Goal: Task Accomplishment & Management: Use online tool/utility

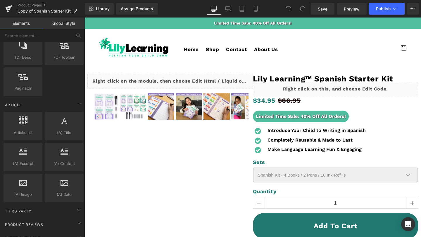
scroll to position [1094, 0]
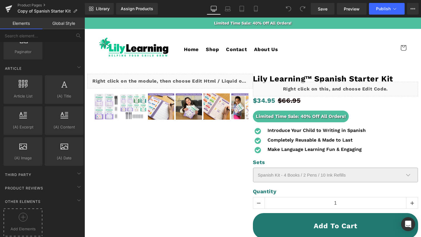
click at [22, 214] on icon at bounding box center [23, 217] width 9 height 9
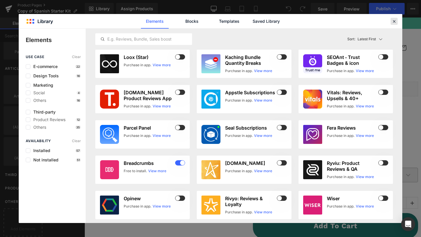
click at [393, 24] on div at bounding box center [393, 21] width 7 height 7
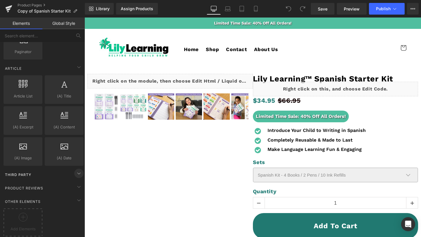
click at [78, 170] on icon at bounding box center [78, 173] width 7 height 7
click at [44, 170] on div "Third Party" at bounding box center [43, 175] width 82 height 12
click at [42, 185] on span "Product Reviews" at bounding box center [23, 188] width 39 height 6
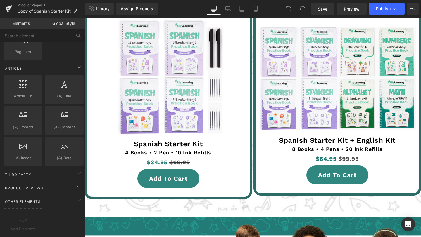
scroll to position [1274, 0]
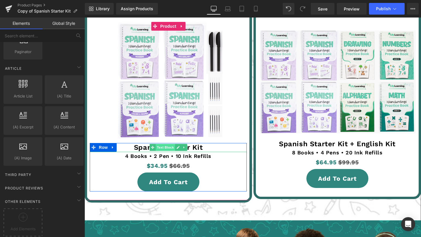
click at [166, 144] on span "Text Block" at bounding box center [164, 147] width 19 height 7
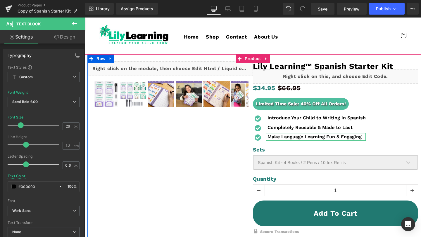
scroll to position [7, 0]
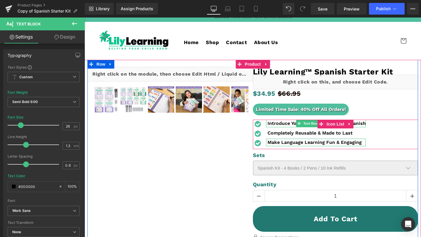
click at [279, 121] on b "Introduce Your Child to Writing in Spanish" at bounding box center [316, 124] width 98 height 6
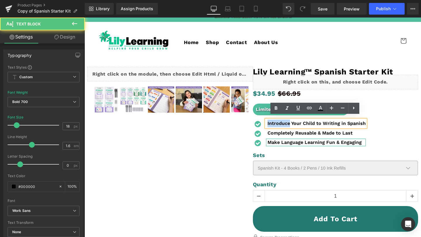
click at [279, 121] on b "Introduce Your Child to Writing in Spanish" at bounding box center [316, 124] width 98 height 6
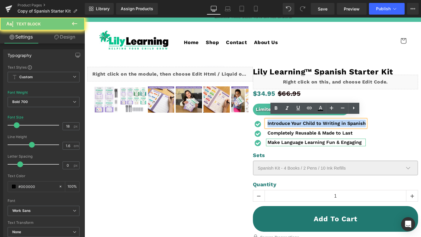
click at [279, 121] on b "Introduce Your Child to Writing in Spanish" at bounding box center [316, 124] width 98 height 6
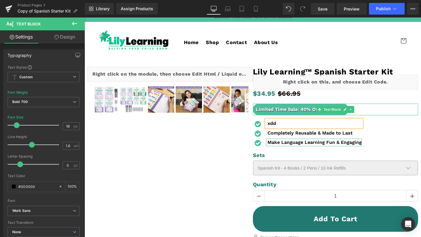
click at [298, 120] on p "xdd" at bounding box center [314, 124] width 94 height 8
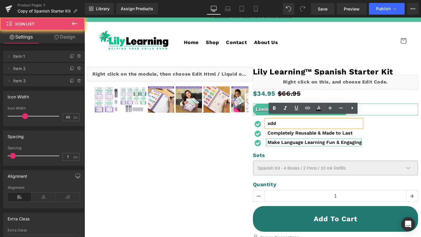
click at [388, 122] on div "Icon xdd Text Block Icon Completely Reusable & Made to Last Text Block Icon" at bounding box center [335, 135] width 165 height 30
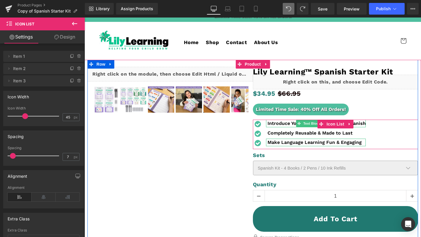
click at [279, 121] on b "Introduce Your Child to Writing in Spanish" at bounding box center [316, 124] width 98 height 6
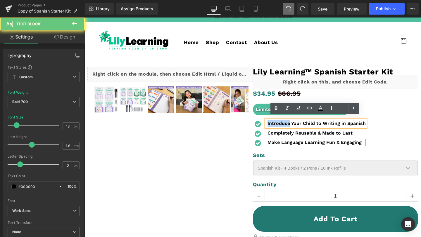
click at [279, 121] on b "Introduce Your Child to Writing in Spanish" at bounding box center [316, 124] width 98 height 6
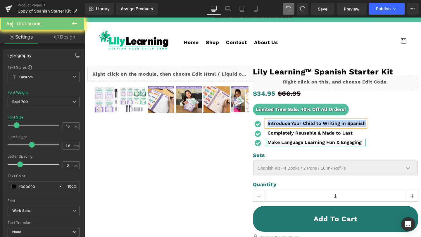
copy b "Introduce Your Child to Writing in Spanish"
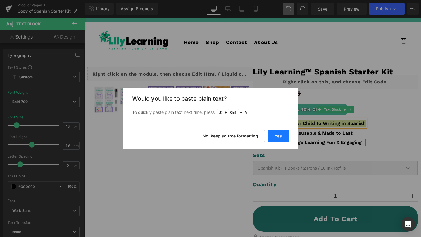
click at [0, 0] on button "Yes" at bounding box center [0, 0] width 0 height 0
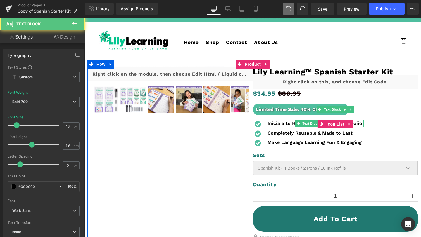
click at [269, 122] on b "Inicia a tu Hijo en la Escritura en Español" at bounding box center [315, 124] width 96 height 6
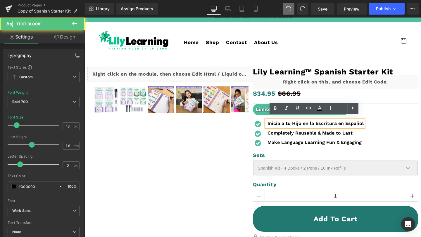
click at [266, 120] on div "Inicia a tu Hijo en la Escritura en Español" at bounding box center [315, 124] width 98 height 8
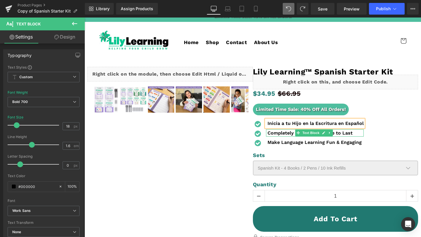
click at [283, 130] on b "Completely Reusable & Made to Last" at bounding box center [309, 133] width 85 height 6
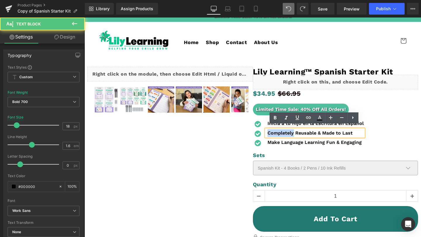
click at [283, 130] on b "Completely Reusable & Made to Last" at bounding box center [309, 133] width 85 height 6
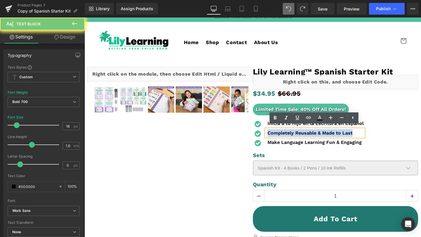
click at [283, 130] on b "Completely Reusable & Made to Last" at bounding box center [309, 133] width 85 height 6
copy b "Completely Reusable & Made to Last"
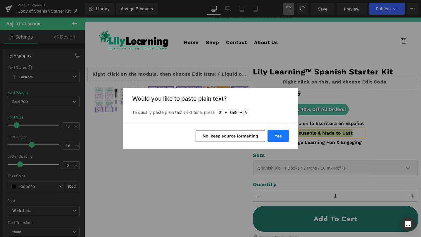
click at [0, 0] on button "Yes" at bounding box center [0, 0] width 0 height 0
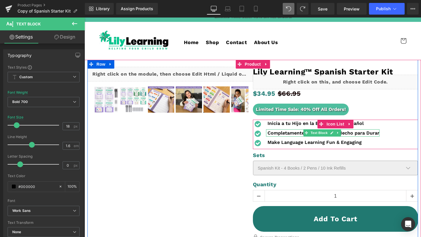
click at [369, 132] on div "Completamente Reutilizable y Hecho para Durar Text Block" at bounding box center [322, 133] width 113 height 8
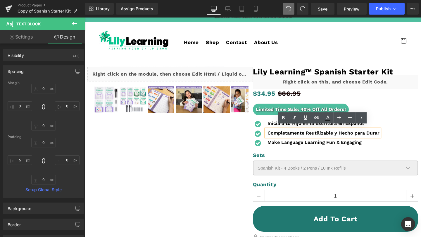
click at [357, 140] on b "Make Language Learning Fun & Engaging" at bounding box center [314, 143] width 94 height 6
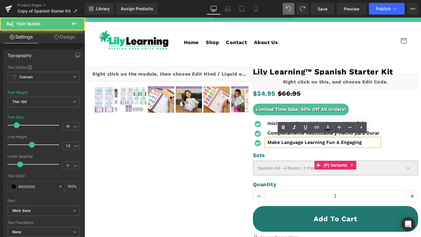
click at [372, 161] on select "Spanish Kit - 4 Books / 2 Pens / 10 Ink Refills Spanish Kit & English Kit - 8 B…" at bounding box center [335, 168] width 165 height 15
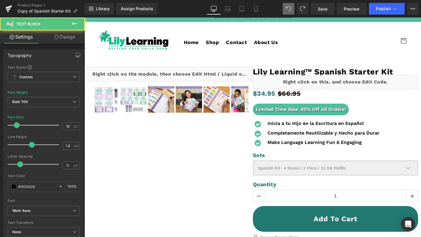
click at [268, 130] on b "Completamente Reutilizable y Hecho para Durar" at bounding box center [323, 133] width 112 height 6
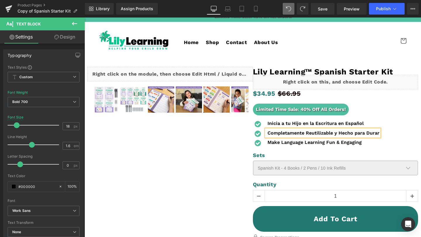
click at [267, 122] on div "Inicia a tu Hijo en la Escritura en Español Text Block" at bounding box center [322, 124] width 113 height 8
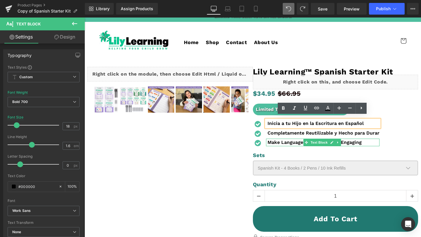
click at [281, 140] on b "Make Language Learning Fun & Engaging" at bounding box center [314, 143] width 94 height 6
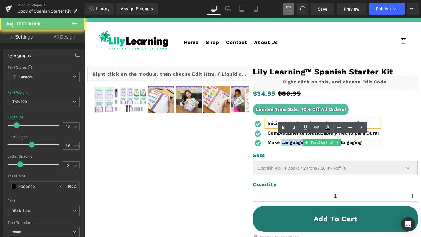
click at [281, 140] on b "Make Language Learning Fun & Engaging" at bounding box center [314, 143] width 94 height 6
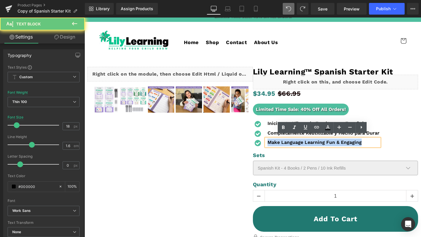
click at [281, 140] on b "Make Language Learning Fun & Engaging" at bounding box center [314, 143] width 94 height 6
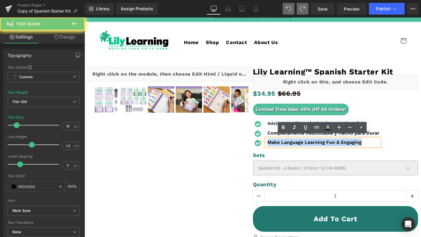
copy b "Make Language Learning Fun & Engaging"
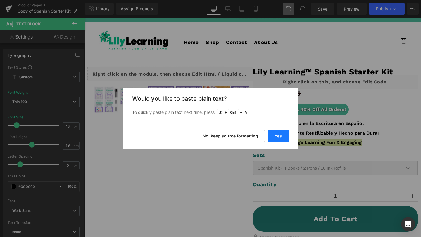
click at [0, 0] on button "Yes" at bounding box center [0, 0] width 0 height 0
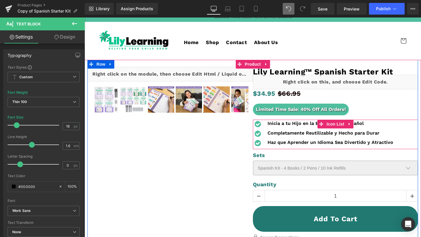
click at [394, 139] on div "Icon Inicia a tu Hijo en la Escritura en Español Text Block Icon Completamente …" at bounding box center [335, 135] width 165 height 30
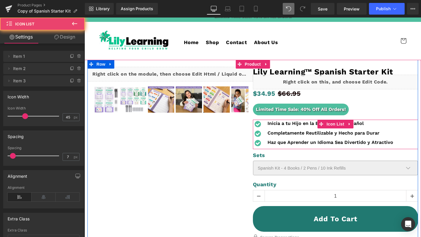
click at [392, 139] on div "Icon Inicia a tu Hijo en la Escritura en Español Text Block Icon Completamente …" at bounding box center [335, 135] width 165 height 30
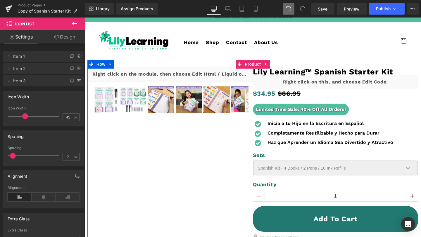
click at [283, 140] on b "Haz que Aprender un Idioma Sea Divertido y Atractivo" at bounding box center [330, 143] width 126 height 6
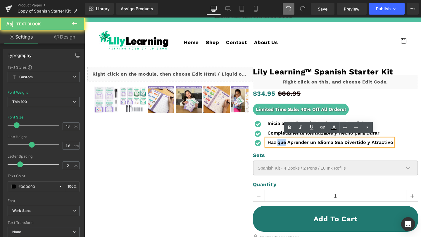
click at [283, 140] on b "Haz que Aprender un Idioma Sea Divertido y Atractivo" at bounding box center [330, 143] width 126 height 6
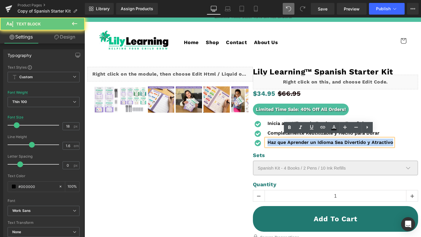
click at [283, 140] on b "Haz que Aprender un Idioma Sea Divertido y Atractivo" at bounding box center [330, 143] width 126 height 6
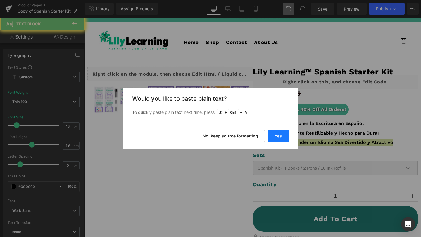
click at [280, 138] on button "Yes" at bounding box center [277, 136] width 21 height 12
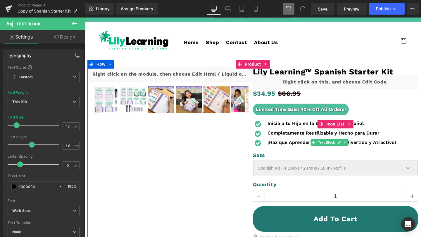
click at [279, 140] on b "¡Haz que Aprender un Idioma Sea Divertido y Atractivo!" at bounding box center [331, 143] width 129 height 6
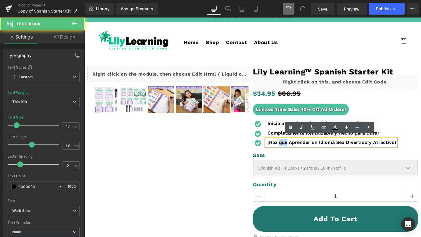
click at [279, 140] on b "¡Haz que Aprender un Idioma Sea Divertido y Atractivo!" at bounding box center [331, 143] width 129 height 6
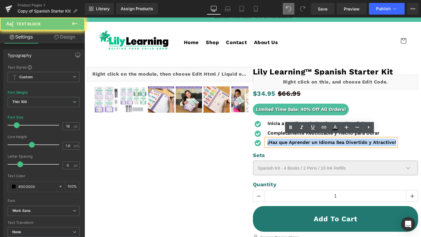
click at [279, 140] on b "¡Haz que Aprender un Idioma Sea Divertido y Atractivo!" at bounding box center [331, 143] width 129 height 6
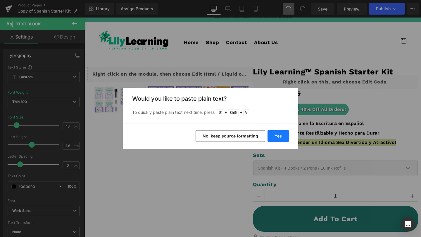
click at [280, 139] on button "Yes" at bounding box center [277, 136] width 21 height 12
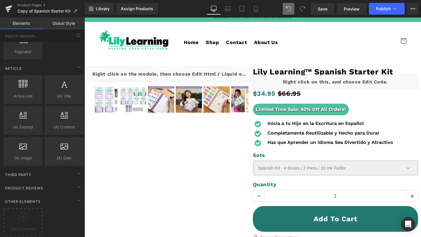
click at [290, 37] on header "Home Shop Contact About Us Home Shop Contact About Us Search" at bounding box center [252, 41] width 336 height 38
click at [345, 42] on header "Home Shop Contact About Us Home Shop Contact About Us Search" at bounding box center [252, 41] width 336 height 38
click at [139, 8] on div "Assign Products" at bounding box center [137, 8] width 32 height 5
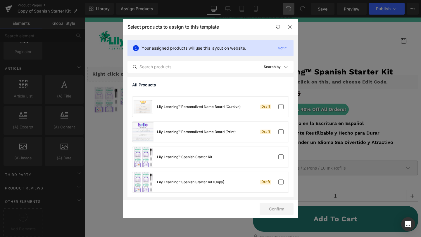
scroll to position [173, 0]
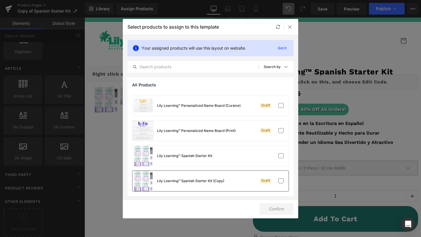
click at [220, 180] on div "Lily Learning™ Spanish Starter Kit (Copy)" at bounding box center [190, 180] width 67 height 5
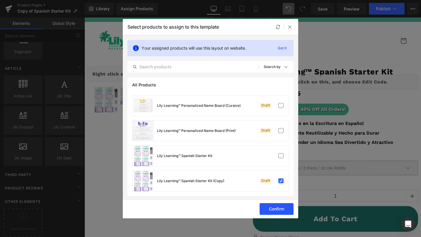
click at [280, 209] on button "Confirm" at bounding box center [276, 209] width 34 height 12
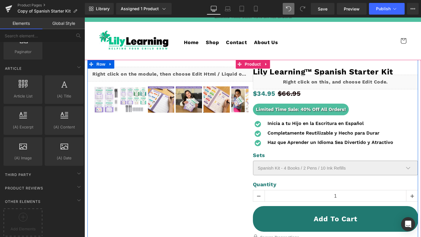
click at [273, 121] on b "Inicia a tu Hijo en la Escritura en Español" at bounding box center [315, 124] width 96 height 6
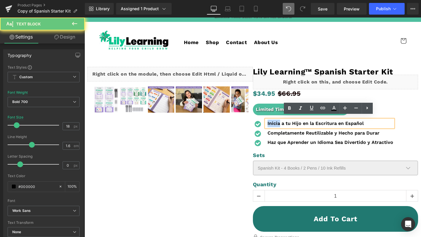
click at [273, 121] on b "Inicia a tu Hijo en la Escritura en Español" at bounding box center [315, 124] width 96 height 6
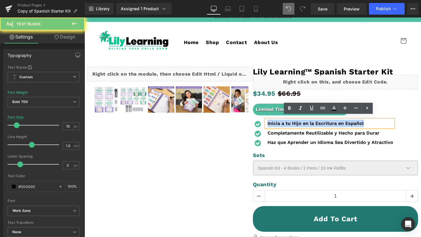
copy b "Inicia a tu Hijo en la Escritura en Español"
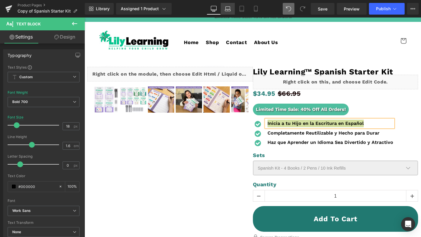
click at [229, 7] on icon at bounding box center [228, 9] width 6 height 6
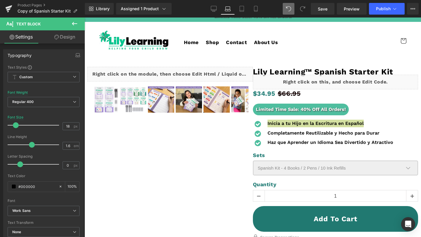
scroll to position [32, 0]
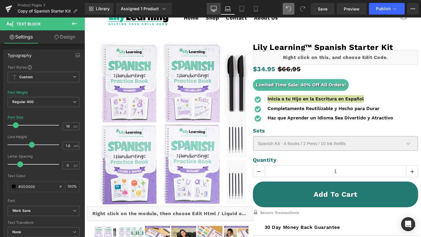
click at [210, 8] on link "Desktop" at bounding box center [214, 9] width 14 height 12
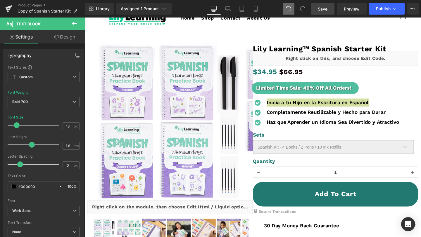
scroll to position [39, 0]
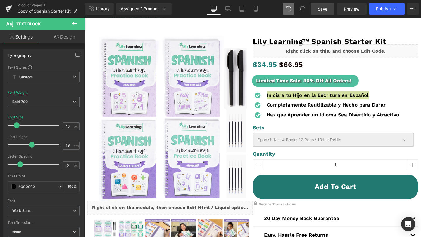
click at [325, 9] on span "Save" at bounding box center [323, 9] width 10 height 6
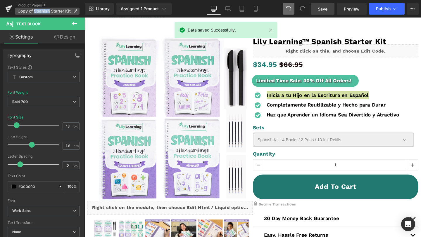
click at [36, 11] on span "Copy of Spanish Starter Kit" at bounding box center [44, 11] width 53 height 5
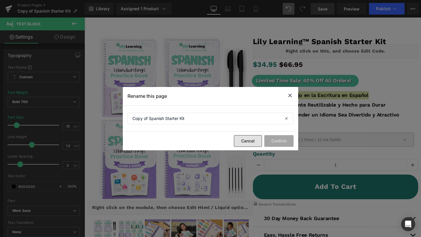
click at [244, 139] on button "Cancel" at bounding box center [248, 141] width 28 height 12
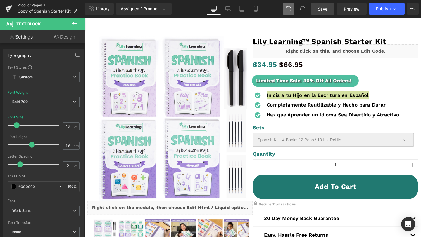
click at [26, 6] on link "Product Pages" at bounding box center [51, 5] width 67 height 5
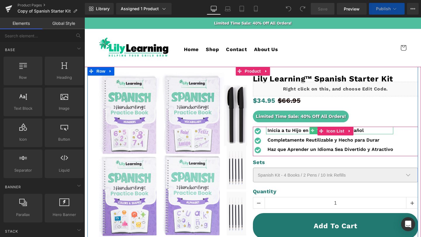
click at [276, 128] on b "Inicia a tu Hijo en la Escritura en Español" at bounding box center [315, 131] width 96 height 6
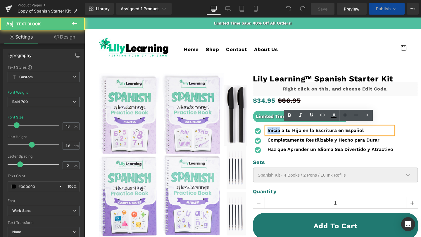
click at [276, 128] on b "Inicia a tu Hijo en la Escritura en Español" at bounding box center [315, 131] width 96 height 6
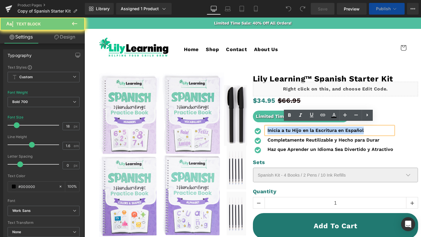
click at [276, 128] on b "Inicia a tu Hijo en la Escritura en Español" at bounding box center [315, 131] width 96 height 6
copy b "Inicia a tu Hijo en la Escritura en Español"
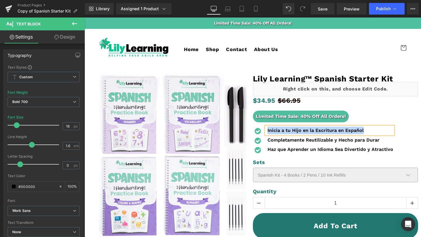
click at [286, 137] on b "Completamente Reutilizable y Hecho para Durar" at bounding box center [323, 140] width 112 height 6
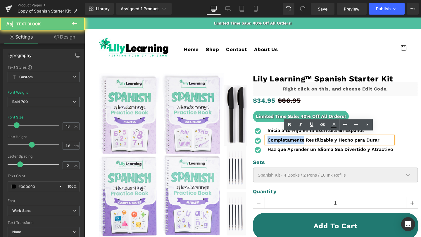
click at [286, 137] on b "Completamente Reutilizable y Hecho para Durar" at bounding box center [323, 140] width 112 height 6
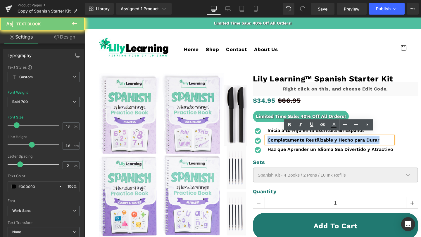
copy b "Completamente Reutilizable y Hecho para Durar"
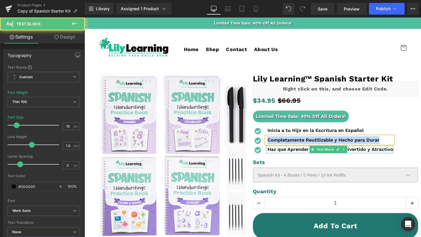
click at [276, 147] on b "Haz que Aprender un Idioma Sea Divertido y Atractivo" at bounding box center [330, 150] width 126 height 6
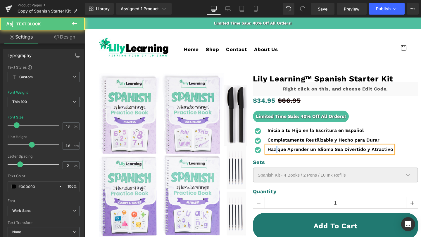
click at [276, 147] on b "Haz que Aprender un Idioma Sea Divertido y Atractivo" at bounding box center [330, 150] width 126 height 6
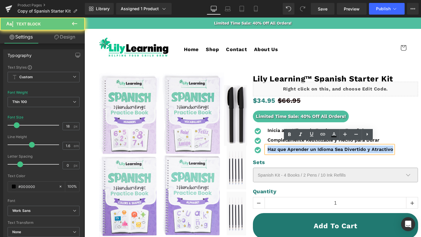
click at [276, 147] on b "Haz que Aprender un Idioma Sea Divertido y Atractivo" at bounding box center [330, 150] width 126 height 6
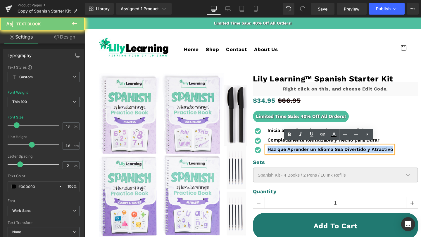
copy b "Haz que Aprender un Idioma Sea Divertido y Atractivo"
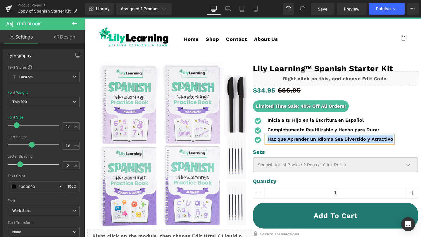
scroll to position [232, 0]
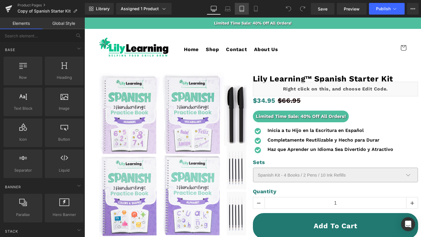
click at [243, 9] on icon at bounding box center [242, 9] width 6 height 6
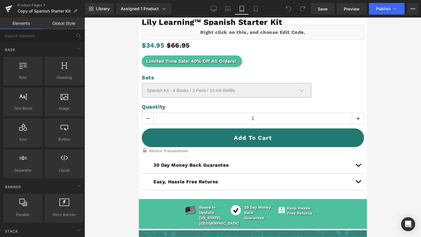
scroll to position [327, 0]
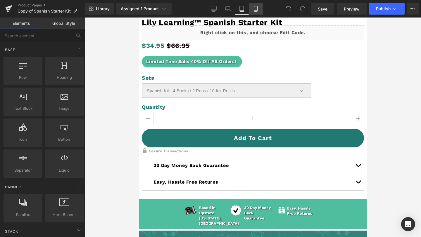
click at [251, 9] on link "Mobile" at bounding box center [256, 9] width 14 height 12
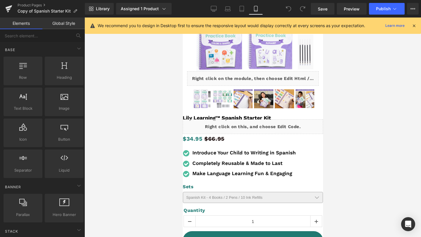
scroll to position [112, 0]
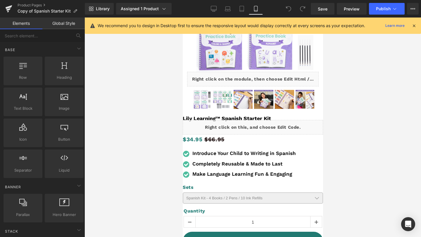
click at [225, 155] on div "Introduce Your Child to Writing in Spanish Text Block" at bounding box center [243, 154] width 103 height 8
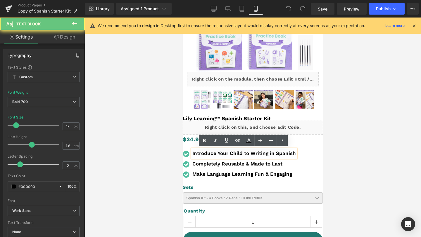
click at [223, 152] on b "Introduce Your Child to Writing in Spanish" at bounding box center [243, 153] width 103 height 6
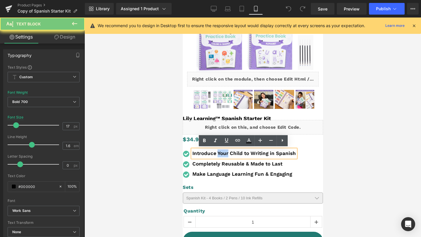
click at [223, 152] on b "Introduce Your Child to Writing in Spanish" at bounding box center [243, 153] width 103 height 6
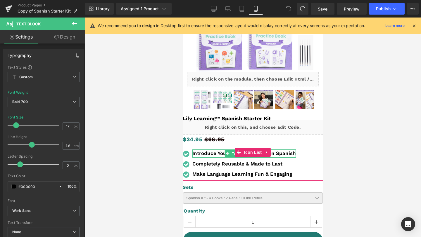
click at [204, 152] on b "Introduce Your Child to Writing in Spanish" at bounding box center [243, 153] width 103 height 6
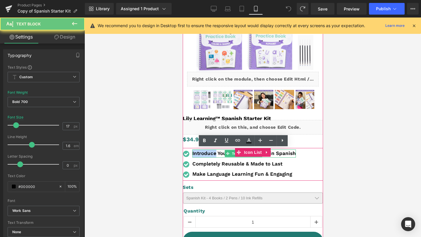
click at [204, 152] on b "Introduce Your Child to Writing in Spanish" at bounding box center [243, 153] width 103 height 6
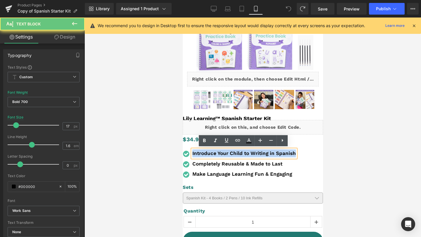
click at [204, 152] on b "Introduce Your Child to Writing in Spanish" at bounding box center [243, 153] width 103 height 6
click at [263, 156] on p "Introduce Your Child to Writing in Spanish" at bounding box center [243, 154] width 103 height 8
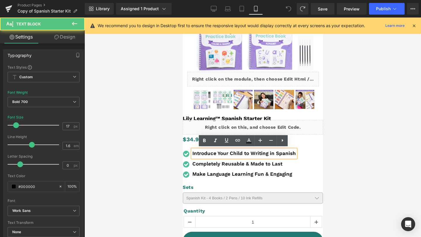
click at [263, 153] on b "Introduce Your Child to Writing in Spanish" at bounding box center [243, 153] width 103 height 6
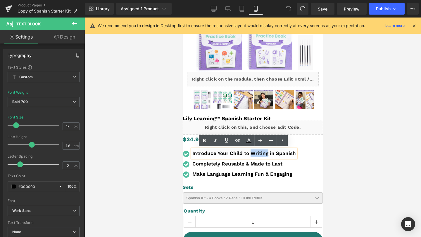
click at [263, 153] on b "Introduce Your Child to Writing in Spanish" at bounding box center [243, 153] width 103 height 6
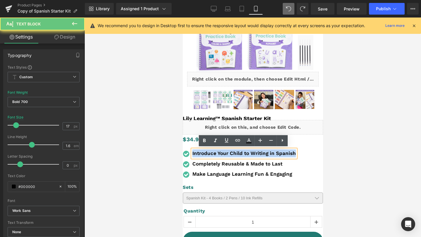
click at [263, 153] on b "Introduce Your Child to Writing in Spanish" at bounding box center [243, 153] width 103 height 6
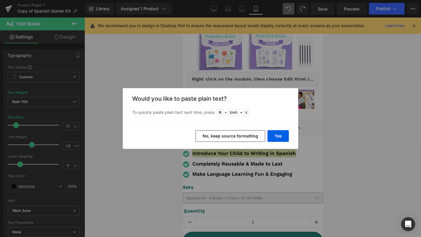
click at [0, 0] on button "No, keep source formatting" at bounding box center [0, 0] width 0 height 0
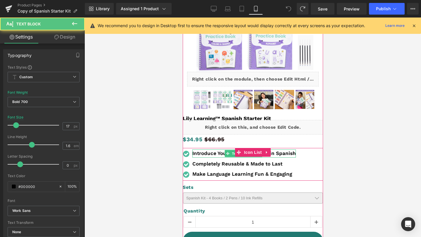
click at [282, 154] on b "Introduce Your Child to Writing in Spanish" at bounding box center [243, 153] width 103 height 6
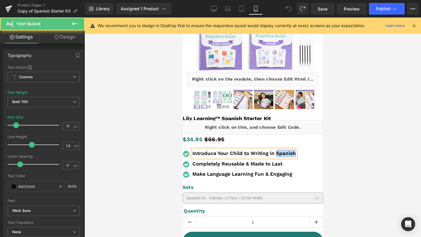
click at [282, 154] on b "Introduce Your Child to Writing in Spanish" at bounding box center [243, 153] width 103 height 6
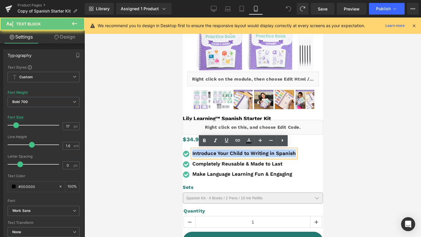
click at [282, 154] on b "Introduce Your Child to Writing in Spanish" at bounding box center [243, 153] width 103 height 6
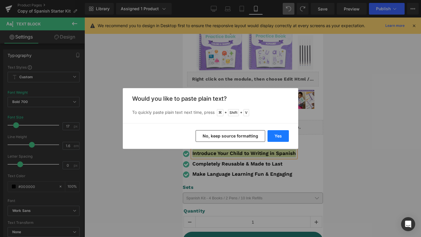
click at [0, 0] on button "Yes" at bounding box center [0, 0] width 0 height 0
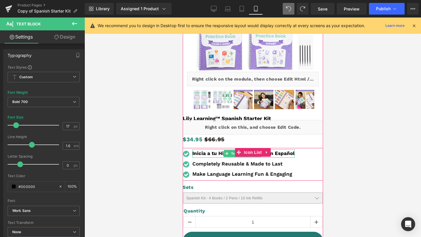
click at [276, 151] on p "Inicia a tu Hijo en la Escritura en Español" at bounding box center [243, 154] width 102 height 8
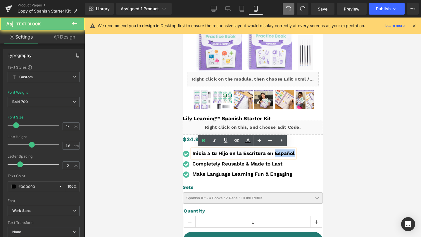
click at [276, 151] on p "Inicia a tu Hijo en la Escritura en Español" at bounding box center [243, 154] width 102 height 8
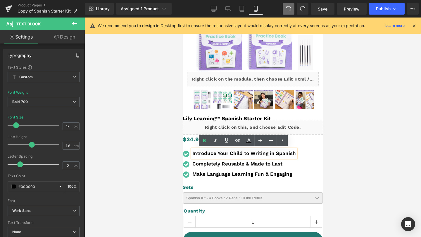
click at [293, 153] on b "Introduce Your Child to Writing in Spanish" at bounding box center [243, 153] width 103 height 6
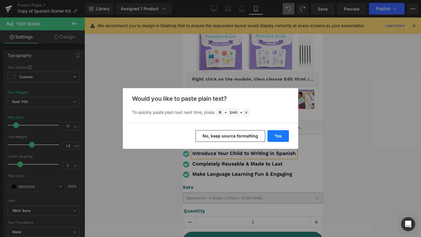
click at [0, 0] on button "Yes" at bounding box center [0, 0] width 0 height 0
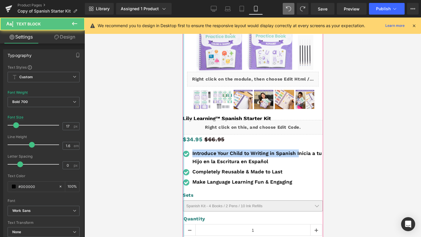
drag, startPoint x: 296, startPoint y: 154, endPoint x: 183, endPoint y: 151, distance: 113.9
click at [183, 151] on div "‹ ›" at bounding box center [252, 123] width 140 height 367
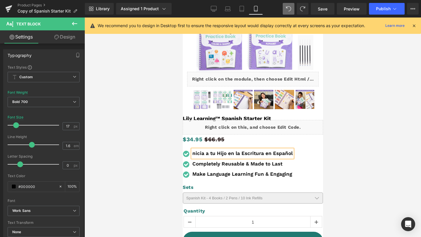
click at [224, 156] on p "nicia a tu Hijo en la Escritura en Español" at bounding box center [242, 154] width 100 height 8
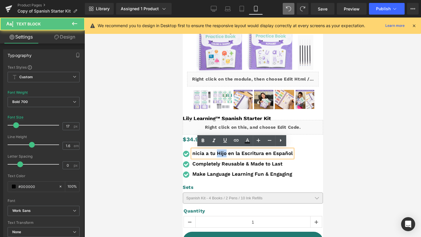
click at [224, 156] on p "nicia a tu Hijo en la Escritura en Español" at bounding box center [242, 154] width 100 height 8
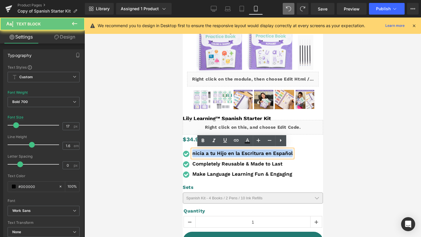
click at [224, 156] on p "nicia a tu Hijo en la Escritura en Español" at bounding box center [242, 154] width 100 height 8
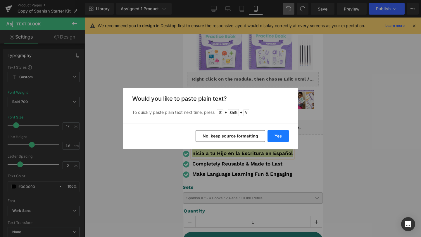
click at [0, 0] on button "Yes" at bounding box center [0, 0] width 0 height 0
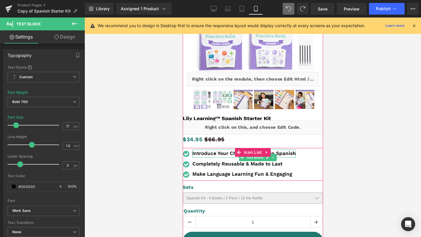
click at [294, 154] on div "Icon Introduce Your Child to Writing in Spanish Text Block Icon Completely Reus…" at bounding box center [252, 165] width 140 height 31
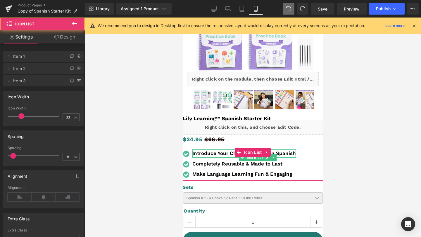
click at [294, 154] on div at bounding box center [294, 154] width 1 height 8
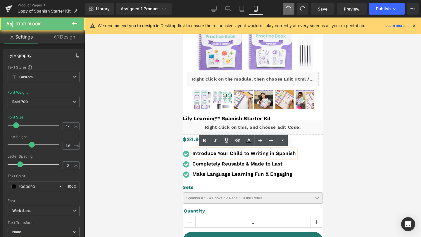
click at [291, 152] on b "Introduce Your Child to Writing in Spanish" at bounding box center [243, 153] width 103 height 6
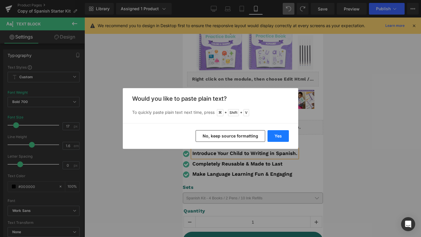
click at [0, 0] on button "Yes" at bounding box center [0, 0] width 0 height 0
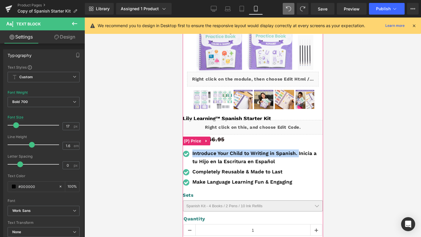
drag, startPoint x: 298, startPoint y: 154, endPoint x: 188, endPoint y: 148, distance: 109.7
click at [188, 148] on div "Icon Introduce Your Child to Writing in Spanish. Inicia a tu Hijo en la Escritu…" at bounding box center [252, 168] width 140 height 41
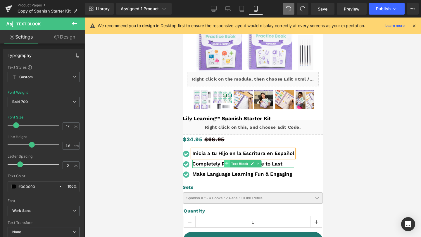
click at [229, 165] on span at bounding box center [226, 163] width 6 height 7
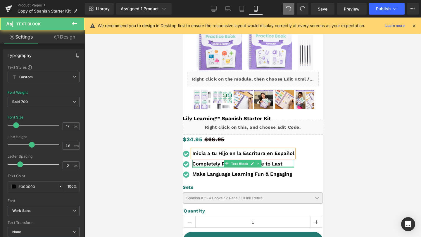
click at [212, 165] on div "Completely Reusable & Made to Last Text Block" at bounding box center [243, 164] width 102 height 8
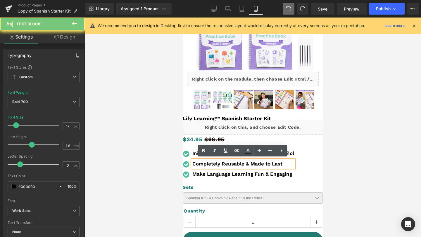
click at [212, 165] on b "Completely Reusable & Made to Last" at bounding box center [237, 164] width 90 height 6
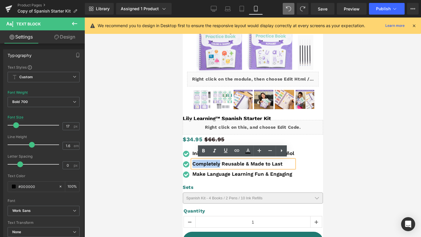
click at [212, 162] on b "Completely Reusable & Made to Last" at bounding box center [237, 164] width 90 height 6
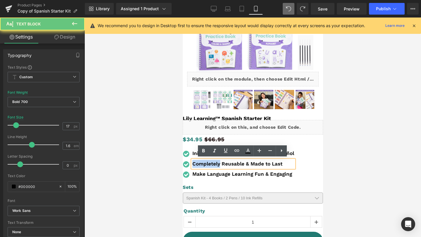
click at [212, 162] on b "Completely Reusable & Made to Last" at bounding box center [237, 164] width 90 height 6
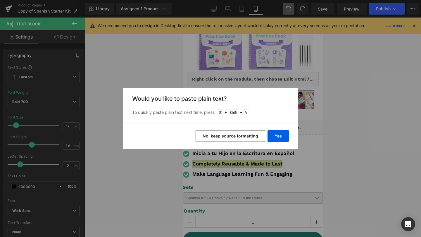
click at [0, 0] on div "Yes No, keep source formatting" at bounding box center [0, 0] width 0 height 0
click at [280, 136] on button "Yes" at bounding box center [277, 136] width 21 height 12
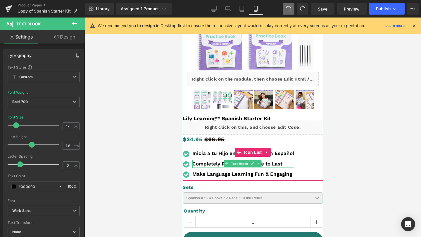
click at [285, 162] on p "Completely Reusable & Made to Last" at bounding box center [243, 164] width 102 height 8
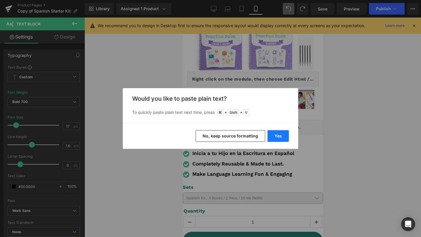
click at [281, 140] on button "Yes" at bounding box center [277, 136] width 21 height 12
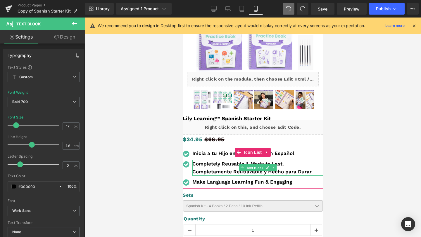
click at [192, 171] on div "Completely Reusable & Made to Last. Completamente Reutilizable y Hecho para Dur…" at bounding box center [257, 168] width 131 height 16
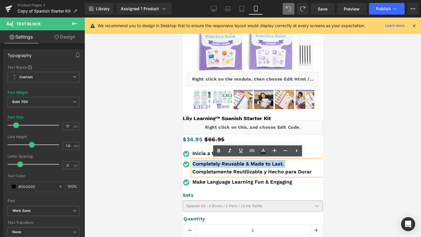
drag, startPoint x: 193, startPoint y: 171, endPoint x: 193, endPoint y: 162, distance: 8.8
click at [193, 162] on b "Completely Reusable & Made to Last. Completamente Reutilizable y Hecho para Dur…" at bounding box center [251, 168] width 119 height 14
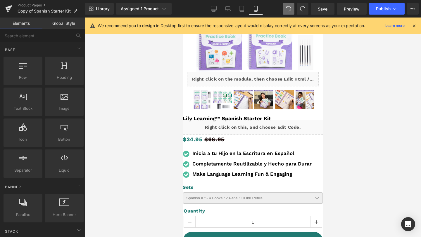
click at [344, 164] on div at bounding box center [252, 128] width 336 height 220
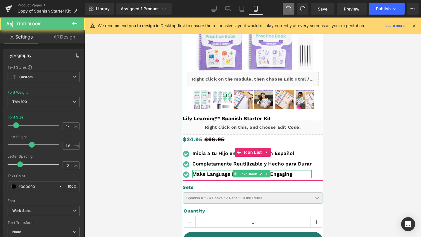
click at [290, 171] on b "Make Language Learning Fun & Engaging" at bounding box center [242, 174] width 100 height 6
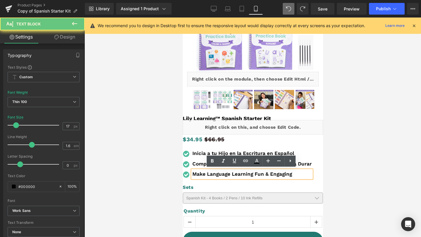
click at [294, 173] on p "Make Language Learning Fun & Engaging" at bounding box center [251, 174] width 119 height 8
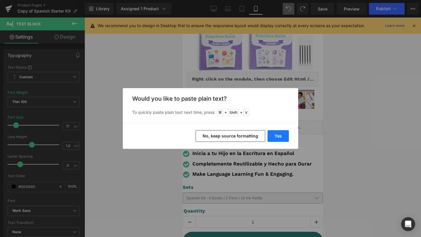
click at [280, 136] on button "Yes" at bounding box center [277, 136] width 21 height 12
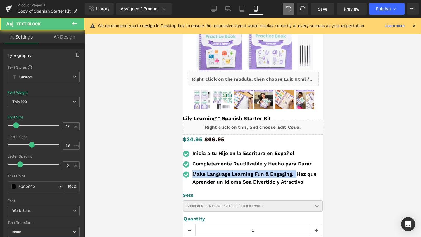
drag, startPoint x: 296, startPoint y: 174, endPoint x: 163, endPoint y: 159, distance: 134.0
click at [182, 125] on html "Skip to content Limited Time Sale: 40% Off All Orders! Home Shop Contact About …" at bounding box center [252, 15] width 140 height 220
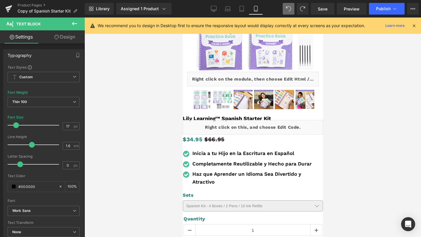
click at [344, 184] on div at bounding box center [252, 128] width 336 height 220
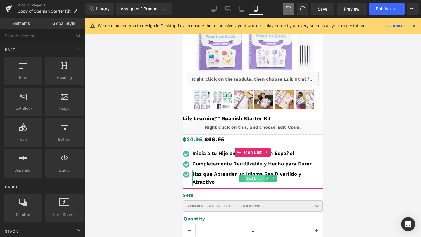
click at [247, 176] on span "Text Block" at bounding box center [253, 178] width 19 height 7
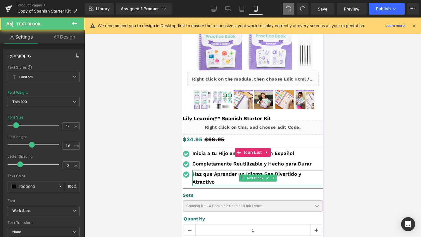
click at [213, 183] on div "Haz que Aprender un Idioma Sea Divertido y Atractivo Text Block" at bounding box center [257, 178] width 131 height 16
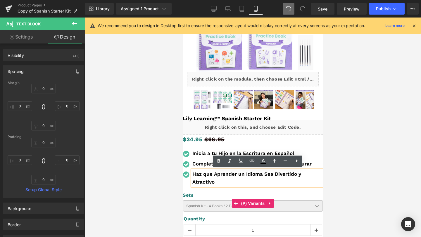
click at [211, 195] on label "Sets" at bounding box center [252, 196] width 140 height 8
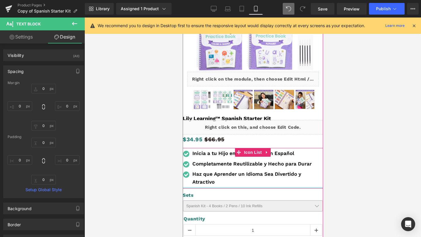
click at [213, 186] on div "Icon Inicia a tu Hijo en la Escritura en Español Text Block Icon Completamente …" at bounding box center [252, 168] width 140 height 41
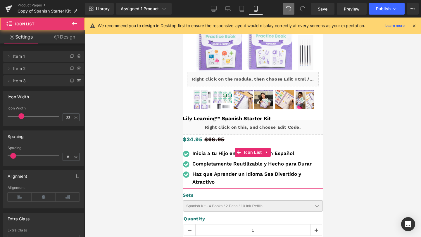
click at [215, 178] on p "Haz que Aprender un Idioma Sea Divertido y Atractivo" at bounding box center [257, 178] width 131 height 16
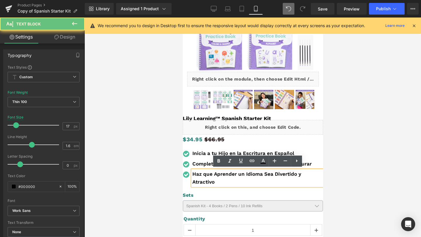
click at [215, 178] on p "Haz que Aprender un Idioma Sea Divertido y Atractivo" at bounding box center [257, 178] width 131 height 16
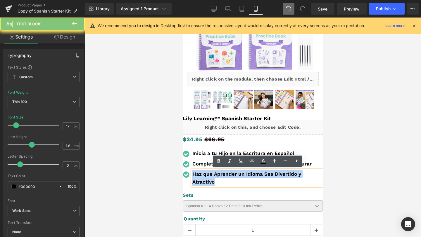
click at [215, 178] on p "Haz que Aprender un Idioma Sea Divertido y Atractivo" at bounding box center [257, 178] width 131 height 16
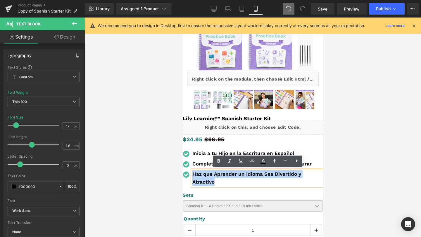
copy b "Haz que Aprender un Idioma Sea Divertido y Atractivo"
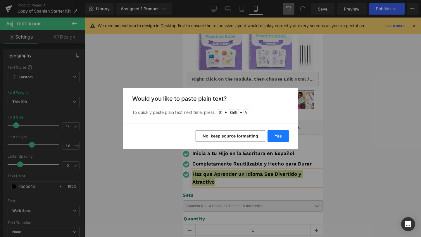
click at [283, 136] on button "Yes" at bounding box center [277, 136] width 21 height 12
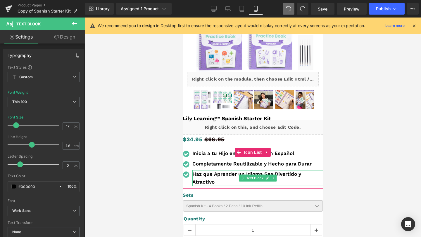
click at [226, 179] on p "Haz que Aprender un Idioma Sea Divertido y Atractivo" at bounding box center [257, 178] width 131 height 16
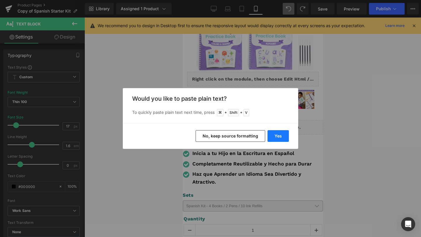
click at [276, 134] on button "Yes" at bounding box center [277, 136] width 21 height 12
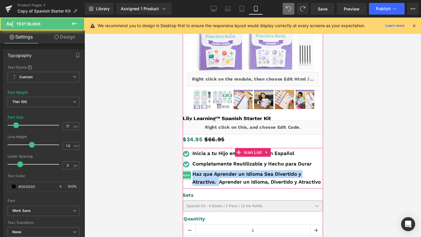
drag, startPoint x: 219, startPoint y: 180, endPoint x: 361, endPoint y: 189, distance: 142.5
click at [182, 125] on html "Skip to content Limited Time Sale: 40% Off All Orders! Home Shop Contact About …" at bounding box center [252, 15] width 140 height 220
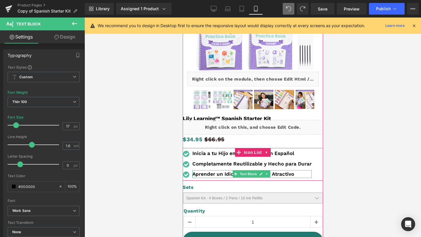
click at [214, 174] on b "Aprender un Idioma, Divertido y Atractivo" at bounding box center [243, 174] width 102 height 6
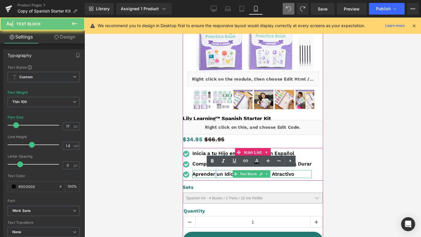
click at [214, 174] on b "Aprender un Idioma, Divertido y Atractivo" at bounding box center [243, 174] width 102 height 6
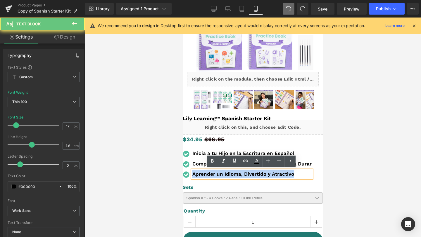
click at [214, 174] on b "Aprender un Idioma, Divertido y Atractivo" at bounding box center [243, 174] width 102 height 6
copy b "Aprender un Idioma, Divertido y Atractivo"
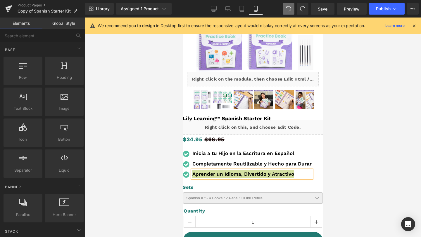
click at [337, 183] on div at bounding box center [252, 128] width 336 height 220
click at [182, 18] on div at bounding box center [182, 18] width 0 height 0
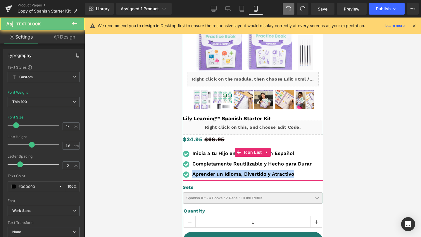
click at [292, 174] on b "Aprender un Idioma, Divertido y Atractivo" at bounding box center [243, 174] width 102 height 6
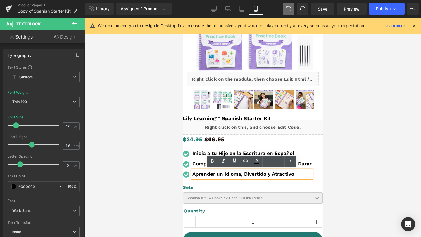
click at [210, 175] on b "Aprender un Idioma, Divertido y Atractivo" at bounding box center [243, 174] width 102 height 6
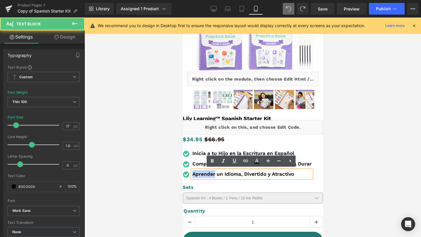
click at [210, 175] on b "Aprender un Idioma, Divertido y Atractivo" at bounding box center [243, 174] width 102 height 6
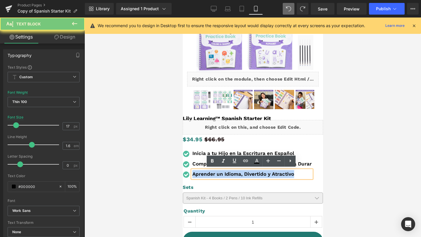
click at [210, 175] on b "Aprender un Idioma, Divertido y Atractivo" at bounding box center [243, 174] width 102 height 6
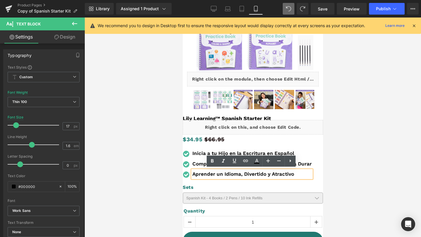
click at [293, 175] on p "Aprender un Idioma, Divertido y Atractivo" at bounding box center [251, 174] width 119 height 8
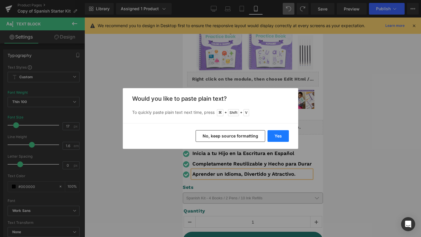
click at [273, 131] on button "Yes" at bounding box center [277, 136] width 21 height 12
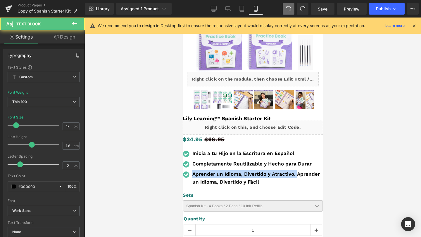
drag, startPoint x: 295, startPoint y: 173, endPoint x: 176, endPoint y: 173, distance: 119.8
click at [182, 125] on html "Skip to content Limited Time Sale: 40% Off All Orders! Home Shop Contact About …" at bounding box center [252, 15] width 140 height 220
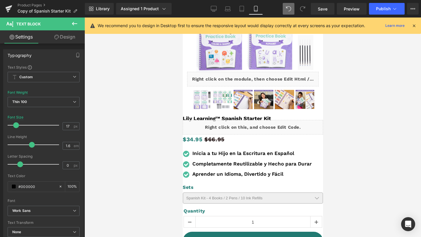
click at [178, 163] on div at bounding box center [252, 128] width 336 height 220
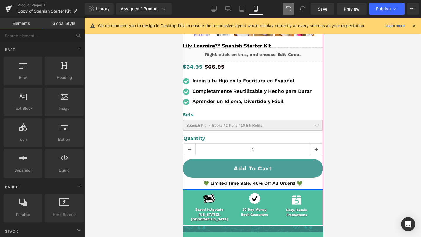
scroll to position [192, 0]
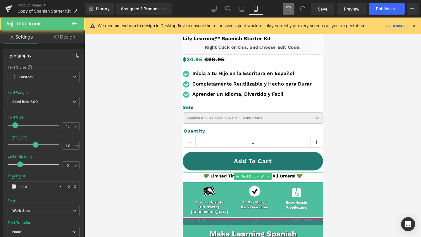
click at [211, 175] on p "💚 Limited Time Sale: 40% Off All Orders! 💚" at bounding box center [252, 176] width 140 height 8
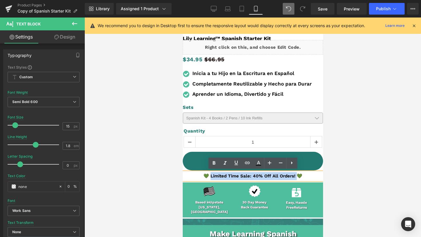
drag, startPoint x: 211, startPoint y: 175, endPoint x: 295, endPoint y: 174, distance: 83.5
click at [295, 174] on p "💚 Limited Time Sale: 40% Off All Orders! 💚" at bounding box center [252, 176] width 140 height 8
copy p "imited Time Sale: 40% Off All Orders! 💚"
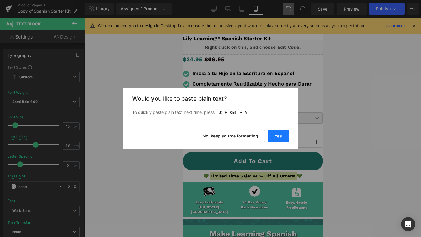
click at [278, 132] on button "Yes" at bounding box center [277, 136] width 21 height 12
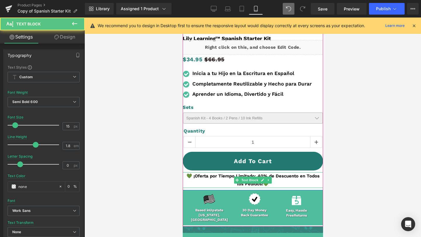
click at [289, 182] on p "💚 ¡Oferta por Tiempo Limitado: 40% de Descuento en Todos los Pedidos!💚" at bounding box center [252, 180] width 140 height 16
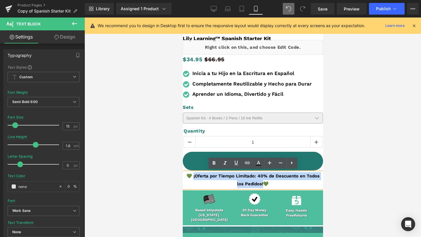
drag, startPoint x: 259, startPoint y: 184, endPoint x: 188, endPoint y: 176, distance: 71.4
click at [188, 176] on p "💚 ¡Oferta por Tiempo Limitado: 40% de Descuento en Todos los Pedidos!💚" at bounding box center [252, 180] width 140 height 16
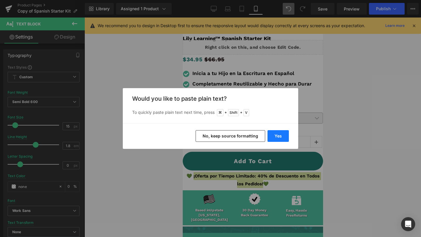
click at [275, 138] on button "Yes" at bounding box center [277, 136] width 21 height 12
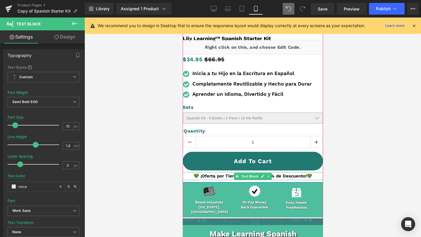
click at [307, 176] on p "💚 ¡Oferta por Tiempo Limitado: 40% de Descuento!💚" at bounding box center [252, 176] width 140 height 8
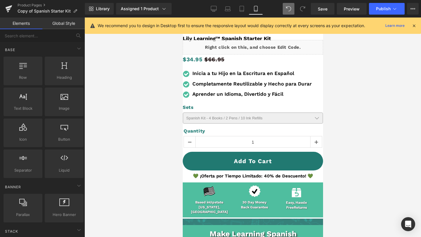
click at [352, 202] on div at bounding box center [252, 128] width 336 height 220
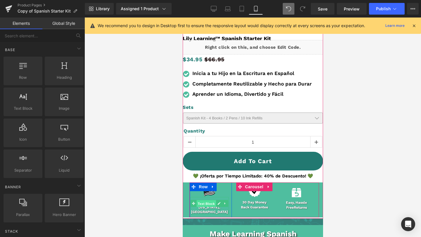
click at [206, 201] on span "Text Block" at bounding box center [205, 203] width 19 height 7
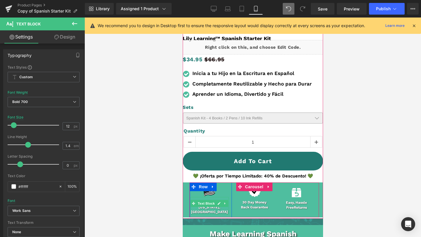
click at [218, 206] on span "New York, USA" at bounding box center [208, 209] width 37 height 9
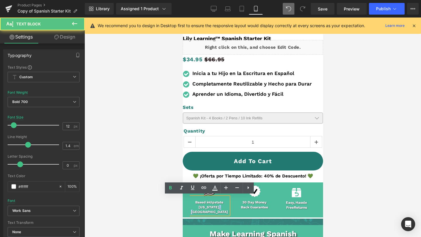
click at [218, 206] on span "New York, USA" at bounding box center [208, 209] width 37 height 9
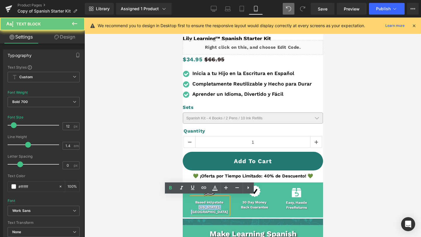
click at [218, 206] on span "New York, USA" at bounding box center [208, 209] width 37 height 9
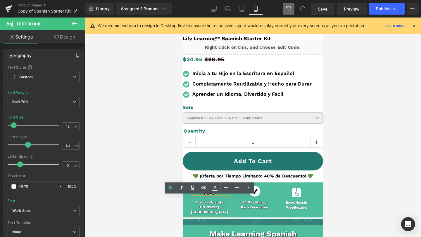
click at [221, 206] on span "New York, USA" at bounding box center [208, 209] width 37 height 9
drag, startPoint x: 223, startPoint y: 206, endPoint x: 190, endPoint y: 200, distance: 34.1
click at [190, 200] on div "Based in Upstate New York, USA" at bounding box center [209, 206] width 39 height 18
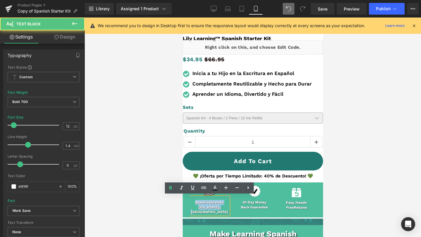
drag, startPoint x: 190, startPoint y: 200, endPoint x: 226, endPoint y: 208, distance: 37.4
click at [226, 208] on div "Based in Upstate New York, USA" at bounding box center [209, 206] width 39 height 18
copy div "Based in Upstate New York, USA"
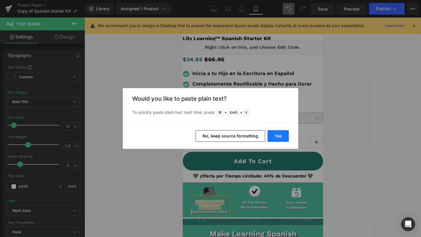
click at [278, 136] on button "Yes" at bounding box center [277, 136] width 21 height 12
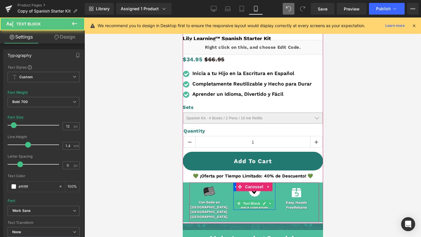
click at [253, 206] on p "Back Guarantee" at bounding box center [254, 207] width 42 height 5
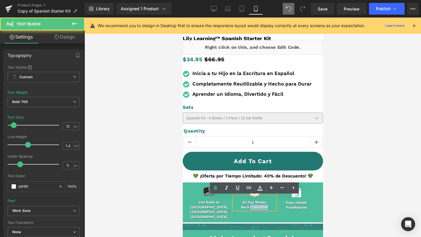
click at [253, 206] on p "Back Guarantee" at bounding box center [254, 207] width 42 height 5
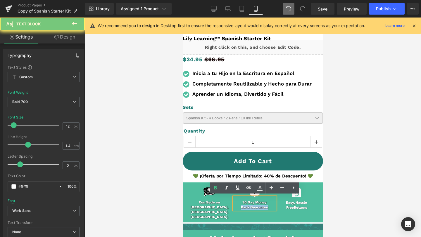
click at [253, 206] on p "Back Guarantee" at bounding box center [254, 207] width 42 height 5
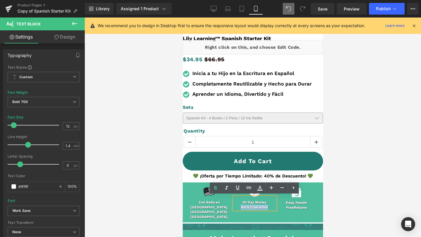
click at [253, 206] on p "Back Guarantee" at bounding box center [254, 207] width 42 height 5
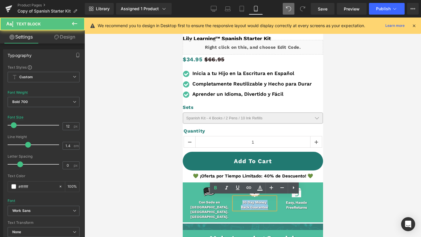
drag, startPoint x: 242, startPoint y: 201, endPoint x: 276, endPoint y: 208, distance: 34.9
click at [275, 208] on div "30 Day Money Back Guarantee" at bounding box center [254, 203] width 42 height 13
copy div "30 Day Money Back Guarantee"
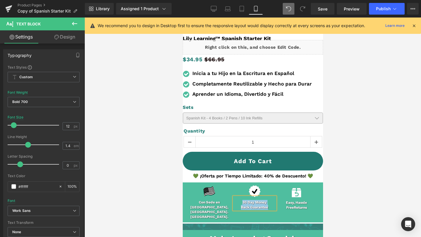
copy div "30 Day Money Back Guarantee"
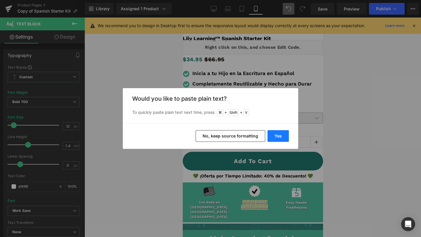
click at [277, 137] on button "Yes" at bounding box center [277, 136] width 21 height 12
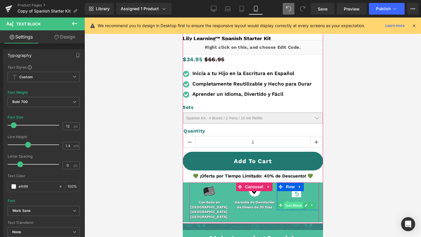
click at [293, 203] on span "Text Block" at bounding box center [292, 205] width 19 height 7
click at [300, 199] on div "Image" at bounding box center [295, 192] width 39 height 15
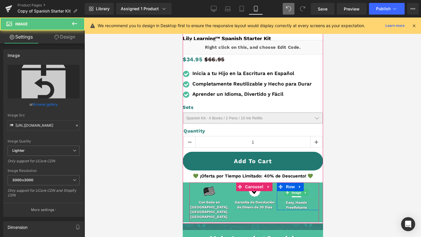
click at [300, 199] on div at bounding box center [295, 199] width 39 height 1
click at [299, 202] on span "Text Block" at bounding box center [292, 205] width 19 height 7
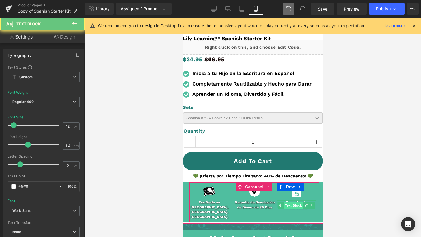
click at [299, 202] on span "Text Block" at bounding box center [292, 205] width 19 height 7
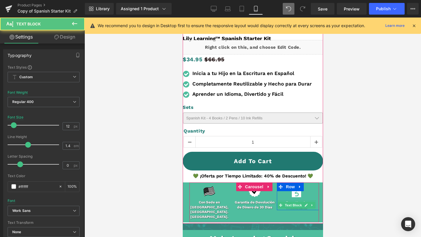
click at [286, 200] on div at bounding box center [295, 200] width 39 height 1
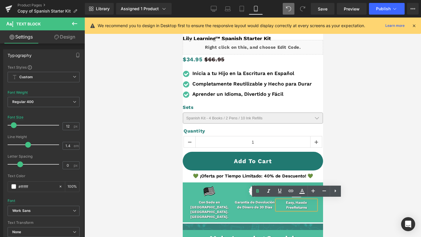
click at [285, 201] on strong "Easy, Hassle" at bounding box center [295, 203] width 21 height 4
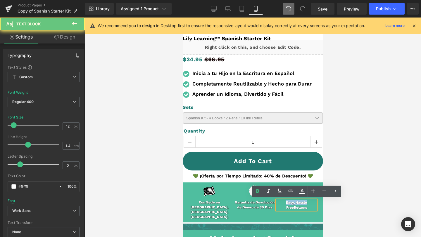
click at [285, 201] on strong "Easy, Hassle" at bounding box center [295, 203] width 21 height 4
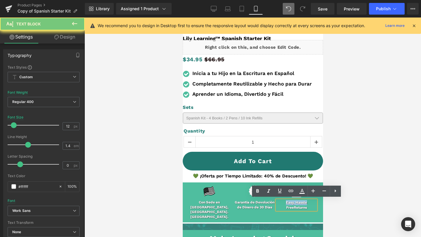
click at [285, 201] on strong "Easy, Hassle" at bounding box center [295, 203] width 21 height 4
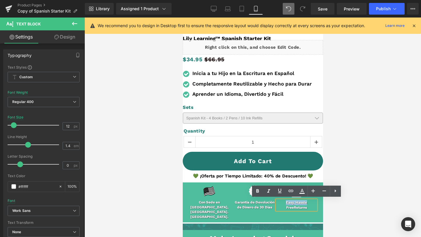
click at [285, 201] on strong "Easy, Hassle" at bounding box center [295, 203] width 21 height 4
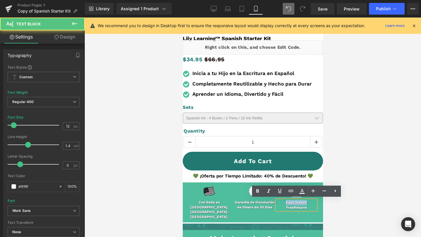
click at [287, 201] on strong "Easy, Hassle" at bounding box center [295, 203] width 21 height 4
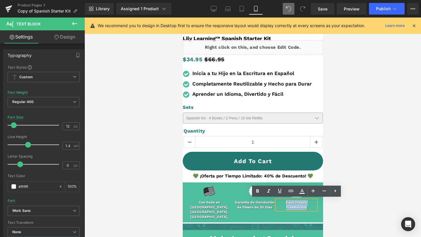
drag, startPoint x: 285, startPoint y: 200, endPoint x: 317, endPoint y: 209, distance: 32.4
click at [315, 209] on div "Easy, Hassle Free Returns" at bounding box center [295, 205] width 39 height 10
copy div "Easy, Hassle Free Returns"
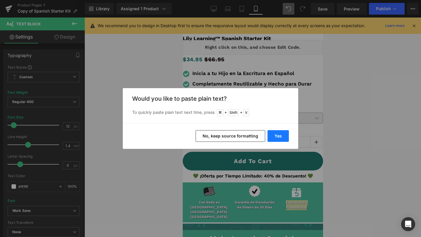
click at [277, 139] on button "Yes" at bounding box center [277, 136] width 21 height 12
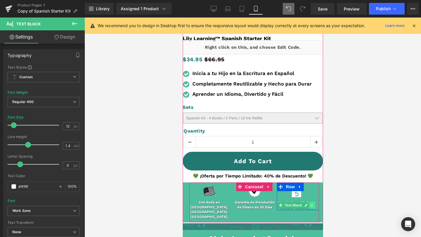
click at [313, 204] on icon at bounding box center [311, 206] width 3 height 4
click at [311, 197] on div at bounding box center [295, 192] width 39 height 15
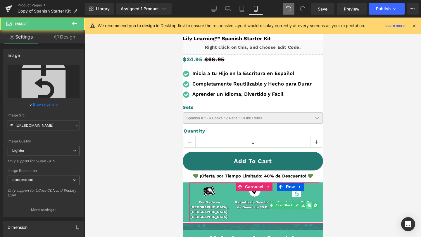
click at [311, 203] on link at bounding box center [309, 205] width 6 height 7
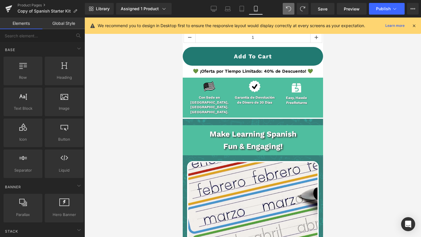
scroll to position [276, 0]
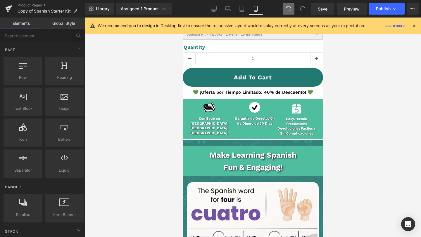
click at [289, 2] on div "Library Assigned 1 Product Product Preview Lily Learning™ Spanish Starter Kit (…" at bounding box center [253, 9] width 336 height 18
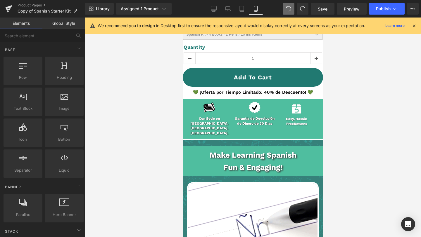
click at [336, 119] on div at bounding box center [252, 128] width 336 height 220
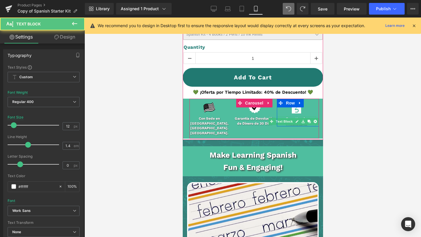
click at [303, 117] on div "Easy, Hassle Free Returns Text Block" at bounding box center [295, 122] width 39 height 10
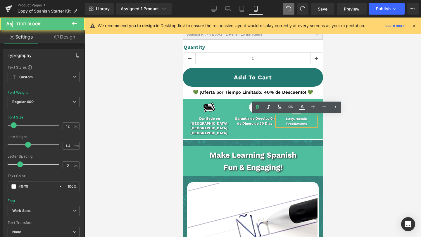
click at [301, 119] on div "Easy, Hassle Free Returns" at bounding box center [295, 122] width 39 height 10
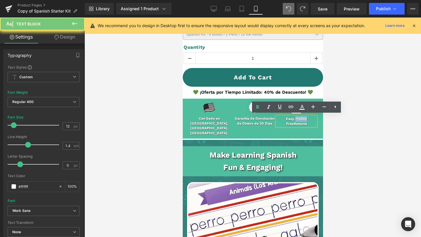
click at [301, 119] on strong "Easy, Hassle" at bounding box center [295, 119] width 21 height 4
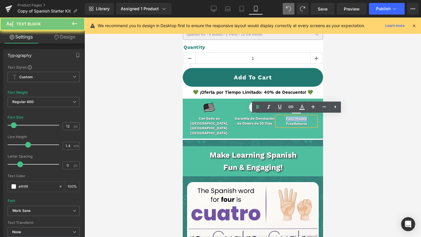
click at [301, 119] on strong "Easy, Hassle" at bounding box center [295, 119] width 21 height 4
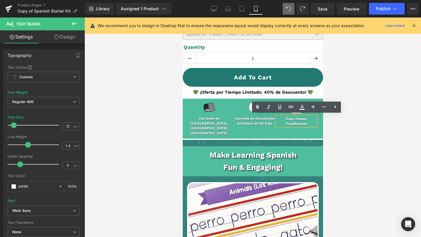
click at [308, 122] on div "Free Returns" at bounding box center [295, 124] width 39 height 5
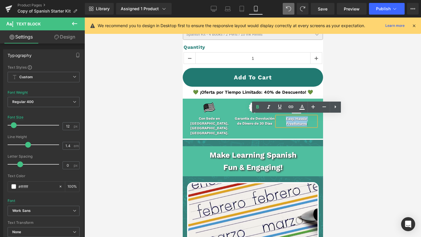
drag, startPoint x: 310, startPoint y: 122, endPoint x: 281, endPoint y: 119, distance: 28.8
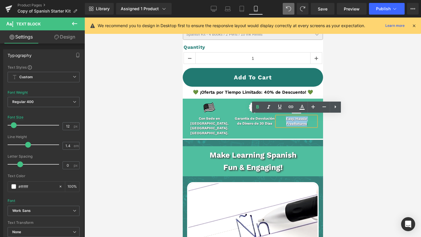
click at [281, 119] on div "Easy, Hassle Free Returns" at bounding box center [295, 122] width 39 height 10
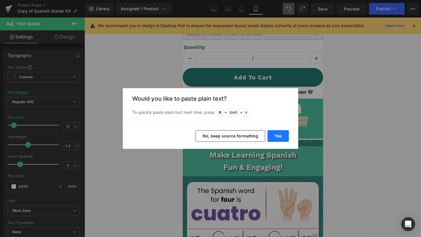
click at [276, 135] on button "Yes" at bounding box center [277, 136] width 21 height 12
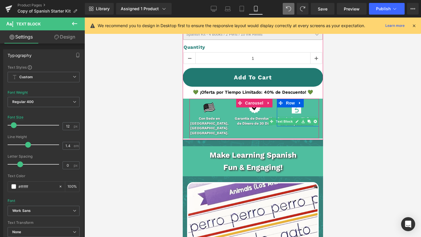
click at [294, 118] on link at bounding box center [297, 121] width 6 height 7
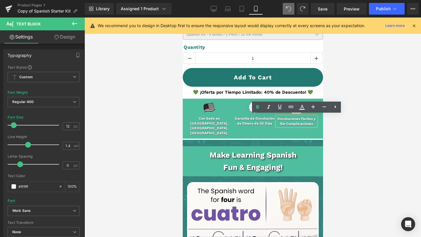
click at [313, 118] on b "Devoluciones Fáciles y Sin Complicaciones" at bounding box center [296, 121] width 38 height 9
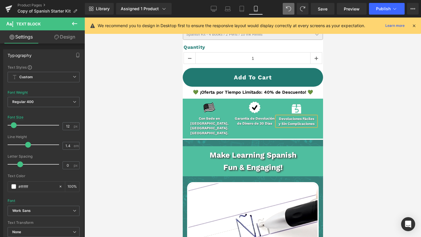
click at [332, 124] on div at bounding box center [252, 128] width 336 height 220
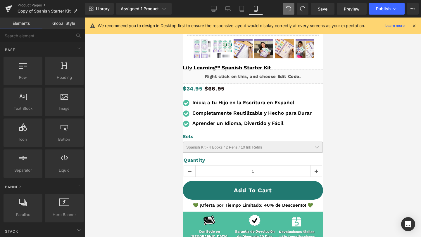
scroll to position [73, 0]
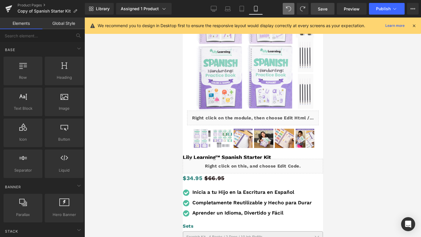
click at [324, 7] on span "Save" at bounding box center [323, 9] width 10 height 6
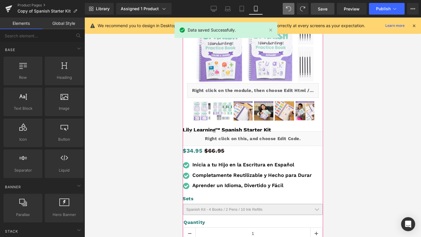
scroll to position [107, 0]
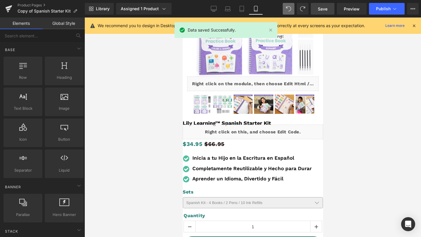
click at [213, 0] on div "Library Assigned 1 Product Product Preview Lily Learning™ Spanish Starter Kit (…" at bounding box center [253, 9] width 336 height 18
click at [213, 8] on icon at bounding box center [214, 9] width 6 height 6
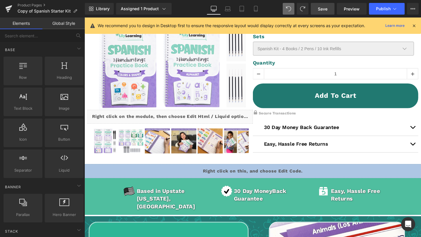
scroll to position [135, 0]
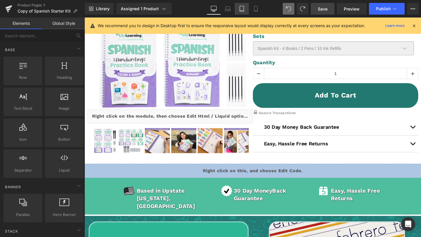
click at [244, 6] on icon at bounding box center [242, 9] width 4 height 6
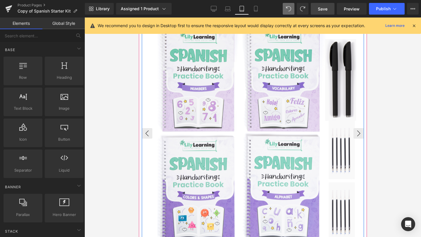
scroll to position [132, 0]
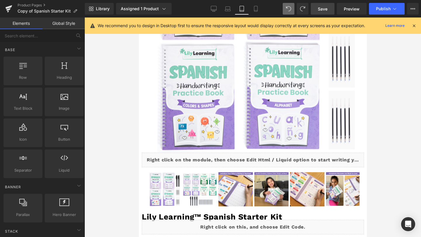
click at [0, 0] on div "Rendering Content" at bounding box center [0, 0] width 0 height 0
click at [257, 4] on link "Mobile" at bounding box center [256, 9] width 14 height 12
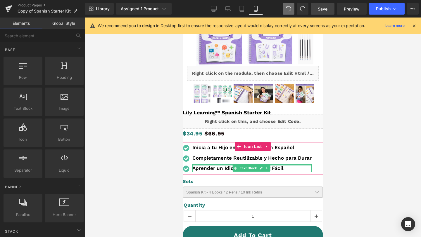
scroll to position [110, 0]
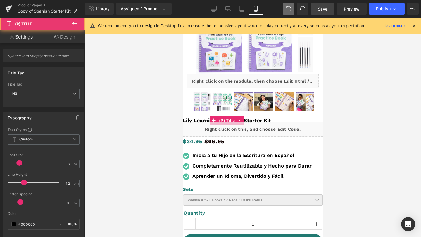
click at [256, 118] on link "Lily Learning™ Spanish Starter Kit" at bounding box center [226, 120] width 88 height 7
click at [257, 118] on link "Lily Learning™ Spanish Starter Kit" at bounding box center [226, 120] width 88 height 7
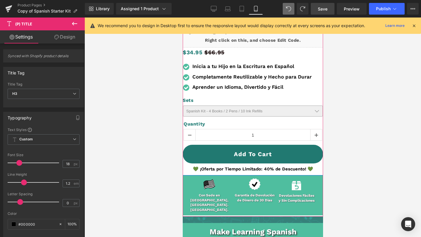
scroll to position [0, 0]
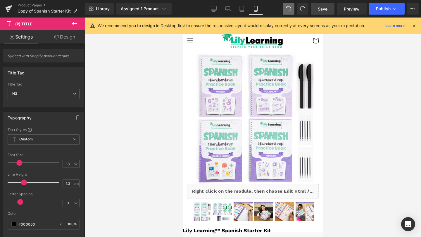
click at [324, 13] on link "Save" at bounding box center [323, 9] width 24 height 12
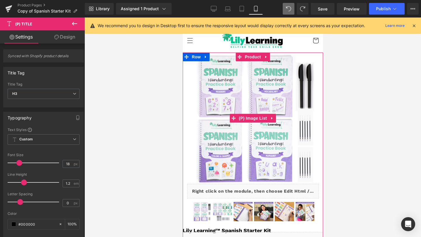
scroll to position [63, 0]
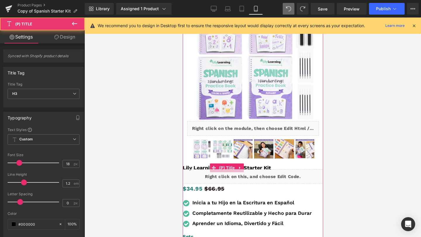
click at [193, 164] on link "Lily Learning™ Spanish Starter Kit" at bounding box center [226, 167] width 88 height 7
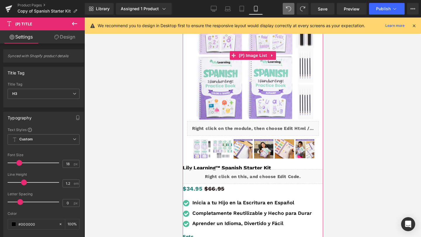
scroll to position [0, 0]
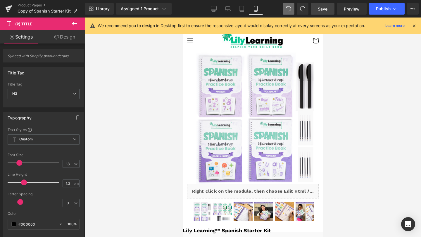
click at [328, 9] on link "Save" at bounding box center [323, 9] width 24 height 12
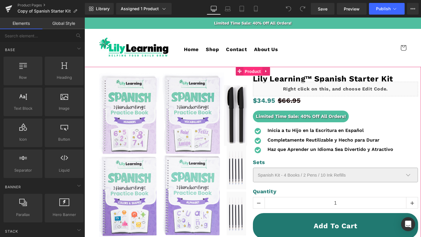
click at [256, 69] on span "Product" at bounding box center [252, 71] width 19 height 9
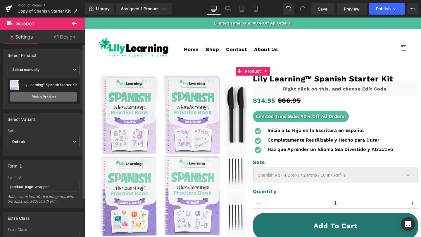
click at [55, 97] on link "Pick a Product" at bounding box center [43, 96] width 67 height 9
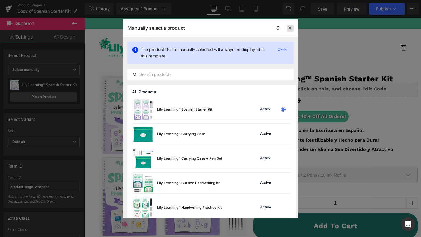
click at [292, 31] on div at bounding box center [289, 28] width 7 height 7
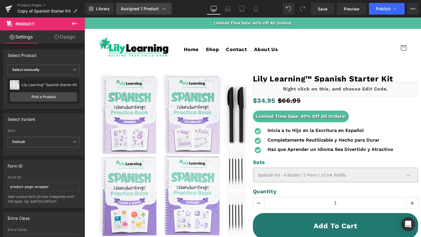
click at [152, 9] on div "Assigned 1 Product" at bounding box center [144, 9] width 46 height 6
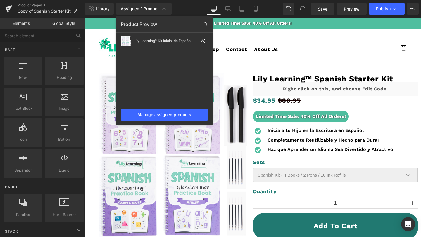
click at [273, 60] on div at bounding box center [252, 128] width 336 height 220
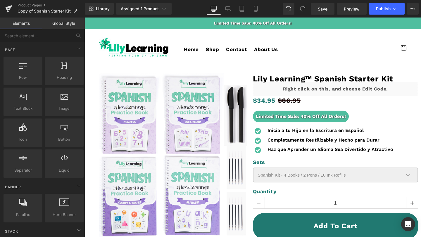
click at [250, 67] on div at bounding box center [252, 181] width 336 height 229
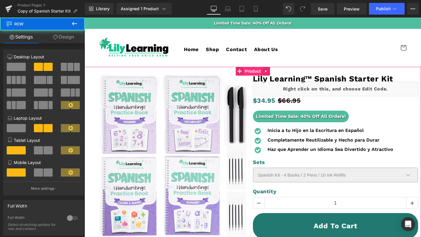
click at [252, 69] on span "Product" at bounding box center [252, 71] width 19 height 9
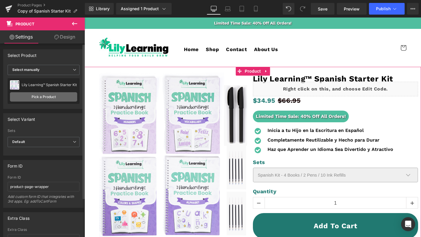
click at [58, 98] on link "Pick a Product" at bounding box center [43, 96] width 67 height 9
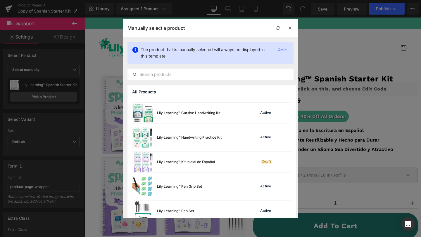
scroll to position [75, 0]
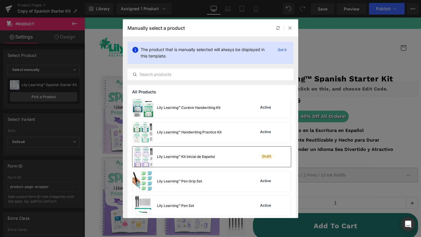
click at [211, 161] on div "Lily Learning™ Kit Inicial de Español" at bounding box center [173, 157] width 82 height 20
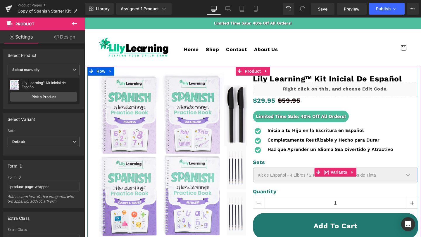
click at [377, 171] on select "Kit de Español - 4 Libros / 2 Plumas / 10 Recambios de Tinta Kit de Español y K…" at bounding box center [335, 175] width 165 height 15
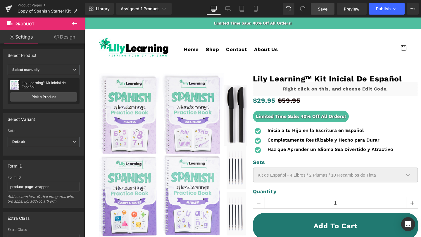
click at [325, 8] on span "Save" at bounding box center [323, 9] width 10 height 6
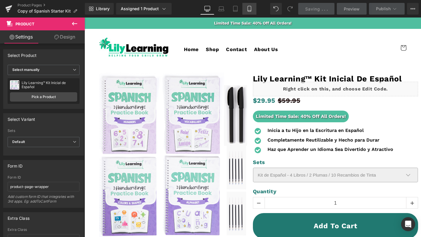
click at [251, 12] on link "Mobile" at bounding box center [249, 9] width 14 height 12
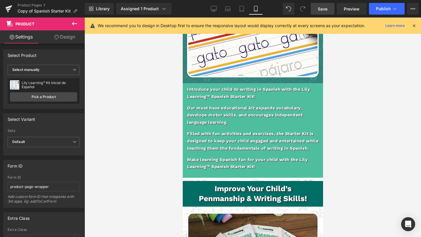
scroll to position [461, 0]
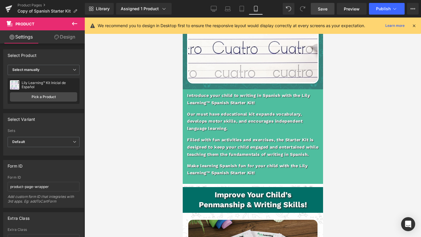
click at [206, 102] on div "Introduce your child to writing in Spanish with the Lily Learning™ Spanish Star…" at bounding box center [252, 134] width 131 height 85
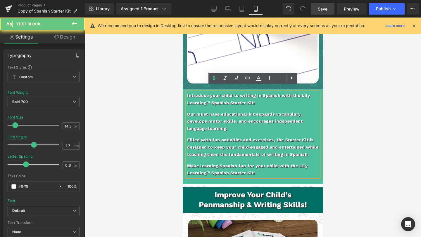
click at [199, 95] on p "Introduce your child to writing in Spanish with the Lily Learning™ Spanish Star…" at bounding box center [252, 99] width 131 height 14
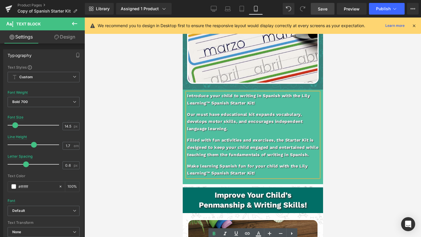
scroll to position [305, 0]
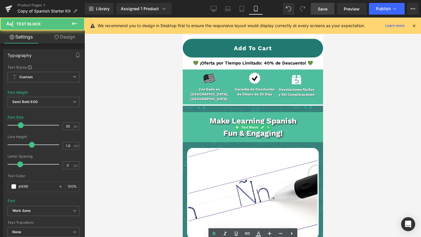
click at [210, 117] on b "Make Learning Spanish" at bounding box center [252, 121] width 87 height 9
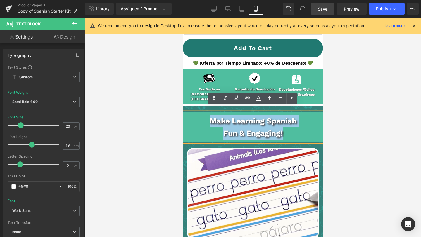
drag, startPoint x: 209, startPoint y: 115, endPoint x: 307, endPoint y: 136, distance: 100.1
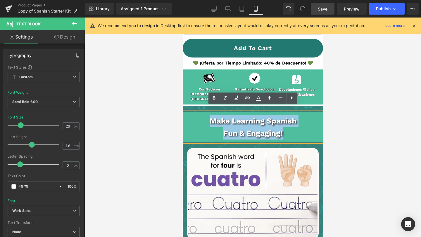
click at [307, 136] on div "Make Learning Spanish Fun & Engaging!" at bounding box center [252, 127] width 140 height 30
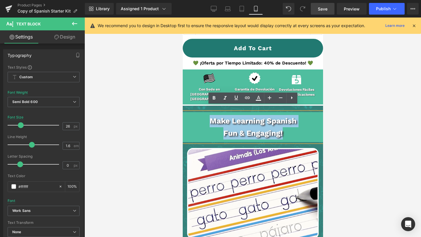
copy div "Make Learning Spanish Fun & Engaging!"
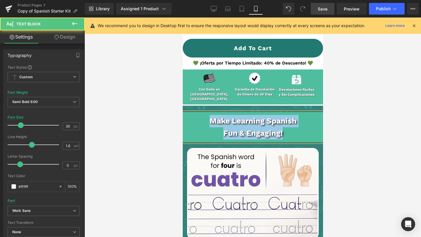
click at [289, 127] on p "Fun & Engaging!" at bounding box center [252, 133] width 140 height 12
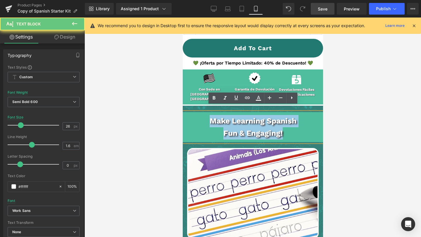
drag, startPoint x: 289, startPoint y: 129, endPoint x: 183, endPoint y: 103, distance: 108.7
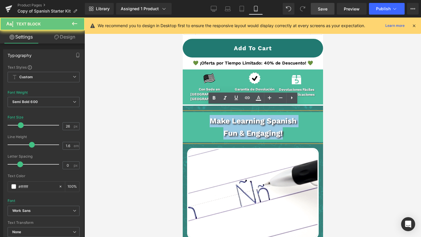
click at [183, 106] on div "Teach Your Child Cursive Writing! Text Block Make Learning Spanish Fun & Engagi…" at bounding box center [252, 224] width 140 height 236
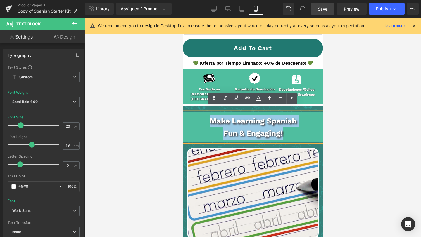
copy div "Make Learning Spanish Fun & Engaging!"
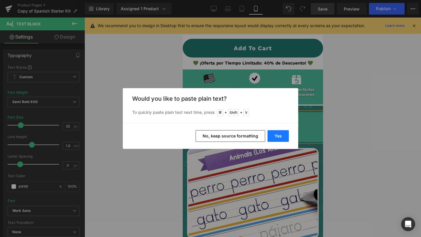
click at [0, 0] on button "Yes" at bounding box center [0, 0] width 0 height 0
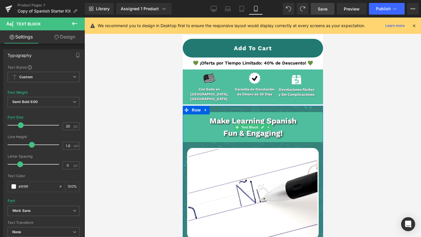
click at [293, 129] on p "Fun & Engaging!" at bounding box center [252, 133] width 140 height 12
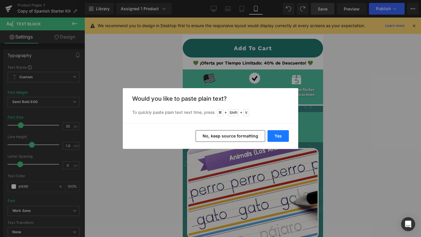
click at [0, 0] on button "Yes" at bounding box center [0, 0] width 0 height 0
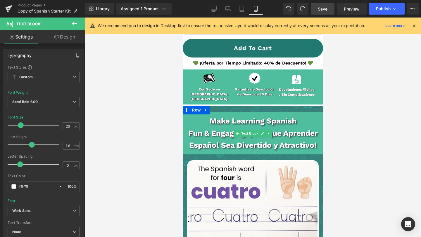
click at [302, 130] on b "Fun & Engaging! ¡Haz que Aprender Español Sea Divertido y Atractivo!" at bounding box center [252, 139] width 129 height 21
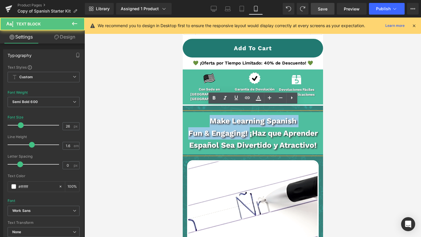
drag, startPoint x: 248, startPoint y: 128, endPoint x: 201, endPoint y: 111, distance: 50.0
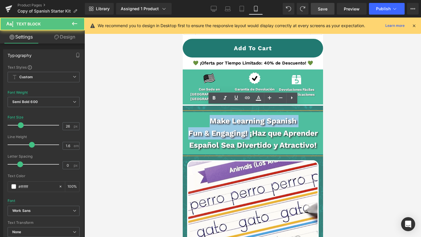
click at [201, 112] on div "Make Learning Spanish Fun & Engaging! ¡Haz que Aprender Español Sea Divertido y…" at bounding box center [252, 133] width 140 height 42
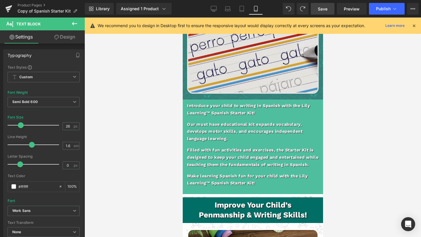
scroll to position [453, 0]
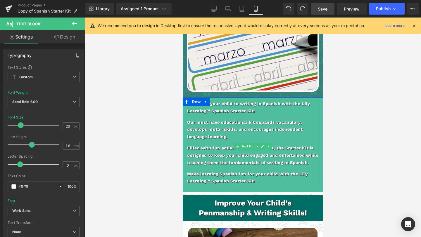
click at [257, 179] on p "Make learning Spanish fun for your child with the Lily Learning™ Spanish Starte…" at bounding box center [252, 178] width 131 height 14
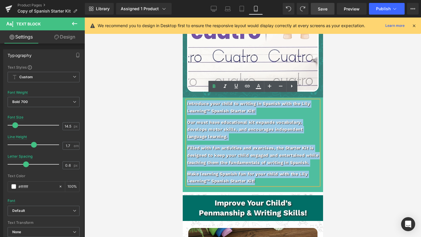
drag, startPoint x: 260, startPoint y: 182, endPoint x: 178, endPoint y: 94, distance: 120.5
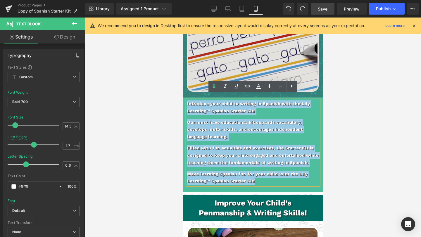
copy div "Introduce your child to writing in Spanish with the Lily Learning™ Spanish Star…"
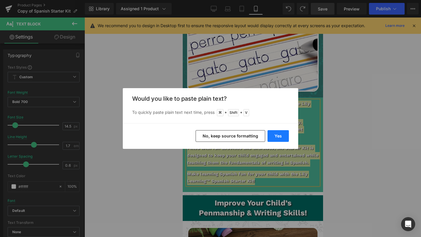
click at [279, 134] on button "Yes" at bounding box center [277, 136] width 21 height 12
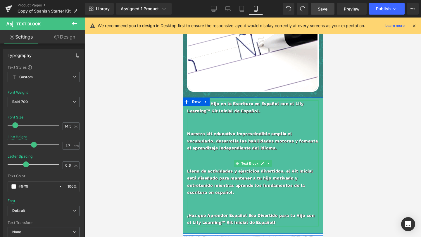
click at [218, 120] on p at bounding box center [252, 122] width 131 height 7
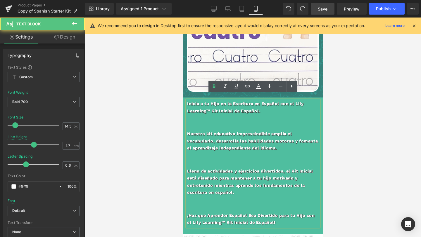
click at [218, 120] on p at bounding box center [252, 122] width 131 height 7
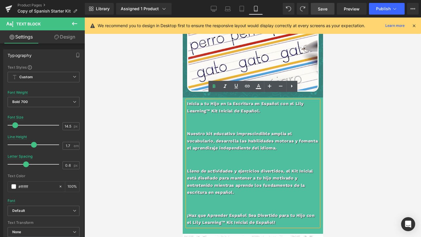
click at [217, 121] on div "Inicia a tu Hijo en la Escritura en Español con el Lily Learning™ Kit Inicial d…" at bounding box center [252, 163] width 131 height 126
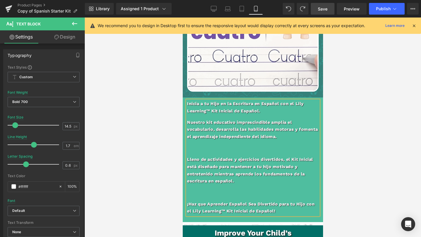
click at [192, 156] on p "Lleno de actividades y ejercicios divertidos, el Kit Inicial está diseñado para…" at bounding box center [252, 170] width 131 height 29
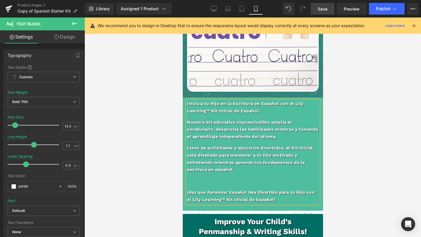
click at [187, 189] on p "¡Haz que Aprender Español Sea Divertido para tu Hijo con el Lily Learning™ Kit …" at bounding box center [252, 196] width 131 height 14
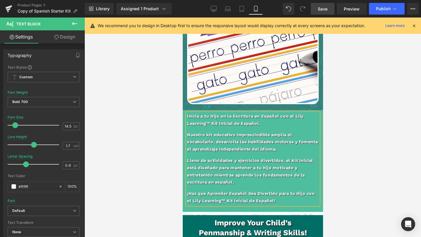
scroll to position [532, 0]
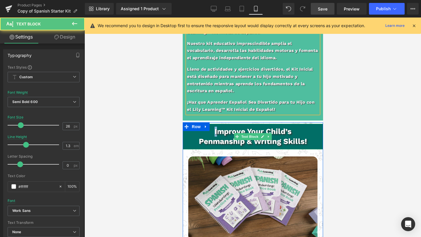
drag, startPoint x: 210, startPoint y: 125, endPoint x: 218, endPoint y: 125, distance: 7.6
click at [218, 127] on p "Improve Your Child’s" at bounding box center [252, 132] width 134 height 10
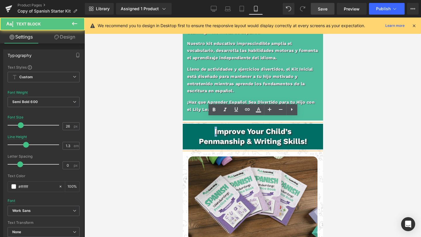
click at [218, 127] on b "Improve Your Child’s" at bounding box center [252, 131] width 77 height 9
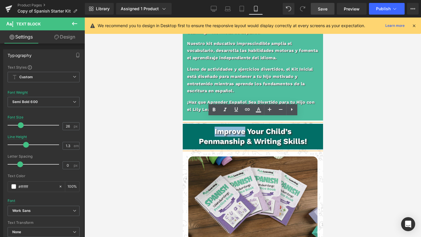
click at [214, 127] on b "Improve Your Child’s" at bounding box center [252, 131] width 77 height 9
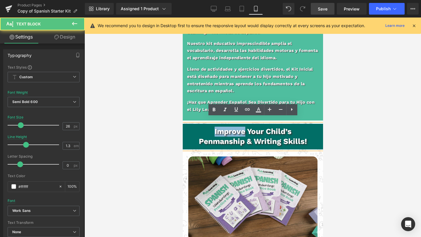
click at [214, 127] on b "Improve Your Child’s" at bounding box center [252, 131] width 77 height 9
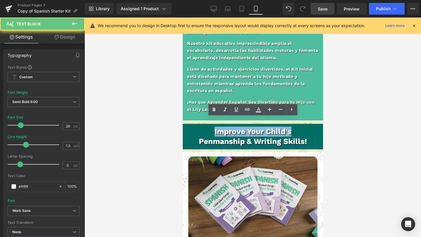
click at [214, 127] on b "Improve Your Child’s" at bounding box center [252, 131] width 77 height 9
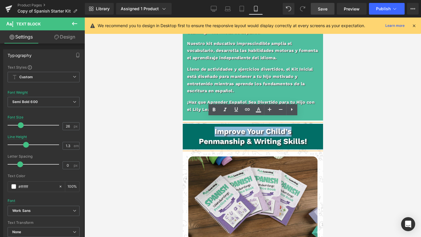
click at [214, 127] on b "Improve Your Child’s" at bounding box center [252, 131] width 77 height 9
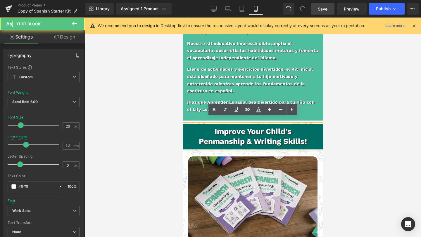
click at [303, 141] on div "Improve Your Child’s Penmanship & Writing Skills!" at bounding box center [252, 137] width 140 height 26
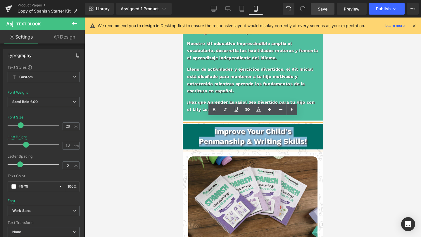
drag, startPoint x: 315, startPoint y: 138, endPoint x: 191, endPoint y: 119, distance: 125.6
click at [191, 124] on div "Improve Your Child’s Penmanship & Writing Skills!" at bounding box center [252, 137] width 140 height 26
copy div "Improve Your Child’s Penmanship & Writing Skills!"
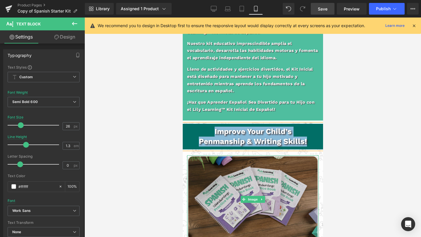
scroll to position [555, 0]
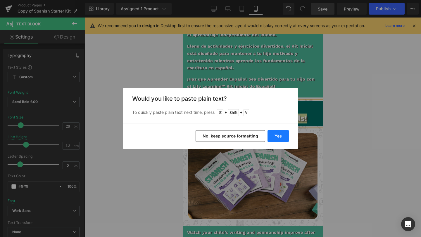
click at [0, 0] on button "Yes" at bounding box center [0, 0] width 0 height 0
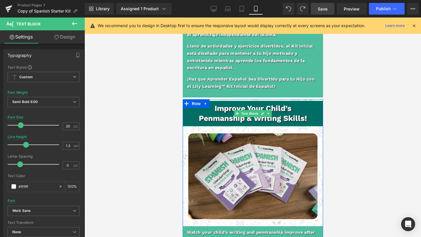
click at [312, 114] on p "Penmanship & Writing Skills!" at bounding box center [252, 119] width 134 height 10
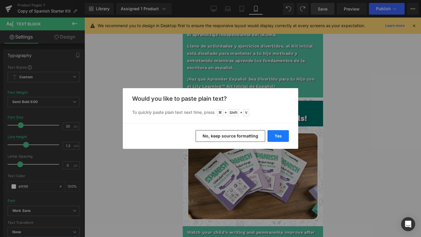
click at [0, 0] on button "Yes" at bounding box center [0, 0] width 0 height 0
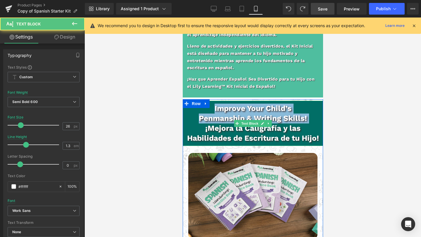
drag, startPoint x: 202, startPoint y: 120, endPoint x: 198, endPoint y: 104, distance: 16.3
click at [198, 104] on div "Improve Your Child’s Penmanship & Writing Skills! ¡Mejora la Caligrafía y las H…" at bounding box center [252, 123] width 140 height 45
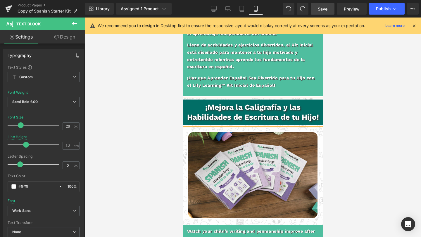
scroll to position [711, 0]
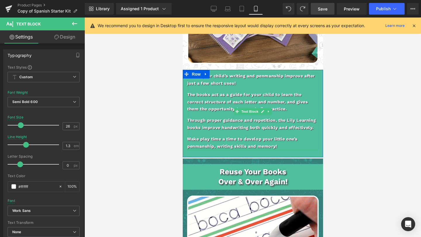
click at [240, 128] on div "Watch your child’s writing and penmanship improve after just a few short uses! …" at bounding box center [252, 111] width 131 height 77
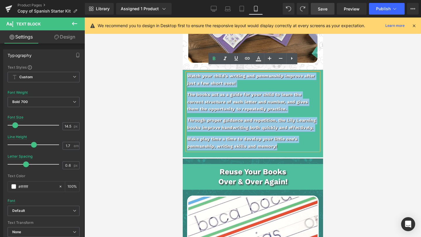
drag, startPoint x: 290, startPoint y: 140, endPoint x: 171, endPoint y: 44, distance: 153.3
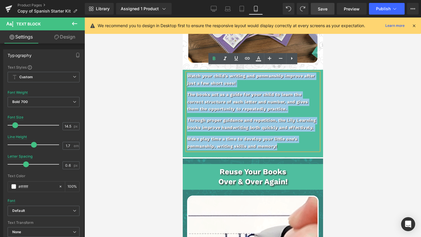
copy div "Watch your child’s writing and penmanship improve after just a few short uses! …"
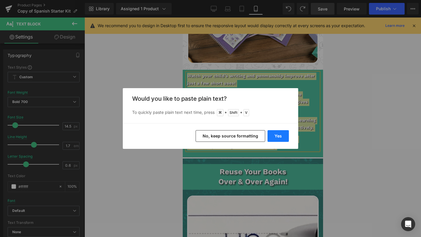
click at [0, 0] on button "Yes" at bounding box center [0, 0] width 0 height 0
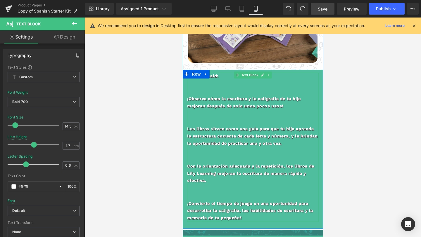
click at [233, 100] on p "¡Observa cómo la escritura y la caligrafía de tu hijo mejoran después de solo u…" at bounding box center [252, 103] width 131 height 14
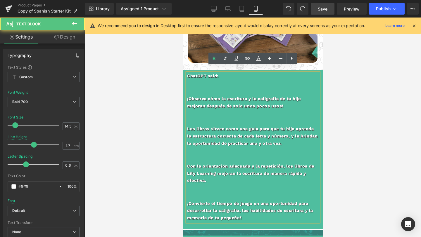
click at [204, 84] on p at bounding box center [252, 87] width 131 height 7
drag, startPoint x: 187, startPoint y: 93, endPoint x: 184, endPoint y: 67, distance: 27.0
click at [185, 70] on div "ChatGPT said: ¡Observa cómo la escritura y la caligrafía de tu hijo mejoran des…" at bounding box center [252, 149] width 140 height 159
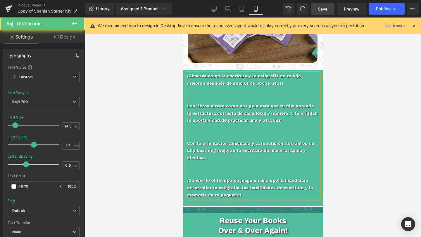
click at [217, 92] on p at bounding box center [252, 94] width 131 height 7
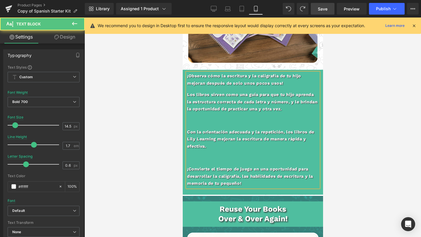
click at [218, 85] on div "¡Observa cómo la escritura y la caligrafía de tu hijo mejoran después de solo u…" at bounding box center [252, 130] width 131 height 115
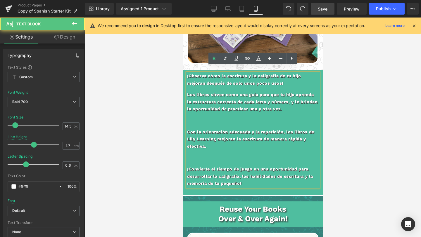
click at [218, 82] on div "¡Observa cómo la escritura y la caligrafía de tu hijo mejoran después de solo u…" at bounding box center [252, 130] width 131 height 115
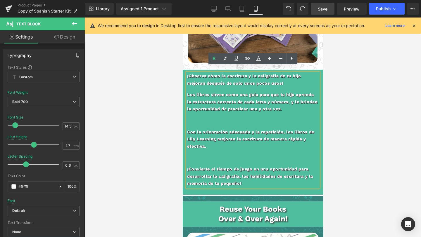
click at [205, 117] on p at bounding box center [252, 120] width 131 height 7
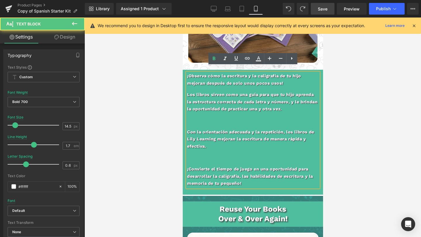
click at [205, 122] on div "¡Observa cómo la escritura y la caligrafía de tu hijo mejoran después de solo u…" at bounding box center [252, 130] width 131 height 115
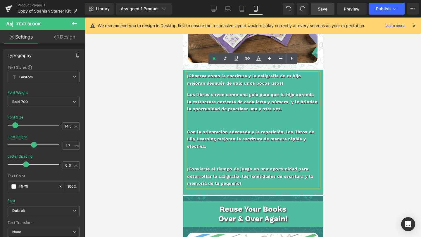
click at [207, 118] on div "¡Observa cómo la escritura y la caligrafía de tu hijo mejoran después de solo u…" at bounding box center [252, 130] width 131 height 115
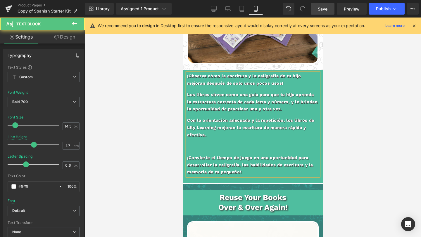
click at [209, 143] on p at bounding box center [252, 146] width 131 height 7
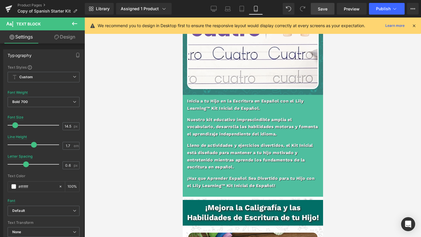
scroll to position [456, 0]
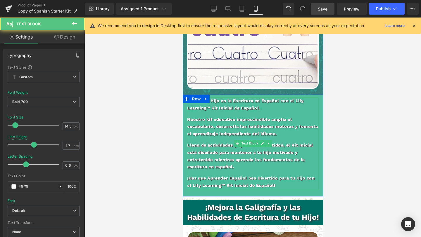
click at [231, 180] on p "¡Haz que Aprender Español Sea Divertido para tu Hijo con el Lily Learning™ Kit …" at bounding box center [252, 182] width 131 height 14
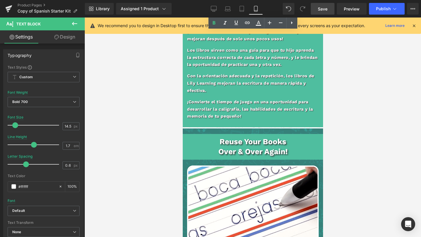
scroll to position [757, 0]
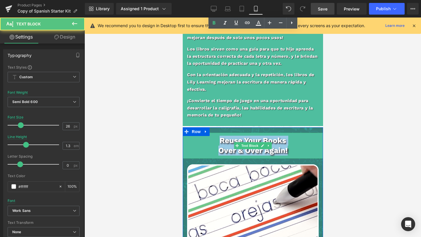
drag, startPoint x: 219, startPoint y: 133, endPoint x: 299, endPoint y: 149, distance: 81.2
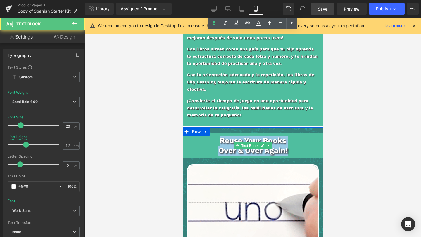
click at [299, 149] on p "Reuse Your Books Over & Over Again!" at bounding box center [252, 146] width 140 height 20
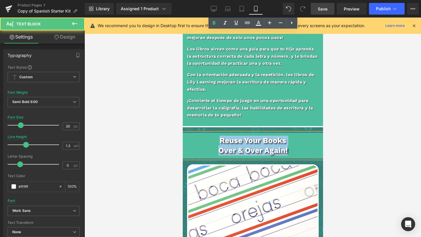
copy b "Reuse Your Books Over & Over Again!"
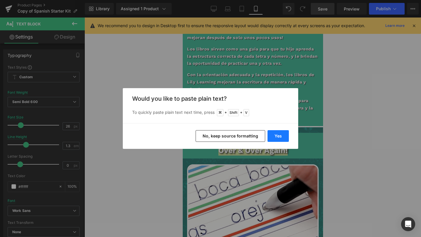
click at [0, 0] on button "Yes" at bounding box center [0, 0] width 0 height 0
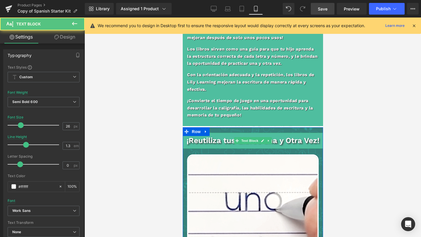
click at [308, 136] on p "¡Reutiliza tus Libros una y Otra Vez!" at bounding box center [252, 141] width 140 height 10
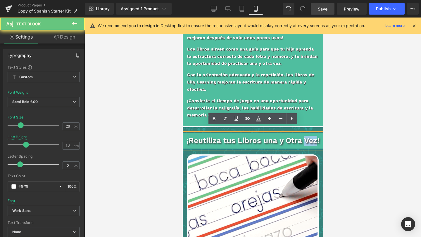
click at [308, 136] on p "¡Reutiliza tus Libros una y Otra Vez!" at bounding box center [252, 141] width 140 height 10
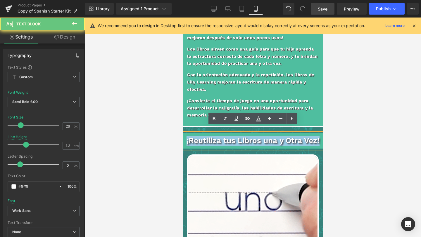
click at [308, 136] on p "¡Reutiliza tus Libros una y Otra Vez!" at bounding box center [252, 141] width 140 height 10
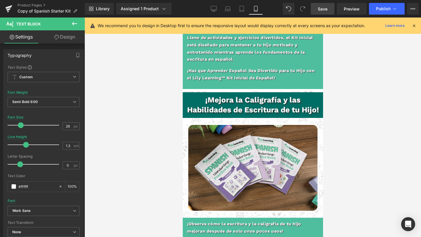
scroll to position [559, 0]
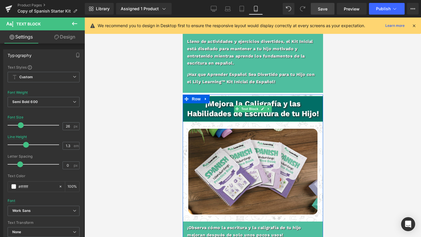
click at [230, 99] on b "¡Mejora la Caligrafía y las Habilidades de Escritura de tu Hijo!" at bounding box center [253, 108] width 132 height 19
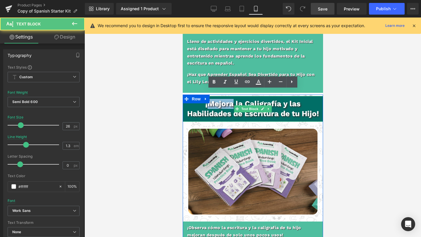
click at [230, 99] on b "¡Mejora la Caligrafía y las Habilidades de Escritura de tu Hijo!" at bounding box center [253, 108] width 132 height 19
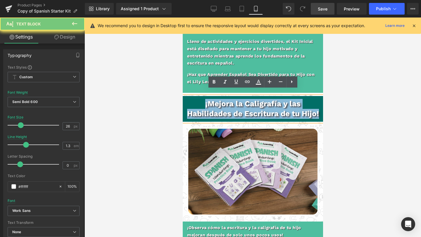
click at [230, 99] on b "¡Mejora la Caligrafía y las Habilidades de Escritura de tu Hijo!" at bounding box center [253, 108] width 132 height 19
copy b "¡Mejora la Caligrafía y las Habilidades de Escritura de tu Hijo!"
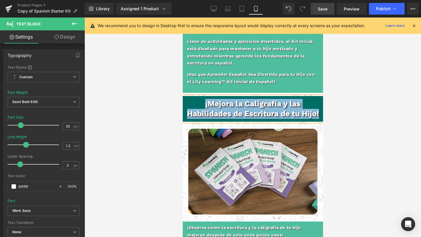
scroll to position [762, 0]
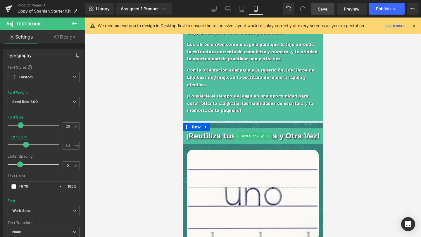
click at [235, 128] on div "¡Reutiliza tus Libros una y Otra Vez! Text Block" at bounding box center [252, 136] width 140 height 16
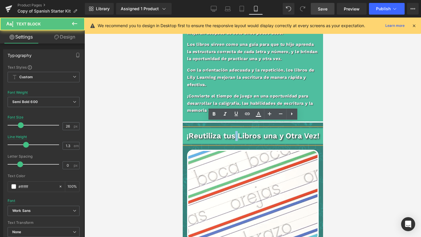
click at [235, 131] on p "¡Reutiliza tus Libros una y Otra Vez!" at bounding box center [252, 136] width 140 height 10
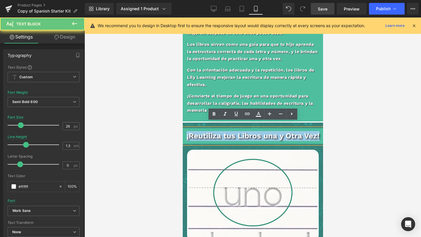
click at [235, 131] on p "¡Reutiliza tus Libros una y Otra Vez!" at bounding box center [252, 136] width 140 height 10
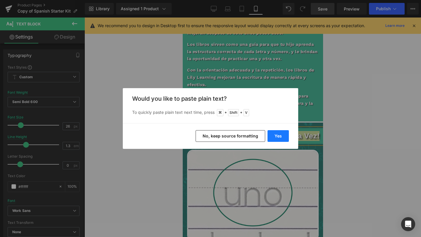
click at [274, 138] on button "Yes" at bounding box center [277, 136] width 21 height 12
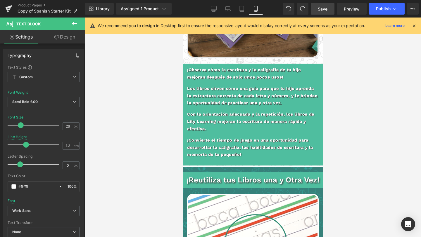
scroll to position [717, 0]
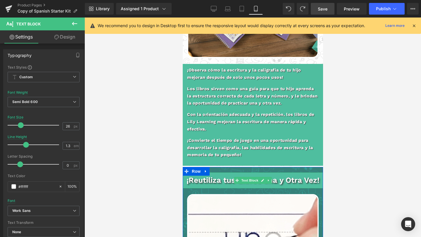
click at [319, 176] on p "¡Reutiliza tus Libros una y Otra Vez!" at bounding box center [252, 181] width 140 height 10
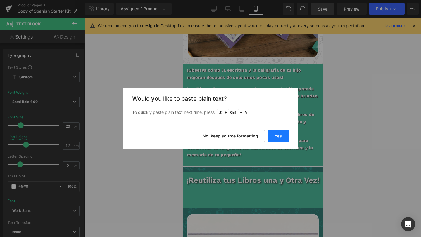
click at [278, 138] on button "Yes" at bounding box center [277, 136] width 21 height 12
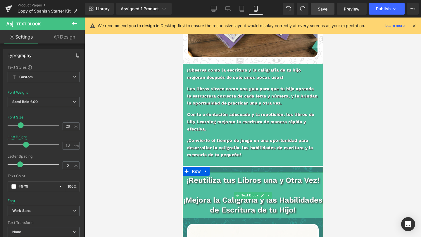
click at [303, 205] on p "¡Mejora la Caligrafía y las Habilidades de Escritura de tu Hijo!" at bounding box center [252, 205] width 140 height 20
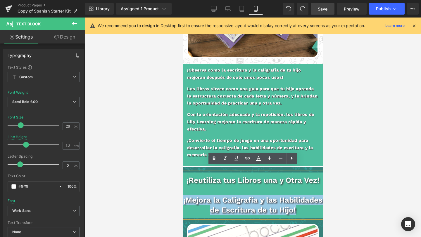
drag, startPoint x: 303, startPoint y: 205, endPoint x: 173, endPoint y: 193, distance: 130.2
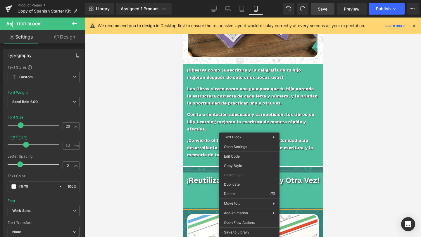
click at [304, 195] on p at bounding box center [252, 200] width 140 height 10
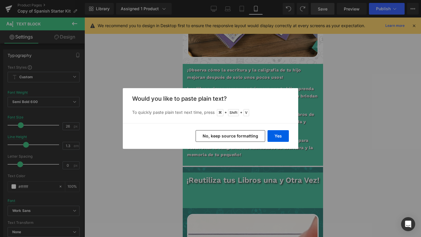
click at [239, 135] on button "No, keep source formatting" at bounding box center [230, 136] width 70 height 12
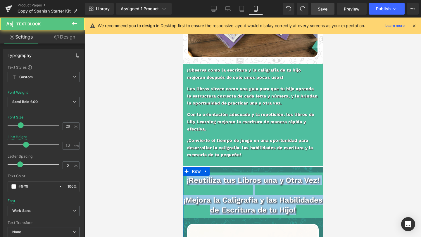
drag, startPoint x: 303, startPoint y: 202, endPoint x: 183, endPoint y: 175, distance: 122.6
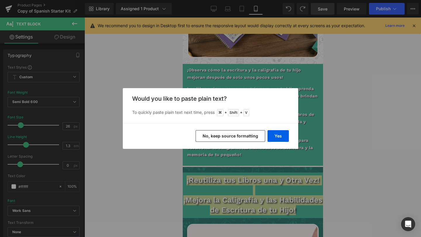
click at [237, 133] on button "No, keep source formatting" at bounding box center [230, 136] width 70 height 12
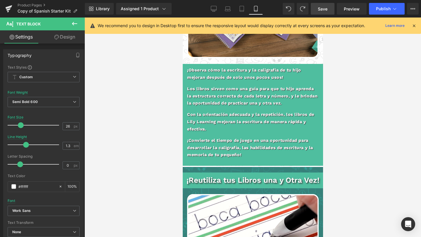
scroll to position [304, 0]
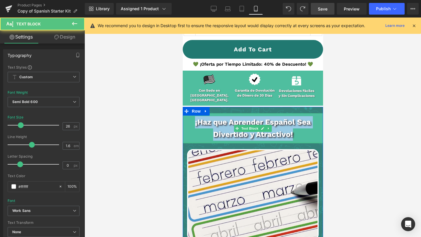
drag, startPoint x: 193, startPoint y: 116, endPoint x: 297, endPoint y: 138, distance: 106.3
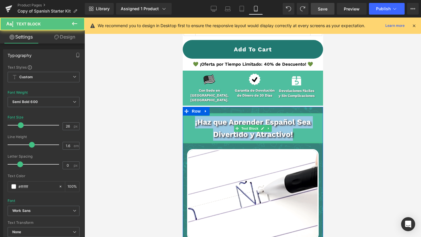
click at [297, 138] on div "Teach Your Child Cursive Writing! Text Block ¡Haz que Aprender Español Sea Dive…" at bounding box center [252, 230] width 140 height 236
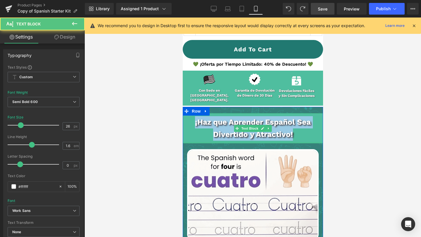
copy b "¡Haz que Aprender Español Sea Divertido y Atractivo!"
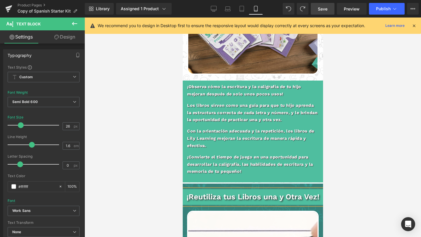
scroll to position [777, 0]
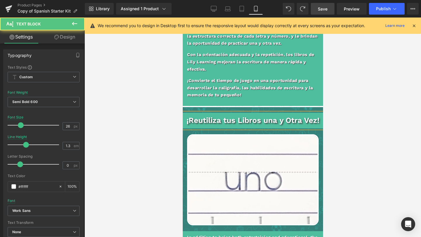
click at [240, 116] on p "¡Reutiliza tus Libros una y Otra Vez!" at bounding box center [252, 121] width 140 height 10
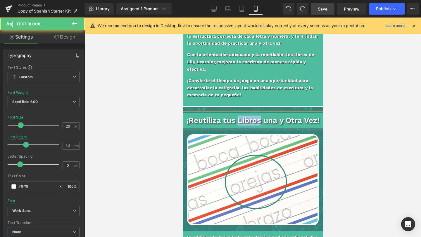
click at [240, 116] on p "¡Reutiliza tus Libros una y Otra Vez!" at bounding box center [252, 121] width 140 height 10
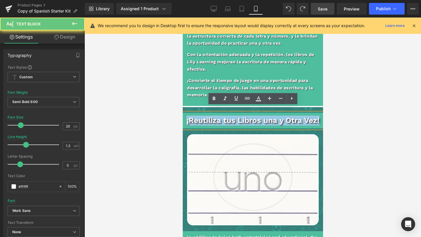
click at [240, 116] on p "¡Reutiliza tus Libros una y Otra Vez!" at bounding box center [252, 121] width 140 height 10
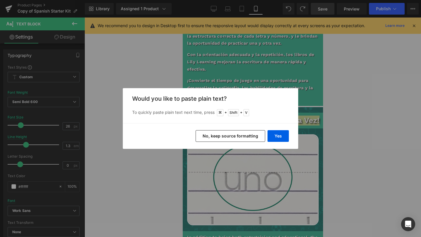
click at [0, 0] on button "No, keep source formatting" at bounding box center [0, 0] width 0 height 0
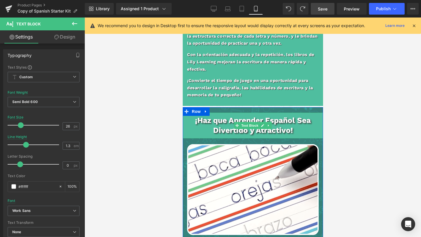
click at [301, 124] on p "¡Haz que Aprender Español Sea Divertido y Atractivo!" at bounding box center [252, 126] width 140 height 20
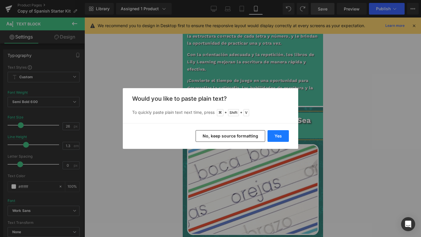
click at [0, 0] on button "Yes" at bounding box center [0, 0] width 0 height 0
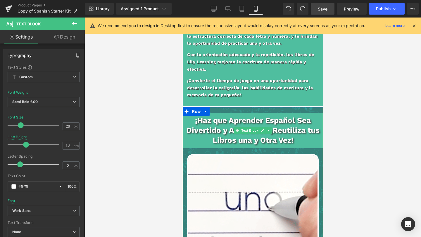
click at [288, 123] on b "¡Haz que Aprender Español Sea Divertido y Atractivo! ¡Reutiliza tus Libros una …" at bounding box center [252, 130] width 133 height 29
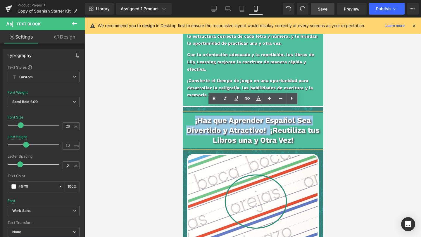
drag, startPoint x: 269, startPoint y: 126, endPoint x: 178, endPoint y: 100, distance: 94.6
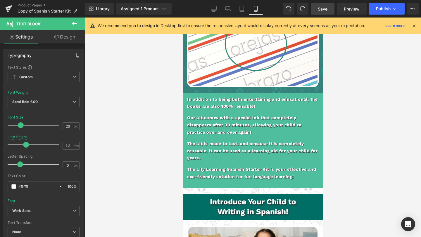
scroll to position [916, 0]
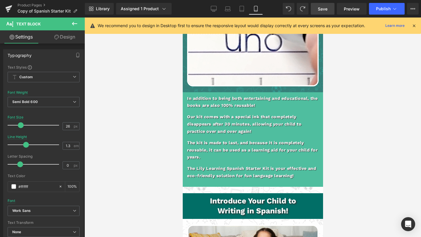
click at [280, 165] on p "The Lily Learning Spanish Starter Kit is your effective and eco-friendly soluti…" at bounding box center [252, 172] width 131 height 14
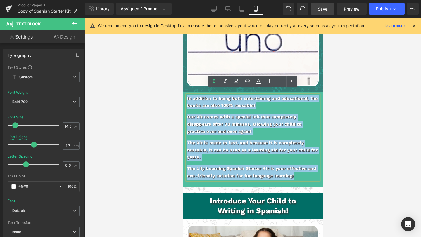
drag, startPoint x: 297, startPoint y: 171, endPoint x: 177, endPoint y: 85, distance: 147.4
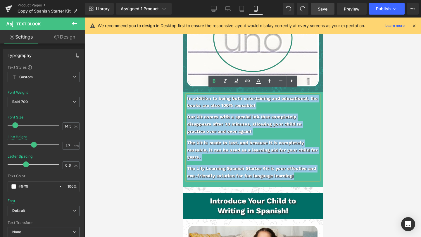
copy div "In addition to being both entertaining and educational, the books are also 100%…"
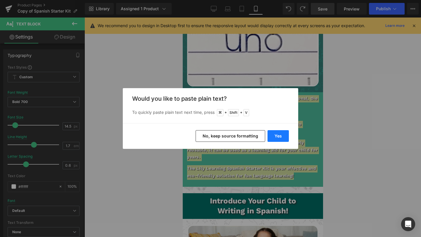
click at [278, 135] on button "Yes" at bounding box center [277, 136] width 21 height 12
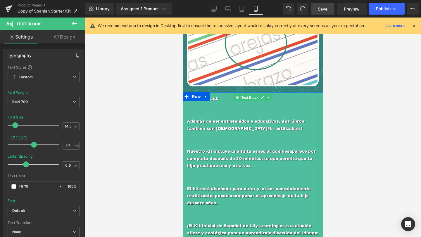
click at [233, 125] on p "Además de ser entretenidos y educativos, ¡los libros también son [DEMOGRAPHIC_D…" at bounding box center [252, 125] width 131 height 14
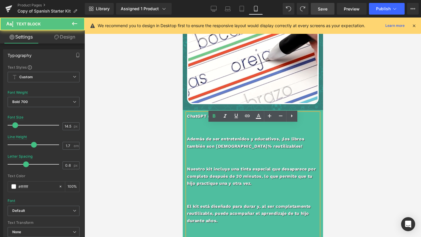
scroll to position [881, 0]
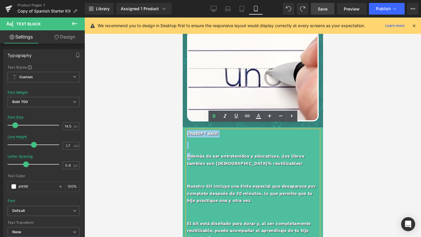
drag, startPoint x: 188, startPoint y: 151, endPoint x: 177, endPoint y: 127, distance: 26.6
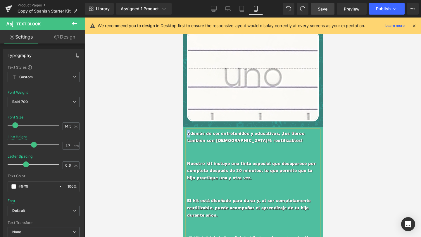
scroll to position [858, 0]
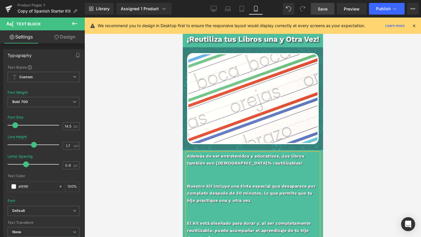
click at [195, 183] on p "Nuestro kit incluye una tinta especial que desaparece por completo después de 3…" at bounding box center [252, 194] width 131 height 22
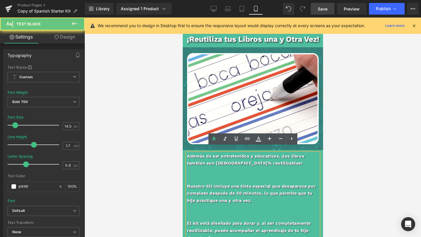
click at [195, 174] on div "Además de ser entretenidos y educativos, ¡los libros también son [DEMOGRAPHIC_D…" at bounding box center [252, 212] width 131 height 119
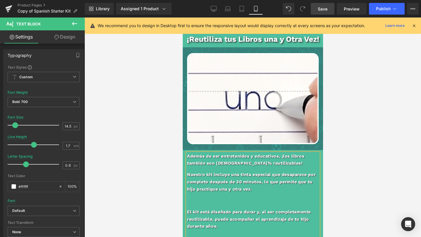
click at [189, 209] on p "El kit está diseñado para durar y, al ser completamente reutilizable, puede aco…" at bounding box center [252, 220] width 131 height 22
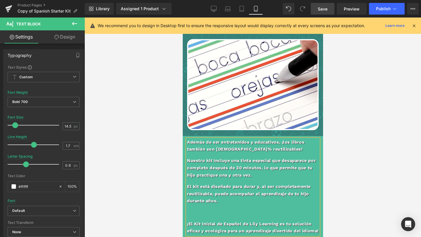
scroll to position [892, 0]
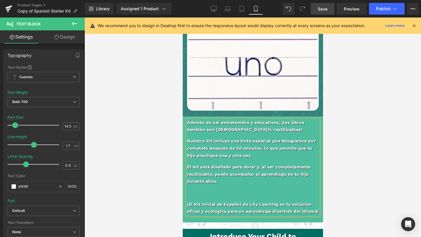
click at [190, 201] on p "¡El Kit Inicial de Español de Lily Learning es tu solución eficaz y ecológica p…" at bounding box center [252, 208] width 131 height 14
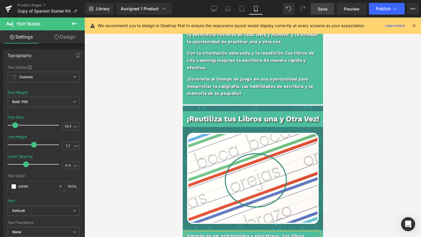
scroll to position [955, 0]
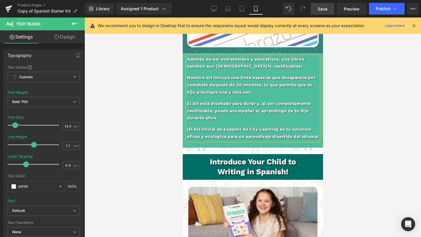
click at [218, 164] on b "Introduce Your Child to" at bounding box center [252, 161] width 86 height 9
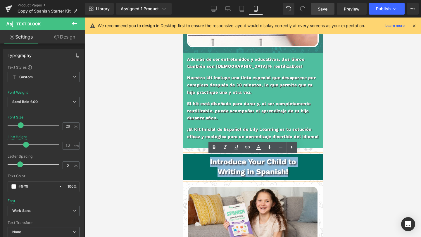
drag, startPoint x: 209, startPoint y: 162, endPoint x: 323, endPoint y: 182, distance: 116.5
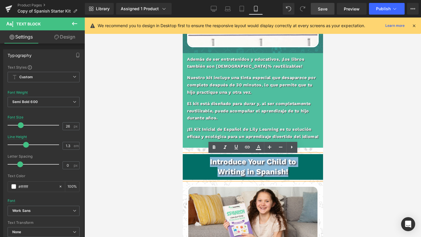
copy div "Introduce Your Child to Writing in Spanish!"
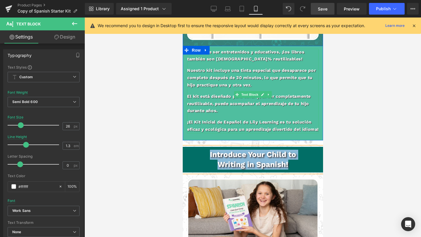
scroll to position [964, 0]
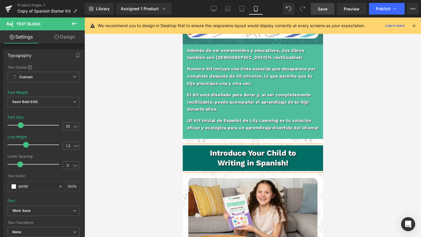
click at [284, 161] on b "Writing in Spanish!" at bounding box center [252, 163] width 71 height 9
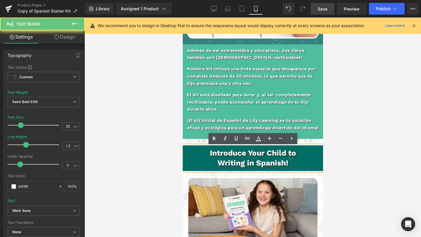
click at [296, 166] on p "Writing in Spanish!" at bounding box center [252, 163] width 134 height 10
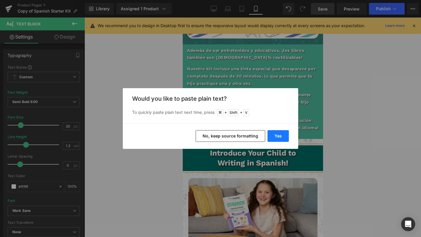
click at [0, 0] on button "Yes" at bounding box center [0, 0] width 0 height 0
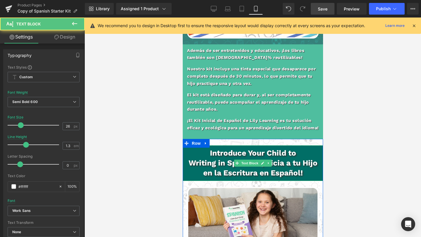
click at [223, 151] on b "Introduce Your Child to" at bounding box center [252, 153] width 86 height 9
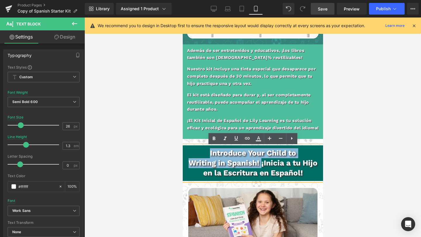
drag, startPoint x: 209, startPoint y: 152, endPoint x: 261, endPoint y: 166, distance: 54.6
click at [261, 166] on div "Introduce Your Child to Writing in Spanish! ¡Inicia a tu Hijo en la Escritura e…" at bounding box center [252, 162] width 140 height 35
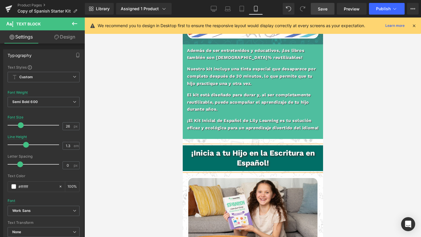
click at [268, 154] on b "¡Inicia a tu Hijo en la Escritura en Español!" at bounding box center [253, 158] width 124 height 19
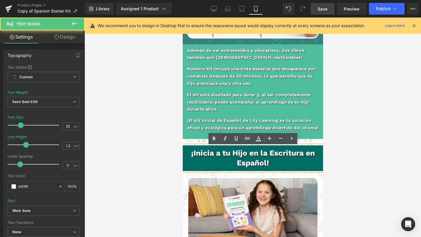
click at [263, 155] on b "¡Inicia a tu Hijo en la Escritura en Español!" at bounding box center [253, 158] width 124 height 19
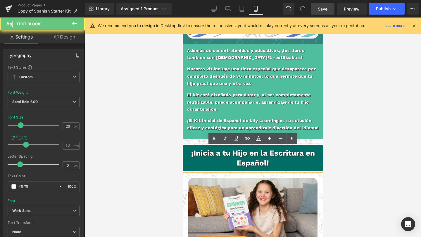
click at [263, 155] on b "¡Inicia a tu Hijo en la Escritura en Español!" at bounding box center [253, 158] width 124 height 19
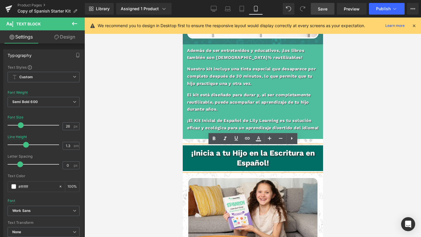
click at [272, 155] on b "¡Inicia a tu Hijo en la Escritura en Español!" at bounding box center [253, 158] width 124 height 19
click at [270, 155] on b "¡Inicia a tu Hijo en la Escritura en Español!" at bounding box center [253, 158] width 124 height 19
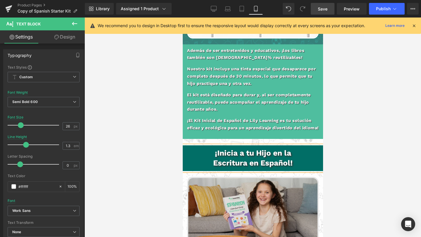
scroll to position [1112, 0]
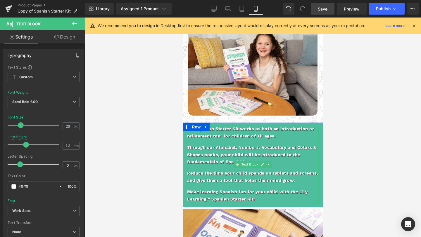
click at [272, 177] on p "Reduce the time your child spends on tablets and screens, and give them a tool …" at bounding box center [252, 177] width 131 height 14
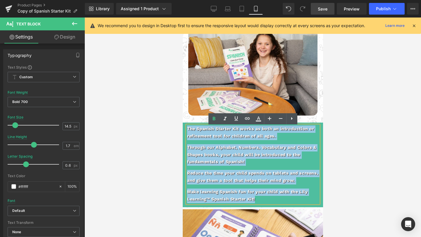
drag, startPoint x: 260, startPoint y: 201, endPoint x: 173, endPoint y: 113, distance: 123.7
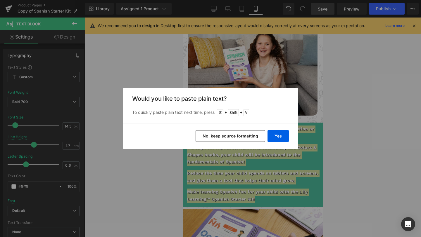
click at [290, 136] on div "Yes No, keep source formatting" at bounding box center [210, 136] width 175 height 26
click at [283, 135] on button "Yes" at bounding box center [277, 136] width 21 height 12
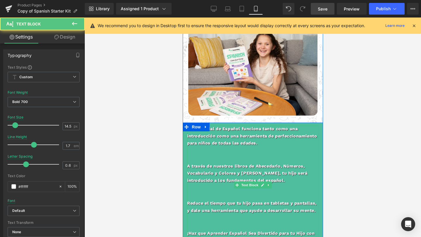
click at [227, 151] on div "El Kit Inicial de Español funciona tanto como una introducción como una herrami…" at bounding box center [252, 185] width 131 height 119
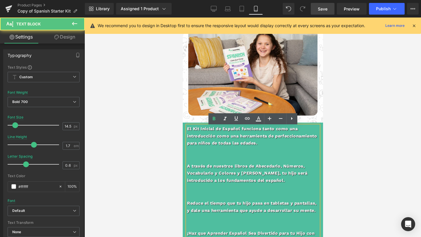
click at [227, 157] on p at bounding box center [252, 155] width 131 height 7
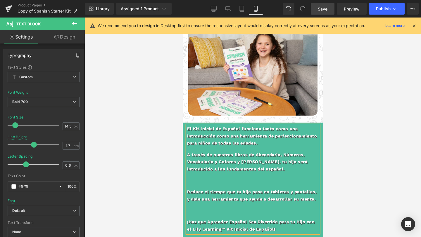
click at [222, 185] on p at bounding box center [252, 180] width 131 height 7
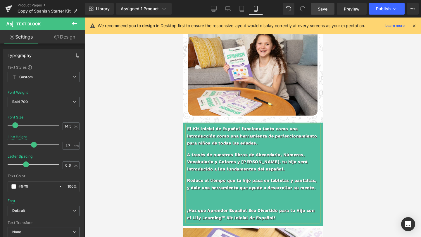
click at [221, 199] on p at bounding box center [252, 199] width 131 height 7
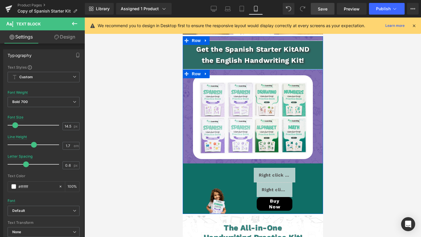
scroll to position [1352, 0]
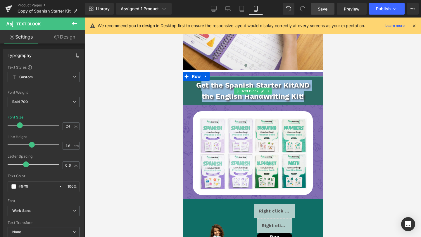
drag, startPoint x: 196, startPoint y: 85, endPoint x: 312, endPoint y: 102, distance: 117.2
click at [312, 102] on div "Get the Spanish Starter Kit AND the English Handwriting Kit!" at bounding box center [252, 91] width 140 height 29
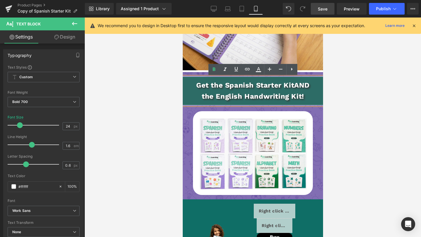
click at [306, 93] on p "the English Handwriting Kit!" at bounding box center [252, 96] width 140 height 11
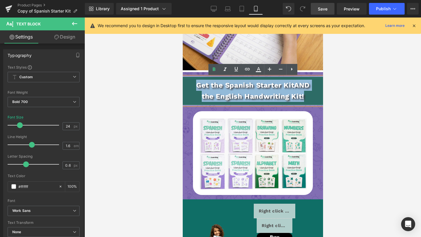
drag, startPoint x: 309, startPoint y: 98, endPoint x: 193, endPoint y: 83, distance: 117.0
click at [193, 83] on div "Get the Spanish Starter Kit AND the English Handwriting Kit!" at bounding box center [252, 91] width 140 height 29
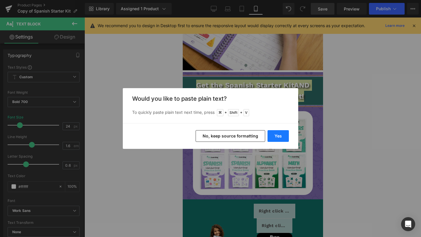
click at [280, 135] on button "Yes" at bounding box center [277, 136] width 21 height 12
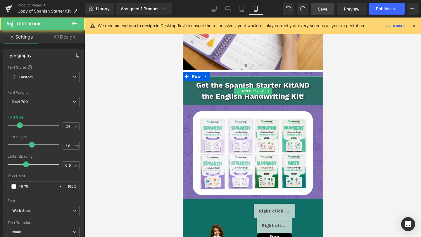
click at [309, 99] on p "the English Handwriting Kit!" at bounding box center [252, 96] width 140 height 11
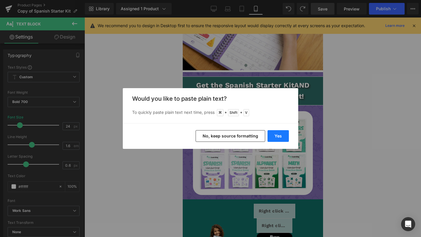
click at [283, 139] on button "Yes" at bounding box center [277, 136] width 21 height 12
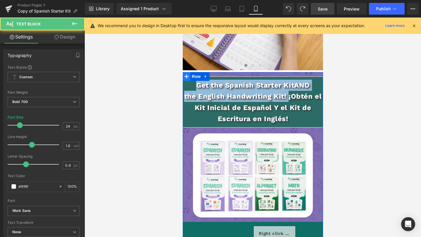
drag, startPoint x: 289, startPoint y: 99, endPoint x: 183, endPoint y: 81, distance: 106.9
click at [183, 81] on div "Get the Spanish Starter Kit AND the English Handwriting Kit! Text Block Get the…" at bounding box center [252, 172] width 140 height 200
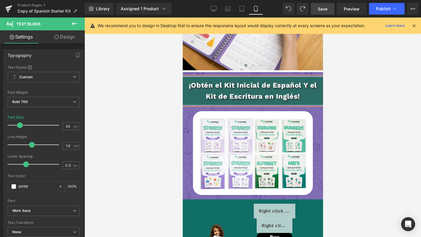
click at [299, 88] on span "¡Obtén el Kit Inicial de Español Y el Kit de Escritura en Inglés!" at bounding box center [252, 90] width 128 height 19
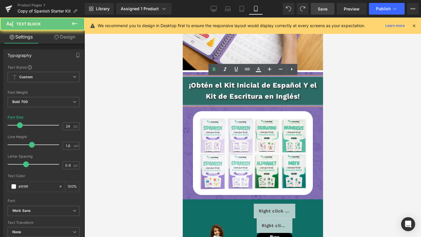
click at [296, 86] on span "¡Obtén el Kit Inicial de Español Y el Kit de Escritura en Inglés!" at bounding box center [252, 90] width 128 height 19
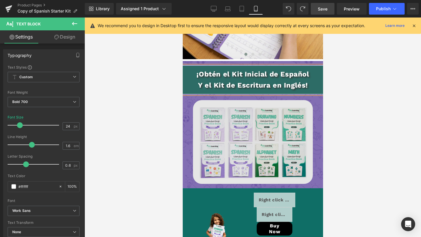
scroll to position [1429, 0]
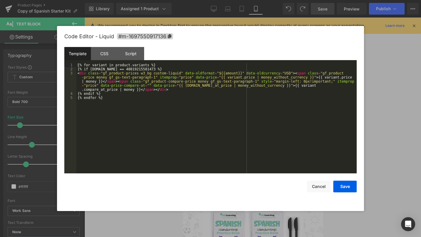
click at [284, 154] on div "Liquid" at bounding box center [274, 148] width 36 height 15
click at [100, 57] on div "CSS" at bounding box center [104, 53] width 27 height 13
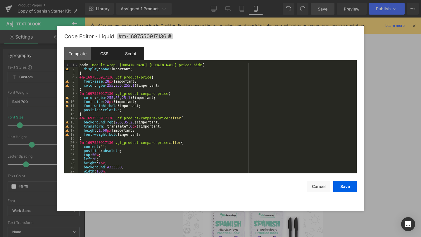
click at [124, 52] on div "Script" at bounding box center [130, 53] width 27 height 13
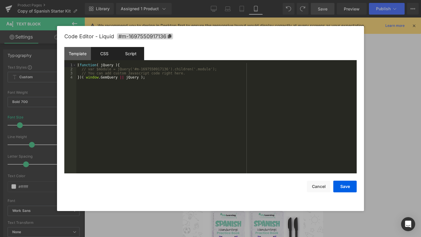
click at [108, 54] on div "CSS" at bounding box center [104, 53] width 27 height 13
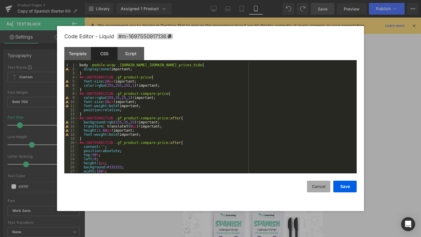
click at [319, 187] on button "Cancel" at bounding box center [318, 187] width 23 height 12
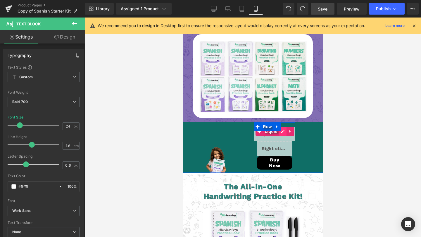
click at [283, 134] on div "Liquid" at bounding box center [273, 134] width 41 height 15
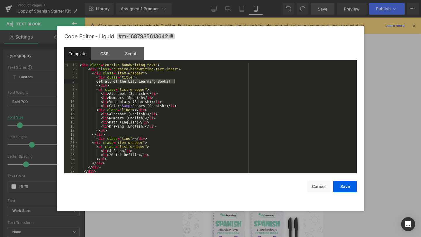
drag, startPoint x: 101, startPoint y: 82, endPoint x: 179, endPoint y: 82, distance: 78.3
click at [179, 82] on div "< div class = "cursive-handwriting-text" > < div class = "cursive-handwriting-t…" at bounding box center [217, 122] width 278 height 119
drag, startPoint x: 108, startPoint y: 94, endPoint x: 114, endPoint y: 94, distance: 5.8
click at [114, 94] on div "< div class = "cursive-handwriting-text" > < div class = "cursive-handwriting-t…" at bounding box center [217, 122] width 278 height 119
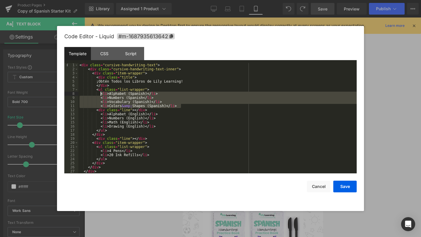
drag, startPoint x: 187, startPoint y: 107, endPoint x: 100, endPoint y: 93, distance: 88.2
click at [100, 93] on div "< div class = "cursive-handwriting-text" > < div class = "cursive-handwriting-t…" at bounding box center [217, 122] width 278 height 119
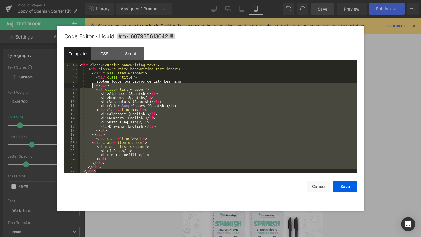
drag, startPoint x: 114, startPoint y: 172, endPoint x: 93, endPoint y: 84, distance: 89.8
click at [93, 84] on div "< div class = "cursive-handwriting-text" > < div class = "cursive-handwriting-t…" at bounding box center [217, 122] width 278 height 119
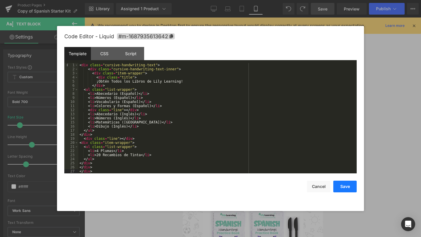
click at [348, 184] on button "Save" at bounding box center [344, 187] width 23 height 12
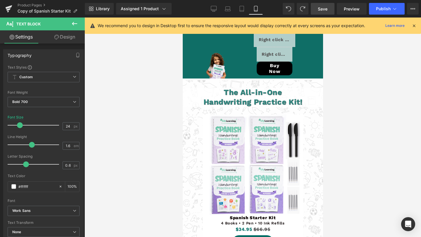
scroll to position [1524, 0]
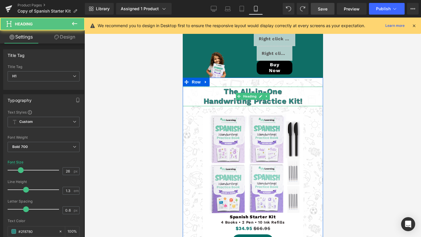
click at [217, 93] on h1 "The All-in-One" at bounding box center [252, 92] width 193 height 10
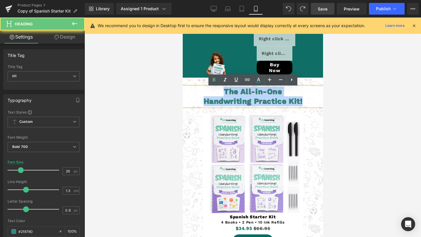
drag, startPoint x: 222, startPoint y: 93, endPoint x: 326, endPoint y: 104, distance: 104.6
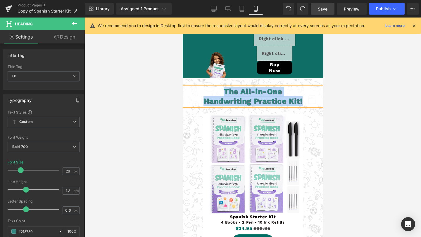
paste div
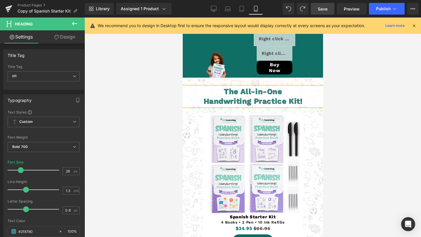
scroll to position [1515, 0]
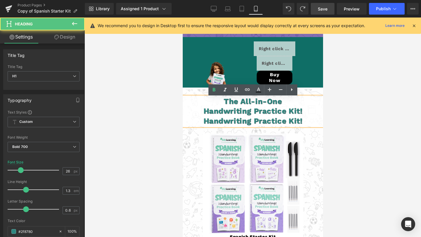
click at [307, 121] on h1 "Handwriting Practice Kit!" at bounding box center [252, 121] width 193 height 10
click at [306, 122] on h1 "Handwriting Practice Kit!" at bounding box center [252, 121] width 193 height 10
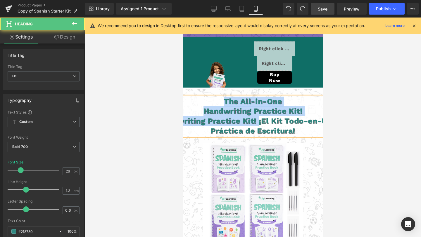
drag, startPoint x: 259, startPoint y: 124, endPoint x: 213, endPoint y: 100, distance: 52.1
click at [213, 100] on div "The All-in-One Handwriting Practice Kit! Handwriting Practice Kit! ¡El Kit Todo…" at bounding box center [252, 116] width 199 height 39
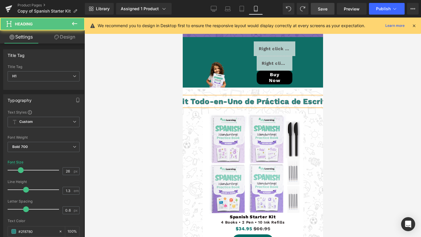
click at [256, 103] on h1 "¡El Kit Todo-en-Uno de Práctica de Escritura!" at bounding box center [252, 102] width 193 height 10
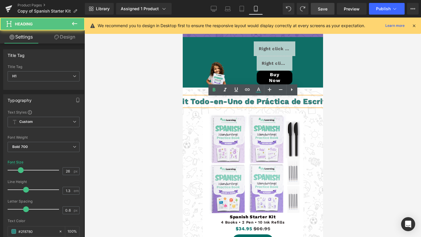
click at [244, 105] on h1 "¡El Kit Todo-en-Uno de Práctica de Escritura!" at bounding box center [252, 102] width 193 height 10
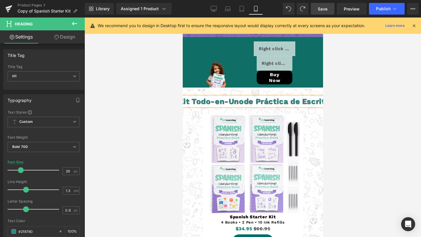
click at [256, 104] on span "de Práctica de Escritura!" at bounding box center [291, 101] width 96 height 9
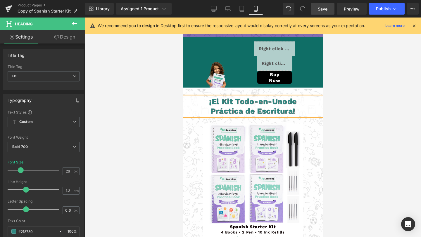
click at [288, 102] on span "de" at bounding box center [291, 101] width 9 height 9
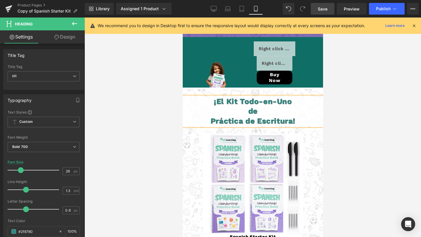
click at [205, 125] on h1 "Práctica de Escritura!" at bounding box center [252, 121] width 193 height 10
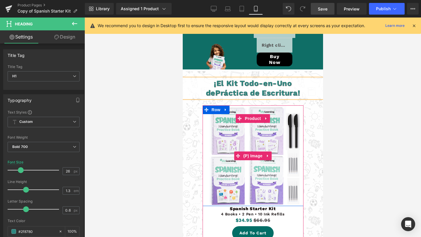
scroll to position [1579, 0]
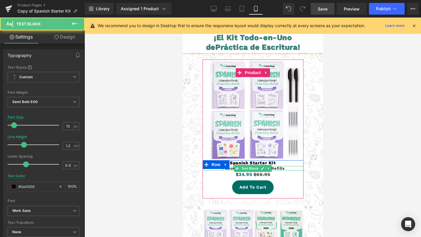
click at [233, 166] on div at bounding box center [252, 166] width 101 height 0
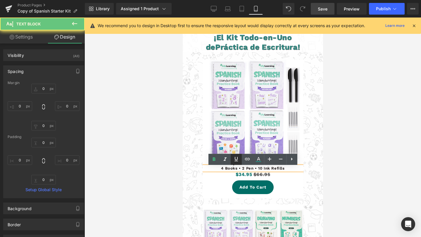
click at [0, 0] on link at bounding box center [0, 0] width 0 height 0
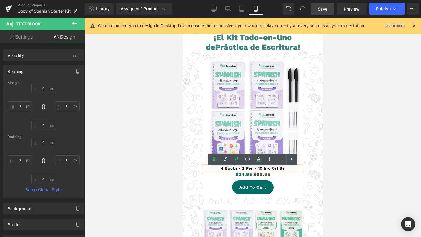
click at [241, 170] on p "4 Books • 2 Pen • 10 Ink Refills" at bounding box center [252, 168] width 101 height 5
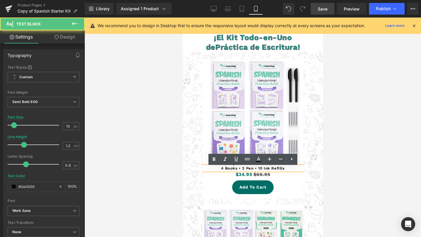
click at [225, 169] on p "4 Books • 2 Pen • 10 Ink Refills" at bounding box center [252, 168] width 101 height 5
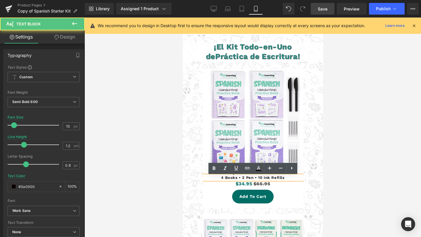
scroll to position [1569, 0]
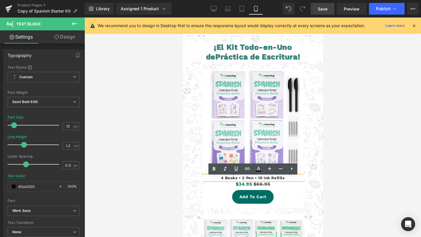
click at [303, 127] on div "Sale Off (P) Image Row Spanish Starter Kit Text Block 4 Books • 2 Pen • 10 Ink …" at bounding box center [252, 138] width 134 height 145
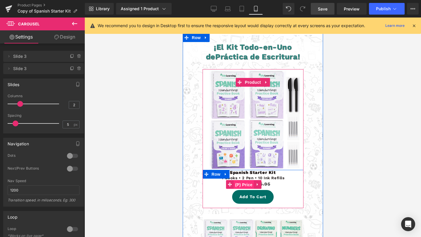
click at [243, 185] on span "(P) Price" at bounding box center [243, 185] width 20 height 9
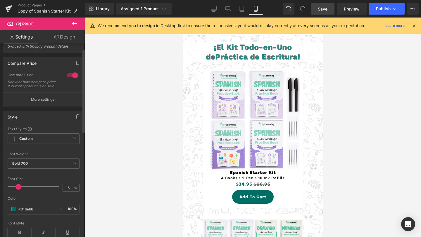
scroll to position [13, 0]
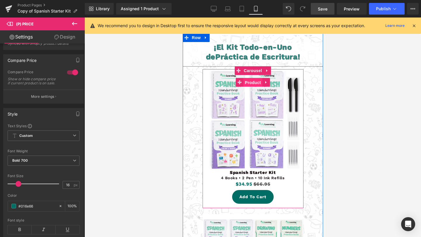
click at [253, 84] on span "Product" at bounding box center [252, 82] width 19 height 9
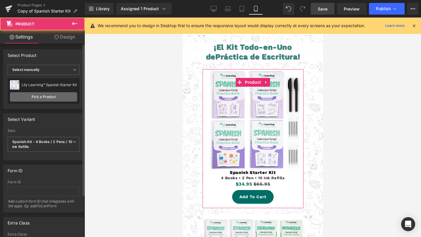
click at [34, 96] on link "Pick a Product" at bounding box center [43, 96] width 67 height 9
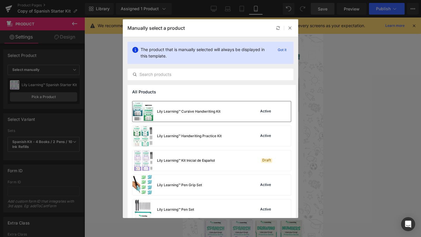
scroll to position [72, 0]
click at [225, 166] on div "Lily Learning™ Kit Inicial de Español Draft" at bounding box center [211, 160] width 158 height 20
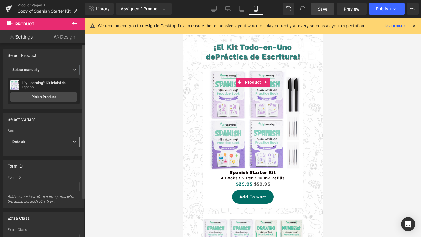
click at [49, 142] on span "Default" at bounding box center [44, 142] width 72 height 10
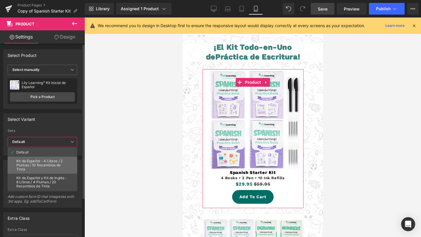
click at [55, 164] on div "Kit de Español - 4 Libros / 2 Plumas / 10 Recambios de Tinta" at bounding box center [42, 165] width 52 height 12
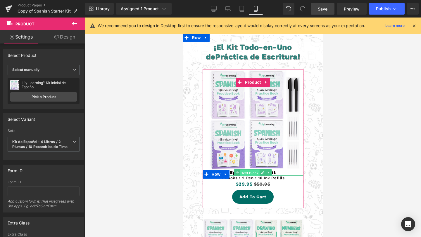
click at [244, 174] on span "Text Block" at bounding box center [249, 173] width 19 height 7
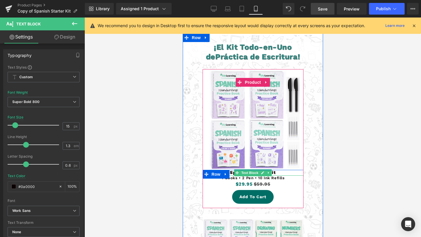
click at [281, 174] on p "Spanish Starter Kit" at bounding box center [252, 173] width 101 height 6
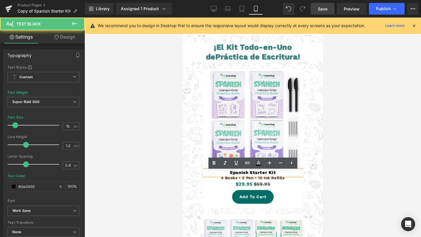
click at [280, 174] on p "Spanish Starter Kit" at bounding box center [252, 173] width 101 height 6
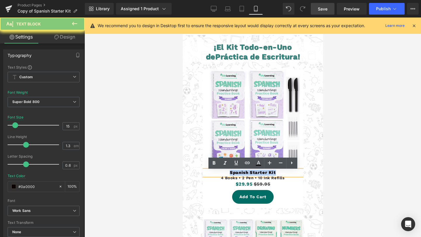
click at [280, 174] on p "Spanish Starter Kit" at bounding box center [252, 173] width 101 height 6
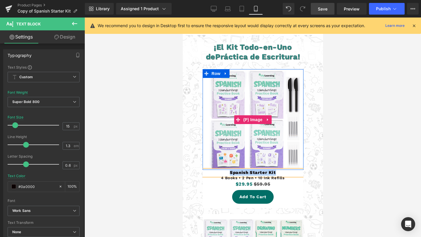
paste div
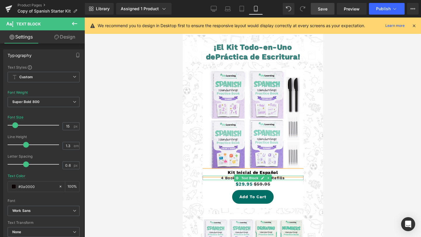
click at [286, 178] on p "4 Books • 2 Pen • 10 Ink Refills" at bounding box center [252, 178] width 101 height 5
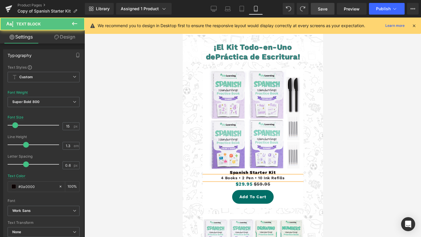
click at [283, 175] on p "Spanish Starter Kit" at bounding box center [252, 173] width 101 height 6
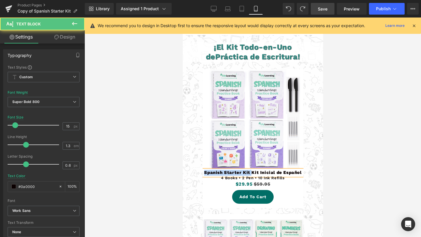
drag, startPoint x: 251, startPoint y: 174, endPoint x: 178, endPoint y: 174, distance: 72.7
click at [285, 179] on p "4 Books • 2 Pen • 10 Ink Refills" at bounding box center [252, 178] width 101 height 5
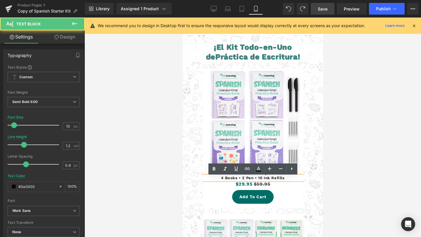
click at [284, 179] on p "4 Books • 2 Pen • 10 Ink Refills" at bounding box center [252, 178] width 101 height 5
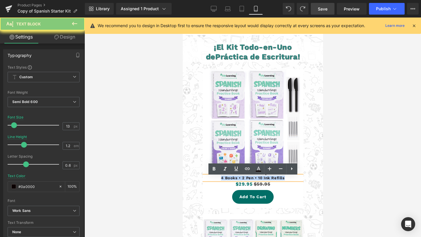
click at [284, 179] on p "4 Books • 2 Pen • 10 Ink Refills" at bounding box center [252, 178] width 101 height 5
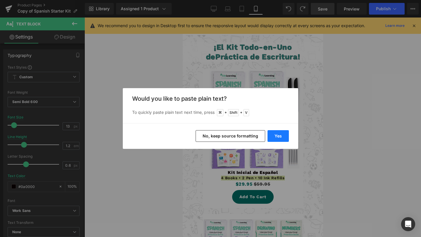
click at [280, 136] on button "Yes" at bounding box center [277, 136] width 21 height 12
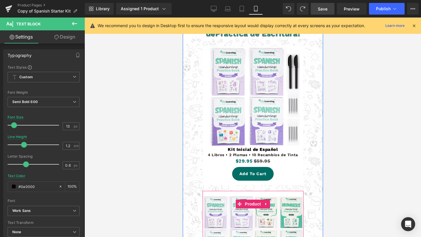
scroll to position [1700, 0]
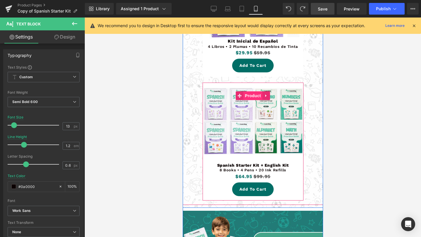
click at [255, 97] on span "Product" at bounding box center [252, 95] width 19 height 9
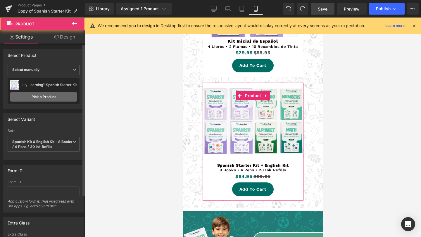
click at [56, 96] on link "Pick a Product" at bounding box center [43, 96] width 67 height 9
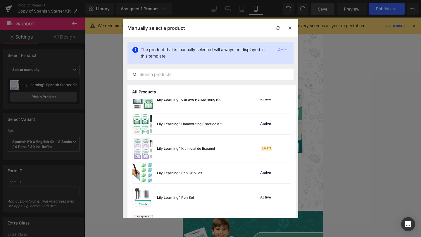
scroll to position [86, 0]
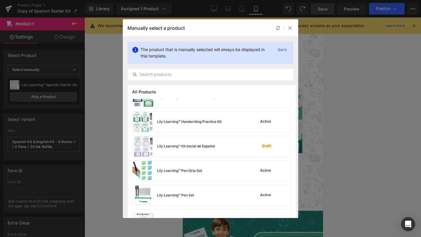
click at [180, 149] on div "Lily Learning™ Kit Inicial de Español" at bounding box center [186, 146] width 58 height 5
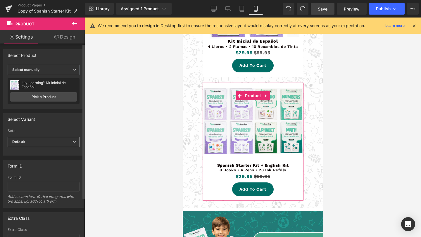
click at [51, 141] on span "Default" at bounding box center [44, 142] width 72 height 10
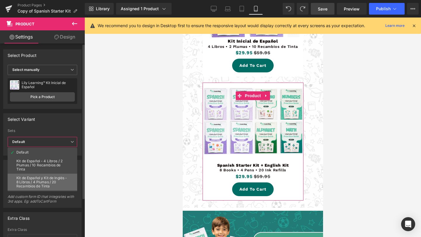
click at [49, 181] on div "Kit de Español y Kit de Inglés - 8 Libros / 4 Plumas / 20 Recambios de Tinta" at bounding box center [42, 182] width 52 height 12
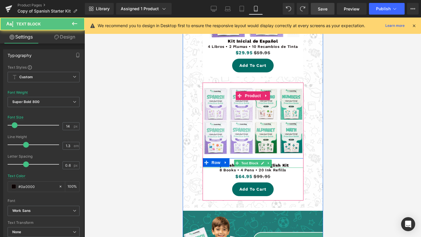
click at [281, 167] on p "Spanish Starter Kit + English Kit" at bounding box center [252, 165] width 101 height 5
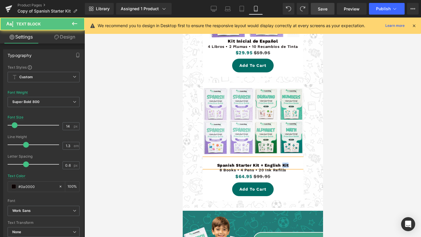
click at [281, 167] on p "Spanish Starter Kit + English Kit" at bounding box center [252, 165] width 101 height 5
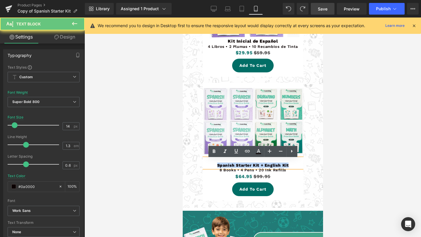
click at [281, 167] on p "Spanish Starter Kit + English Kit" at bounding box center [252, 165] width 101 height 5
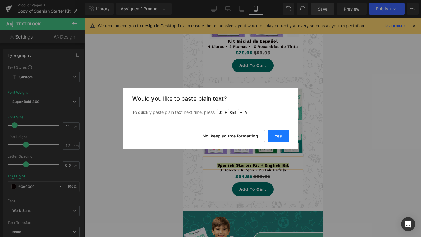
click at [278, 135] on button "Yes" at bounding box center [277, 136] width 21 height 12
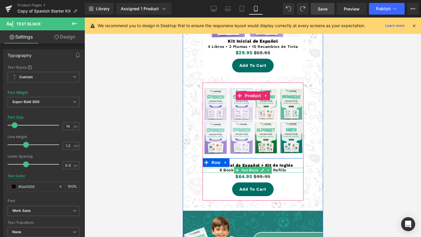
click at [285, 169] on div at bounding box center [252, 168] width 101 height 1
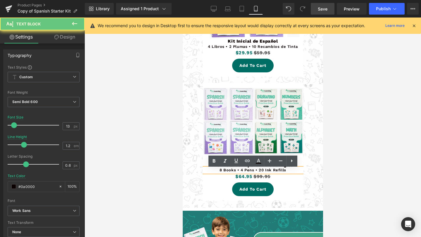
click at [285, 170] on p "8 Books • 4 Pens • 20 Ink Refills" at bounding box center [252, 170] width 101 height 5
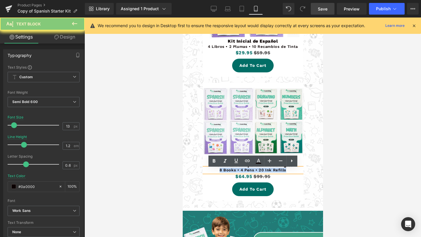
click at [285, 170] on p "8 Books • 4 Pens • 20 Ink Refills" at bounding box center [252, 170] width 101 height 5
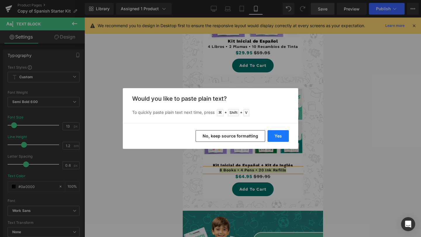
click at [281, 138] on button "Yes" at bounding box center [277, 136] width 21 height 12
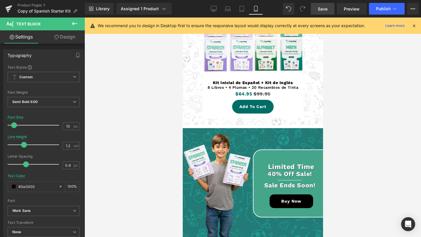
scroll to position [1801, 0]
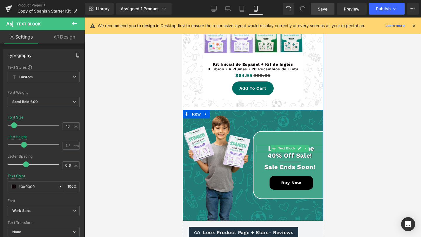
click at [269, 149] on p "Limited Time" at bounding box center [291, 148] width 64 height 7
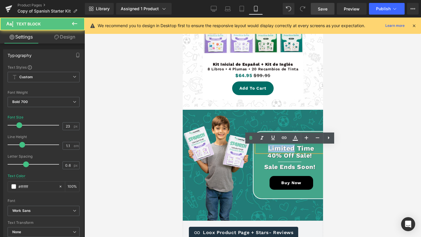
click at [269, 149] on p "Limited Time" at bounding box center [291, 148] width 64 height 7
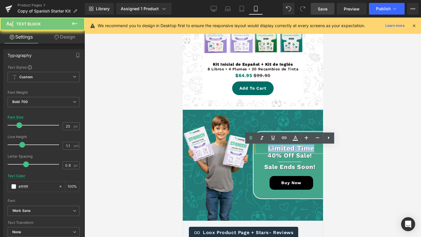
click at [269, 149] on p "Limited Time" at bounding box center [291, 148] width 64 height 7
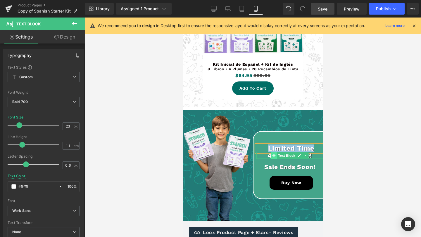
click at [271, 155] on span at bounding box center [273, 155] width 6 height 7
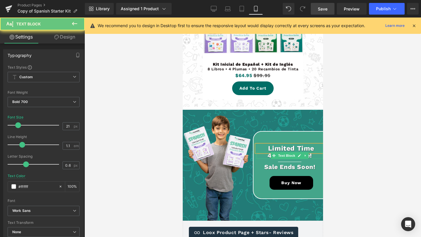
click at [269, 156] on p "40% Off Sale!" at bounding box center [289, 155] width 67 height 7
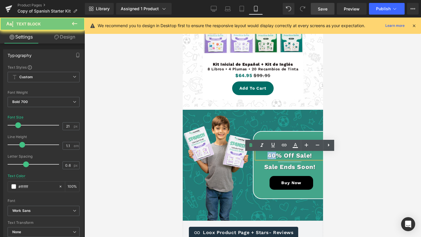
click at [269, 156] on p "40% Off Sale!" at bounding box center [289, 155] width 67 height 7
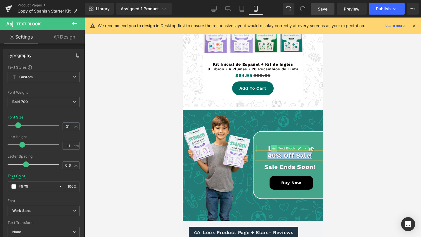
click at [275, 148] on icon at bounding box center [273, 149] width 3 height 4
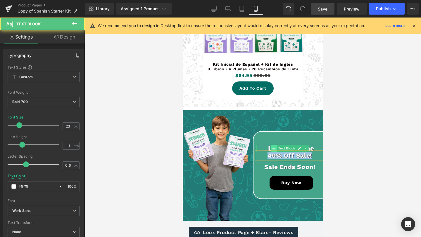
click at [275, 148] on icon at bounding box center [273, 149] width 3 height 4
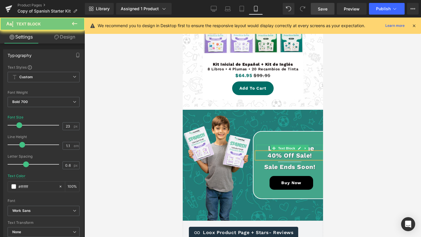
click at [270, 148] on p "Limited Time" at bounding box center [291, 148] width 64 height 7
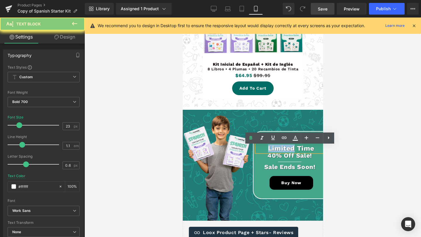
click at [270, 148] on p "Limited Time" at bounding box center [291, 148] width 64 height 7
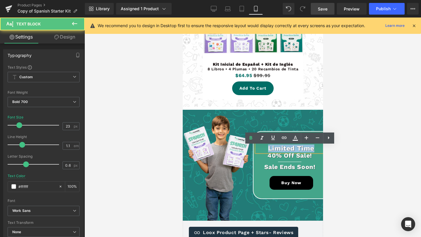
click at [270, 148] on p "Limited Time" at bounding box center [291, 148] width 64 height 7
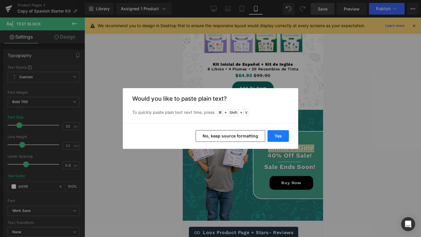
click at [276, 131] on button "Yes" at bounding box center [277, 136] width 21 height 12
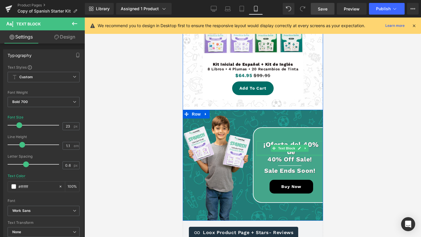
click at [287, 156] on div at bounding box center [289, 155] width 67 height 1
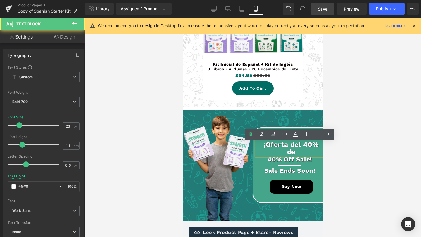
click at [290, 155] on p "¡Oferta del 40% de" at bounding box center [291, 148] width 64 height 15
click at [289, 155] on p "¡Oferta del 40% de" at bounding box center [291, 148] width 64 height 15
drag, startPoint x: 299, startPoint y: 153, endPoint x: 254, endPoint y: 142, distance: 47.2
click at [254, 142] on div "¡Oferta del 40% de Text Block 40% Off Sale! Text Block Separator Sale Ends Soon…" at bounding box center [287, 165] width 70 height 76
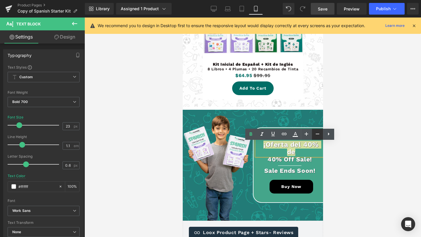
click at [316, 133] on icon at bounding box center [317, 134] width 7 height 7
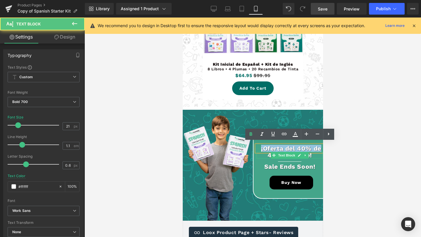
click at [268, 155] on p "40% Off Sale!" at bounding box center [289, 155] width 67 height 7
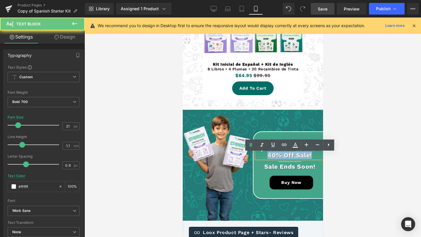
click at [268, 155] on p "40% Off Sale!" at bounding box center [289, 155] width 67 height 7
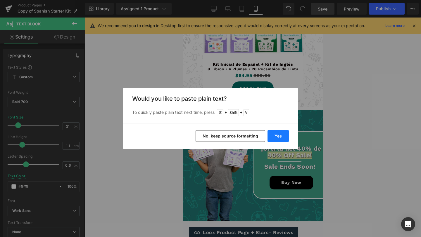
click at [276, 137] on button "Yes" at bounding box center [277, 136] width 21 height 12
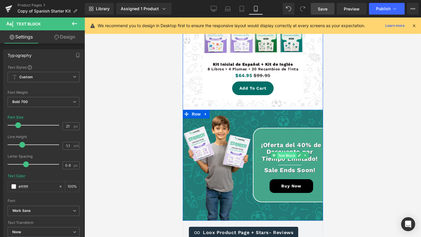
click at [285, 159] on span "Text Block" at bounding box center [285, 155] width 19 height 7
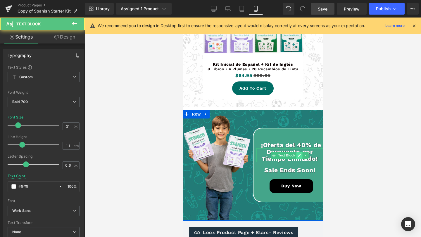
click at [300, 155] on icon at bounding box center [298, 155] width 3 height 3
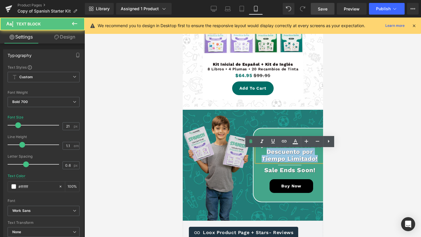
drag, startPoint x: 318, startPoint y: 160, endPoint x: 249, endPoint y: 154, distance: 69.5
click at [249, 154] on div "¡Oferta del 40% de Text Block Descuento por Tiempo Limitado! Text Block Separat…" at bounding box center [252, 165] width 140 height 111
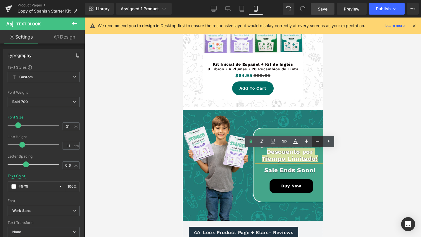
click at [316, 144] on icon at bounding box center [317, 141] width 7 height 7
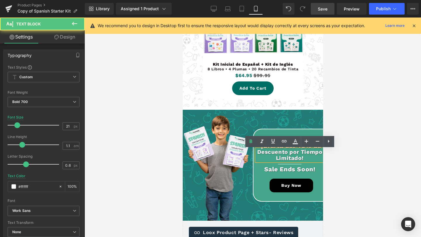
click at [316, 159] on p "Descuento por Tiempo Limitado!" at bounding box center [289, 155] width 67 height 12
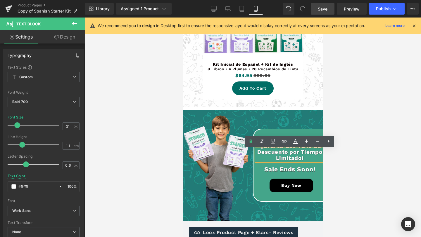
click at [301, 154] on p "Descuento por Tiempo Limitado!" at bounding box center [289, 155] width 67 height 12
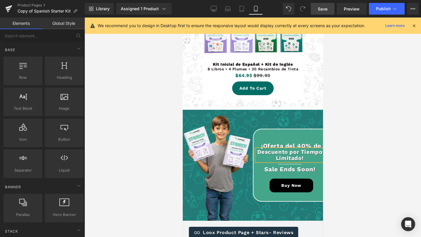
click at [362, 157] on div at bounding box center [252, 128] width 336 height 220
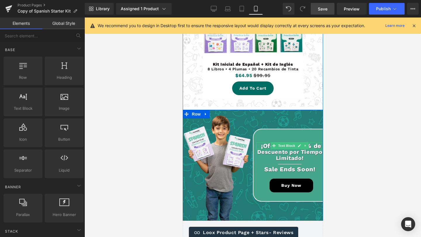
click at [316, 149] on div at bounding box center [289, 148] width 67 height 1
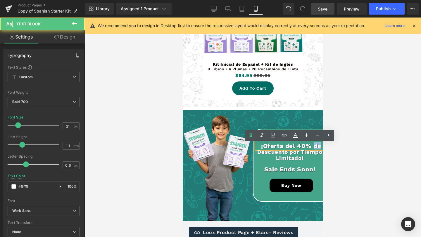
click at [316, 149] on p "¡Oferta del 40% de" at bounding box center [291, 146] width 64 height 7
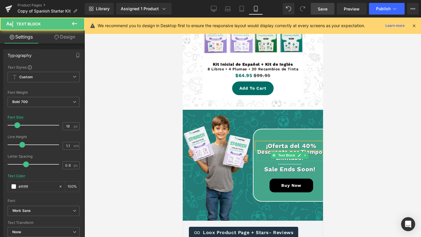
click at [260, 155] on p "Descuento por Tiempo Limitado!" at bounding box center [289, 155] width 67 height 12
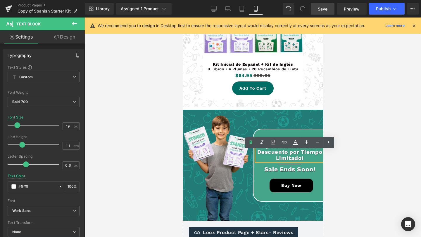
click at [257, 154] on p "Descuento por Tiempo Limitado!" at bounding box center [289, 155] width 67 height 12
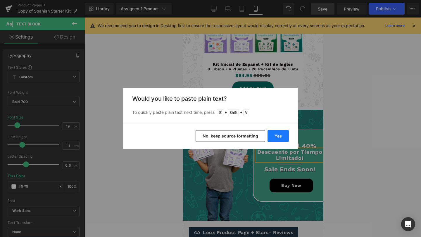
click at [279, 137] on button "Yes" at bounding box center [277, 136] width 21 height 12
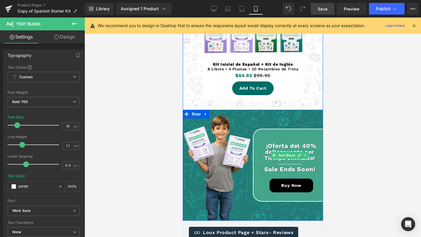
click at [266, 154] on p "deDescuento por Tiempo Limitado!" at bounding box center [289, 155] width 67 height 12
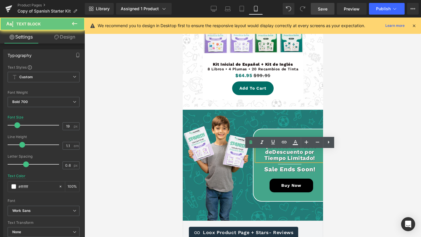
click at [273, 154] on p "deDescuento por Tiempo Limitado!" at bounding box center [289, 155] width 67 height 12
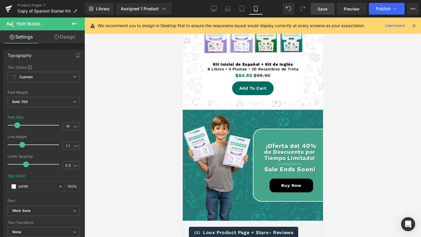
click at [340, 159] on div at bounding box center [252, 128] width 336 height 220
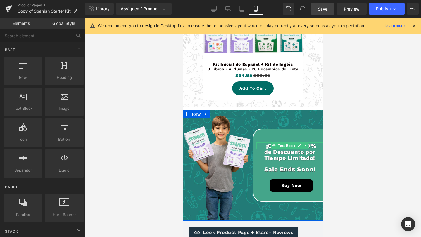
click at [269, 148] on p "¡Oferta del 40%" at bounding box center [291, 146] width 64 height 7
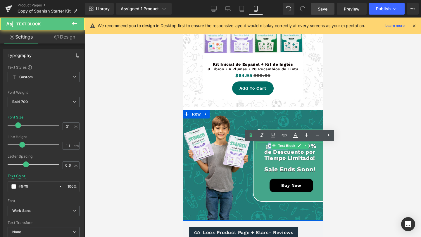
click at [269, 148] on p "¡Oferta del 40%" at bounding box center [291, 146] width 64 height 7
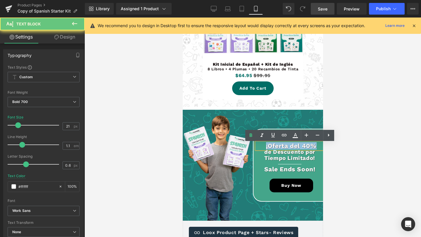
click at [269, 148] on p "¡Oferta del 40%" at bounding box center [291, 146] width 64 height 7
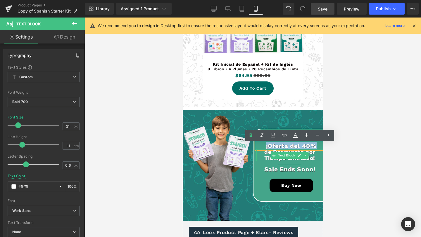
click at [267, 156] on p "de Descuento por Tiempo Limitado!" at bounding box center [289, 155] width 67 height 12
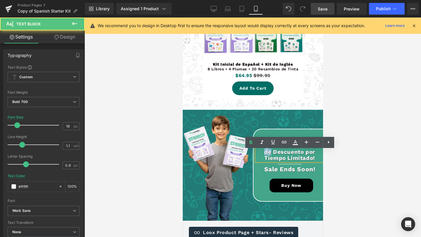
click at [267, 156] on p "de Descuento por Tiempo Limitado!" at bounding box center [289, 155] width 67 height 12
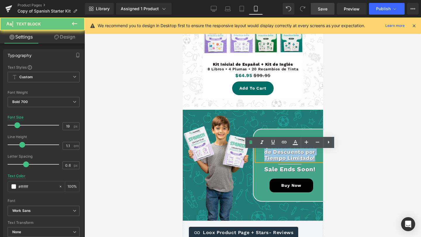
click at [267, 156] on p "de Descuento por Tiempo Limitado!" at bounding box center [289, 155] width 67 height 12
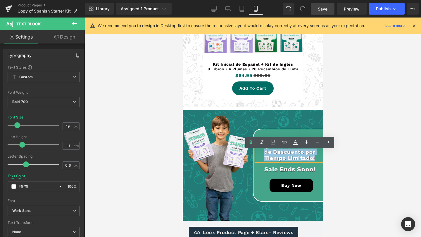
click at [267, 152] on p "de Descuento por Tiempo Limitado!" at bounding box center [289, 155] width 67 height 12
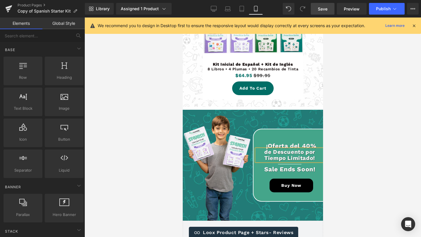
click at [323, 153] on div at bounding box center [252, 128] width 336 height 220
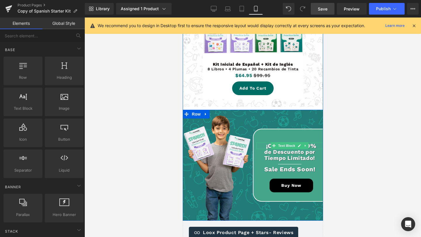
click at [315, 146] on p "¡Oferta del 40%" at bounding box center [291, 146] width 64 height 7
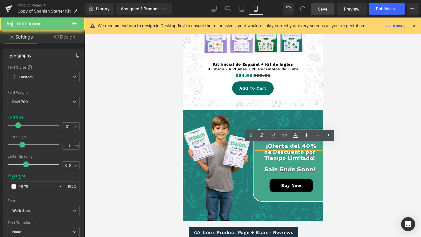
click at [315, 146] on p "¡Oferta del 40%" at bounding box center [291, 146] width 64 height 7
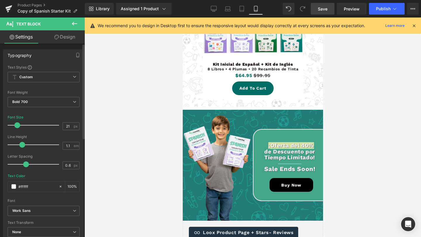
click at [19, 125] on span at bounding box center [17, 125] width 6 height 6
click at [376, 174] on div at bounding box center [252, 128] width 336 height 220
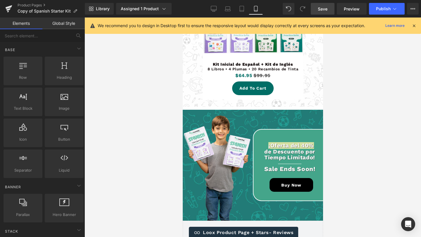
click at [372, 174] on div at bounding box center [252, 128] width 336 height 220
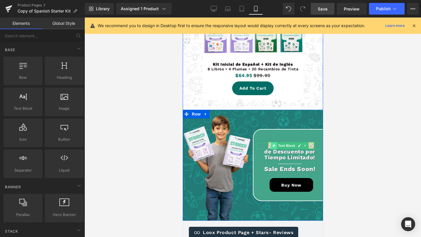
click at [271, 149] on span at bounding box center [273, 145] width 6 height 7
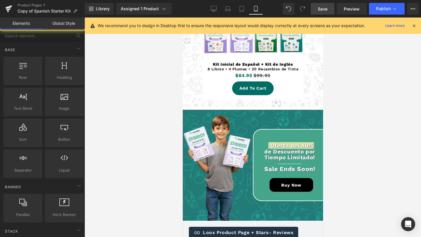
click at [351, 182] on div at bounding box center [252, 128] width 336 height 220
click at [312, 158] on p "de Descuento por Tiempo Limitado!" at bounding box center [289, 155] width 67 height 12
click at [325, 174] on div at bounding box center [252, 128] width 336 height 220
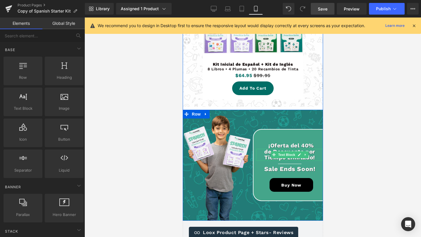
click at [299, 154] on link at bounding box center [299, 154] width 6 height 7
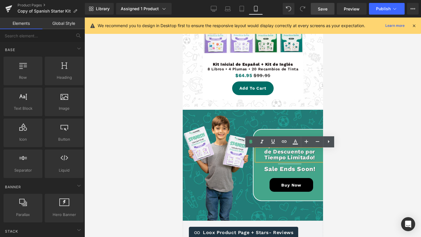
click at [304, 152] on p "de Descuento por Tiempo Limitado!" at bounding box center [289, 155] width 67 height 12
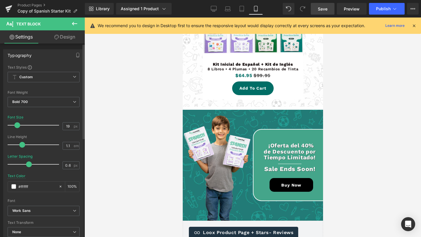
click at [27, 162] on span at bounding box center [29, 165] width 6 height 6
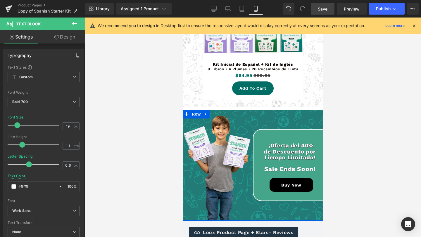
click at [285, 147] on span "Text Block" at bounding box center [285, 145] width 19 height 7
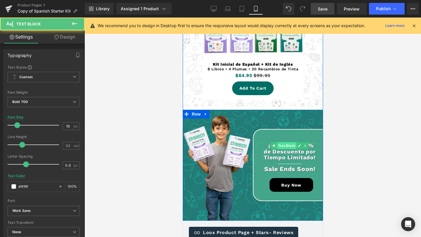
click at [285, 147] on span "Text Block" at bounding box center [285, 145] width 19 height 7
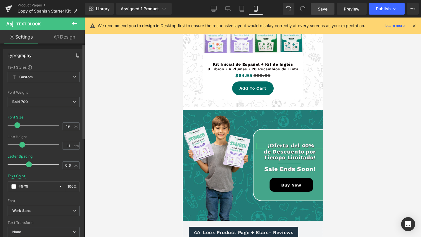
click at [29, 166] on span at bounding box center [29, 165] width 6 height 6
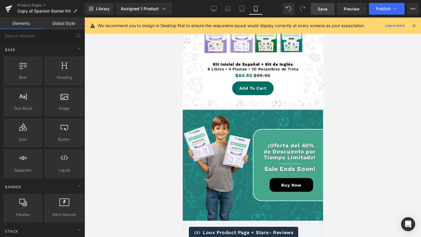
click at [367, 150] on div at bounding box center [252, 128] width 336 height 220
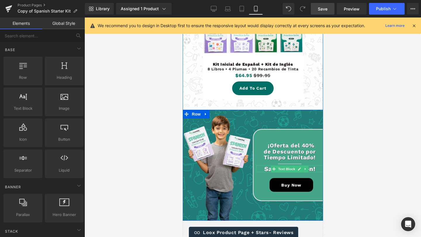
click at [267, 169] on p "Sale Ends Soon!" at bounding box center [289, 169] width 67 height 7
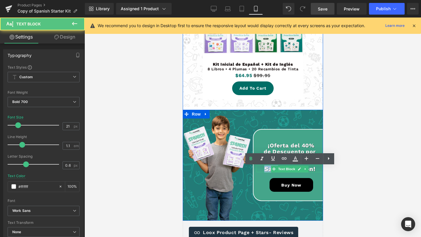
click at [267, 169] on p "Sale Ends Soon!" at bounding box center [289, 169] width 67 height 7
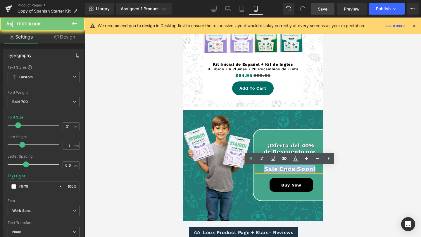
click at [267, 169] on p "Sale Ends Soon!" at bounding box center [289, 169] width 67 height 7
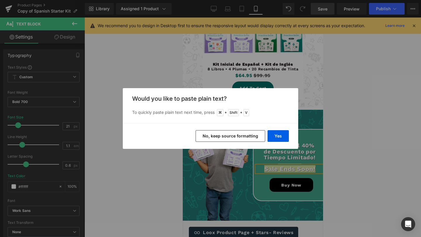
click at [275, 128] on div "Yes No, keep source formatting" at bounding box center [210, 136] width 175 height 26
click at [276, 134] on button "Yes" at bounding box center [277, 136] width 21 height 12
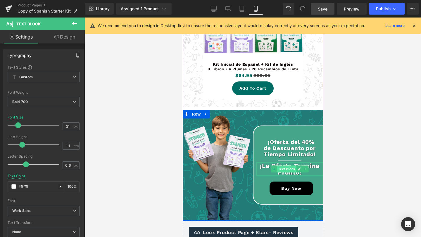
click at [285, 169] on span "Text Block" at bounding box center [285, 169] width 19 height 7
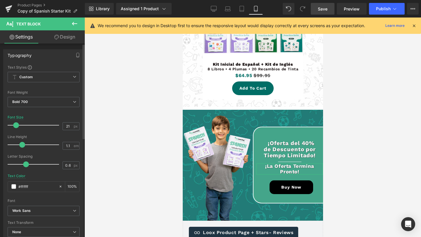
click at [17, 125] on span at bounding box center [16, 125] width 6 height 6
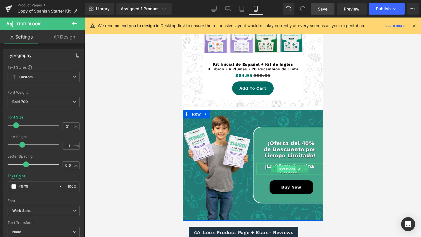
click at [293, 167] on span "Text Block" at bounding box center [285, 169] width 19 height 7
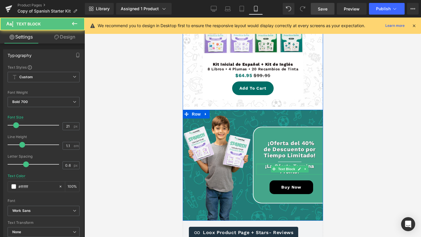
click at [293, 165] on div at bounding box center [289, 164] width 67 height 1
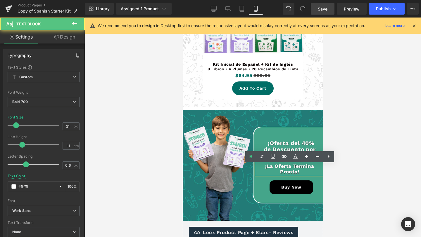
click at [293, 167] on p "¡La Oferta Termina Pronto!" at bounding box center [289, 169] width 67 height 11
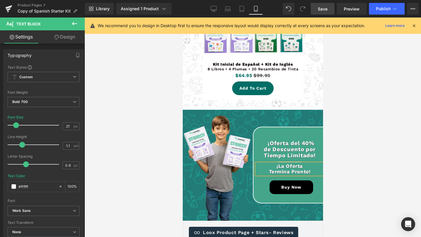
click at [283, 171] on p "Termina Pronto!" at bounding box center [289, 172] width 67 height 6
drag, startPoint x: 14, startPoint y: 129, endPoint x: 17, endPoint y: 128, distance: 3.1
click at [17, 128] on div at bounding box center [35, 125] width 48 height 12
click at [63, 125] on input "21" at bounding box center [68, 126] width 10 height 7
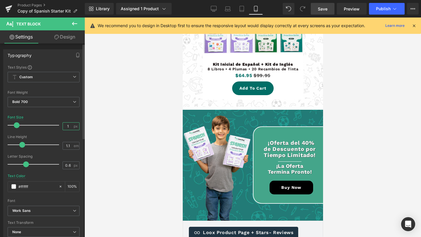
type input "19"
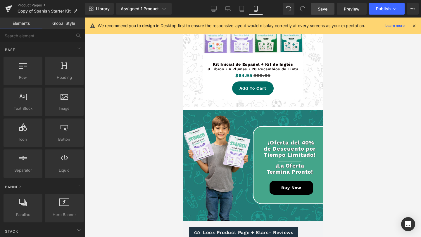
click at [342, 182] on div at bounding box center [252, 128] width 336 height 220
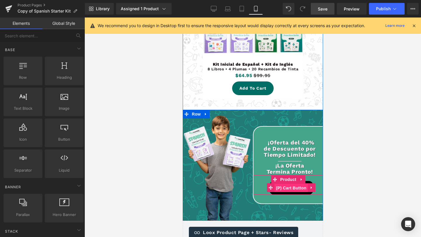
click at [291, 191] on span "(P) Cart Button" at bounding box center [290, 188] width 33 height 9
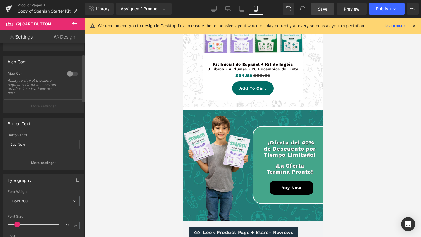
scroll to position [44, 0]
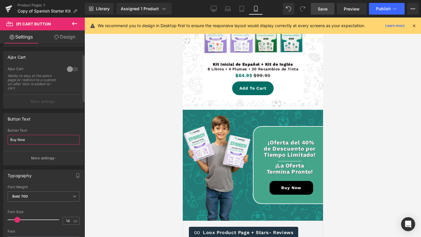
click at [41, 138] on input "Buy Now" at bounding box center [44, 140] width 72 height 10
paste input "Compra Ahora"
type input "Compra Ahora"
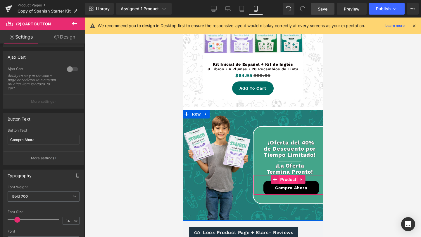
click at [291, 180] on span "Product" at bounding box center [287, 179] width 19 height 9
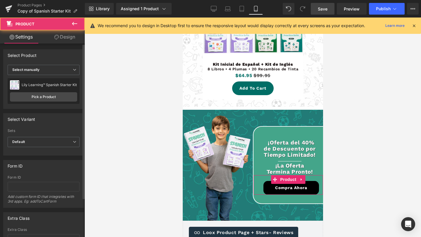
click at [43, 90] on div "Lily Learning™ Spanish Starter Kit Lily Learning™ Spanish Starter Kit Pick a Pr…" at bounding box center [44, 91] width 72 height 26
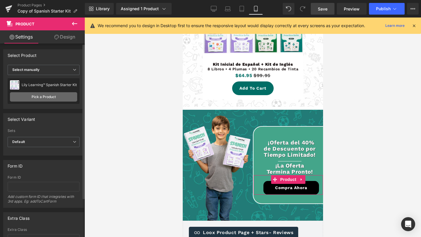
click at [43, 98] on link "Pick a Product" at bounding box center [43, 96] width 67 height 9
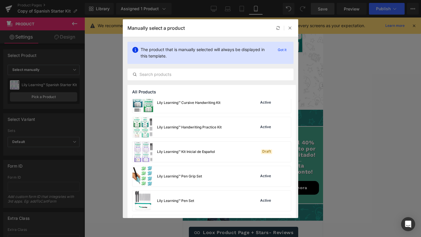
scroll to position [87, 0]
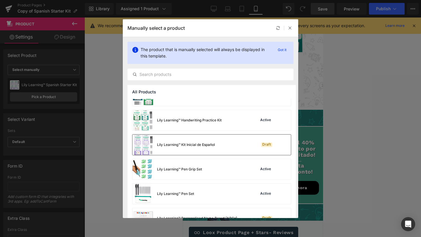
click at [202, 145] on div "Lily Learning™ Kit Inicial de Español" at bounding box center [186, 144] width 58 height 5
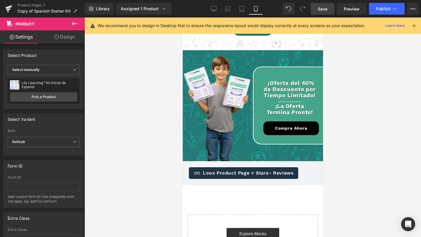
scroll to position [1891, 0]
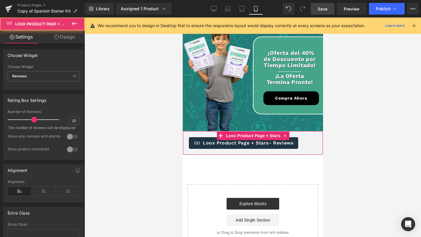
click at [258, 147] on span "Loox Product Page + Stars - Reviews" at bounding box center [247, 143] width 91 height 7
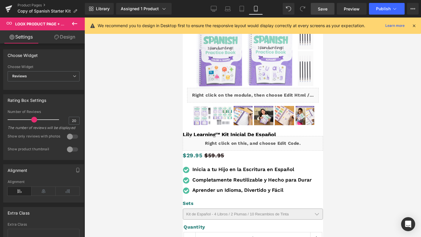
scroll to position [0, 0]
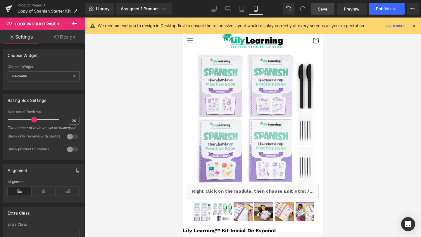
click at [326, 10] on span "Save" at bounding box center [323, 9] width 10 height 6
click at [323, 7] on span "Save" at bounding box center [323, 9] width 10 height 6
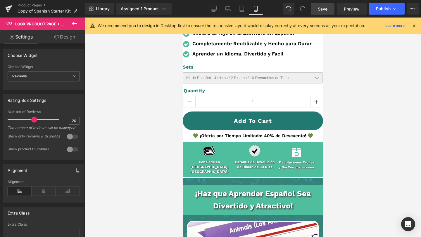
scroll to position [232, 0]
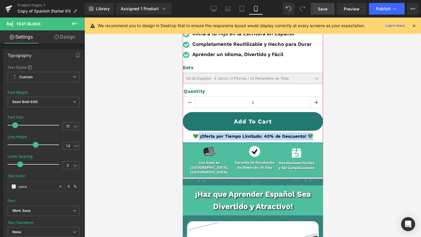
drag, startPoint x: 198, startPoint y: 136, endPoint x: 296, endPoint y: 137, distance: 98.4
click at [296, 137] on p "💚 ¡Oferta por Tiempo Limitado: 40% de Descuento! 💚" at bounding box center [252, 137] width 140 height 8
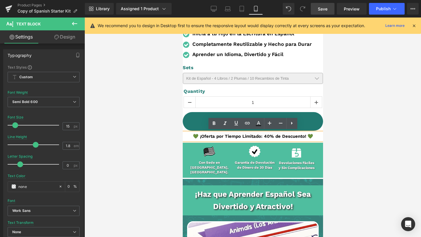
click at [304, 134] on p "💚 ¡Oferta por Tiempo Limitado: 40% de Descuento! 💚" at bounding box center [252, 137] width 140 height 8
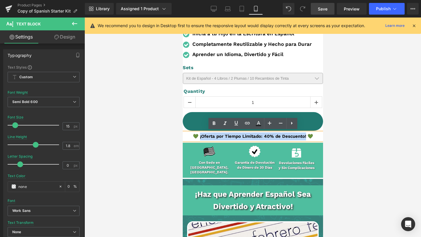
drag, startPoint x: 306, startPoint y: 135, endPoint x: 200, endPoint y: 133, distance: 105.5
click at [200, 133] on p "💚 ¡Oferta por Tiempo Limitado: 40% de Descuento! 💚" at bounding box center [252, 137] width 140 height 8
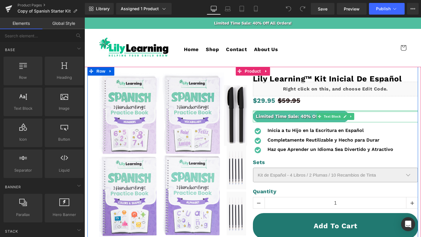
click at [269, 111] on div "Limited Time Sale: 40% Off All Orders! Text Block" at bounding box center [335, 117] width 165 height 12
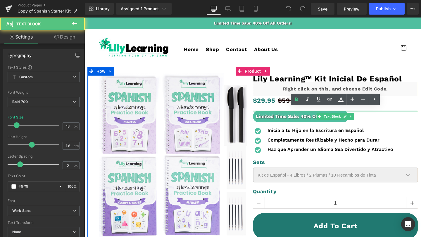
click at [269, 111] on div "Limited Time Sale: 40% Off All Orders! Text Block" at bounding box center [335, 117] width 165 height 12
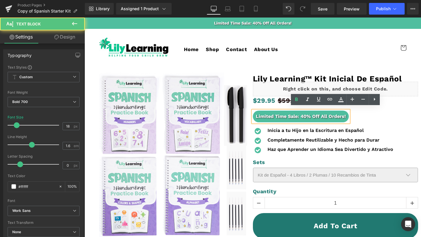
click at [269, 111] on div "Limited Time Sale: 40% Off All Orders!" at bounding box center [301, 117] width 96 height 12
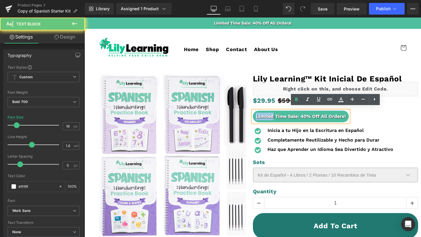
click at [269, 111] on div "Limited Time Sale: 40% Off All Orders!" at bounding box center [301, 117] width 96 height 12
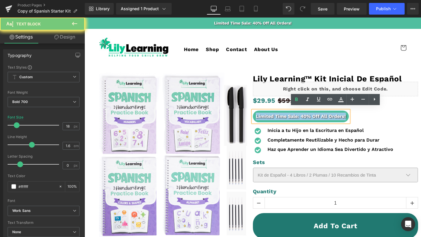
click at [269, 111] on div "Limited Time Sale: 40% Off All Orders!" at bounding box center [301, 117] width 96 height 12
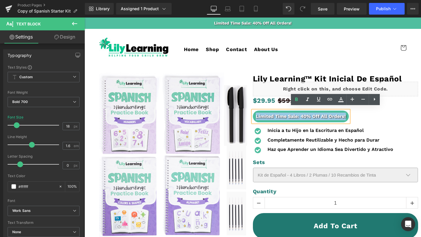
copy div "Limited Time Sale: 40% Off All Orders!"
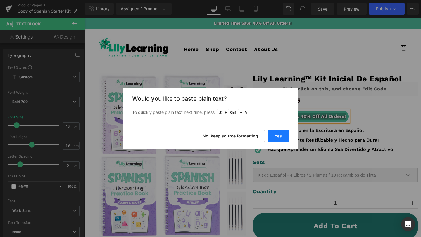
click at [279, 138] on button "Yes" at bounding box center [277, 136] width 21 height 12
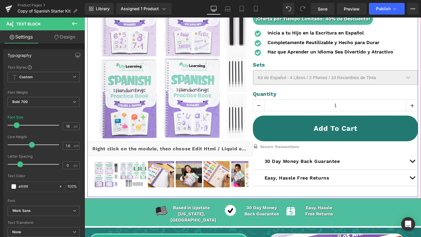
scroll to position [98, 0]
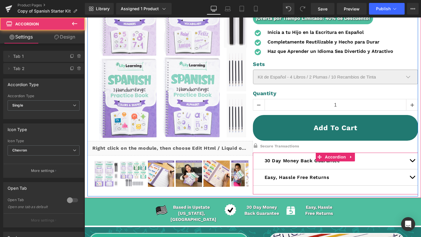
click at [304, 162] on div "30 Day Money Back Guarantee Text Block" at bounding box center [335, 161] width 165 height 17
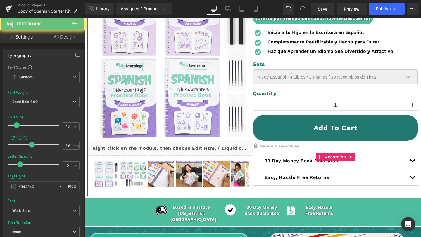
click at [302, 158] on span "30 Day Money Back Guarantee" at bounding box center [301, 161] width 75 height 6
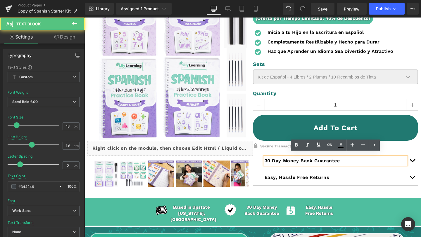
click at [299, 158] on span "30 Day Money Back Guarantee" at bounding box center [301, 161] width 75 height 6
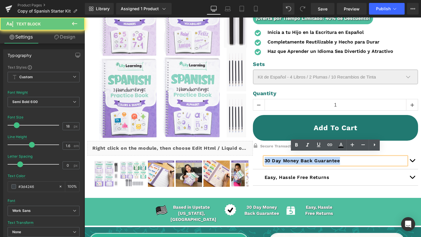
click at [299, 158] on span "30 Day Money Back Guarantee" at bounding box center [301, 161] width 75 height 6
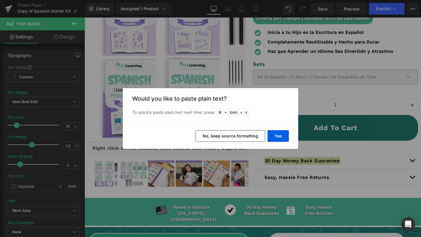
click at [285, 159] on div "Back to Library Insert Would you like to paste plain text? To quickly paste pla…" at bounding box center [210, 118] width 421 height 237
click at [281, 138] on button "Yes" at bounding box center [277, 136] width 21 height 12
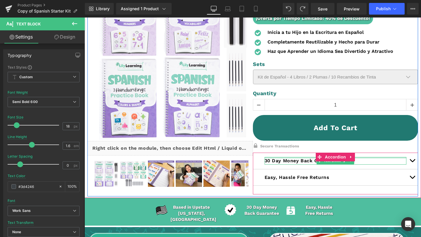
click at [285, 157] on div at bounding box center [335, 157] width 142 height 1
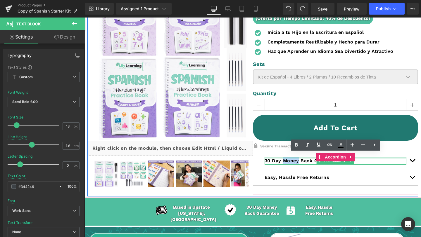
click at [285, 158] on span "30 Day Money Back Guarantee" at bounding box center [301, 161] width 75 height 6
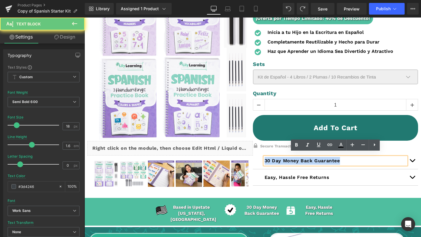
click at [285, 158] on span "30 Day Money Back Guarantee" at bounding box center [301, 161] width 75 height 6
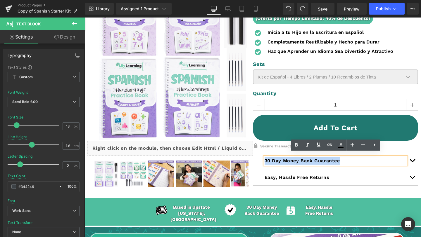
copy span "30 Day Money Back Guarantee"
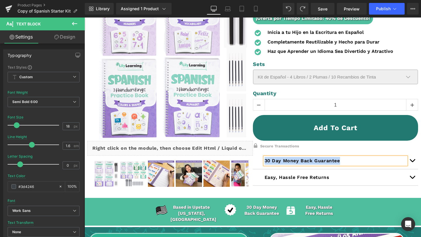
click at [336, 159] on span "30 Day Money Back Guarantee" at bounding box center [301, 161] width 75 height 6
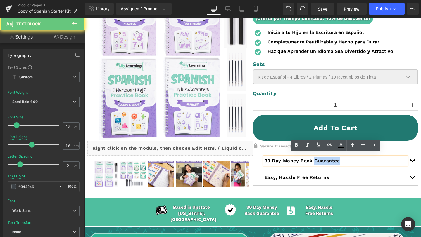
click at [336, 159] on span "30 Day Money Back Guarantee" at bounding box center [301, 161] width 75 height 6
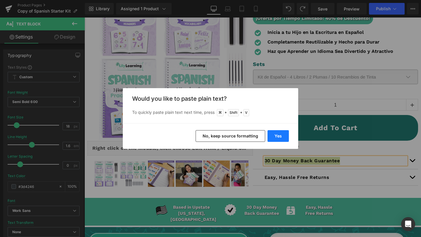
click at [278, 139] on button "Yes" at bounding box center [277, 136] width 21 height 12
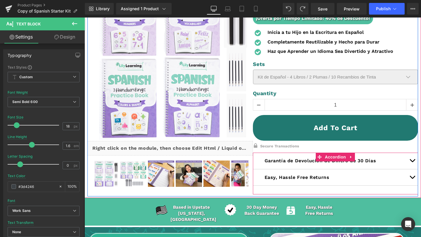
click at [410, 157] on button "button" at bounding box center [412, 161] width 12 height 16
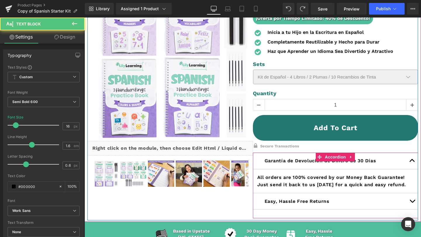
drag, startPoint x: 289, startPoint y: 186, endPoint x: 255, endPoint y: 168, distance: 38.6
click at [255, 169] on article "All orders are 100% covered by our Money Back Guarantee! Just send it back to u…" at bounding box center [335, 181] width 165 height 24
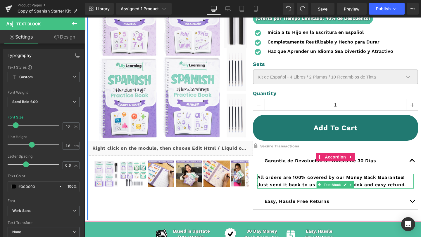
click at [279, 182] on p "All orders are 100% covered by our Money Back Guarantee! Just send it back to u…" at bounding box center [335, 181] width 157 height 15
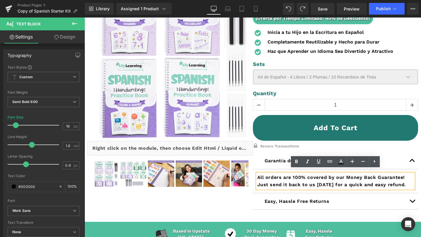
drag, startPoint x: 277, startPoint y: 189, endPoint x: 256, endPoint y: 173, distance: 26.6
click at [257, 174] on div "All orders are 100% covered by our Money Back Guarantee! Just send it back to u…" at bounding box center [335, 181] width 157 height 15
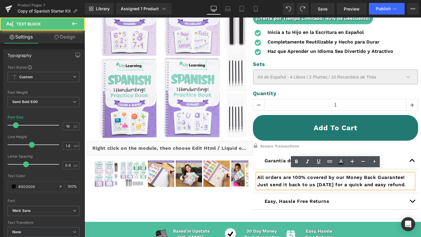
drag, startPoint x: 258, startPoint y: 173, endPoint x: 281, endPoint y: 190, distance: 28.8
click at [281, 189] on p "All orders are 100% covered by our Money Back Guarantee! Just send it back to u…" at bounding box center [335, 181] width 157 height 15
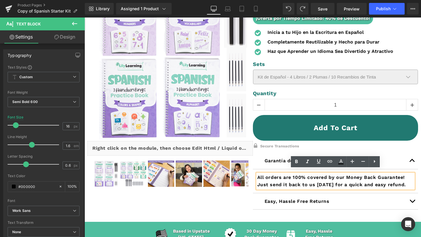
copy p "All orders are 100% covered by our Money Back Guarantee! Just send it back to u…"
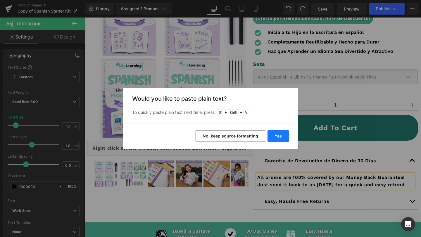
click at [274, 138] on button "Yes" at bounding box center [277, 136] width 21 height 12
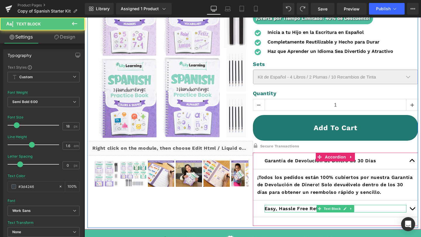
click at [293, 206] on span "Easy, Hassle Free Returns" at bounding box center [296, 209] width 65 height 6
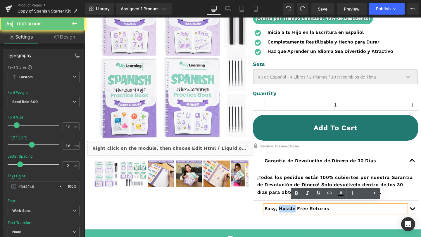
click at [293, 206] on span "Easy, Hassle Free Returns" at bounding box center [296, 209] width 65 height 6
copy span "Easy, Hassle Free Returns"
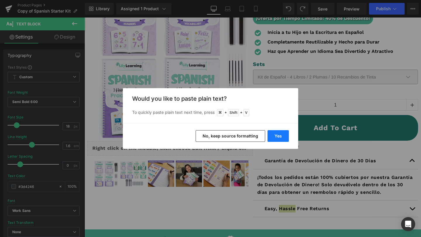
click at [0, 0] on button "Yes" at bounding box center [0, 0] width 0 height 0
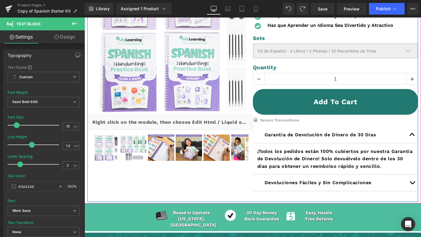
scroll to position [126, 0]
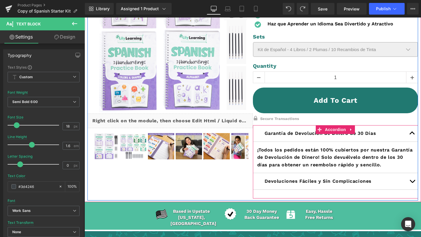
click at [412, 183] on span "button" at bounding box center [412, 183] width 0 height 0
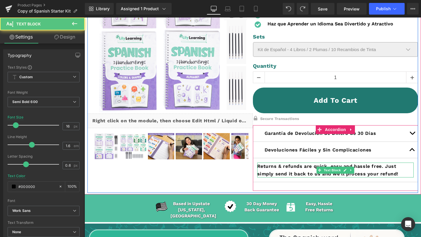
click at [293, 164] on p "Returns & refunds are quick, easy and hassle free. Just simply send it back to …" at bounding box center [335, 170] width 157 height 15
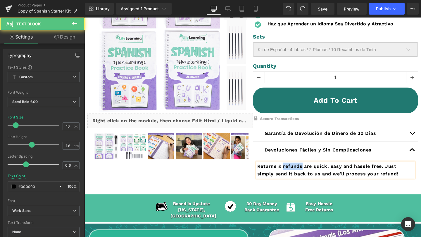
click at [293, 164] on p "Returns & refunds are quick, easy and hassle free. Just simply send it back to …" at bounding box center [335, 170] width 157 height 15
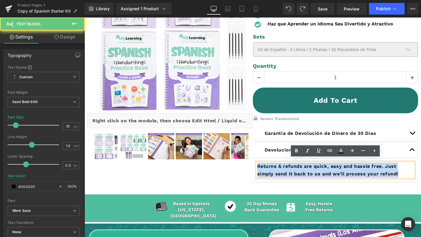
click at [293, 164] on p "Returns & refunds are quick, easy and hassle free. Just simply send it back to …" at bounding box center [335, 170] width 157 height 15
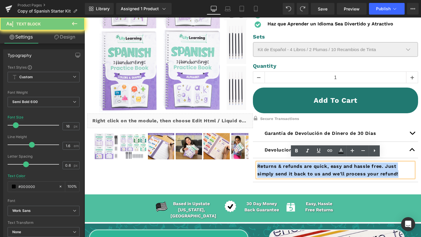
copy p "Returns & refunds are quick, easy and hassle free. Just simply send it back to …"
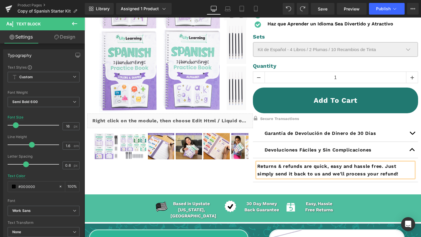
click at [321, 168] on p "Returns & refunds are quick, easy and hassle free. Just simply send it back to …" at bounding box center [335, 170] width 157 height 15
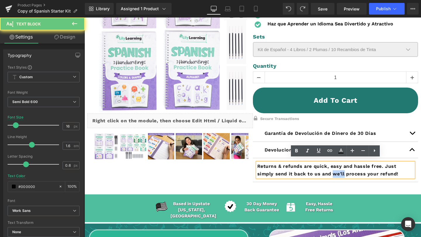
click at [321, 168] on p "Returns & refunds are quick, easy and hassle free. Just simply send it back to …" at bounding box center [335, 170] width 157 height 15
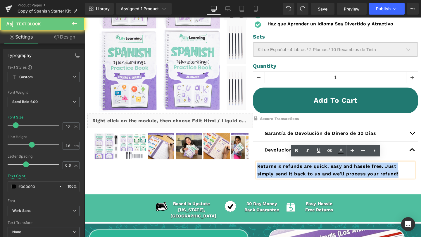
click at [321, 168] on p "Returns & refunds are quick, easy and hassle free. Just simply send it back to …" at bounding box center [335, 170] width 157 height 15
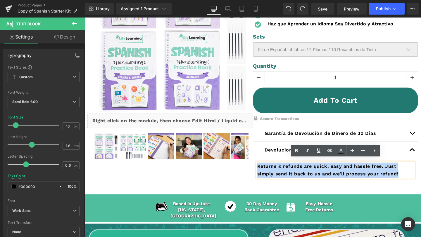
copy p "Returns & refunds are quick, easy and hassle free. Just simply send it back to …"
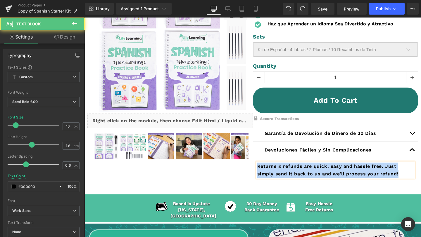
click at [285, 164] on p "Returns & refunds are quick, easy and hassle free. Just simply send it back to …" at bounding box center [335, 170] width 157 height 15
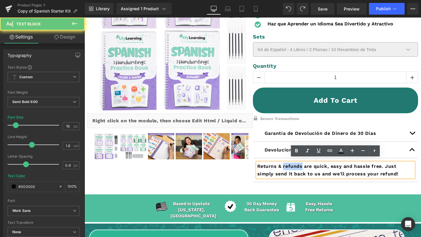
click at [285, 164] on p "Returns & refunds are quick, easy and hassle free. Just simply send it back to …" at bounding box center [335, 170] width 157 height 15
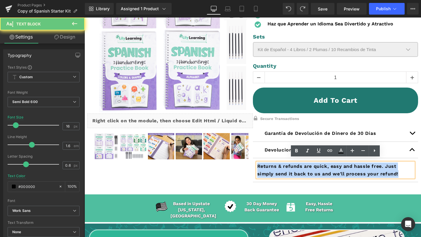
click at [285, 164] on p "Returns & refunds are quick, easy and hassle free. Just simply send it back to …" at bounding box center [335, 170] width 157 height 15
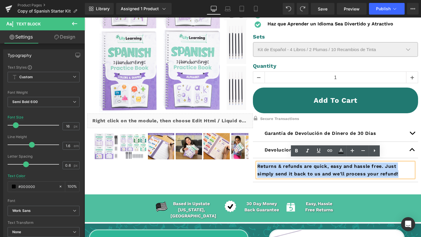
copy p "Returns & refunds are quick, easy and hassle free. Just simply send it back to …"
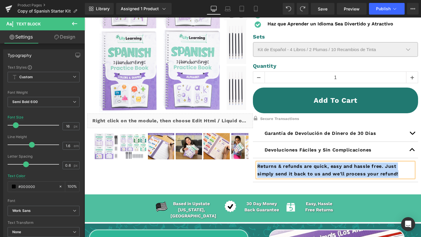
click at [299, 166] on p "Returns & refunds are quick, easy and hassle free. Just simply send it back to …" at bounding box center [335, 170] width 157 height 15
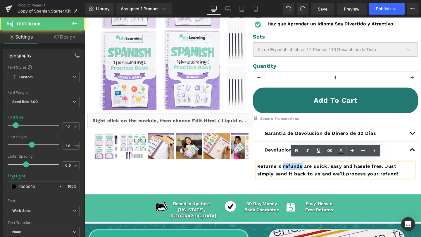
click at [299, 166] on p "Returns & refunds are quick, easy and hassle free. Just simply send it back to …" at bounding box center [335, 170] width 157 height 15
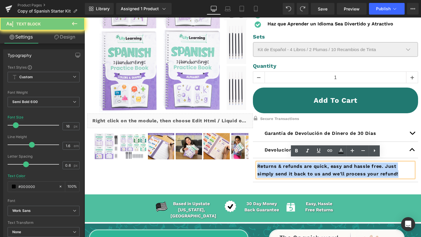
click at [299, 166] on p "Returns & refunds are quick, easy and hassle free. Just simply send it back to …" at bounding box center [335, 170] width 157 height 15
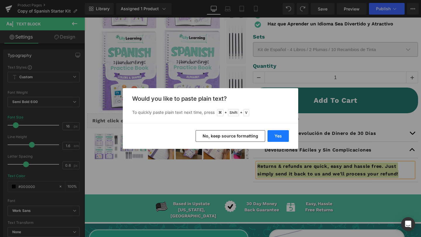
click at [0, 0] on button "Yes" at bounding box center [0, 0] width 0 height 0
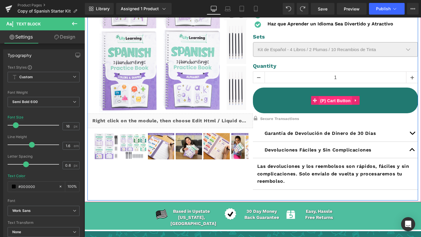
click at [329, 97] on span "(P) Cart Button" at bounding box center [334, 100] width 33 height 9
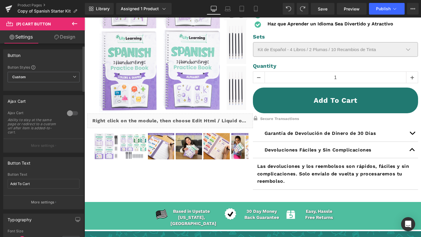
scroll to position [19, 0]
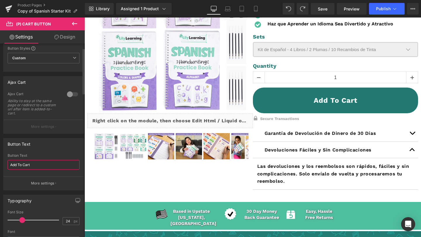
click at [48, 165] on input "Add To Cart" at bounding box center [44, 165] width 72 height 10
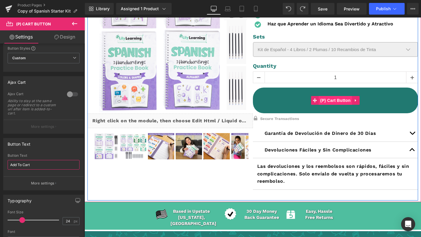
click at [331, 96] on span "(P) Cart Button" at bounding box center [334, 100] width 33 height 9
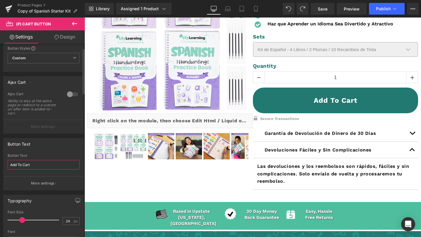
click at [37, 164] on input "Add To Cart" at bounding box center [44, 165] width 72 height 10
paste input "gregar al Carrito"
type input "Agregar al Carrito"
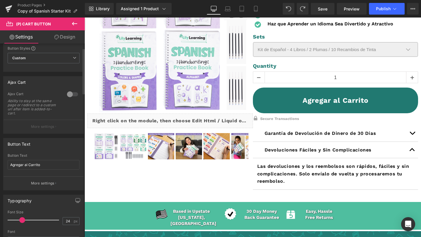
click at [58, 155] on div "Button Text" at bounding box center [44, 156] width 72 height 4
click at [259, 9] on link "Mobile" at bounding box center [256, 9] width 14 height 12
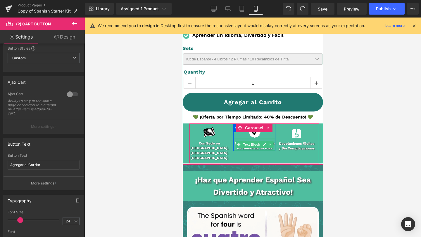
scroll to position [211, 0]
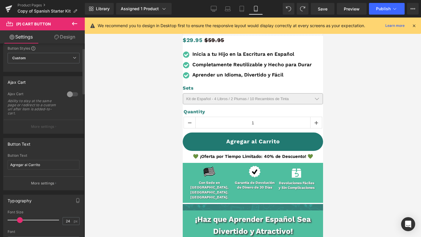
click at [20, 218] on span at bounding box center [20, 220] width 6 height 6
click at [21, 218] on span at bounding box center [20, 220] width 6 height 6
click at [245, 6] on link "Tablet" at bounding box center [242, 9] width 14 height 12
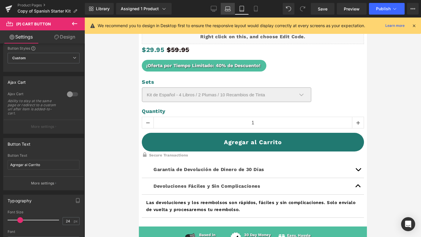
click at [225, 9] on icon at bounding box center [228, 9] width 6 height 6
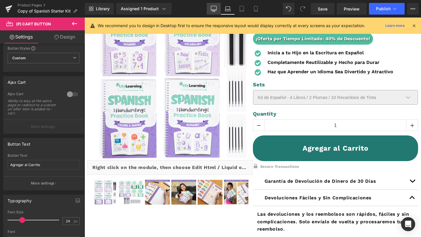
click at [213, 8] on icon at bounding box center [214, 9] width 6 height 6
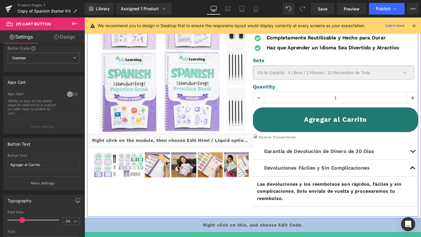
scroll to position [138, 0]
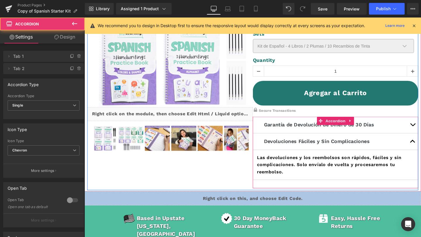
click at [420, 124] on button "button" at bounding box center [429, 130] width 12 height 17
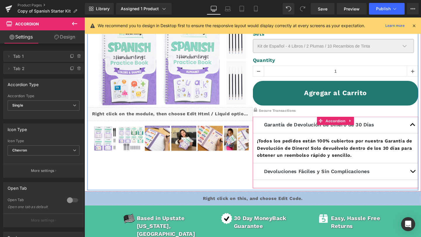
click at [420, 132] on span "button" at bounding box center [429, 132] width 0 height 0
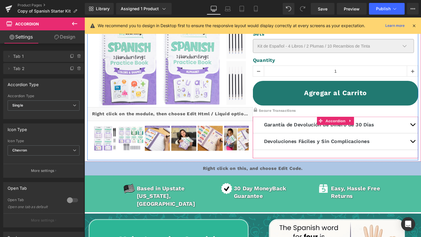
click at [420, 148] on button "button" at bounding box center [429, 147] width 12 height 17
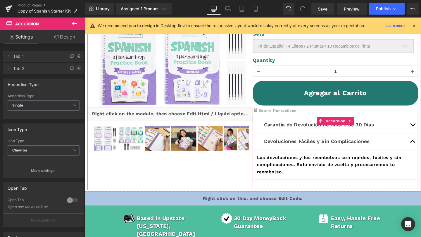
click at [420, 146] on button "button" at bounding box center [429, 147] width 12 height 17
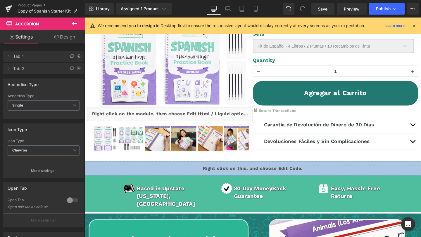
scroll to position [186, 0]
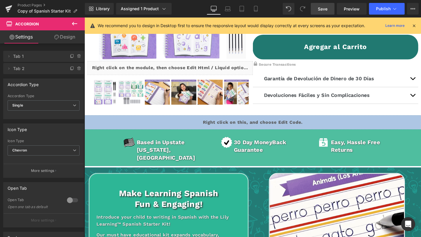
click at [326, 5] on link "Save" at bounding box center [323, 9] width 24 height 12
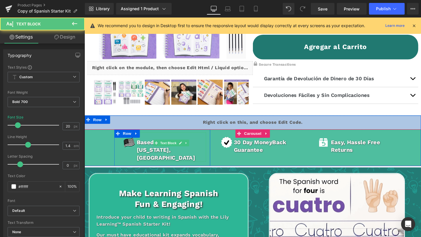
click at [155, 145] on p "Based in Upstate [US_STATE], [GEOGRAPHIC_DATA]" at bounding box center [175, 157] width 73 height 25
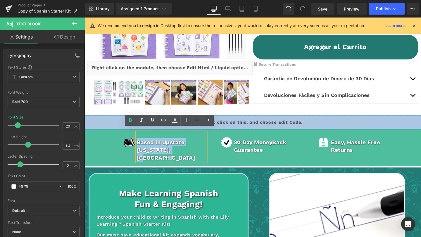
drag, startPoint x: 174, startPoint y: 152, endPoint x: 137, endPoint y: 144, distance: 38.6
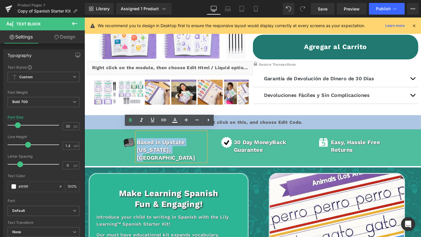
click at [137, 144] on div "Image Based in Upstate New York, USA Text Block Row" at bounding box center [166, 154] width 101 height 39
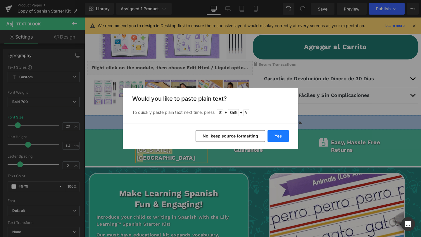
click at [0, 0] on button "Yes" at bounding box center [0, 0] width 0 height 0
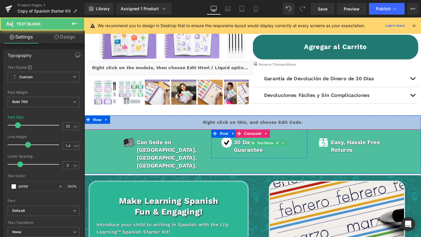
click at [263, 152] on span "Back Guarantee" at bounding box center [268, 152] width 55 height 15
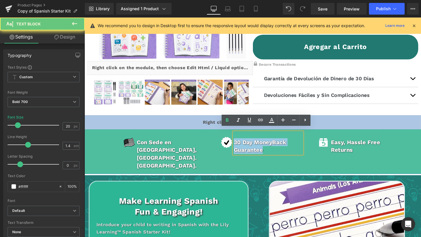
drag, startPoint x: 278, startPoint y: 152, endPoint x: 225, endPoint y: 140, distance: 54.1
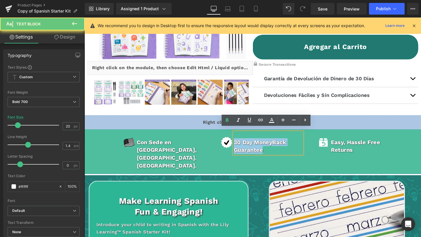
click at [225, 140] on div "Image 30 Day Money Back Guarantee Text Block Row" at bounding box center [268, 150] width 101 height 30
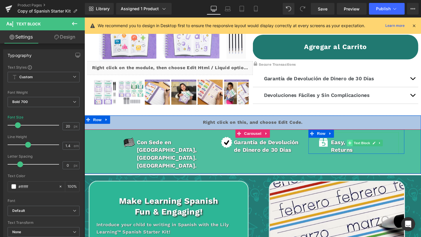
click at [365, 148] on span at bounding box center [363, 149] width 6 height 7
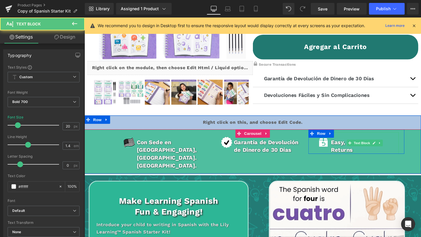
click at [365, 152] on p "Easy, Hassle Free Returns" at bounding box center [378, 153] width 71 height 16
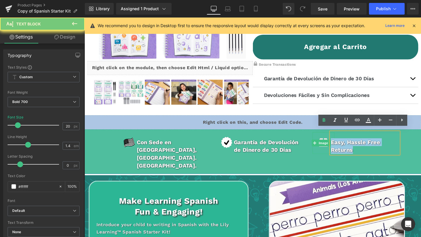
drag, startPoint x: 371, startPoint y: 153, endPoint x: 331, endPoint y: 140, distance: 42.3
click at [331, 140] on div "Image Easy, Hassle Free Returns Text Block Row" at bounding box center [370, 148] width 101 height 26
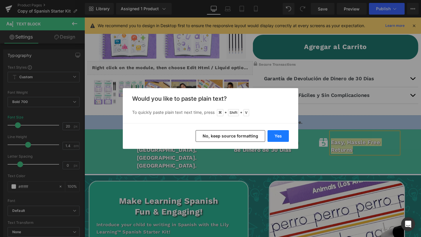
click at [0, 0] on button "Yes" at bounding box center [0, 0] width 0 height 0
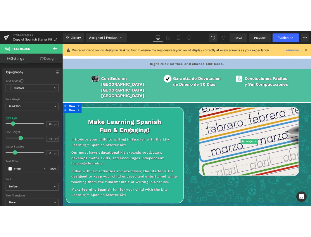
scroll to position [276, 0]
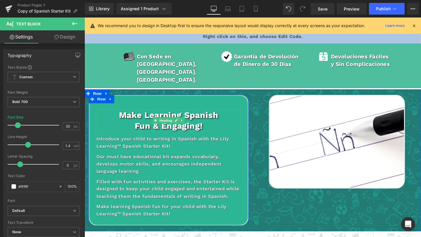
click at [126, 115] on h1 "Make Learning Spanish" at bounding box center [173, 120] width 152 height 11
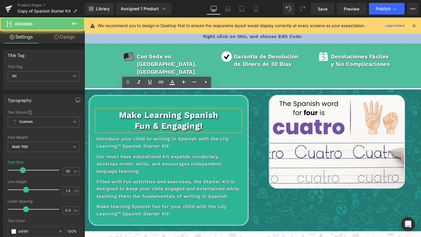
click at [124, 115] on h1 "Make Learning Spanish" at bounding box center [173, 120] width 152 height 11
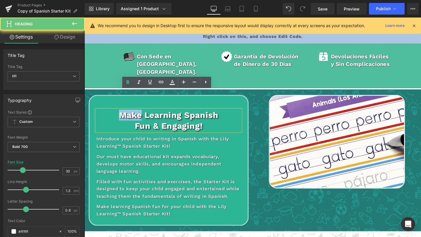
click at [124, 115] on h1 "Make Learning Spanish" at bounding box center [173, 120] width 152 height 11
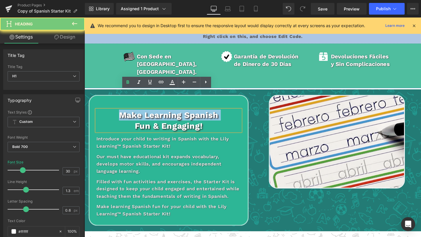
click at [124, 115] on h1 "Make Learning Spanish" at bounding box center [173, 120] width 152 height 11
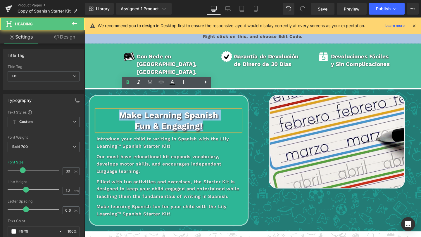
drag, startPoint x: 210, startPoint y: 113, endPoint x: 106, endPoint y: 86, distance: 107.3
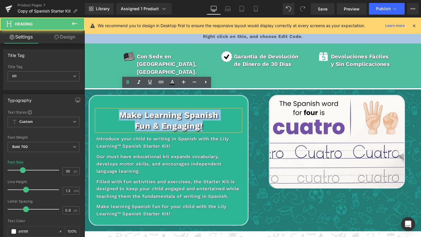
click at [106, 99] on div "Make Learning Spanish Fun & Engaging! Heading Introduce your child to writing i…" at bounding box center [260, 168] width 353 height 138
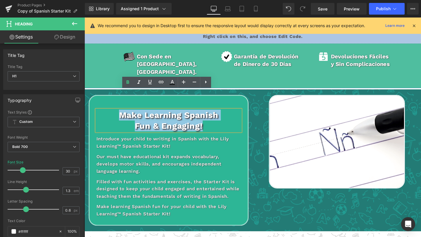
paste div
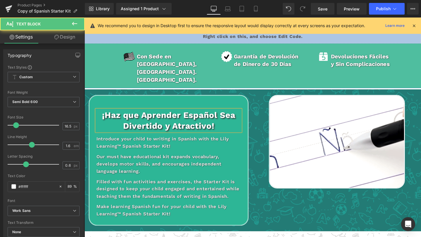
click at [124, 142] on p "Introduce your child to writing in Spanish with the Lily Learning™ Spanish Star…" at bounding box center [173, 149] width 152 height 15
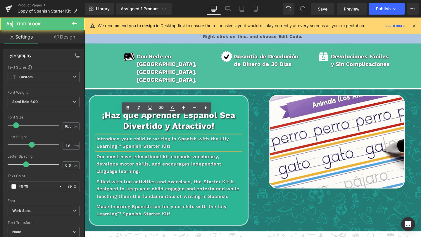
click at [121, 142] on p "Introduce your child to writing in Spanish with the Lily Learning™ Spanish Star…" at bounding box center [173, 149] width 152 height 15
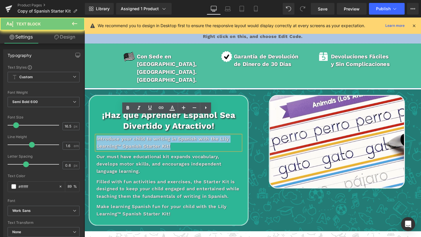
click at [121, 142] on p "Introduce your child to writing in Spanish with the Lily Learning™ Spanish Star…" at bounding box center [173, 149] width 152 height 15
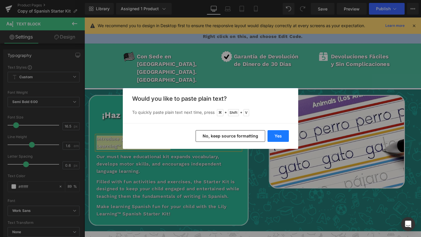
click at [280, 139] on button "Yes" at bounding box center [277, 136] width 21 height 12
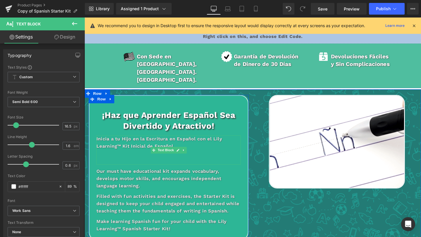
click at [160, 157] on p at bounding box center [173, 161] width 152 height 8
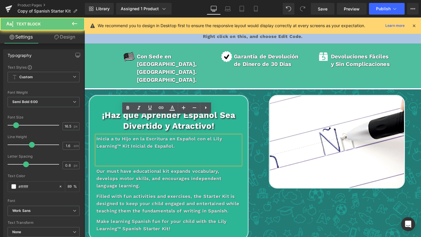
click at [158, 157] on p at bounding box center [173, 161] width 152 height 8
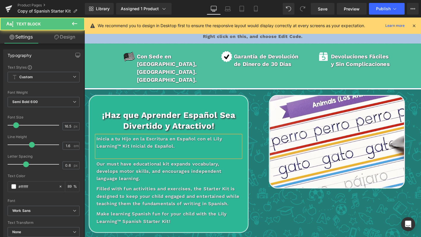
click at [184, 157] on p at bounding box center [173, 161] width 152 height 8
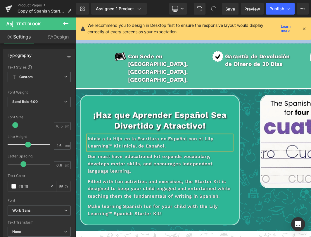
click at [109, 160] on p "Our must have educational kit expands vocabulary, develops motor skills, and en…" at bounding box center [164, 171] width 152 height 23
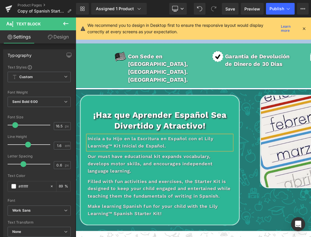
click at [109, 160] on p "Our must have educational kit expands vocabulary, develops motor skills, and en…" at bounding box center [164, 171] width 152 height 23
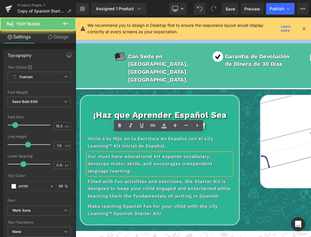
click at [109, 160] on p "Our must have educational kit expands vocabulary, develops motor skills, and en…" at bounding box center [164, 171] width 152 height 23
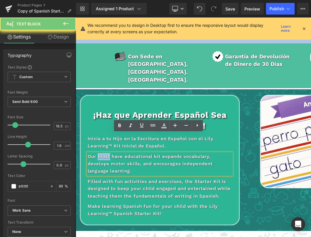
click at [109, 160] on p "Our must have educational kit expands vocabulary, develops motor skills, and en…" at bounding box center [164, 171] width 152 height 23
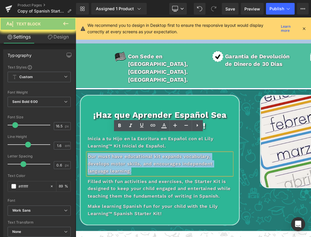
click at [109, 160] on p "Our must have educational kit expands vocabulary, develops motor skills, and en…" at bounding box center [164, 171] width 152 height 23
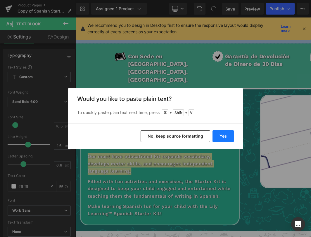
click at [226, 137] on button "Yes" at bounding box center [222, 137] width 21 height 12
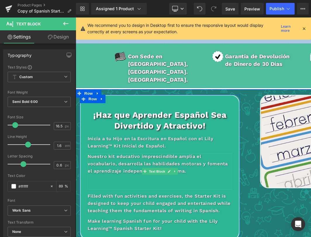
click at [195, 183] on p at bounding box center [164, 187] width 152 height 8
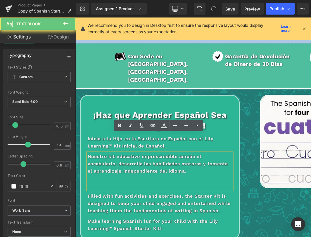
click at [200, 191] on p at bounding box center [164, 195] width 152 height 8
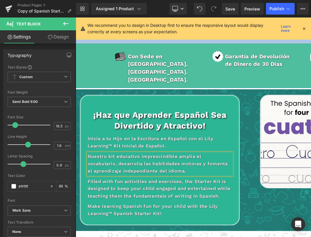
click at [106, 187] on p "Filled with fun activities and exercises, the Starter Kit is designed to keep y…" at bounding box center [164, 198] width 152 height 23
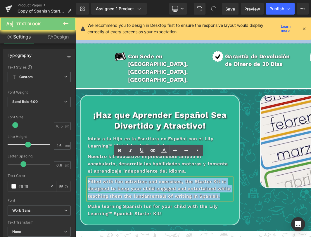
click at [106, 187] on p "Filled with fun activities and exercises, the Starter Kit is designed to keep y…" at bounding box center [164, 198] width 152 height 23
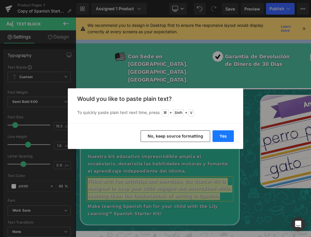
click at [229, 139] on button "Yes" at bounding box center [222, 137] width 21 height 12
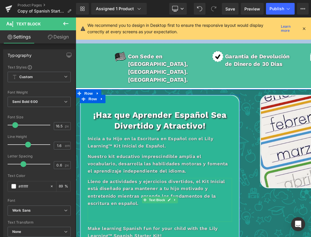
click at [203, 193] on p "Lleno de actividades y ejercicios divertidos, el Kit Inicial está diseñado para…" at bounding box center [164, 202] width 152 height 31
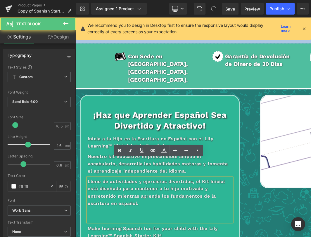
click at [205, 217] on p at bounding box center [164, 221] width 152 height 8
click at [200, 217] on p at bounding box center [164, 221] width 152 height 8
click at [198, 217] on p at bounding box center [164, 221] width 152 height 8
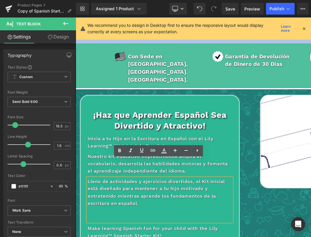
click at [198, 217] on p at bounding box center [164, 221] width 152 height 8
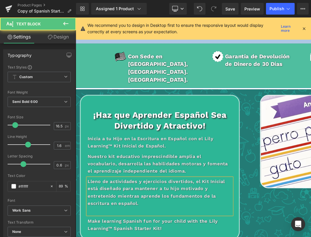
click at [206, 217] on p at bounding box center [164, 221] width 152 height 8
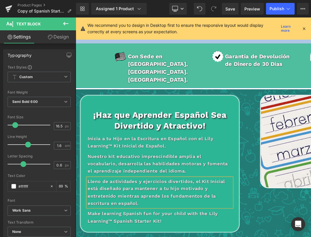
click at [143, 221] on div "Make learning Spanish fun for your child with the Lily Learning™ Spanish Starte…" at bounding box center [164, 228] width 152 height 15
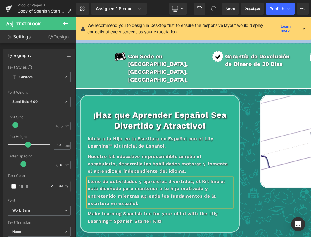
click at [143, 221] on div "Make learning Spanish fun for your child with the Lily Learning™ Spanish Starte…" at bounding box center [164, 228] width 152 height 15
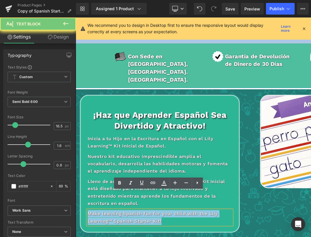
click at [143, 221] on div "Make learning Spanish fun for your child with the Lily Learning™ Spanish Starte…" at bounding box center [164, 228] width 152 height 15
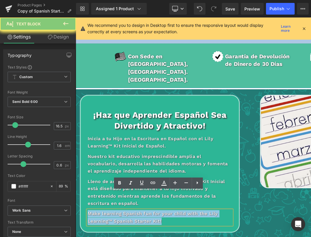
click at [143, 221] on div "Make learning Spanish fun for your child with the Lily Learning™ Spanish Starte…" at bounding box center [164, 228] width 152 height 15
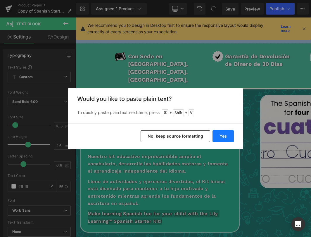
click at [227, 135] on button "Yes" at bounding box center [222, 137] width 21 height 12
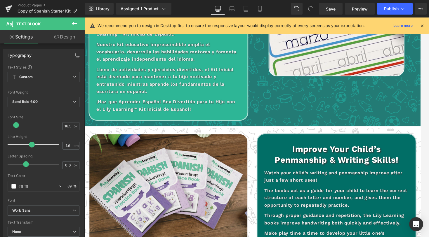
scroll to position [423, 0]
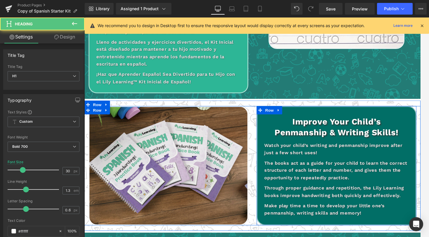
click at [414, 133] on h1 "Penmanship & Writing Skills!" at bounding box center [350, 138] width 152 height 11
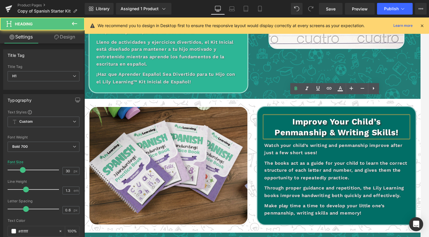
click at [415, 133] on h1 "Penmanship & Writing Skills!" at bounding box center [350, 138] width 152 height 11
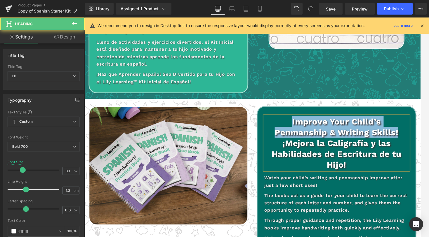
drag, startPoint x: 417, startPoint y: 119, endPoint x: 264, endPoint y: 109, distance: 153.1
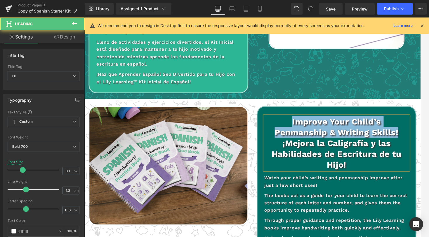
click at [264, 111] on div "Improve Your Child’s Penmanship & Writing Skills! ¡Mejora la Caligrafía y las H…" at bounding box center [349, 190] width 177 height 159
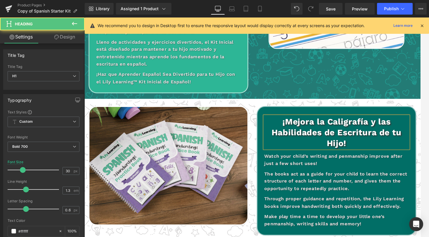
drag, startPoint x: 364, startPoint y: 129, endPoint x: 263, endPoint y: 90, distance: 108.4
click at [263, 105] on div "Image ¡Mejora la Caligrafía y las Habilidades de Escritura de tu Hijo! Heading …" at bounding box center [260, 179] width 353 height 148
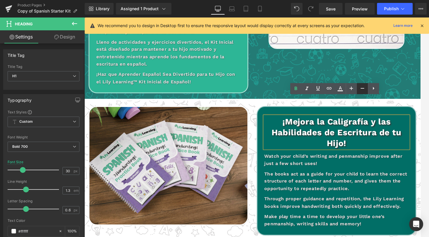
click at [364, 90] on icon at bounding box center [362, 88] width 7 height 7
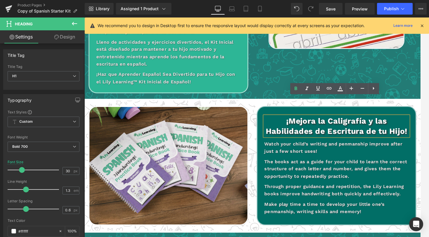
click at [292, 147] on p "Watch your child’s writing and penmanship improve after just a few short uses!" at bounding box center [350, 154] width 152 height 15
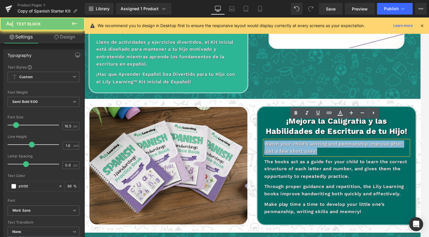
click at [292, 147] on p "Watch your child’s writing and penmanship improve after just a few short uses!" at bounding box center [350, 154] width 152 height 15
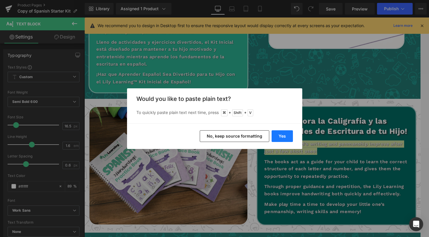
click at [282, 140] on button "Yes" at bounding box center [282, 137] width 21 height 12
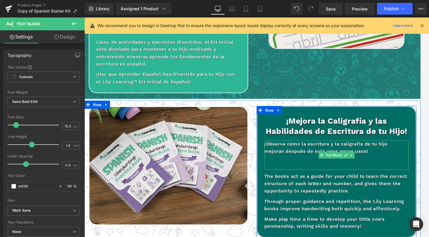
click at [388, 170] on p at bounding box center [350, 174] width 152 height 8
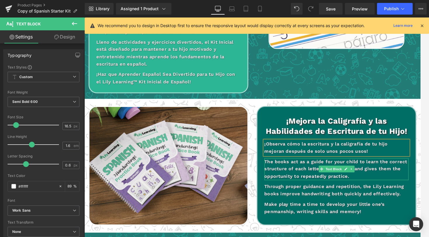
click at [293, 166] on p "The books act as a guide for your child to learn the correct structure of each …" at bounding box center [350, 177] width 152 height 23
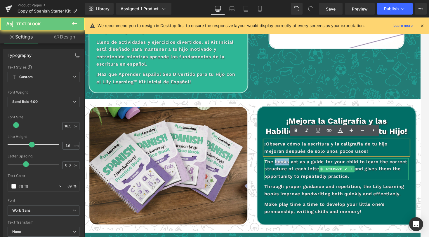
click at [293, 166] on p "The books act as a guide for your child to learn the correct structure of each …" at bounding box center [350, 177] width 152 height 23
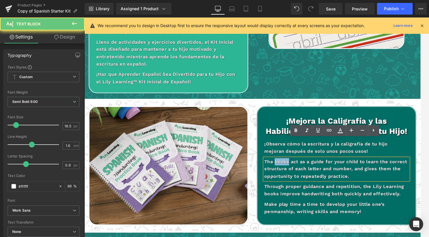
click at [293, 166] on p "The books act as a guide for your child to learn the correct structure of each …" at bounding box center [350, 177] width 152 height 23
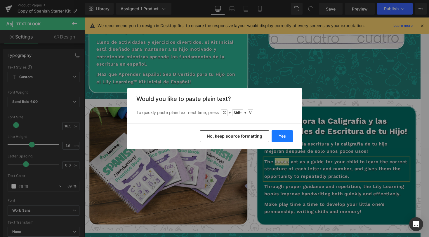
click at [280, 137] on button "Yes" at bounding box center [282, 137] width 21 height 12
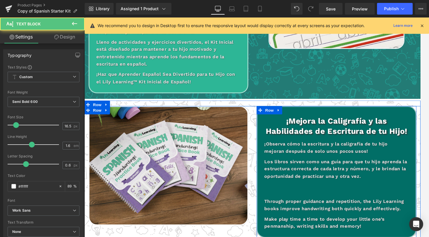
click at [338, 189] on p at bounding box center [350, 193] width 152 height 8
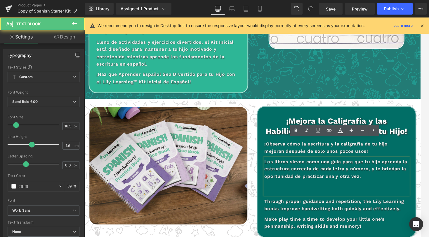
click at [337, 196] on p at bounding box center [350, 200] width 152 height 8
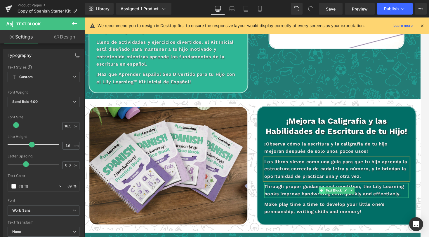
click at [334, 198] on icon at bounding box center [333, 199] width 3 height 3
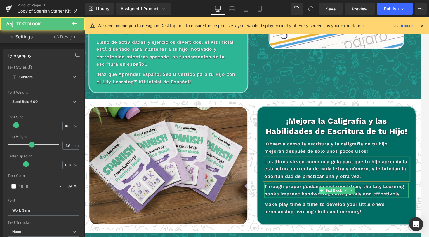
click at [334, 198] on icon at bounding box center [333, 199] width 3 height 3
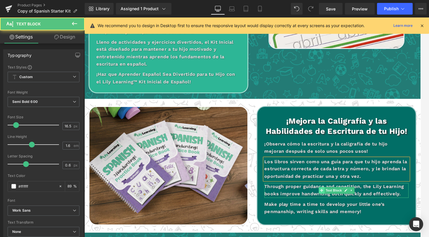
click at [334, 198] on icon at bounding box center [333, 199] width 3 height 3
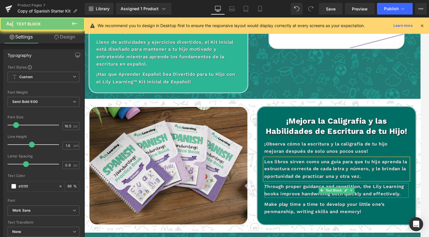
click at [324, 192] on p "Through proper guidance and repetition, the Lily Learning books improve handwri…" at bounding box center [350, 199] width 152 height 15
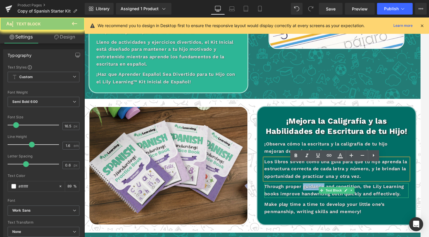
click at [324, 192] on p "Through proper guidance and repetition, the Lily Learning books improve handwri…" at bounding box center [350, 199] width 152 height 15
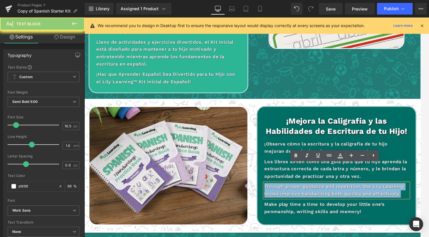
click at [324, 192] on p "Through proper guidance and repetition, the Lily Learning books improve handwri…" at bounding box center [350, 199] width 152 height 15
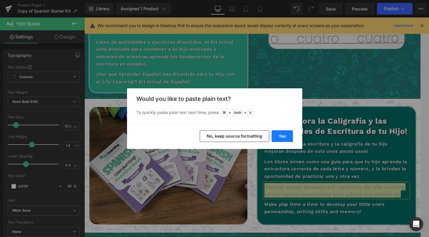
click at [281, 136] on button "Yes" at bounding box center [282, 137] width 21 height 12
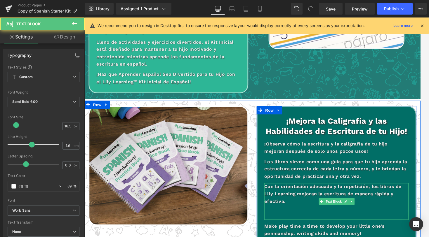
click at [350, 215] on p at bounding box center [350, 219] width 152 height 8
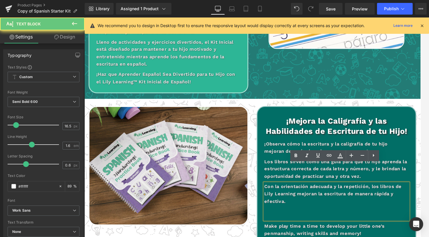
click at [333, 215] on p at bounding box center [350, 219] width 152 height 8
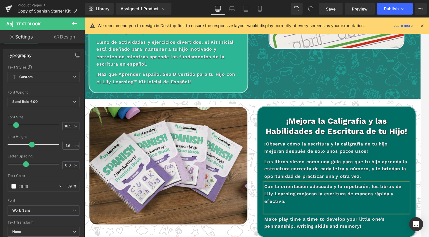
click at [351, 215] on p at bounding box center [350, 219] width 152 height 8
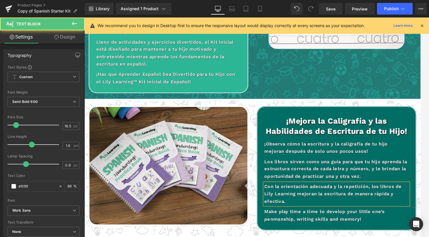
click at [294, 218] on p "Make play time a time to develop your little one’s penmanship, writing skills a…" at bounding box center [350, 225] width 152 height 15
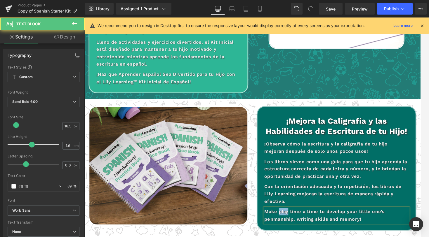
click at [294, 218] on p "Make play time a time to develop your little one’s penmanship, writing skills a…" at bounding box center [350, 225] width 152 height 15
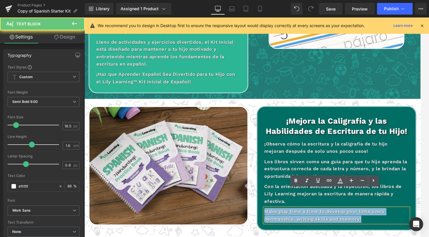
click at [294, 218] on p "Make play time a time to develop your little one’s penmanship, writing skills a…" at bounding box center [350, 225] width 152 height 15
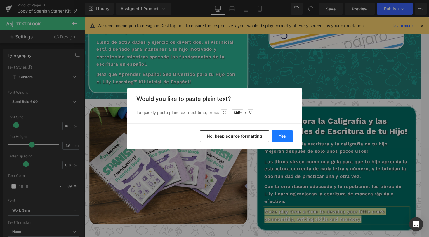
click at [283, 137] on button "Yes" at bounding box center [282, 137] width 21 height 12
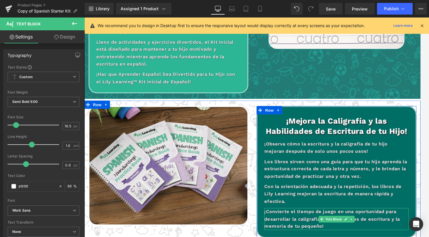
click at [349, 218] on p "¡Convierte el tiempo de juego en una oportunidad para desarrollar la caligrafía…" at bounding box center [350, 229] width 152 height 23
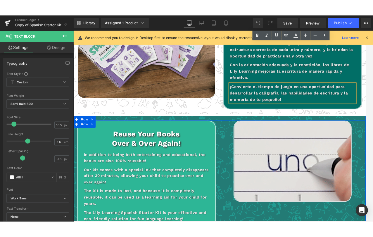
scroll to position [641, 0]
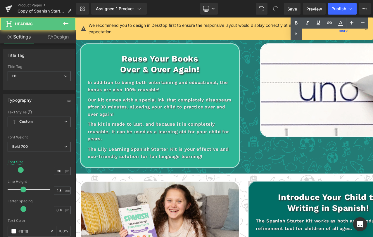
click at [144, 67] on h1 "Over & Over Again!" at bounding box center [164, 72] width 152 height 11
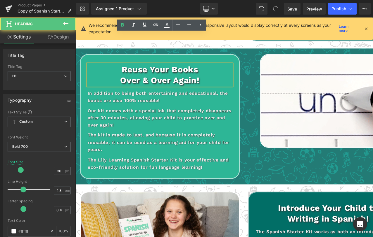
scroll to position [625, 0]
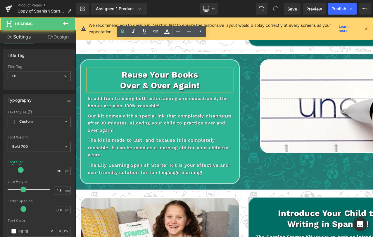
drag, startPoint x: 125, startPoint y: 59, endPoint x: 225, endPoint y: 74, distance: 101.4
click at [225, 74] on div "Reuse Your Books Over & Over Again!" at bounding box center [164, 83] width 152 height 23
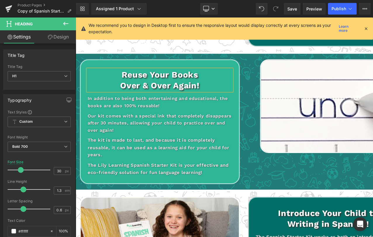
paste div
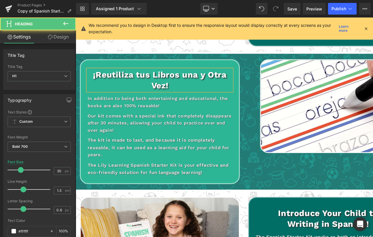
click at [189, 72] on h1 "¡Reutiliza tus Libros una y Otra Vez!" at bounding box center [164, 83] width 152 height 23
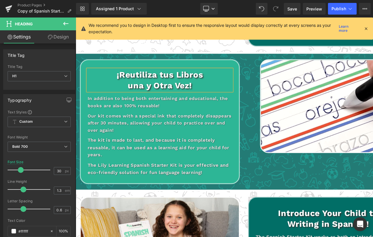
click at [136, 99] on p "In addition to being both entertaining and educational, the books are also 100%…" at bounding box center [164, 106] width 152 height 15
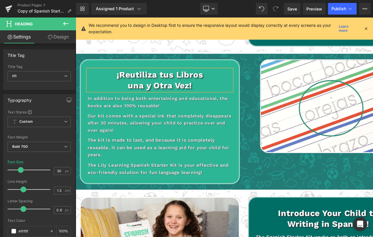
click at [136, 99] on p "In addition to being both entertaining and educational, the books are also 100%…" at bounding box center [164, 106] width 152 height 15
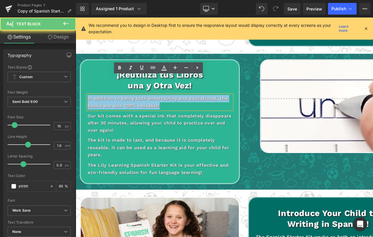
click at [136, 99] on p "In addition to being both entertaining and educational, the books are also 100%…" at bounding box center [164, 106] width 152 height 15
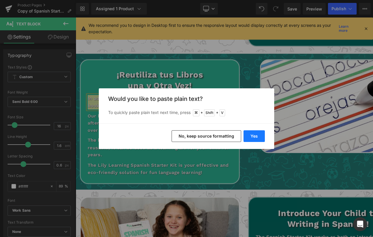
click at [261, 139] on button "Yes" at bounding box center [253, 137] width 21 height 12
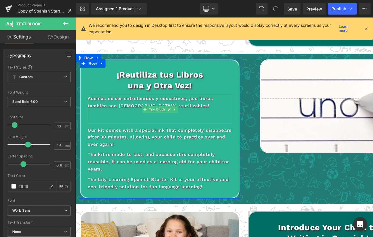
click at [206, 115] on p at bounding box center [164, 119] width 152 height 8
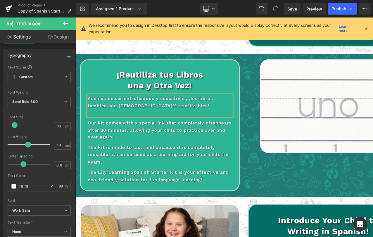
click at [204, 99] on p "Además de ser entretenidos y educativos, ¡los libros también son [DEMOGRAPHIC_D…" at bounding box center [164, 106] width 152 height 15
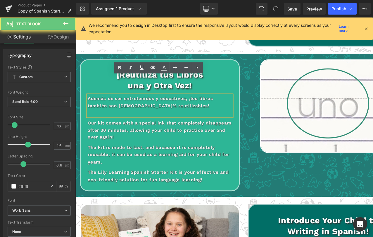
click at [204, 115] on p at bounding box center [164, 119] width 152 height 8
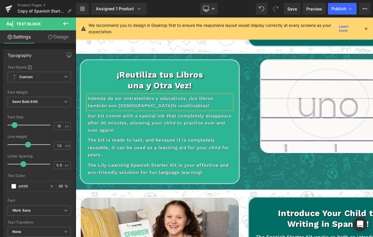
click at [142, 118] on div "Our kit comes with a special ink that completely disappears after 30 minutes, a…" at bounding box center [164, 129] width 152 height 22
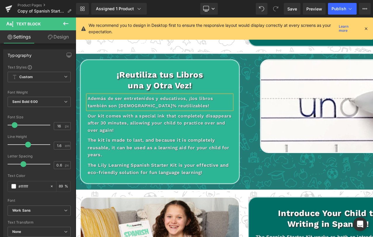
click at [142, 118] on div "Our kit comes with a special ink that completely disappears after 30 minutes, a…" at bounding box center [164, 129] width 152 height 22
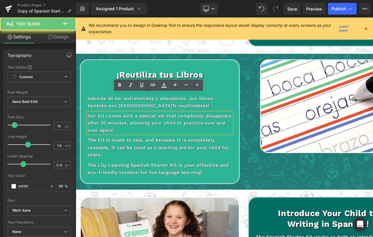
click at [142, 118] on p "Our kit comes with a special ink that completely disappears after 30 minutes, a…" at bounding box center [164, 129] width 152 height 22
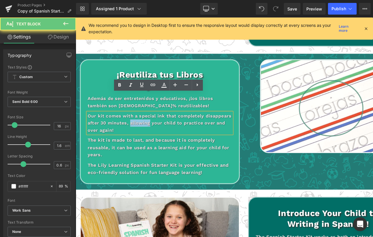
click at [142, 118] on p "Our kit comes with a special ink that completely disappears after 30 minutes, a…" at bounding box center [164, 129] width 152 height 22
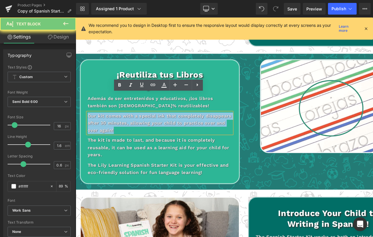
click at [142, 118] on p "Our kit comes with a special ink that completely disappears after 30 minutes, a…" at bounding box center [164, 129] width 152 height 22
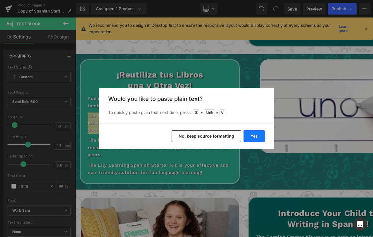
click at [255, 138] on button "Yes" at bounding box center [253, 137] width 21 height 12
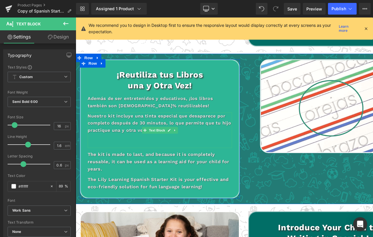
click at [162, 140] on p at bounding box center [164, 144] width 152 height 8
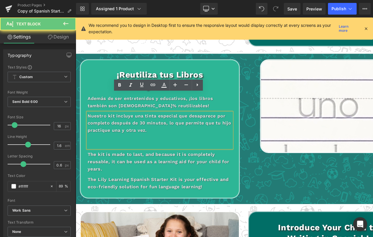
click at [162, 140] on p at bounding box center [164, 144] width 152 height 8
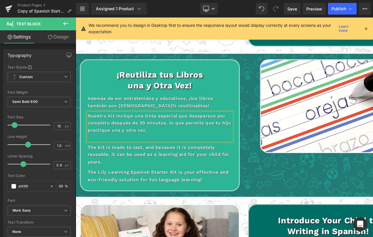
click at [171, 119] on p "Nuestro kit incluye una tinta especial que desaparece por completo después de 3…" at bounding box center [164, 129] width 152 height 22
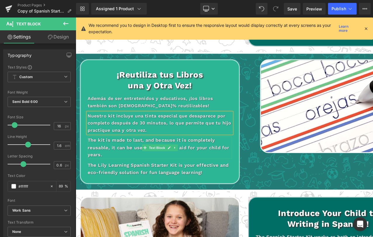
click at [118, 143] on p "The kit is made to last, and because it is completely reusable, it can be used …" at bounding box center [164, 154] width 152 height 23
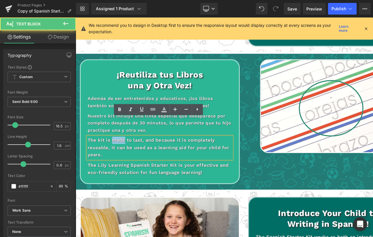
click at [118, 143] on p "The kit is made to last, and because it is completely reusable, it can be used …" at bounding box center [164, 154] width 152 height 23
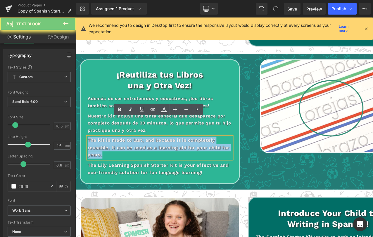
click at [118, 143] on p "The kit is made to last, and because it is completely reusable, it can be used …" at bounding box center [164, 154] width 152 height 23
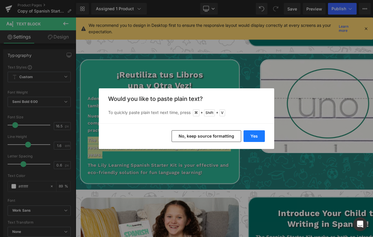
click at [255, 133] on button "Yes" at bounding box center [253, 137] width 21 height 12
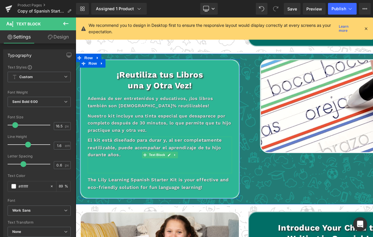
click at [149, 143] on div "El kit está diseñado para durar y, al ser completamente reutilizable, puede aco…" at bounding box center [164, 162] width 152 height 39
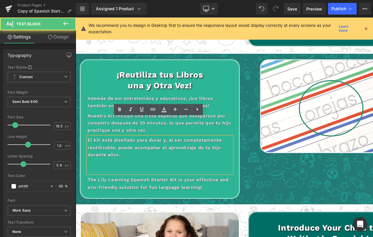
click at [149, 166] on p at bounding box center [164, 170] width 152 height 8
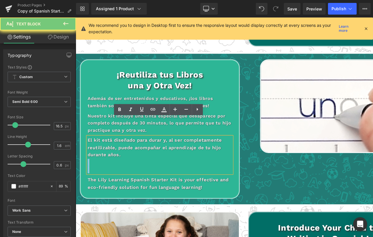
click at [149, 166] on p at bounding box center [164, 170] width 152 height 8
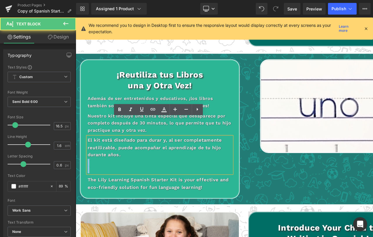
click at [149, 166] on p at bounding box center [164, 170] width 152 height 8
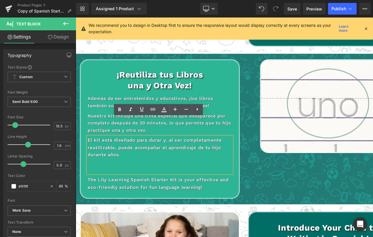
click at [149, 166] on p at bounding box center [164, 170] width 152 height 8
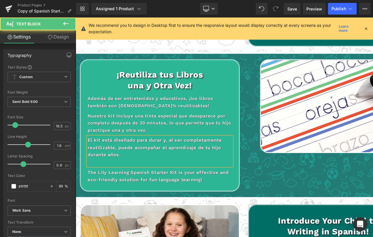
click at [154, 166] on p at bounding box center [164, 170] width 152 height 8
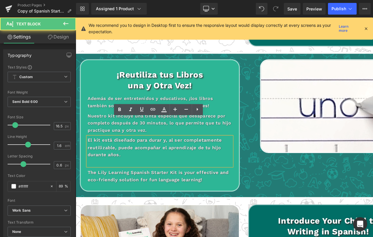
click at [149, 144] on p "El kit está diseñado para durar y, al ser completamente reutilizable, puede aco…" at bounding box center [164, 154] width 152 height 23
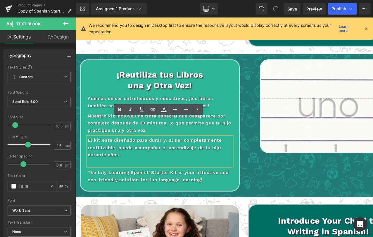
click at [148, 166] on p at bounding box center [164, 170] width 152 height 8
click at [101, 145] on p "El kit está diseñado para durar y, al ser completamente reutilizable, puede aco…" at bounding box center [164, 154] width 152 height 23
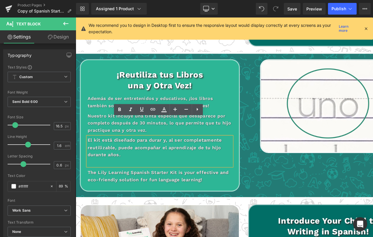
click at [100, 166] on p at bounding box center [164, 170] width 152 height 8
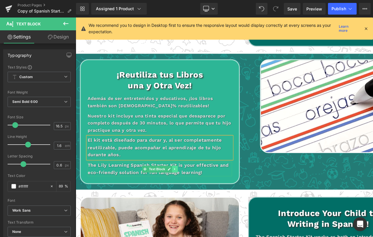
click at [183, 174] on link at bounding box center [180, 177] width 6 height 7
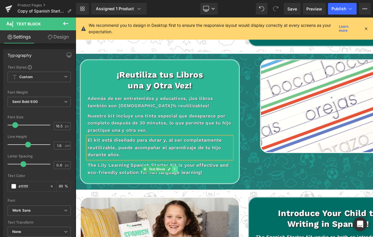
click at [76, 18] on link at bounding box center [76, 18] width 0 height 0
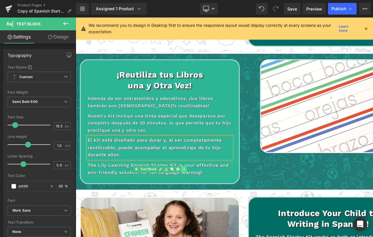
click at [183, 174] on link at bounding box center [183, 177] width 6 height 7
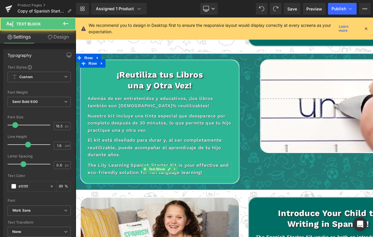
click at [206, 170] on p "The Lily Learning Spanish Starter Kit is your effective and eco-friendly soluti…" at bounding box center [164, 177] width 152 height 15
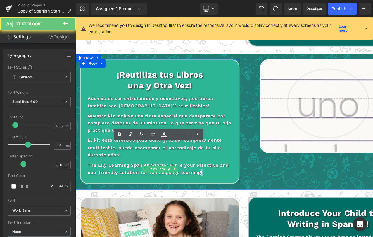
click at [206, 170] on p "The Lily Learning Spanish Starter Kit is your effective and eco-friendly soluti…" at bounding box center [164, 177] width 152 height 15
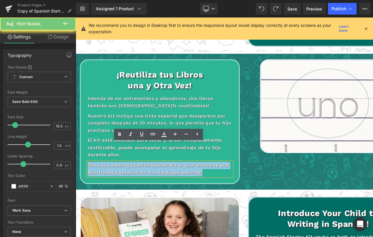
click at [206, 170] on p "The Lily Learning Spanish Starter Kit is your effective and eco-friendly soluti…" at bounding box center [164, 177] width 152 height 15
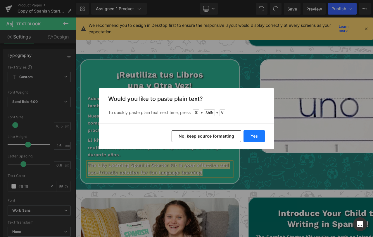
click at [247, 138] on button "Yes" at bounding box center [253, 137] width 21 height 12
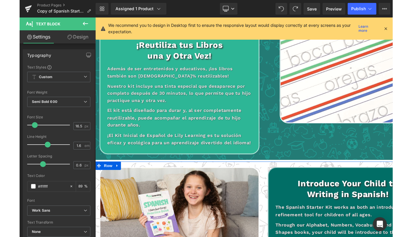
scroll to position [697, 0]
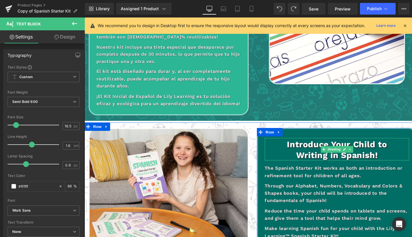
click at [400, 157] on h1 "Writing in Spanish!" at bounding box center [350, 162] width 152 height 11
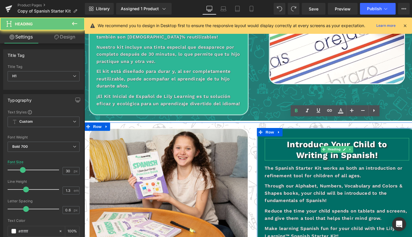
click at [400, 157] on h1 "Writing in Spanish!" at bounding box center [350, 162] width 152 height 11
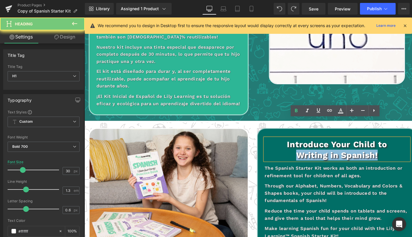
click at [400, 157] on h1 "Writing in Spanish!" at bounding box center [350, 162] width 152 height 11
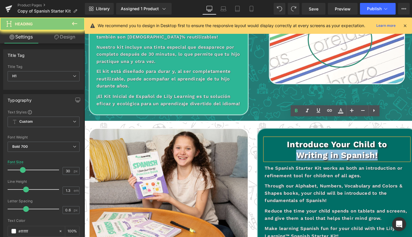
click at [400, 157] on h1 "Writing in Spanish!" at bounding box center [350, 162] width 152 height 11
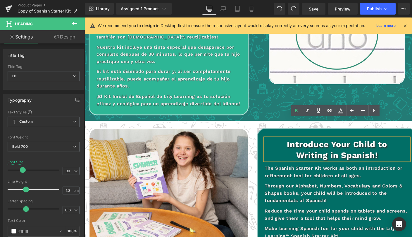
click at [403, 157] on h1 "Writing in Spanish!" at bounding box center [350, 162] width 152 height 11
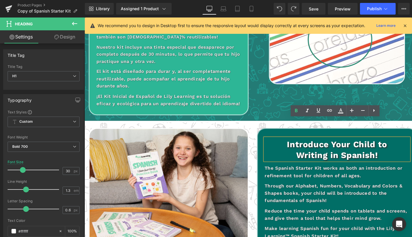
drag, startPoint x: 403, startPoint y: 144, endPoint x: 294, endPoint y: 128, distance: 110.0
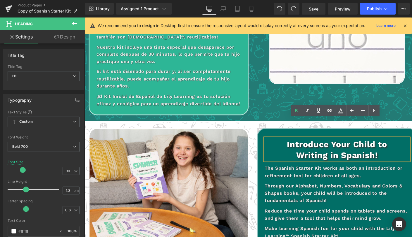
click at [294, 145] on div "Introduce Your Child to Writing in Spanish!" at bounding box center [350, 157] width 152 height 24
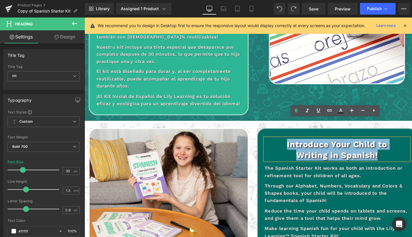
drag, startPoint x: 294, startPoint y: 128, endPoint x: 422, endPoint y: 145, distance: 129.3
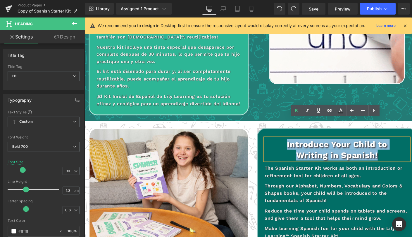
click at [420, 145] on div "Introduce Your Child to Writing in Spanish!" at bounding box center [350, 157] width 152 height 24
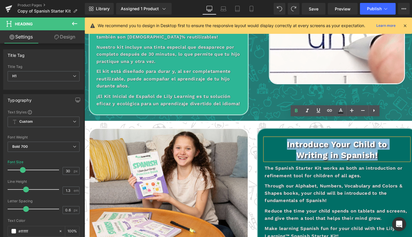
paste div
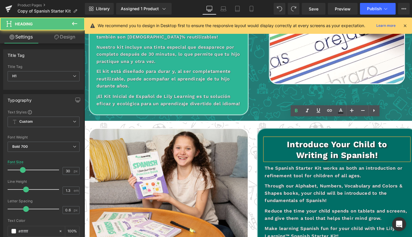
click at [403, 157] on h1 "Writing in Spanish!" at bounding box center [350, 162] width 152 height 11
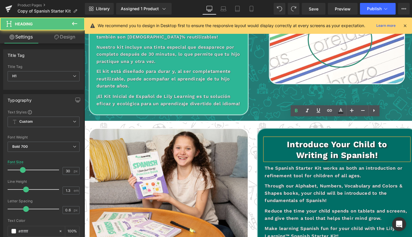
click at [374, 157] on h1 "Writing in Spanish!" at bounding box center [350, 162] width 152 height 11
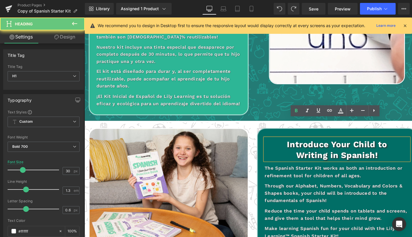
click at [300, 157] on h1 "Writing in Spanish!" at bounding box center [350, 162] width 152 height 11
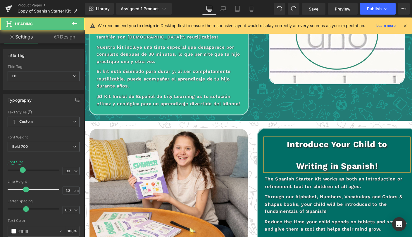
click at [327, 157] on h1 at bounding box center [350, 162] width 152 height 11
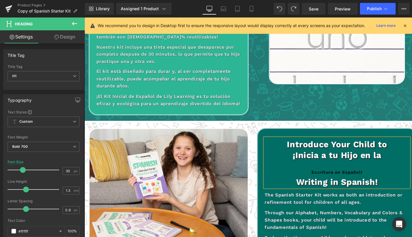
click at [366, 168] on div at bounding box center [350, 172] width 152 height 8
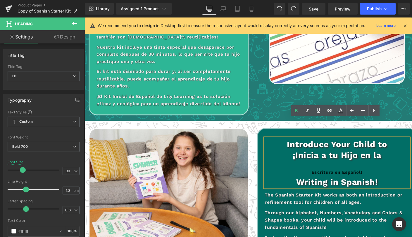
click at [296, 145] on h1 "Introduce Your Child to" at bounding box center [350, 150] width 152 height 11
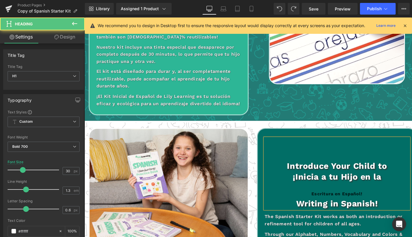
click at [310, 145] on h1 at bounding box center [350, 150] width 152 height 11
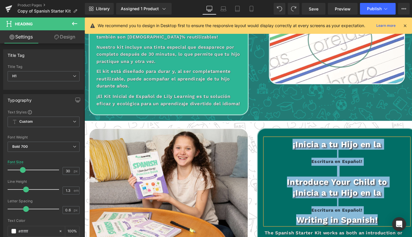
drag, startPoint x: 396, startPoint y: 212, endPoint x: 300, endPoint y: 131, distance: 125.8
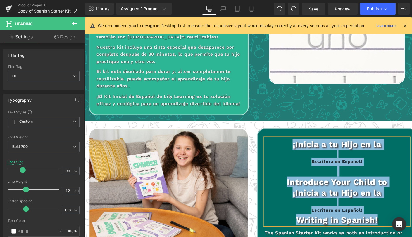
click at [300, 145] on div "¡Inicia a tu Hijo en la Escritura en Español! Introduce Your Child to ¡Inicia a…" at bounding box center [350, 190] width 152 height 91
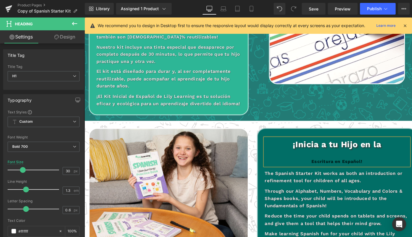
click at [396, 145] on h1 "¡Inicia a tu Hijo en la" at bounding box center [350, 150] width 152 height 11
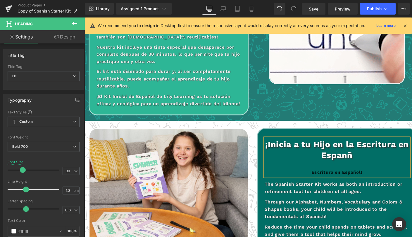
click at [360, 146] on h1 "¡Inicia a tu Hijo en la Escritura en Espanñ" at bounding box center [350, 156] width 152 height 23
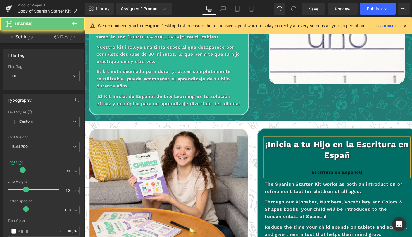
click at [366, 145] on h1 "¡Inicia a tu Hijo en la Escritura en Españ" at bounding box center [350, 156] width 152 height 23
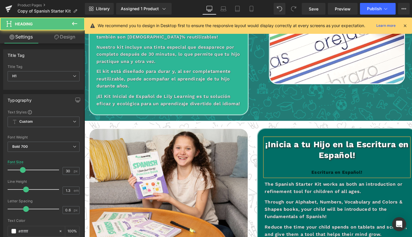
click at [371, 145] on h1 "¡Inicia a tu Hijo en la Escritura en Español!" at bounding box center [350, 156] width 152 height 23
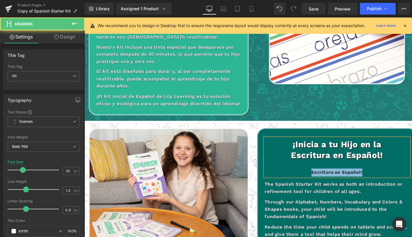
drag, startPoint x: 385, startPoint y: 159, endPoint x: 301, endPoint y: 159, distance: 84.1
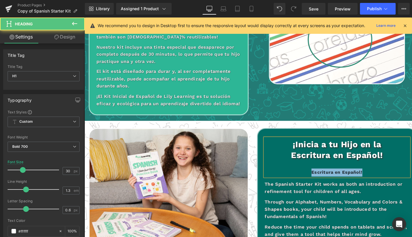
click at [301, 177] on div "Escritura en Español!" at bounding box center [350, 181] width 152 height 8
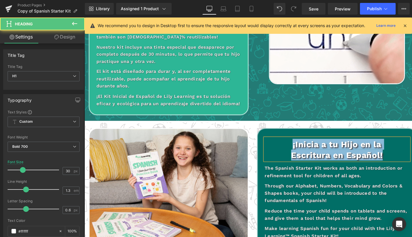
drag, startPoint x: 300, startPoint y: 130, endPoint x: 417, endPoint y: 145, distance: 117.9
click at [417, 145] on div "¡Inicia a tu Hijo en la Escritura en Español!" at bounding box center [350, 157] width 152 height 24
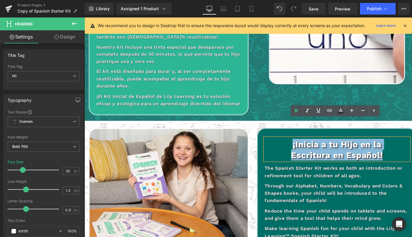
copy div "¡Inicia a tu Hijo en la Escritura en Español!"
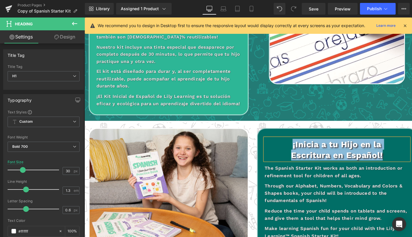
scroll to position [753, 0]
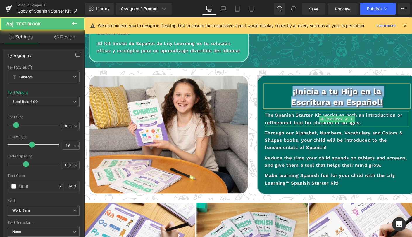
click at [304, 117] on p "The Spanish Starter Kit works as both an introduction or refinement tool for ch…" at bounding box center [350, 124] width 152 height 15
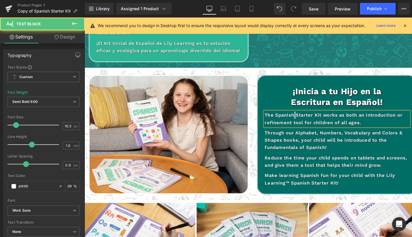
click at [304, 117] on p "The Spanish Starter Kit works as both an introduction or refinement tool for ch…" at bounding box center [350, 124] width 152 height 15
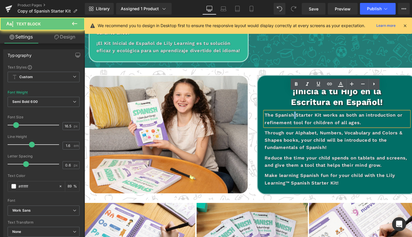
click at [304, 117] on p "The Spanish Starter Kit works as both an introduction or refinement tool for ch…" at bounding box center [350, 124] width 152 height 15
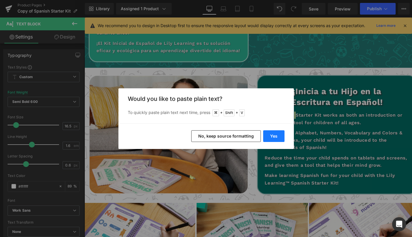
click at [275, 135] on button "Yes" at bounding box center [273, 137] width 21 height 12
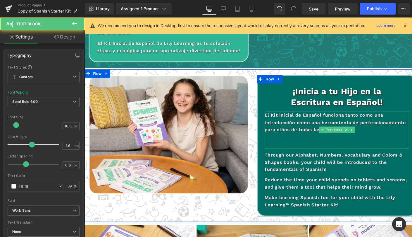
click at [341, 140] on p at bounding box center [350, 144] width 152 height 8
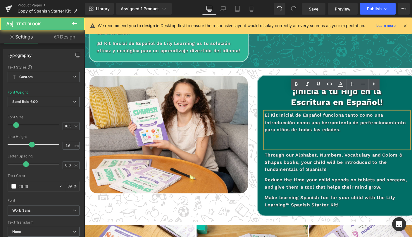
click at [334, 140] on p at bounding box center [350, 144] width 152 height 8
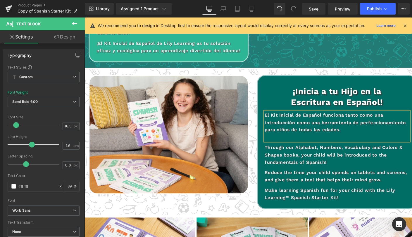
click at [335, 140] on p at bounding box center [350, 144] width 152 height 8
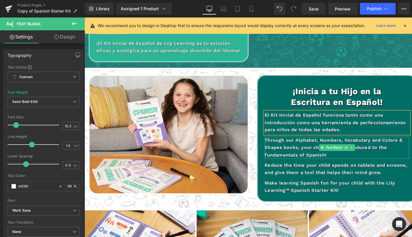
click at [310, 143] on p "Through our Alphabet, Numbers, Vocabulary and Colors & Shapes books, your child…" at bounding box center [350, 154] width 152 height 23
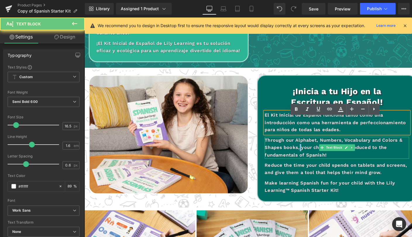
click at [310, 143] on p "Through our Alphabet, Numbers, Vocabulary and Colors & Shapes books, your child…" at bounding box center [350, 154] width 152 height 23
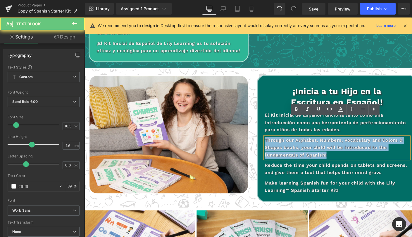
click at [310, 143] on p "Through our Alphabet, Numbers, Vocabulary and Colors & Shapes books, your child…" at bounding box center [350, 154] width 152 height 23
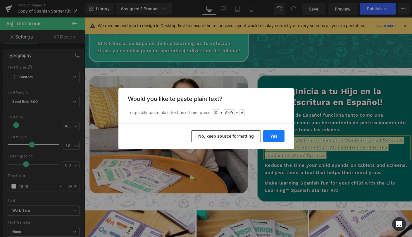
click at [272, 140] on button "Yes" at bounding box center [273, 137] width 21 height 12
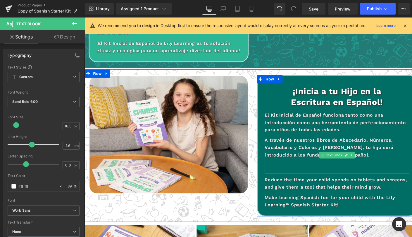
click at [324, 174] on p at bounding box center [350, 178] width 152 height 8
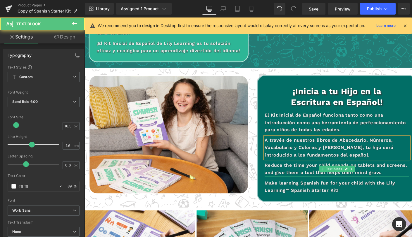
click at [314, 169] on p "Reduce the time your child spends on tablets and screens, and give them a tool …" at bounding box center [350, 176] width 152 height 15
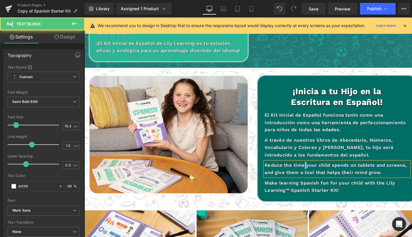
click at [314, 169] on p "Reduce the time your child spends on tablets and screens, and give them a tool …" at bounding box center [350, 176] width 152 height 15
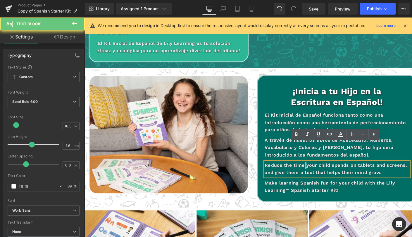
click at [314, 169] on p "Reduce the time your child spends on tablets and screens, and give them a tool …" at bounding box center [350, 176] width 152 height 15
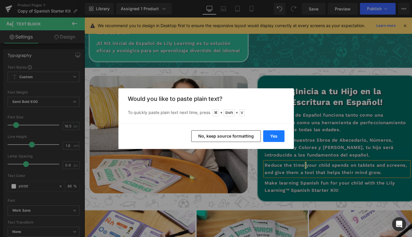
click at [272, 138] on button "Yes" at bounding box center [273, 137] width 21 height 12
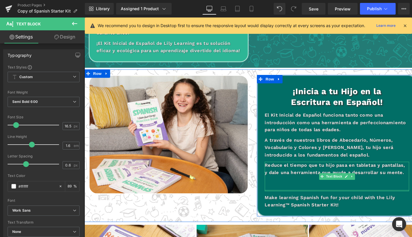
click at [301, 199] on div at bounding box center [350, 199] width 152 height 1
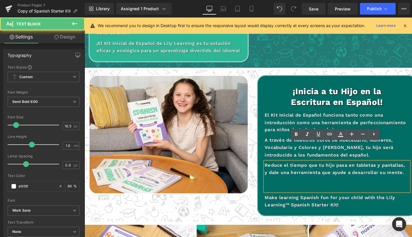
click at [301, 192] on p at bounding box center [350, 196] width 152 height 8
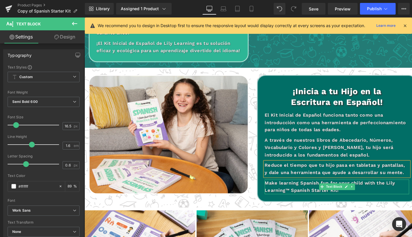
click at [311, 188] on p "Make learning Spanish fun for your child with the Lily Learning™ Spanish Starte…" at bounding box center [350, 195] width 152 height 15
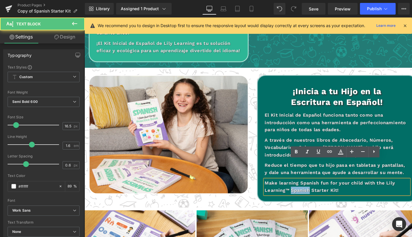
click at [311, 188] on p "Make learning Spanish fun for your child with the Lily Learning™ Spanish Starte…" at bounding box center [350, 195] width 152 height 15
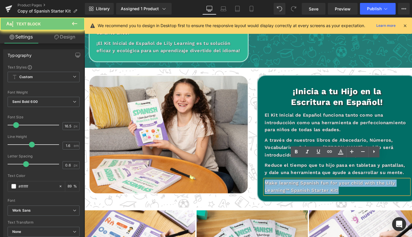
click at [311, 188] on p "Make learning Spanish fun for your child with the Lily Learning™ Spanish Starte…" at bounding box center [350, 195] width 152 height 15
copy p "Make learning Spanish fun for your child with the Lily Learning™ Spanish Starte…"
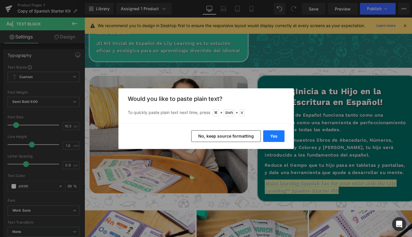
click at [275, 136] on button "Yes" at bounding box center [273, 137] width 21 height 12
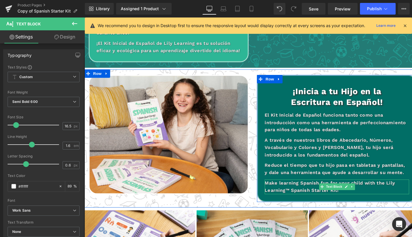
click at [302, 188] on p "Make learning Spanish fun for your child with the Lily Learning™ Spanish Starte…" at bounding box center [350, 195] width 152 height 15
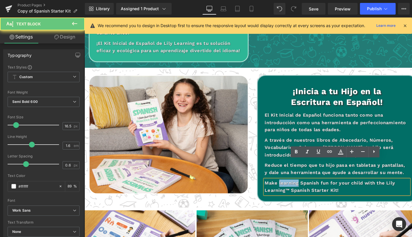
click at [302, 188] on p "Make learning Spanish fun for your child with the Lily Learning™ Spanish Starte…" at bounding box center [350, 195] width 152 height 15
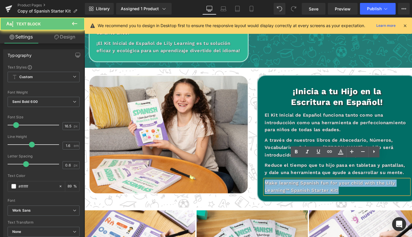
click at [302, 188] on p "Make learning Spanish fun for your child with the Lily Learning™ Spanish Starte…" at bounding box center [350, 195] width 152 height 15
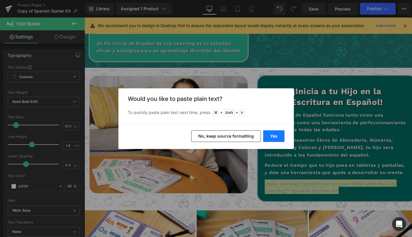
click at [274, 138] on button "Yes" at bounding box center [273, 137] width 21 height 12
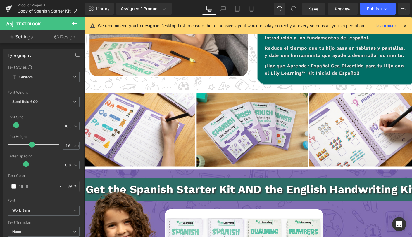
scroll to position [914, 0]
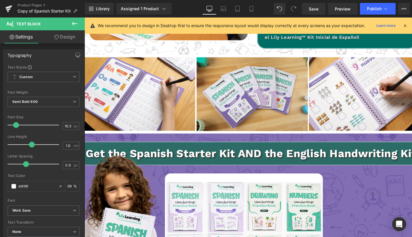
click at [238, 152] on p "Get the Spanish Starter Kit AND the English Handwriting Kit!" at bounding box center [260, 161] width 353 height 18
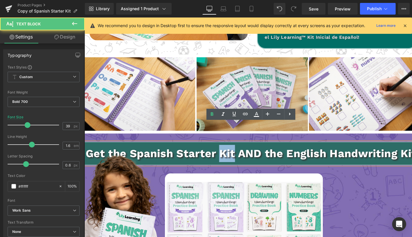
click at [238, 152] on p "Get the Spanish Starter Kit AND the English Handwriting Kit!" at bounding box center [260, 161] width 353 height 18
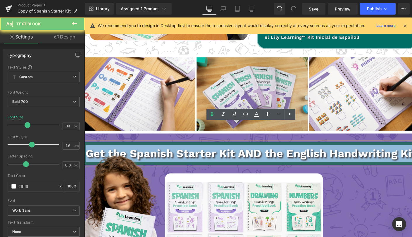
click at [238, 152] on p "Get the Spanish Starter Kit AND the English Handwriting Kit!" at bounding box center [260, 161] width 353 height 18
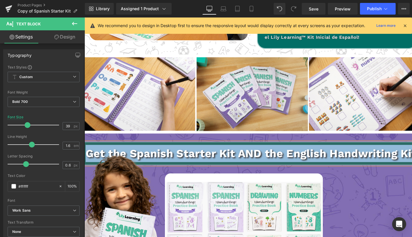
copy p "Get the Spanish Starter Kit AND the English Handwriting Kit!"
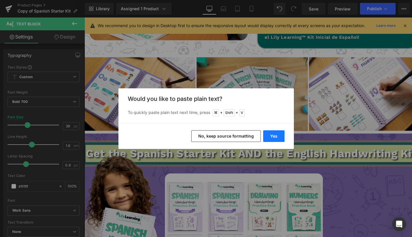
click at [272, 139] on button "Yes" at bounding box center [273, 137] width 21 height 12
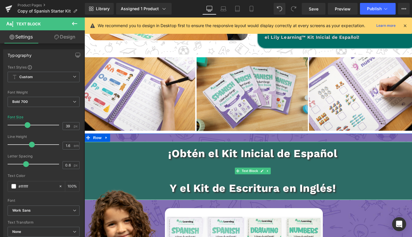
click at [174, 188] on p "Y el Kit de Escritura en Inglés!" at bounding box center [260, 197] width 353 height 18
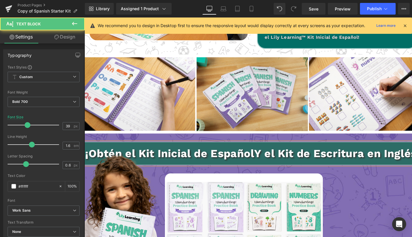
click at [334, 154] on span "Y el Kit de Escritura en Inglés!" at bounding box center [350, 160] width 175 height 13
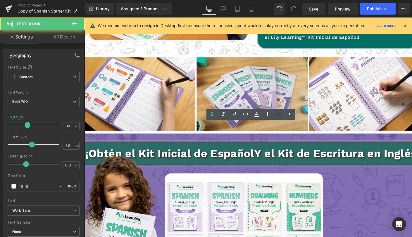
click at [331, 154] on span "Y el Kit de Escritura en Inglés!" at bounding box center [350, 160] width 175 height 13
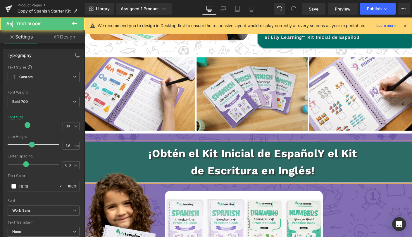
click at [344, 154] on span "Y el Kit" at bounding box center [349, 160] width 41 height 13
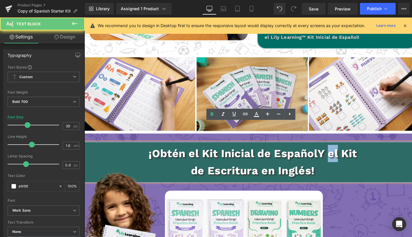
click at [344, 154] on span "Y el Kit" at bounding box center [349, 160] width 41 height 13
click at [341, 154] on span "Y el Kit" at bounding box center [349, 160] width 41 height 13
click at [331, 154] on span "Y el Kit" at bounding box center [349, 160] width 41 height 13
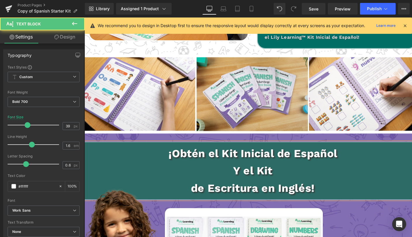
click at [192, 188] on p "de Escritura en Inglés!" at bounding box center [260, 197] width 353 height 18
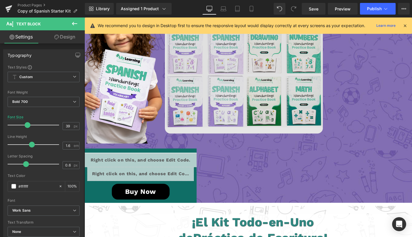
scroll to position [1085, 0]
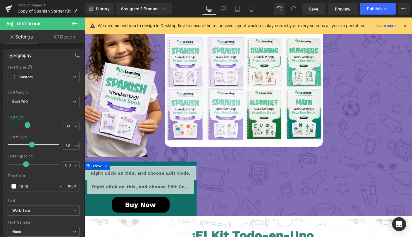
click at [151, 174] on div "Liquid" at bounding box center [143, 181] width 118 height 15
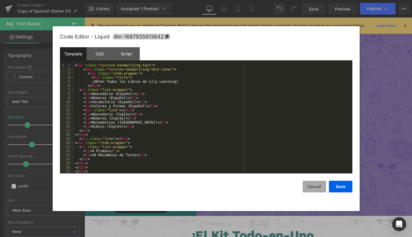
click at [316, 186] on button "Cancel" at bounding box center [313, 187] width 23 height 12
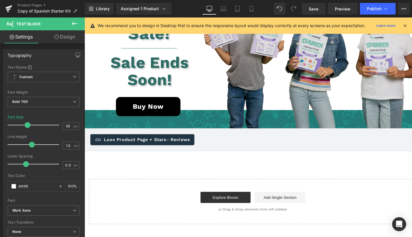
scroll to position [1465, 0]
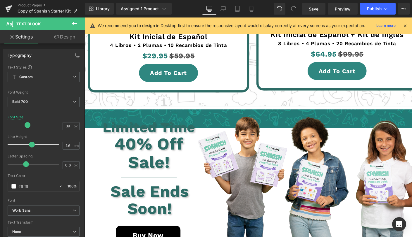
click at [142, 125] on div "Limited Time Text Block" at bounding box center [150, 133] width 103 height 16
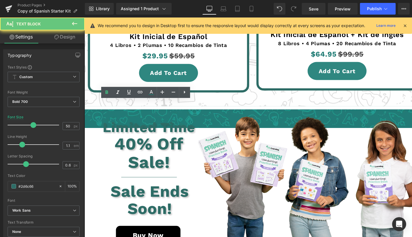
click at [142, 125] on p "Limited Time" at bounding box center [152, 133] width 100 height 16
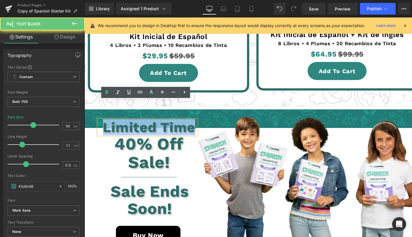
click at [142, 125] on p "Limited Time" at bounding box center [152, 133] width 100 height 16
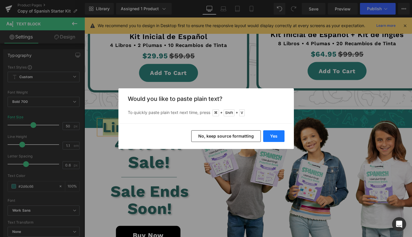
click at [275, 137] on button "Yes" at bounding box center [273, 137] width 21 height 12
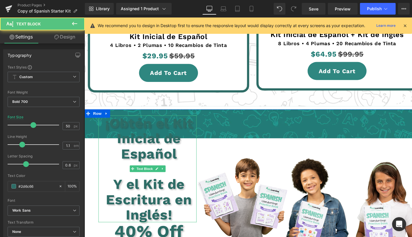
click at [187, 128] on p "¡Obtén el Kit Inicial de Español" at bounding box center [152, 145] width 100 height 48
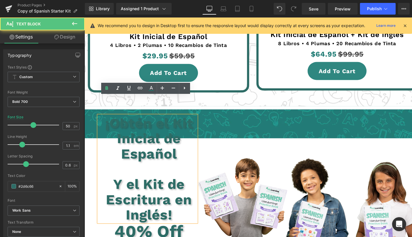
click at [176, 169] on p at bounding box center [152, 177] width 100 height 16
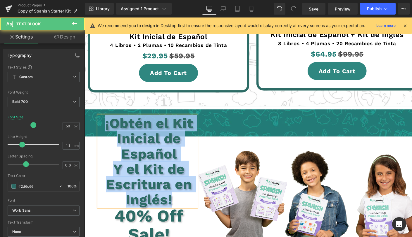
drag, startPoint x: 183, startPoint y: 190, endPoint x: 108, endPoint y: 112, distance: 108.0
click at [108, 121] on div "¡Obtén el Kit Inicial de Español Y el Kit de Escritura en Inglés!" at bounding box center [150, 169] width 103 height 96
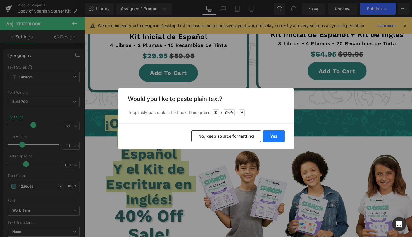
click at [276, 135] on button "Yes" at bounding box center [273, 137] width 21 height 12
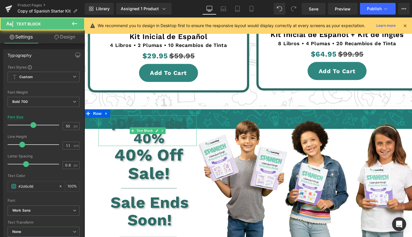
click at [174, 121] on p "¡Oferta del 40%" at bounding box center [152, 137] width 100 height 32
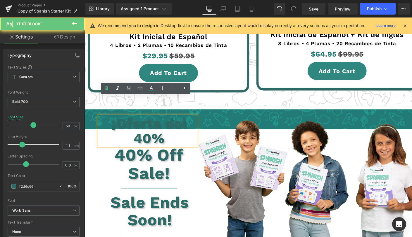
click at [190, 121] on p "¡Oferta del 40%" at bounding box center [152, 137] width 100 height 32
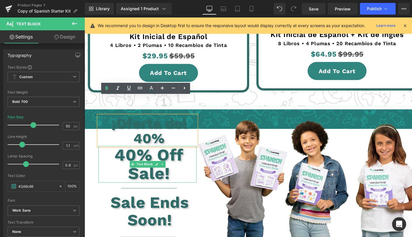
click at [121, 153] on p "40% Off Sale!" at bounding box center [152, 172] width 100 height 39
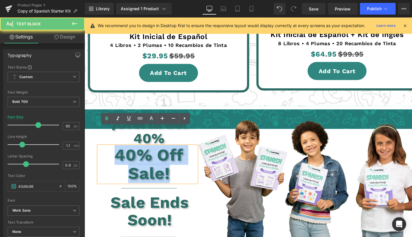
drag, startPoint x: 120, startPoint y: 142, endPoint x: 190, endPoint y: 159, distance: 71.4
click at [190, 159] on p "40% Off Sale!" at bounding box center [152, 172] width 100 height 39
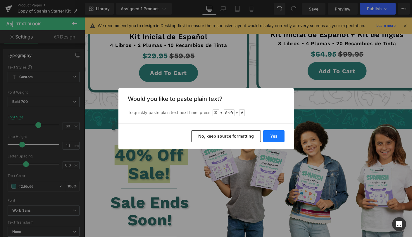
click at [273, 138] on button "Yes" at bounding box center [273, 137] width 21 height 12
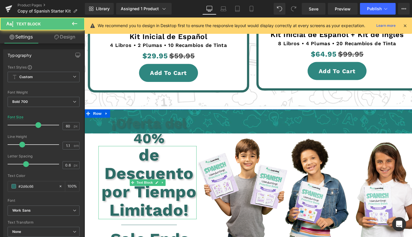
click at [113, 163] on p "de Descuento por Tiempo Limitado!" at bounding box center [152, 191] width 100 height 77
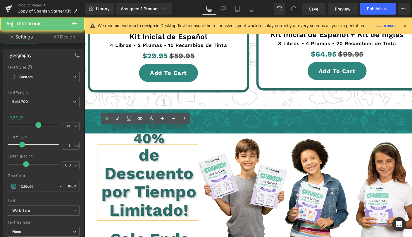
click at [107, 163] on p "de Descuento por Tiempo Limitado!" at bounding box center [152, 191] width 100 height 77
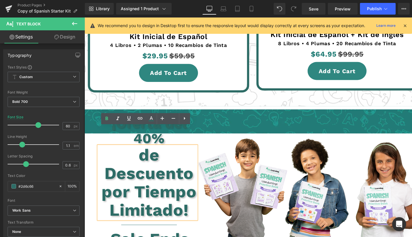
click at [190, 198] on p "de Descuento por Tiempo Limitado!" at bounding box center [152, 191] width 100 height 77
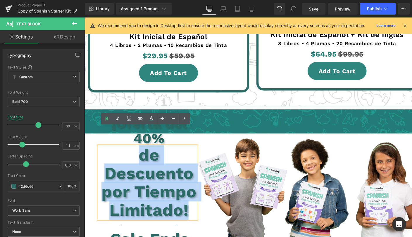
drag, startPoint x: 196, startPoint y: 199, endPoint x: 109, endPoint y: 133, distance: 108.9
click at [109, 153] on p "de Descuento por Tiempo Limitado!" at bounding box center [152, 191] width 100 height 77
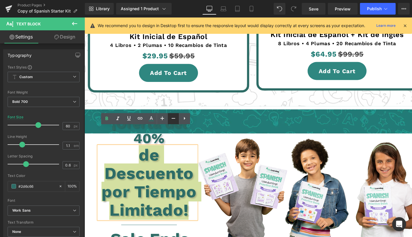
click at [174, 120] on icon at bounding box center [173, 118] width 7 height 7
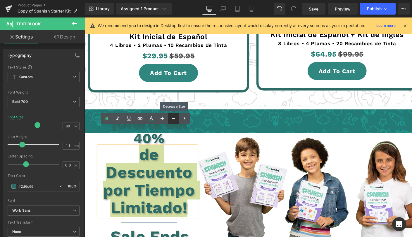
click at [174, 120] on icon at bounding box center [173, 118] width 7 height 7
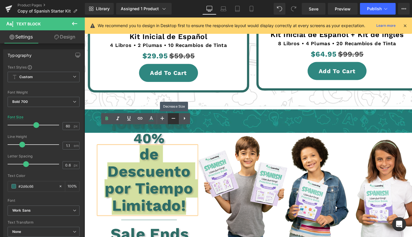
click at [174, 120] on icon at bounding box center [173, 118] width 7 height 7
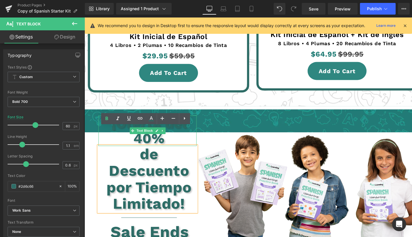
click at [159, 121] on p "¡Oferta del 40%" at bounding box center [152, 137] width 100 height 32
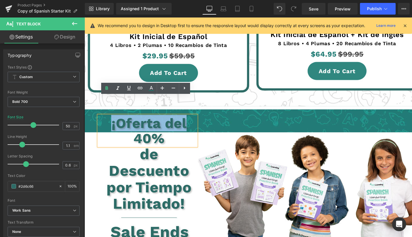
drag, startPoint x: 192, startPoint y: 111, endPoint x: 81, endPoint y: 57, distance: 122.9
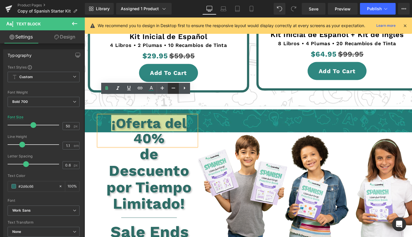
click at [172, 91] on icon at bounding box center [173, 88] width 7 height 7
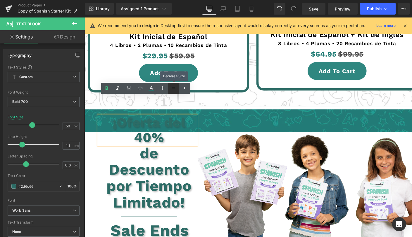
click at [172, 91] on icon at bounding box center [173, 88] width 7 height 7
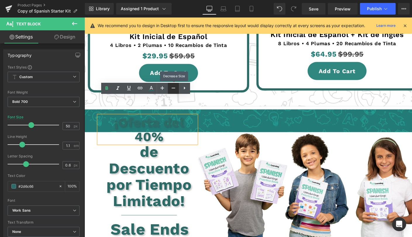
click at [172, 91] on icon at bounding box center [173, 88] width 7 height 7
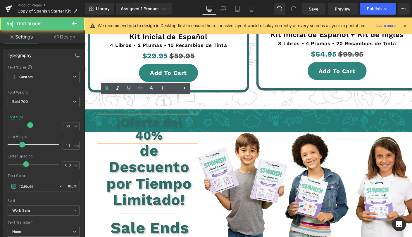
click at [161, 121] on p "¡Oferta del 40%" at bounding box center [152, 135] width 100 height 28
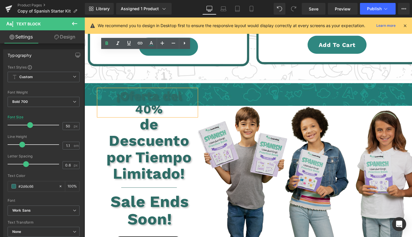
scroll to position [1513, 0]
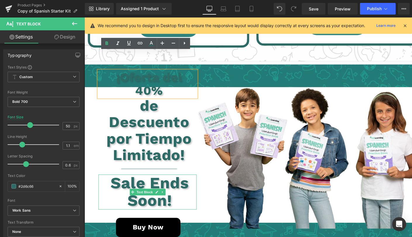
click at [171, 184] on p "Sale Ends Soon!" at bounding box center [152, 201] width 99 height 37
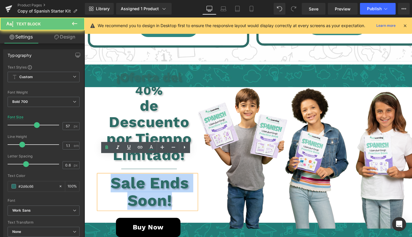
drag, startPoint x: 184, startPoint y: 187, endPoint x: 101, endPoint y: 164, distance: 86.5
click at [102, 183] on div "Sale Ends Soon!" at bounding box center [150, 201] width 103 height 37
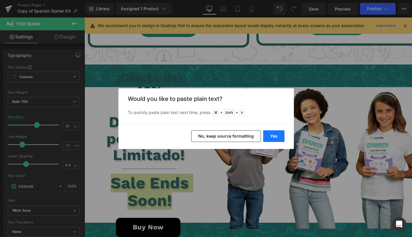
click at [276, 135] on button "Yes" at bounding box center [273, 137] width 21 height 12
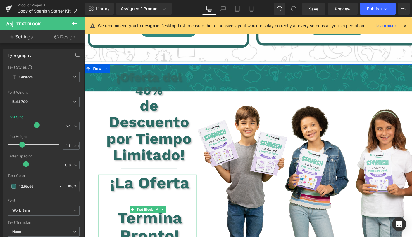
click at [138, 201] on p at bounding box center [152, 210] width 99 height 18
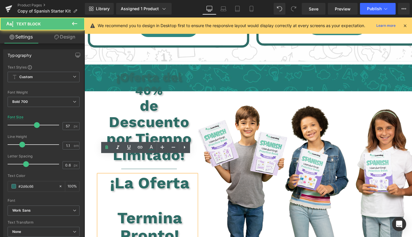
click at [138, 201] on p at bounding box center [152, 210] width 99 height 18
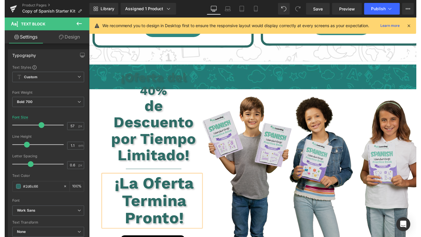
scroll to position [1558, 0]
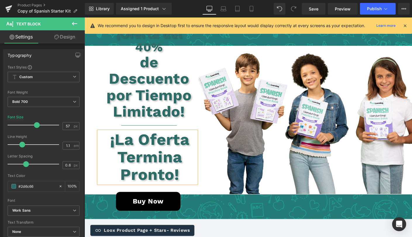
click at [146, 208] on span "(P) Cart Button" at bounding box center [151, 211] width 27 height 7
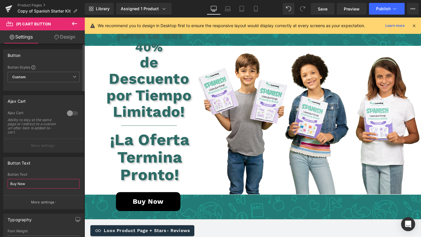
click at [43, 185] on input "Buy Now" at bounding box center [44, 184] width 72 height 10
type input "Compra Ahora"
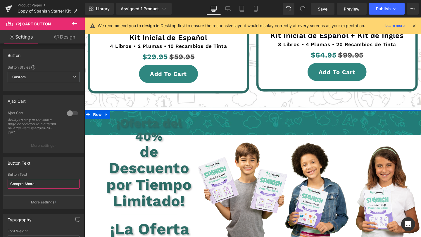
scroll to position [1536, 0]
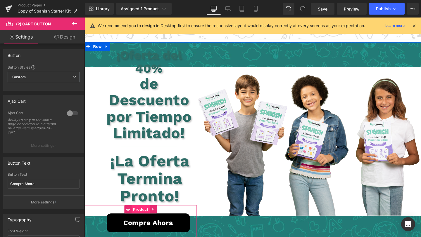
click at [145, 215] on span "Product" at bounding box center [143, 219] width 19 height 9
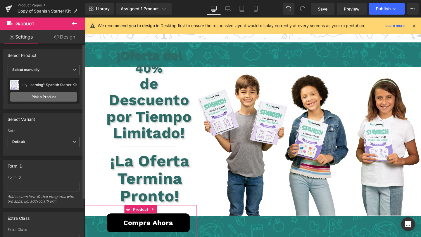
click at [48, 100] on link "Pick a Product" at bounding box center [43, 96] width 67 height 9
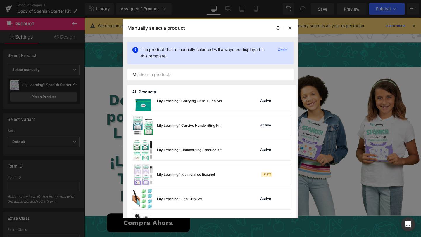
scroll to position [57, 0]
click at [208, 171] on div "Lily Learning™ Kit Inicial de Español" at bounding box center [173, 175] width 82 height 20
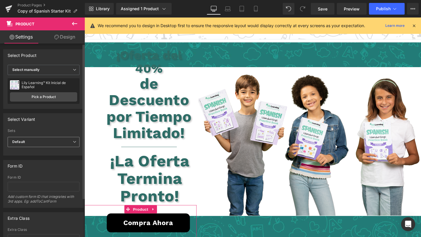
click at [55, 138] on span "Default" at bounding box center [44, 142] width 72 height 10
click at [61, 132] on label "Sets" at bounding box center [44, 132] width 72 height 6
click at [61, 137] on div "Sets Default Kit de Español - 4 Libros / 2 Plumas / 10 Recambios de Tinta Kit d…" at bounding box center [44, 133] width 72 height 8
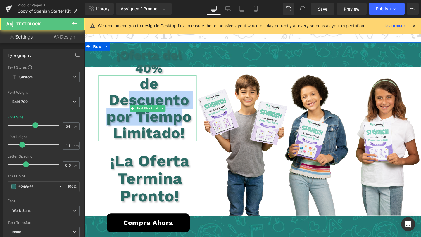
drag, startPoint x: 130, startPoint y: 84, endPoint x: 192, endPoint y: 99, distance: 63.7
click at [192, 99] on p "de Descuento por Tiempo Limitado!" at bounding box center [152, 114] width 100 height 70
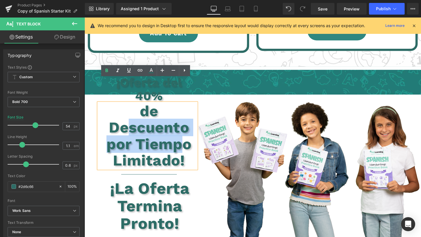
scroll to position [1498, 0]
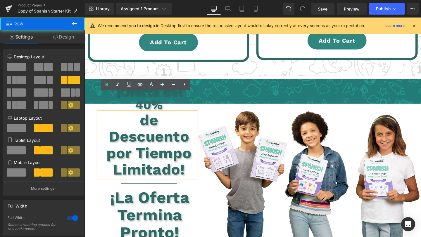
click at [126, 82] on div "¡Oferta del 40% Text Block de Descuento por Tiempo Limitado! Text Block Separat…" at bounding box center [143, 186] width 118 height 209
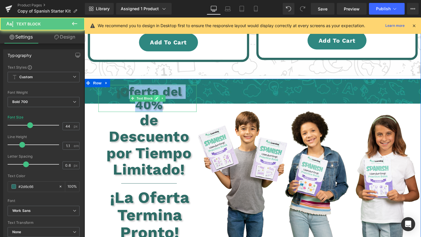
drag, startPoint x: 126, startPoint y: 75, endPoint x: 159, endPoint y: 85, distance: 34.9
click at [159, 89] on div "¡Oferta del 40% Text Block" at bounding box center [150, 103] width 103 height 28
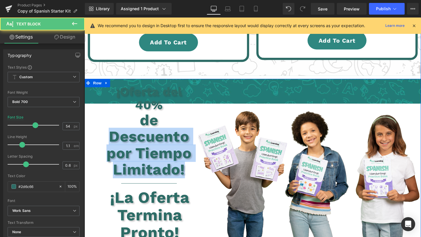
drag, startPoint x: 110, startPoint y: 125, endPoint x: 199, endPoint y: 167, distance: 98.4
click at [199, 167] on div "¡Oferta del 40% Text Block de Descuento por Tiempo Limitado! Text Block Separat…" at bounding box center [143, 186] width 118 height 209
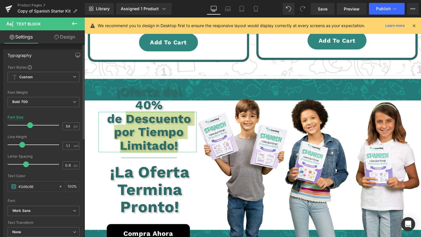
drag, startPoint x: 37, startPoint y: 124, endPoint x: 29, endPoint y: 124, distance: 7.9
click at [29, 124] on div at bounding box center [35, 125] width 48 height 12
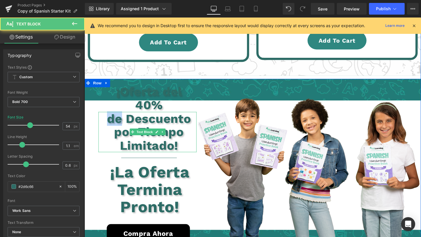
drag, startPoint x: 122, startPoint y: 105, endPoint x: 104, endPoint y: 105, distance: 18.7
click at [104, 117] on p "de Descuento por Tiempo Limitado!" at bounding box center [152, 138] width 100 height 42
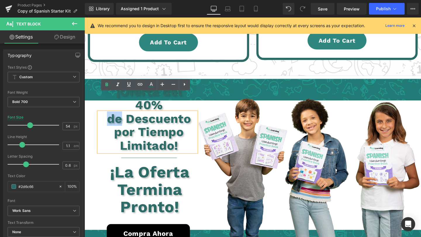
click at [104, 117] on p "de Descuento por Tiempo Limitado!" at bounding box center [152, 138] width 100 height 42
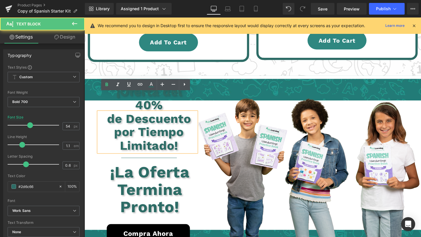
click at [171, 117] on p "de Descuento por Tiempo Limitado!" at bounding box center [152, 138] width 100 height 42
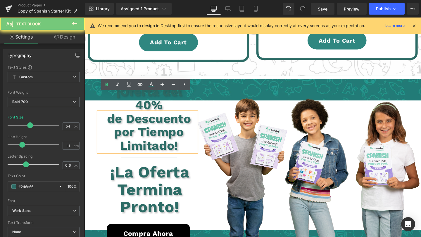
click at [167, 117] on p "de Descuento por Tiempo Limitado!" at bounding box center [152, 138] width 100 height 42
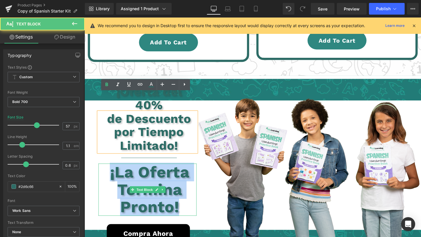
drag, startPoint x: 110, startPoint y: 161, endPoint x: 200, endPoint y: 198, distance: 97.3
click at [200, 198] on div "¡La Oferta Termina Pronto!" at bounding box center [150, 198] width 103 height 55
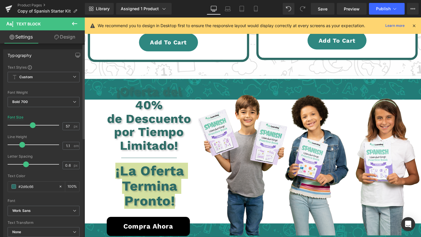
drag, startPoint x: 35, startPoint y: 127, endPoint x: 31, endPoint y: 126, distance: 4.1
click at [31, 126] on span at bounding box center [33, 125] width 6 height 6
click at [329, 7] on link "Save" at bounding box center [323, 9] width 24 height 12
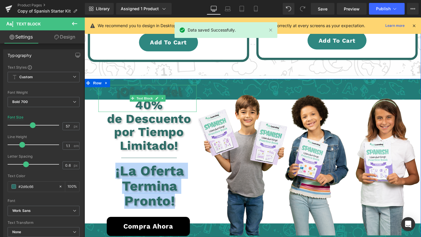
click at [150, 92] on p "¡Oferta del 40%" at bounding box center [152, 103] width 100 height 28
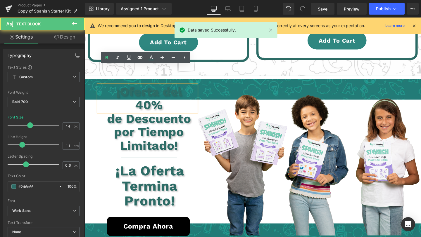
click at [139, 92] on p "¡Oferta del 40%" at bounding box center [152, 103] width 100 height 28
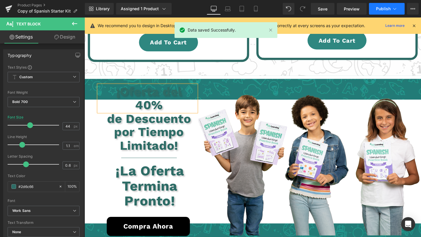
click at [381, 7] on span "Publish" at bounding box center [383, 8] width 15 height 5
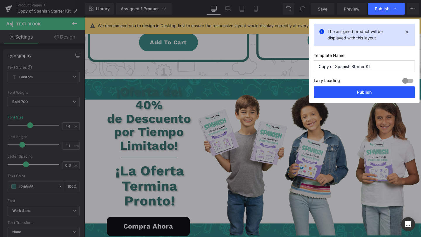
click at [340, 91] on button "Publish" at bounding box center [363, 92] width 101 height 12
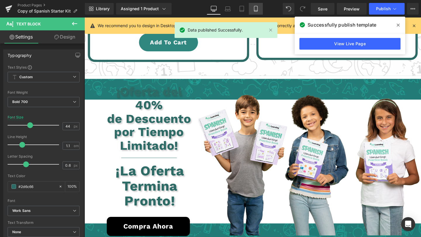
click at [258, 9] on icon at bounding box center [256, 9] width 6 height 6
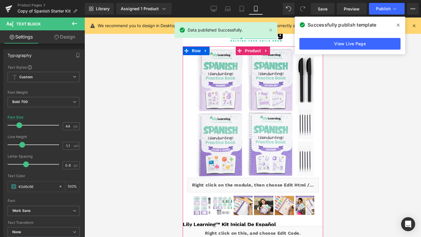
scroll to position [134, 0]
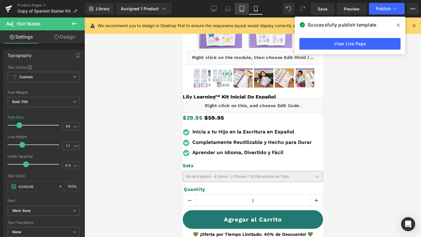
click at [242, 11] on icon at bounding box center [242, 9] width 6 height 6
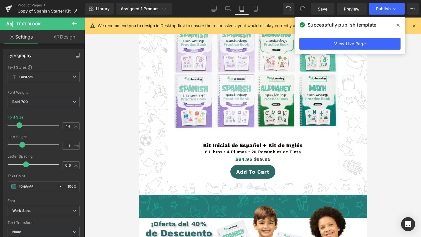
scroll to position [2129, 0]
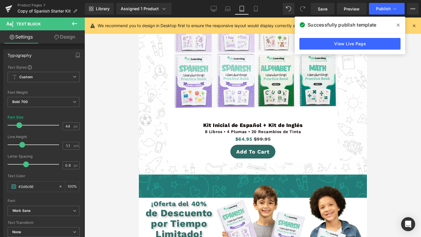
click at [242, 11] on icon at bounding box center [242, 9] width 6 height 6
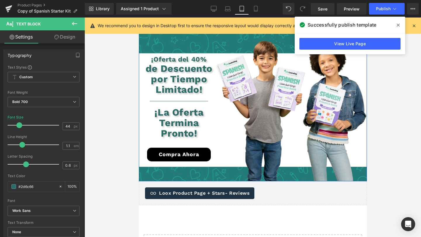
scroll to position [2264, 0]
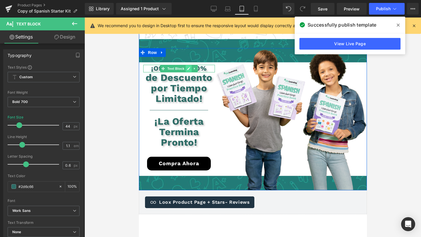
click at [185, 65] on div "¡Oferta del 40% Text Block" at bounding box center [179, 68] width 72 height 7
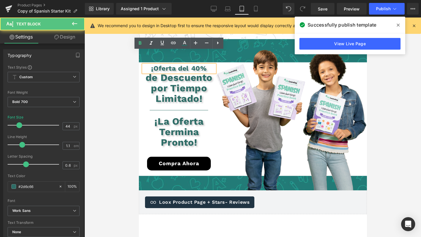
click at [183, 65] on p "¡Oferta del 40%" at bounding box center [179, 68] width 72 height 7
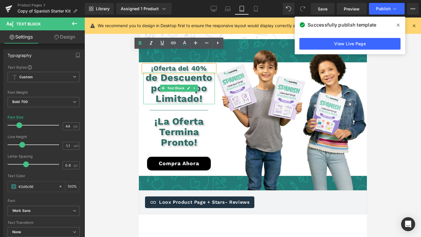
click at [178, 72] on p "de Descuento por Tiempo Limitado!" at bounding box center [179, 88] width 72 height 32
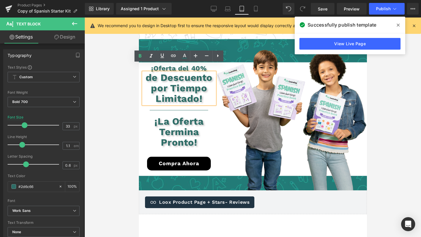
scroll to position [2246, 0]
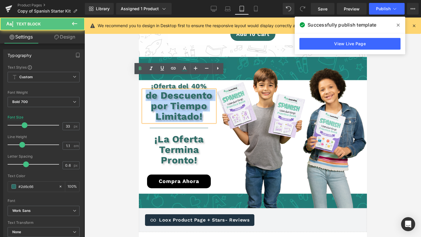
drag, startPoint x: 203, startPoint y: 105, endPoint x: 139, endPoint y: 78, distance: 69.5
click at [139, 78] on div "¡Oferta del 40% Text Block de Descuento por Tiempo Limitado! Text Block Separat…" at bounding box center [176, 137] width 76 height 142
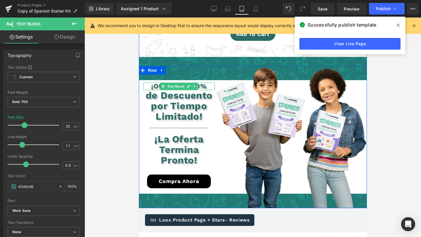
click at [151, 83] on p "¡Oferta del 40%" at bounding box center [179, 86] width 72 height 7
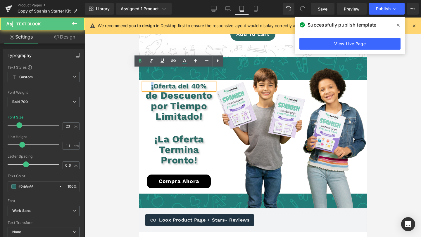
click at [151, 83] on p "¡Oferta del 40%" at bounding box center [179, 86] width 72 height 7
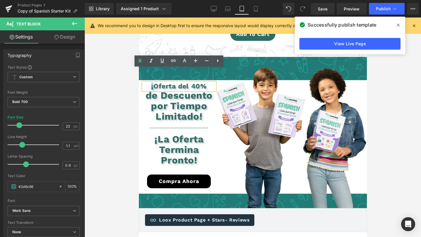
click at [152, 83] on p "¡Oferta del 40%" at bounding box center [179, 86] width 72 height 7
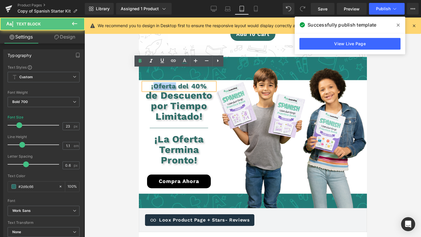
click at [152, 83] on p "¡Oferta del 40%" at bounding box center [179, 86] width 72 height 7
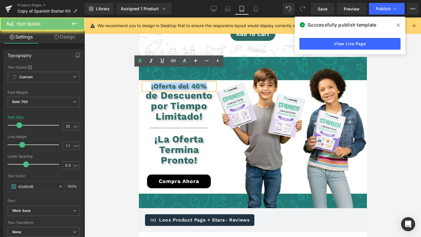
click at [152, 83] on p "¡Oferta del 40%" at bounding box center [179, 86] width 72 height 7
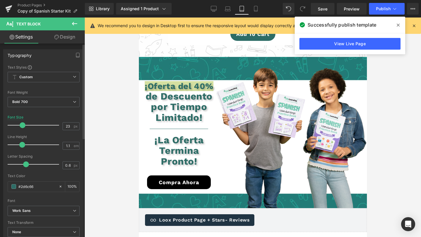
drag, startPoint x: 18, startPoint y: 125, endPoint x: 21, endPoint y: 124, distance: 2.9
click at [21, 124] on span at bounding box center [23, 125] width 6 height 6
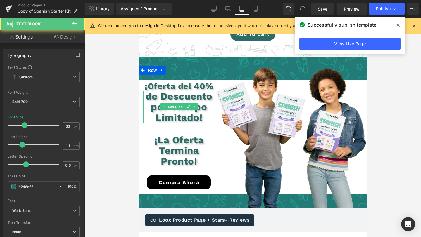
click at [189, 91] on p "de Descuento por Tiempo Limitado!" at bounding box center [179, 107] width 72 height 32
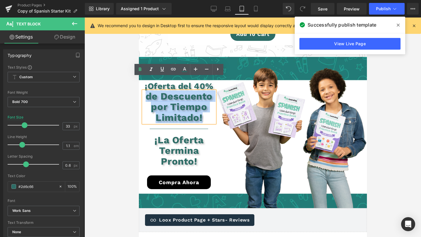
drag, startPoint x: 204, startPoint y: 103, endPoint x: 143, endPoint y: 81, distance: 64.2
click at [143, 91] on p "de Descuento por Tiempo Limitado!" at bounding box center [179, 107] width 72 height 32
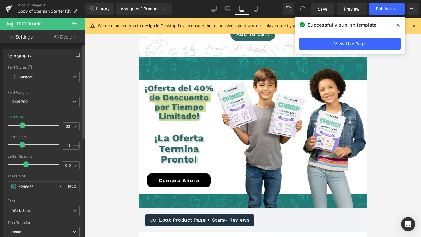
click at [22, 124] on span at bounding box center [23, 125] width 6 height 6
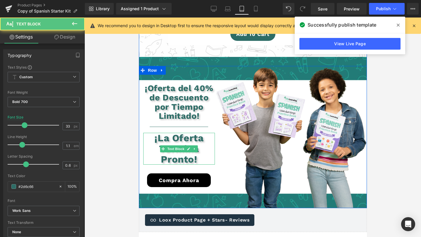
click at [176, 144] on p "Termina Pronto!" at bounding box center [179, 154] width 72 height 21
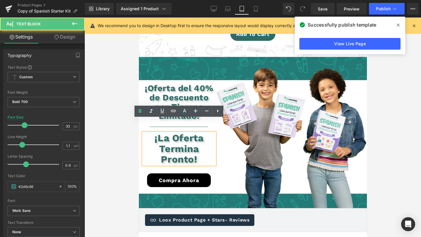
click at [160, 133] on p "¡La Oferta" at bounding box center [179, 138] width 72 height 11
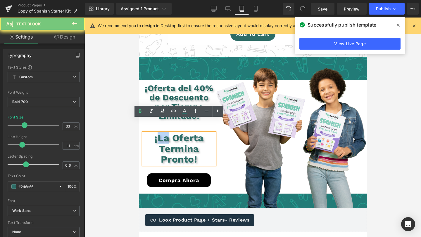
click at [160, 133] on p "¡La Oferta" at bounding box center [179, 138] width 72 height 11
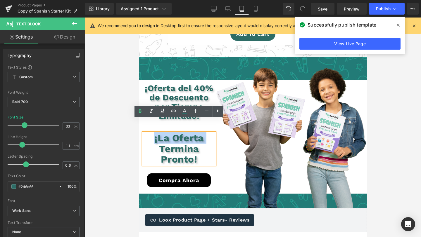
click at [160, 133] on p "¡La Oferta" at bounding box center [179, 138] width 72 height 11
drag, startPoint x: 203, startPoint y: 147, endPoint x: 121, endPoint y: 112, distance: 89.4
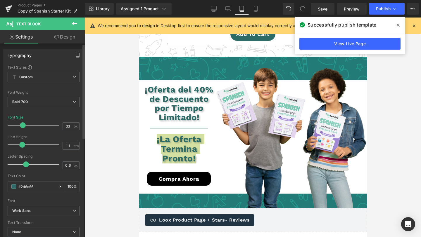
drag, startPoint x: 27, startPoint y: 124, endPoint x: 22, endPoint y: 124, distance: 4.1
click at [22, 124] on div at bounding box center [35, 125] width 48 height 12
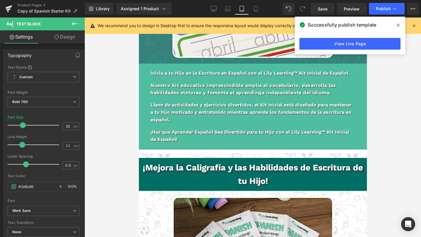
scroll to position [654, 0]
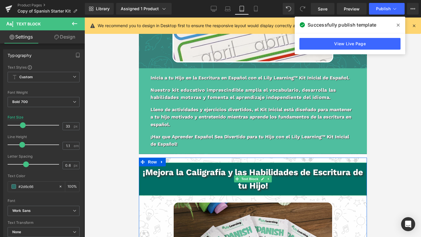
click at [306, 167] on b "¡Mejora la Caligrafía y las Habilidades de Escritura de tu Hijo!" at bounding box center [252, 178] width 220 height 23
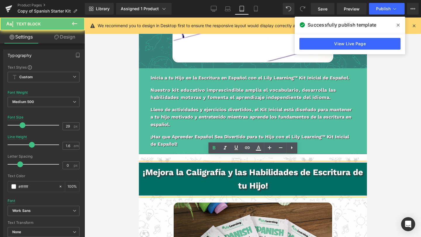
click at [308, 167] on b "¡Mejora la Caligrafía y las Habilidades de Escritura de tu Hijo!" at bounding box center [252, 178] width 220 height 23
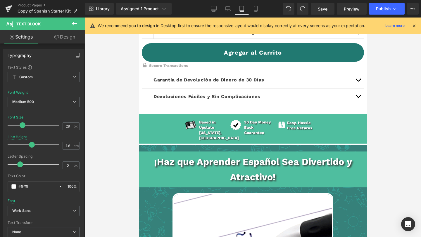
scroll to position [352, 0]
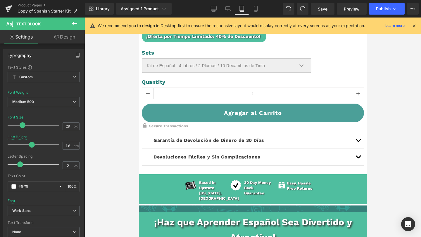
click at [255, 114] on div "Agregar al Carrito (P) Cart Button" at bounding box center [252, 113] width 222 height 19
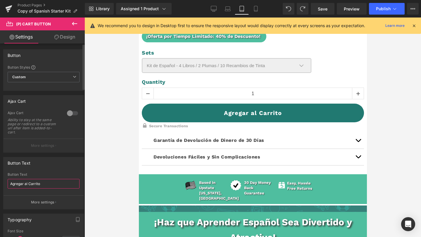
click at [20, 185] on input "Agregar al Carrito" at bounding box center [44, 184] width 72 height 10
click at [209, 6] on link "Desktop" at bounding box center [214, 9] width 14 height 12
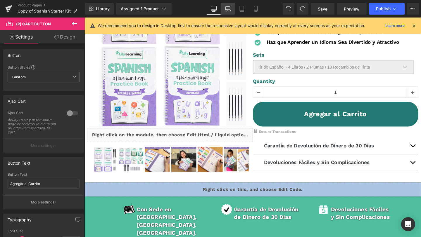
click at [231, 10] on link "Laptop" at bounding box center [228, 9] width 14 height 12
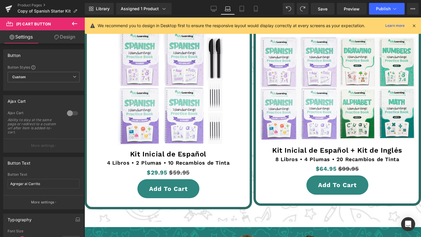
scroll to position [1383, 0]
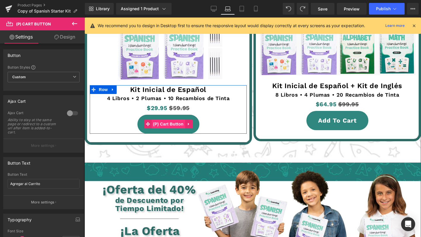
click at [163, 118] on div "Add To Cart (P) Cart Button" at bounding box center [168, 124] width 157 height 19
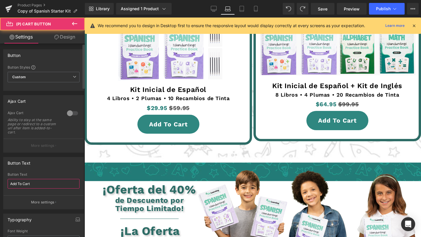
click at [53, 183] on input "Add To Cart" at bounding box center [44, 184] width 72 height 10
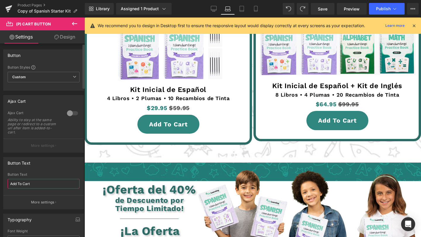
click at [53, 183] on input "Add To Cart" at bounding box center [44, 184] width 72 height 10
type input "Agregar al Carrito"
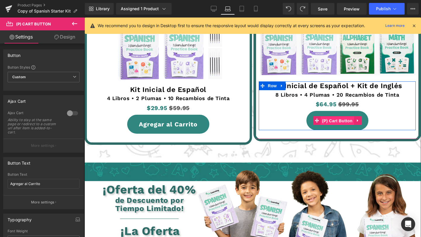
click at [329, 117] on span "(P) Cart Button" at bounding box center [336, 121] width 33 height 9
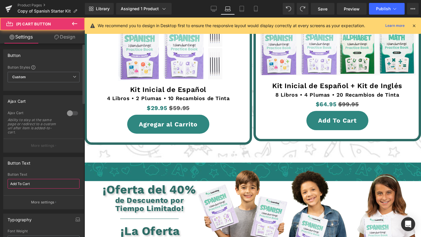
click at [46, 183] on input "Add To Cart" at bounding box center [44, 184] width 72 height 10
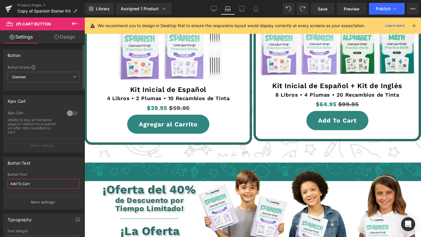
click at [46, 183] on input "Add To Cart" at bounding box center [44, 184] width 72 height 10
paste input "gregar al Carrito"
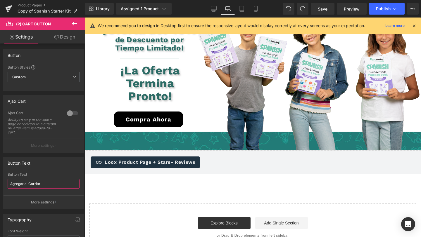
scroll to position [1523, 0]
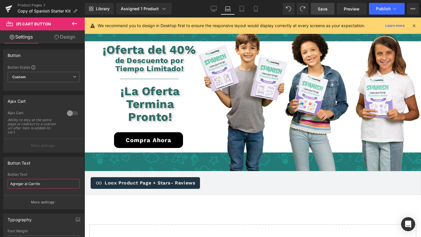
type input "Agregar al Carrito"
click at [322, 4] on link "Save" at bounding box center [323, 9] width 24 height 12
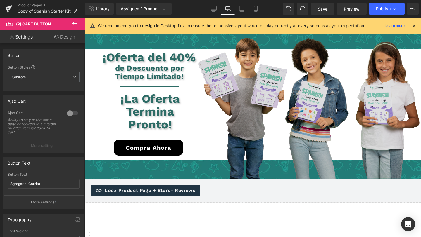
scroll to position [1514, 0]
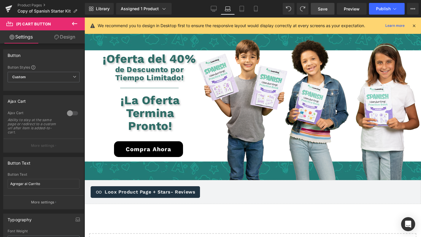
click at [328, 6] on link "Save" at bounding box center [323, 9] width 24 height 12
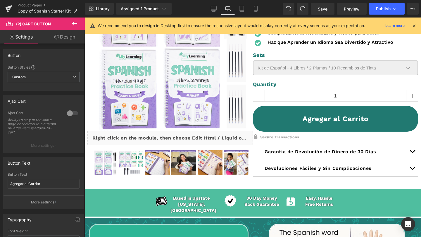
scroll to position [107, 0]
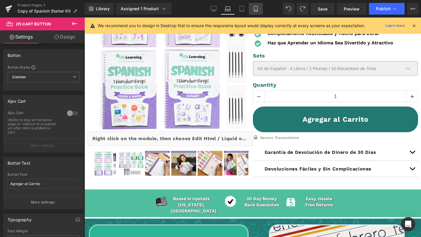
click at [256, 9] on icon at bounding box center [256, 9] width 6 height 6
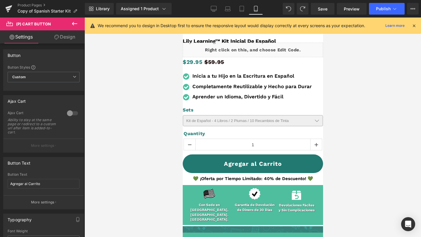
scroll to position [223, 0]
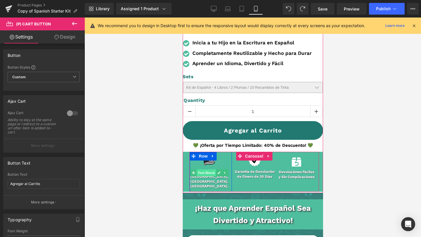
click at [197, 171] on span "Text Block" at bounding box center [205, 172] width 19 height 7
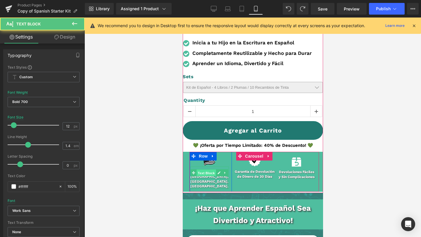
click at [209, 174] on span "Text Block" at bounding box center [205, 172] width 19 height 7
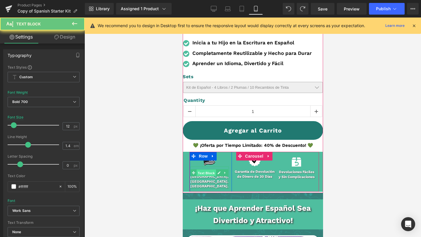
click at [209, 174] on span "Text Block" at bounding box center [205, 172] width 19 height 7
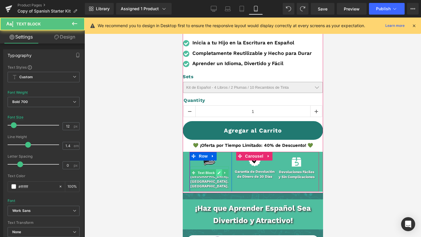
click at [219, 175] on link at bounding box center [219, 172] width 6 height 7
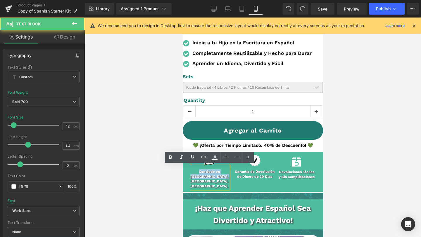
drag, startPoint x: 221, startPoint y: 176, endPoint x: 185, endPoint y: 164, distance: 38.7
click at [185, 164] on div "Image Con Sede en Nueva York, EE. UU. Text Block Row Image Garantía de Devoluci…" at bounding box center [252, 172] width 140 height 40
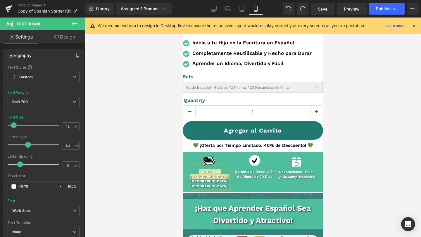
drag, startPoint x: 213, startPoint y: 7, endPoint x: 211, endPoint y: 32, distance: 24.9
click at [213, 7] on icon at bounding box center [214, 9] width 6 height 6
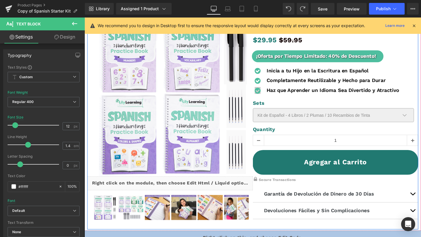
scroll to position [148, 0]
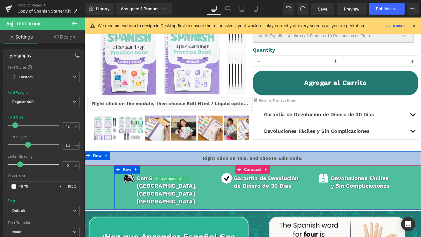
click at [155, 190] on p "Con Sede en [GEOGRAPHIC_DATA], [GEOGRAPHIC_DATA]." at bounding box center [175, 198] width 73 height 33
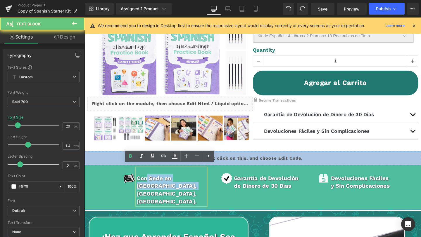
drag, startPoint x: 165, startPoint y: 191, endPoint x: 134, endPoint y: 180, distance: 32.6
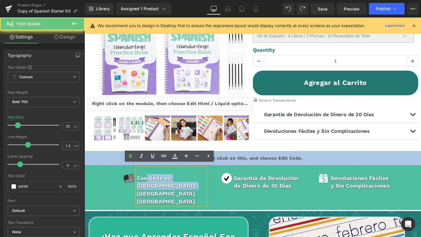
click at [134, 180] on div "Image Con Sede en Nueva York, EE. UU. Text Block Row" at bounding box center [166, 196] width 101 height 47
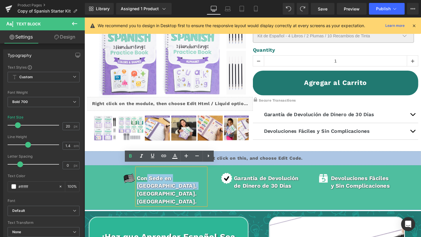
click at [176, 185] on p "Con Sede en [GEOGRAPHIC_DATA], [GEOGRAPHIC_DATA]." at bounding box center [175, 198] width 73 height 33
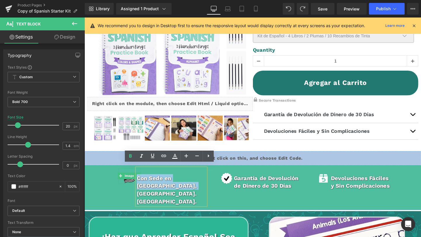
drag, startPoint x: 171, startPoint y: 188, endPoint x: 136, endPoint y: 184, distance: 34.5
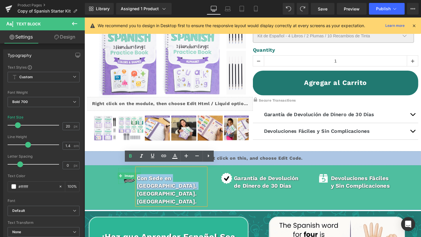
click at [136, 184] on div "Image Con Sede en Nueva York, EE. UU. Text Block Row" at bounding box center [166, 196] width 101 height 47
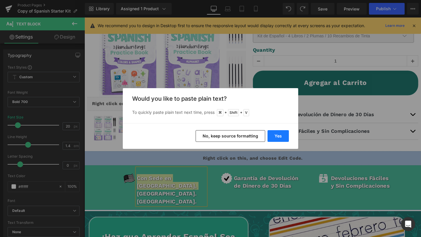
click at [274, 135] on button "Yes" at bounding box center [277, 136] width 21 height 12
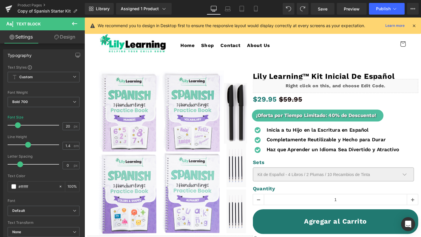
scroll to position [0, 0]
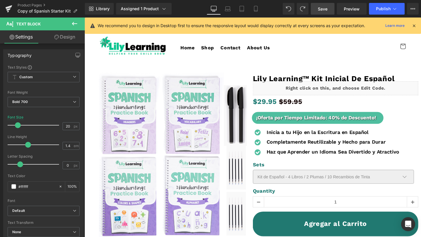
click at [324, 10] on span "Save" at bounding box center [323, 9] width 10 height 6
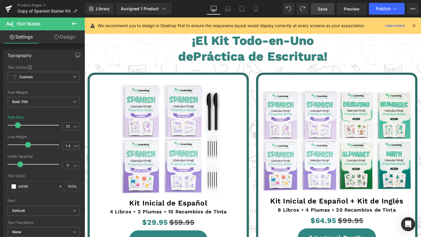
scroll to position [1284, 0]
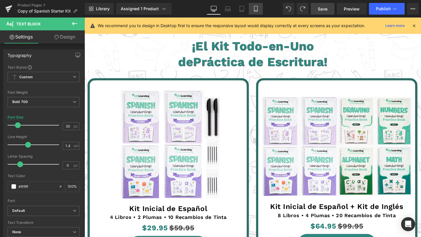
click at [259, 11] on icon at bounding box center [256, 9] width 6 height 6
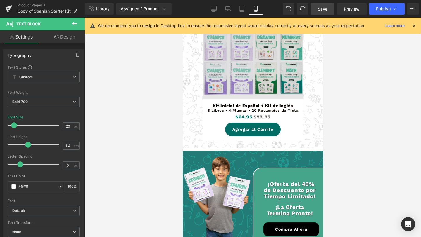
scroll to position [1785, 0]
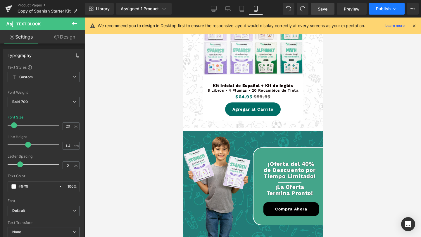
click at [388, 11] on span "Publish" at bounding box center [383, 8] width 15 height 5
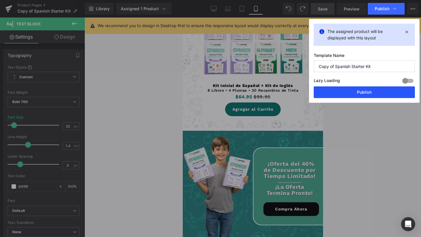
click at [355, 90] on button "Publish" at bounding box center [363, 92] width 101 height 12
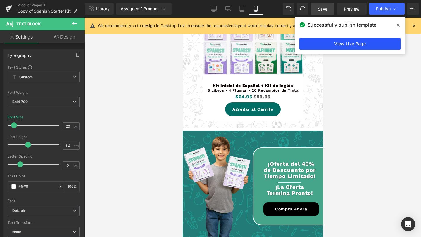
click at [339, 44] on link "View Live Page" at bounding box center [349, 44] width 101 height 12
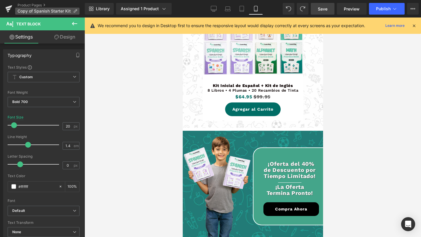
click at [76, 11] on icon at bounding box center [75, 11] width 4 height 4
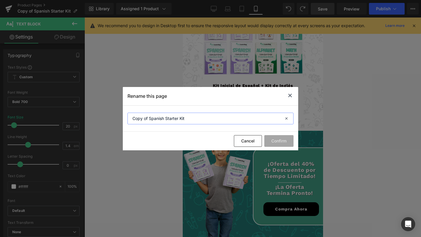
click at [210, 118] on input "Copy of Spanish Starter Kit" at bounding box center [210, 119] width 166 height 12
paste input "Lily Learning™ Kit Inicial de Español"
type input "Lily Learning™ Kit Inicial de Español"
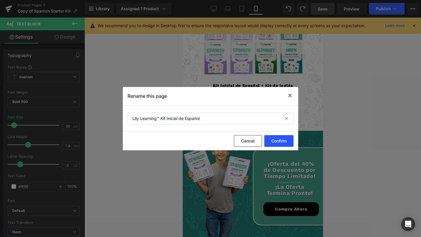
click at [280, 142] on button "Confirm" at bounding box center [278, 141] width 29 height 12
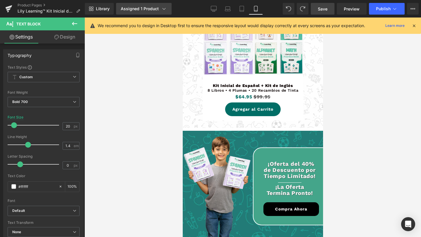
click at [140, 12] on link "Assigned 1 Product" at bounding box center [143, 9] width 55 height 12
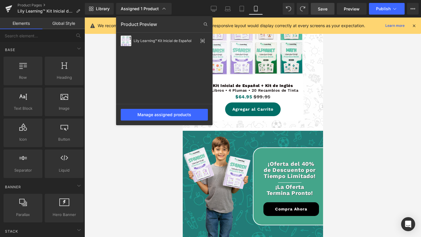
click at [377, 87] on div at bounding box center [252, 128] width 336 height 220
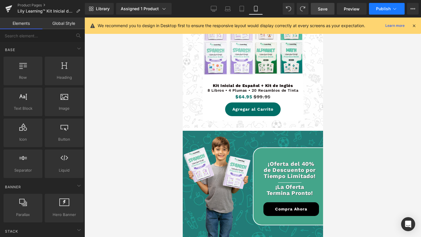
click at [381, 13] on button "Publish" at bounding box center [387, 9] width 36 height 12
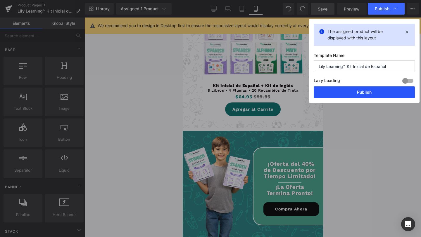
click at [353, 89] on button "Publish" at bounding box center [363, 92] width 101 height 12
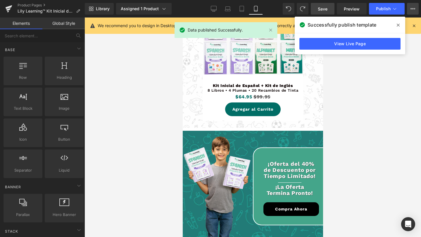
click at [413, 10] on icon at bounding box center [412, 8] width 5 height 5
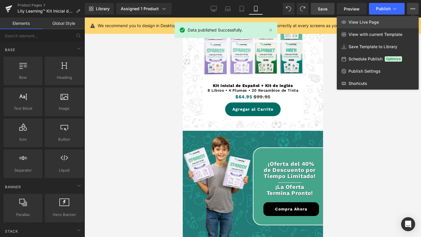
click at [368, 21] on span "View Live Page" at bounding box center [363, 22] width 30 height 5
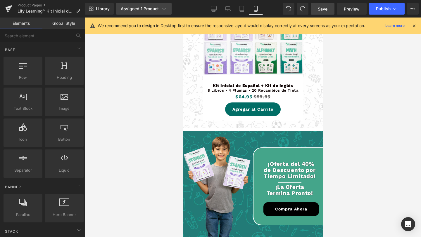
click at [161, 7] on icon at bounding box center [164, 9] width 6 height 6
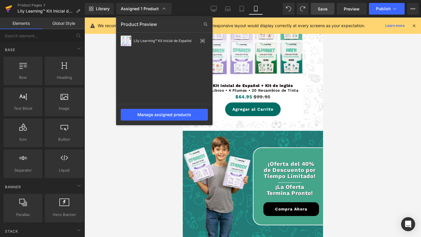
click at [8, 10] on icon at bounding box center [8, 8] width 7 height 15
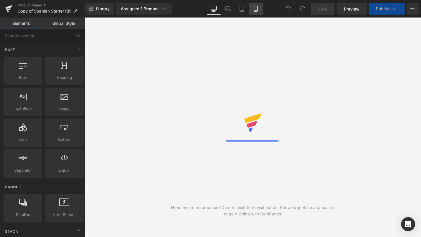
click at [257, 11] on icon at bounding box center [255, 11] width 3 height 0
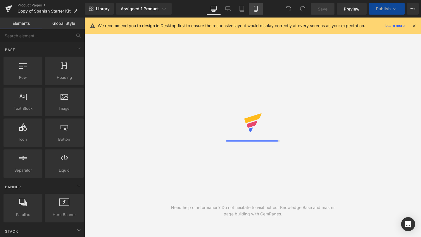
click at [257, 8] on icon at bounding box center [256, 9] width 6 height 6
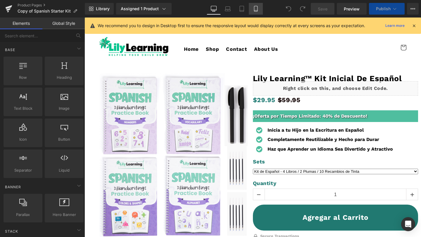
click at [257, 8] on icon at bounding box center [256, 9] width 6 height 6
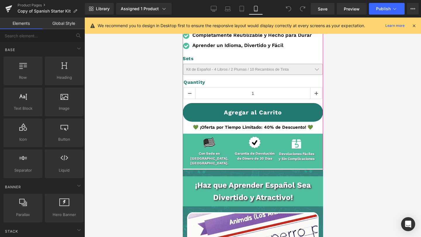
scroll to position [256, 0]
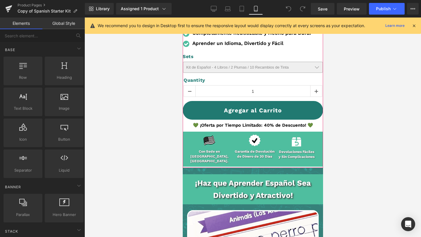
click at [198, 152] on div "Con Sede en [GEOGRAPHIC_DATA], [GEOGRAPHIC_DATA]. Text Block" at bounding box center [209, 155] width 39 height 18
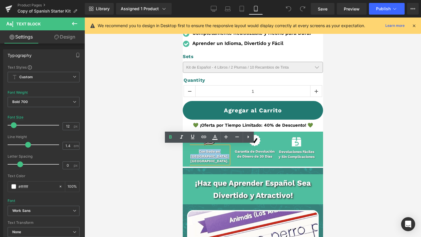
drag, startPoint x: 194, startPoint y: 150, endPoint x: 225, endPoint y: 157, distance: 31.3
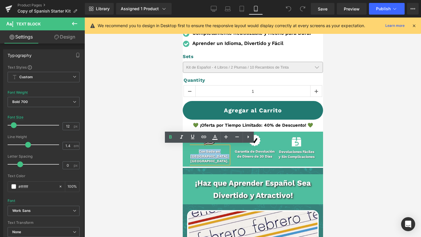
click at [225, 157] on p "Con Sede en [GEOGRAPHIC_DATA], [GEOGRAPHIC_DATA]." at bounding box center [209, 156] width 39 height 15
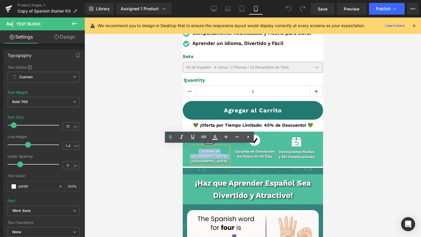
copy p "Con Sede en [GEOGRAPHIC_DATA], [GEOGRAPHIC_DATA]."
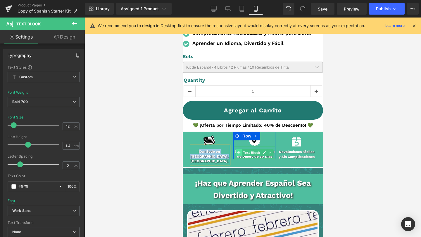
click at [236, 153] on span at bounding box center [238, 152] width 6 height 7
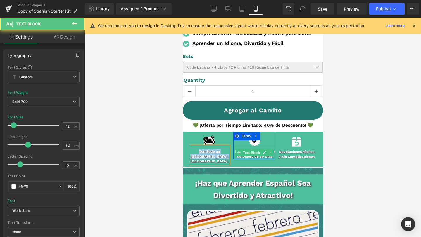
click at [234, 151] on div at bounding box center [233, 152] width 1 height 13
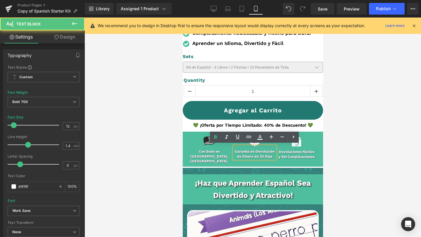
click at [251, 153] on p "Garantía de Devolución de Dinero de 30 Días" at bounding box center [254, 154] width 42 height 10
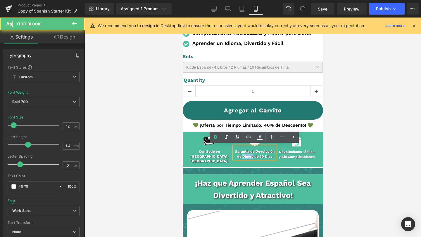
click at [251, 153] on p "Garantía de Devolución de Dinero de 30 Días" at bounding box center [254, 154] width 42 height 10
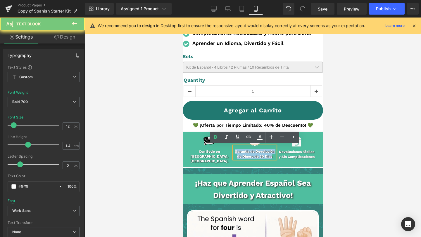
click at [251, 153] on p "Garantía de Devolución de Dinero de 30 Días" at bounding box center [254, 154] width 42 height 10
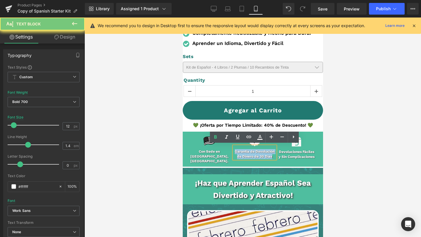
click at [251, 153] on p "Garantía de Devolución de Dinero de 30 Días" at bounding box center [254, 154] width 42 height 10
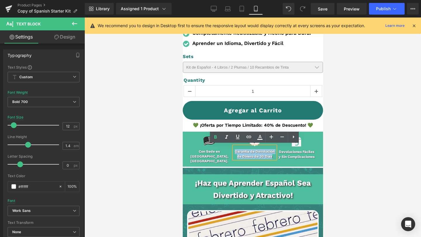
copy p "Garantía de Devolución de Dinero de 30 Días"
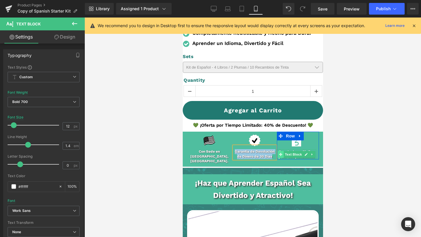
click at [282, 153] on icon at bounding box center [279, 155] width 3 height 4
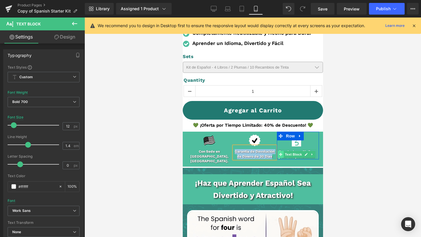
click at [282, 153] on icon at bounding box center [279, 155] width 3 height 4
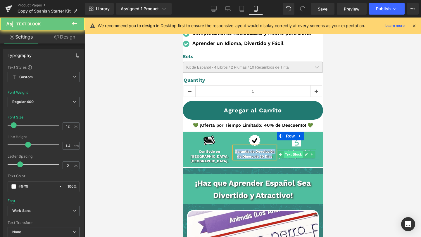
click at [284, 151] on span "Text Block" at bounding box center [292, 154] width 19 height 7
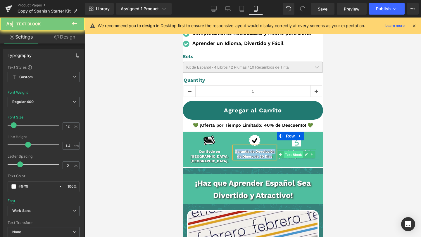
click at [284, 151] on span "Text Block" at bounding box center [292, 154] width 19 height 7
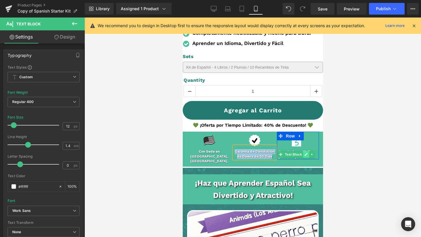
click at [305, 153] on icon at bounding box center [305, 154] width 3 height 3
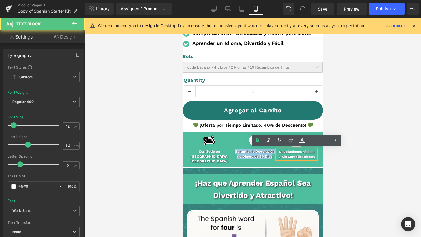
click at [305, 155] on div "y Sin Complicaciones" at bounding box center [295, 157] width 39 height 5
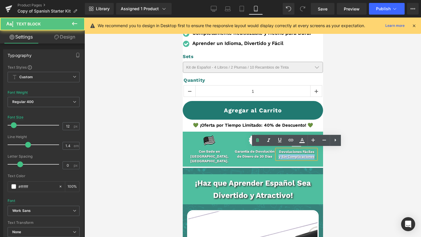
click at [305, 155] on div "y Sin Complicaciones" at bounding box center [295, 157] width 39 height 5
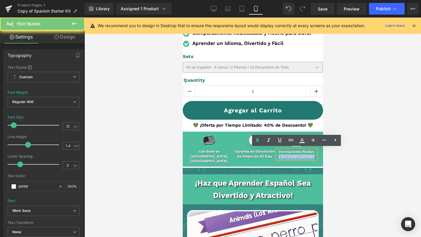
click at [305, 155] on div "y Sin Complicaciones" at bounding box center [295, 157] width 39 height 5
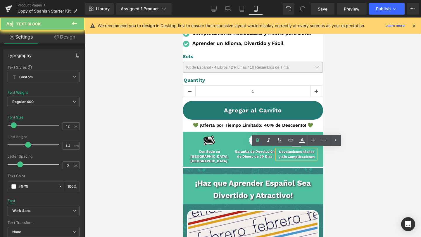
click at [306, 155] on div "y Sin Complicaciones" at bounding box center [295, 157] width 39 height 5
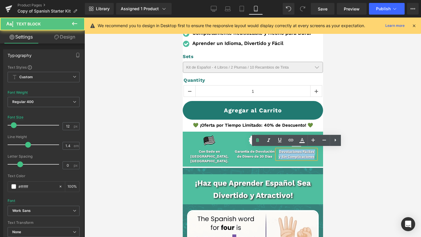
drag, startPoint x: 314, startPoint y: 155, endPoint x: 255, endPoint y: 141, distance: 61.4
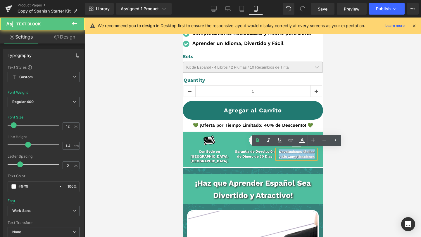
click at [255, 141] on div "Image Con Sede en [GEOGRAPHIC_DATA], [GEOGRAPHIC_DATA]. Text Block Row Image Ga…" at bounding box center [254, 149] width 131 height 35
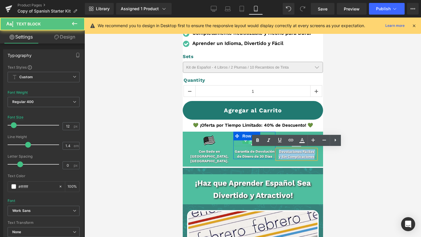
copy div "Devoluciones Fáciles y Sin Complicaciones"
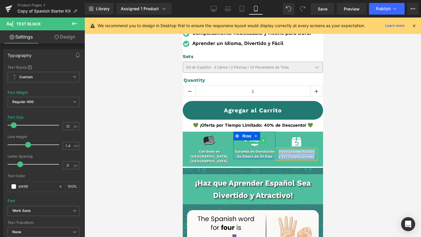
scroll to position [294, 0]
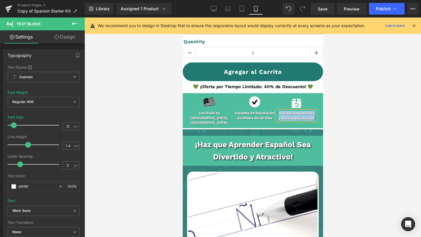
click at [208, 140] on b "¡Haz que Aprender Español Sea Divertido y Atractivo!" at bounding box center [253, 150] width 116 height 21
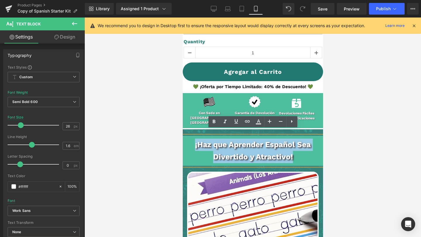
drag, startPoint x: 191, startPoint y: 139, endPoint x: 313, endPoint y: 156, distance: 122.4
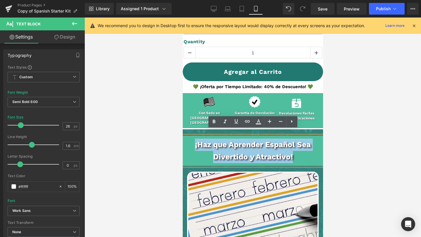
click at [313, 156] on p "¡Haz que Aprender Español Sea Divertido y Atractivo!" at bounding box center [252, 151] width 140 height 24
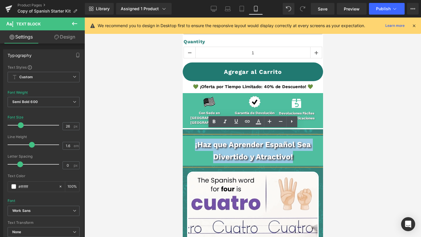
copy b "¡Haz que Aprender Español Sea Divertido y Atractivo!"
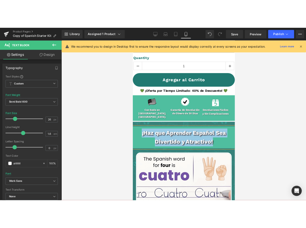
scroll to position [449, 0]
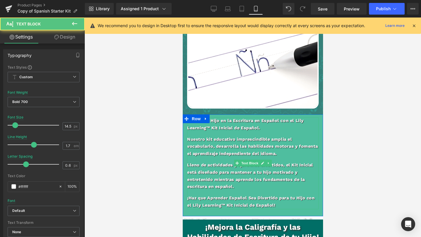
click at [242, 140] on span "Nuestro kit educativo imprescindible amplía el vocabulario, desarrolla las habi…" at bounding box center [252, 146] width 131 height 19
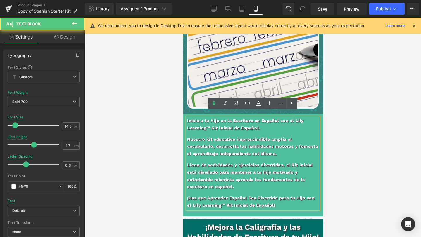
drag, startPoint x: 187, startPoint y: 115, endPoint x: 296, endPoint y: 193, distance: 134.2
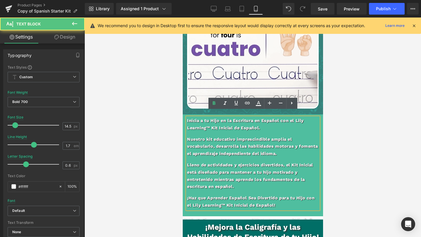
click at [296, 193] on div "Inicia a tu Hijo en la Escritura en Español con el Lily Learning™ Kit Inicial d…" at bounding box center [252, 163] width 131 height 92
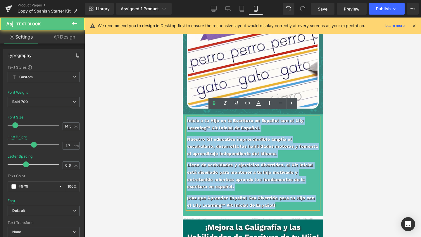
drag, startPoint x: 287, startPoint y: 200, endPoint x: 181, endPoint y: 90, distance: 152.7
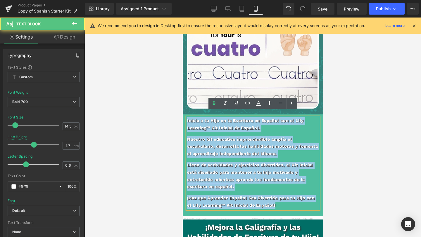
copy div "Inicia a tu Hijo en la Escritura en Español con el Lily Learning™ Kit Inicial d…"
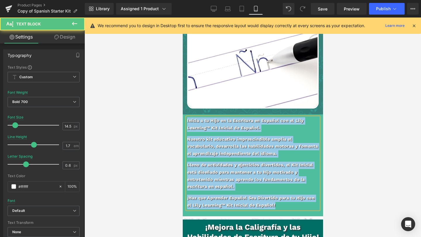
click at [208, 119] on p "Inicia a tu Hijo en la Escritura en Español con el Lily Learning™ Kit Inicial d…" at bounding box center [252, 124] width 131 height 14
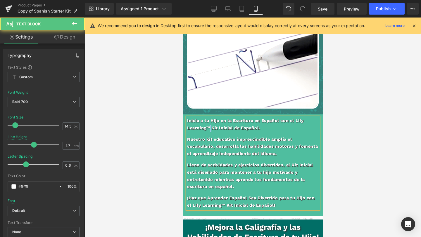
click at [208, 119] on p "Inicia a tu Hijo en la Escritura en Español con el Lily Learning™ Kit Inicial d…" at bounding box center [252, 124] width 131 height 14
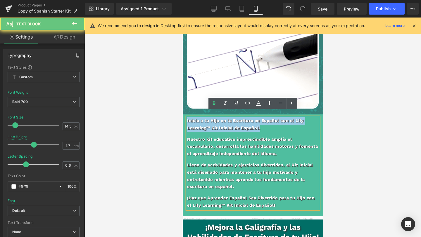
click at [208, 119] on p "Inicia a tu Hijo en la Escritura en Español con el Lily Learning™ Kit Inicial d…" at bounding box center [252, 124] width 131 height 14
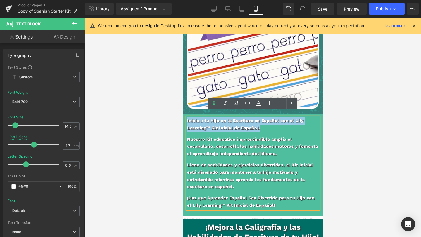
copy p "Inicia a tu Hijo en la Escritura en Español con el Lily Learning™ Kit Inicial d…"
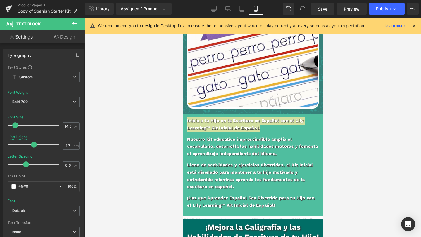
click at [335, 124] on div at bounding box center [252, 128] width 336 height 220
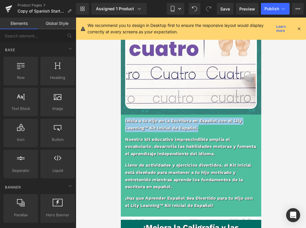
click at [140, 136] on p "Nuestro kit educativo imprescindible amplía el vocabulario, desarrolla las habi…" at bounding box center [190, 147] width 131 height 22
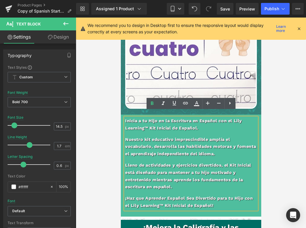
click at [192, 151] on p "Nuestro kit educativo imprescindible amplía el vocabulario, desarrolla las habi…" at bounding box center [190, 147] width 131 height 22
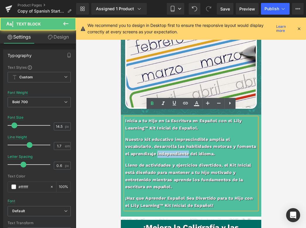
click at [192, 151] on p "Nuestro kit educativo imprescindible amplía el vocabulario, desarrolla las habi…" at bounding box center [190, 147] width 131 height 22
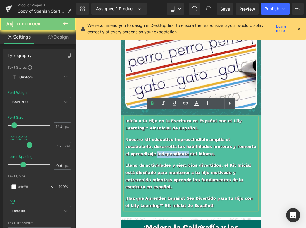
click at [193, 150] on p "Nuestro kit educativo imprescindible amplía el vocabulario, desarrolla las habi…" at bounding box center [190, 147] width 131 height 22
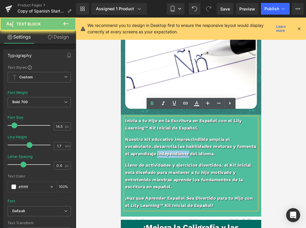
click at [193, 150] on p "Nuestro kit educativo imprescindible amplía el vocabulario, desarrolla las habi…" at bounding box center [190, 147] width 131 height 22
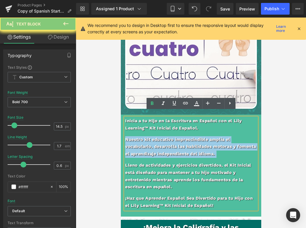
click at [193, 150] on p "Nuestro kit educativo imprescindible amplía el vocabulario, desarrolla las habi…" at bounding box center [190, 147] width 131 height 22
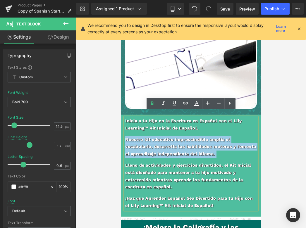
copy div "Nuestro kit educativo imprescindible amplía el vocabulario, desarrolla las habi…"
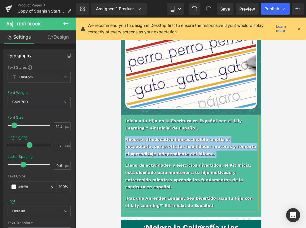
click at [131, 162] on p "Lleno de actividades y ejercicios divertidos, el Kit Inicial está diseñado para…" at bounding box center [190, 176] width 131 height 29
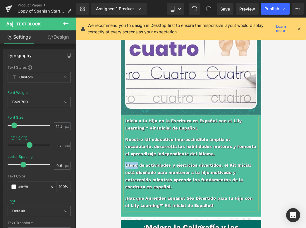
click at [131, 162] on p "Lleno de actividades y ejercicios divertidos, el Kit Inicial está diseñado para…" at bounding box center [190, 176] width 131 height 29
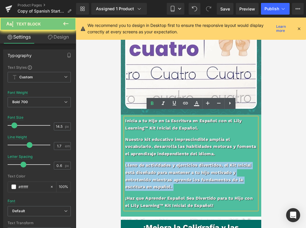
click at [131, 162] on p "Lleno de actividades y ejercicios divertidos, el Kit Inicial está diseñado para…" at bounding box center [190, 176] width 131 height 29
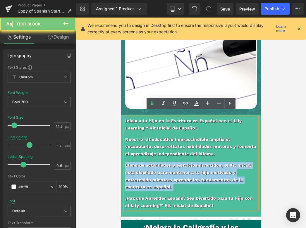
click at [131, 162] on p "Lleno de actividades y ejercicios divertidos, el Kit Inicial está diseñado para…" at bounding box center [190, 176] width 131 height 29
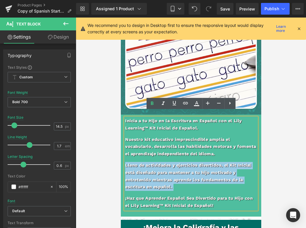
copy div "Lleno de actividades y ejercicios divertidos, el Kit Inicial está diseñado para…"
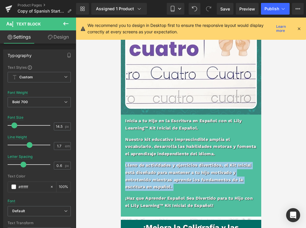
click at [152, 196] on p "¡Haz que Aprender Español Sea Divertido para tu Hijo con el Lily Learning™ Kit …" at bounding box center [190, 202] width 131 height 14
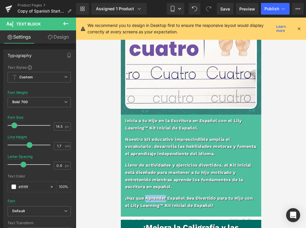
click at [152, 196] on p "¡Haz que Aprender Español Sea Divertido para tu Hijo con el Lily Learning™ Kit …" at bounding box center [190, 202] width 131 height 14
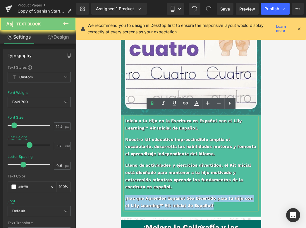
click at [152, 196] on p "¡Haz que Aprender Español Sea Divertido para tu Hijo con el Lily Learning™ Kit …" at bounding box center [190, 202] width 131 height 14
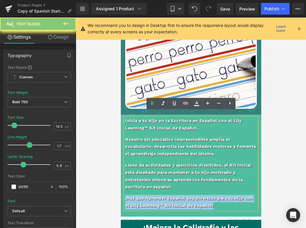
copy p "¡Haz que Aprender Español Sea Divertido para tu Hijo con el Lily Learning™ Kit …"
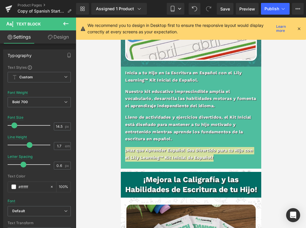
scroll to position [575, 0]
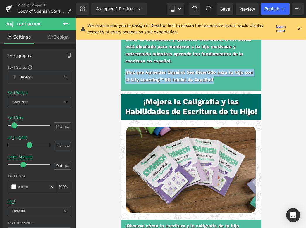
click at [184, 103] on span "Text Block" at bounding box center [187, 106] width 19 height 7
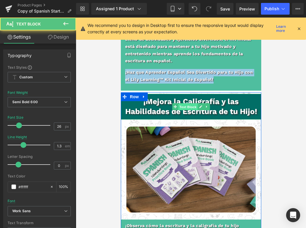
click at [184, 103] on span "Text Block" at bounding box center [187, 106] width 19 height 7
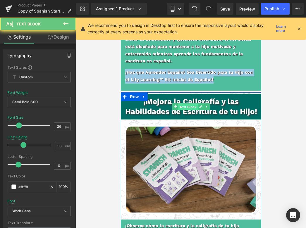
click at [184, 103] on span "Text Block" at bounding box center [187, 106] width 19 height 7
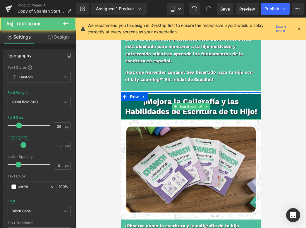
click at [237, 106] on b "¡Mejora la Caligrafía y las Habilidades de Escritura de tu Hijo!" at bounding box center [191, 106] width 132 height 19
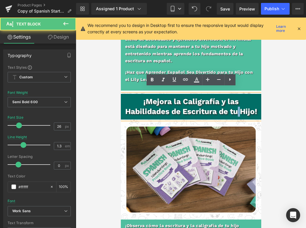
click at [237, 106] on b "¡Mejora la Caligrafía y las Habilidades de Escritura de tu Hijo!" at bounding box center [191, 106] width 132 height 19
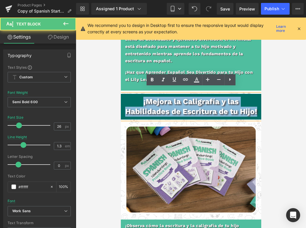
click at [237, 106] on b "¡Mejora la Caligrafía y las Habilidades de Escritura de tu Hijo!" at bounding box center [191, 106] width 132 height 19
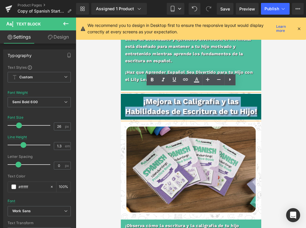
click at [237, 106] on b "¡Mejora la Caligrafía y las Habilidades de Escritura de tu Hijo!" at bounding box center [191, 106] width 132 height 19
copy b "¡Mejora la Caligrafía y las Habilidades de Escritura de tu Hijo!"
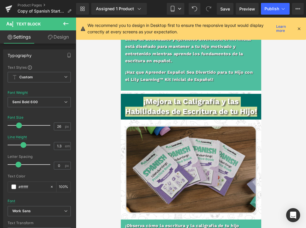
scroll to position [677, 0]
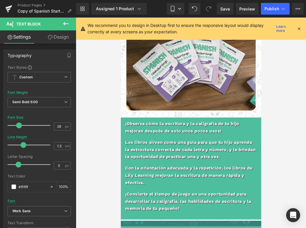
click at [166, 120] on p "¡Observa cómo la escritura y la caligrafía de tu hijo mejoran después de solo u…" at bounding box center [190, 127] width 131 height 14
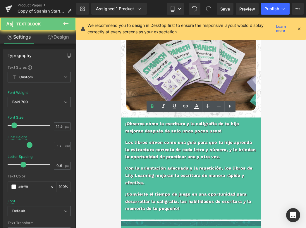
click at [166, 120] on p "¡Observa cómo la escritura y la caligrafía de tu hijo mejoran después de solo u…" at bounding box center [190, 127] width 131 height 14
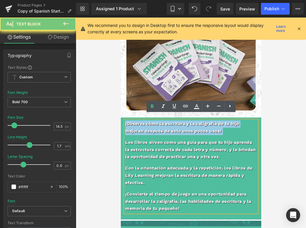
click at [166, 120] on p "¡Observa cómo la escritura y la caligrafía de tu hijo mejoran después de solo u…" at bounding box center [190, 127] width 131 height 14
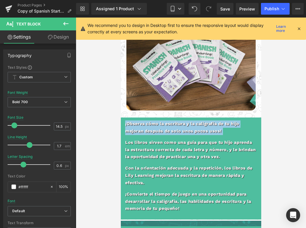
click at [205, 140] on p "Los libros sirven como una guía para que tu hijo aprenda la estructura correcta…" at bounding box center [190, 150] width 131 height 22
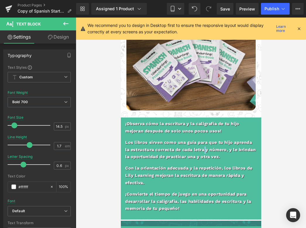
click at [205, 140] on p "Los libros sirven como una guía para que tu hijo aprenda la estructura correcta…" at bounding box center [190, 150] width 131 height 22
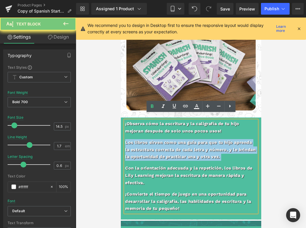
click at [205, 140] on p "Los libros sirven como una guía para que tu hijo aprenda la estructura correcta…" at bounding box center [190, 150] width 131 height 22
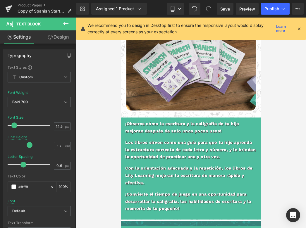
click at [174, 165] on p "Con la orientación adecuada y la repetición, los libros de Lily Learning mejora…" at bounding box center [190, 176] width 131 height 22
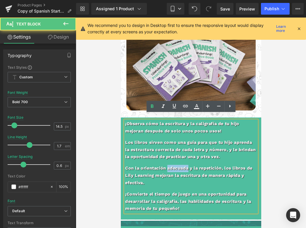
click at [174, 165] on p "Con la orientación adecuada y la repetición, los libros de Lily Learning mejora…" at bounding box center [190, 176] width 131 height 22
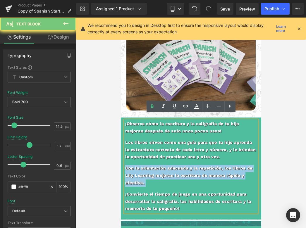
click at [174, 165] on p "Con la orientación adecuada y la repetición, los libros de Lily Learning mejora…" at bounding box center [190, 176] width 131 height 22
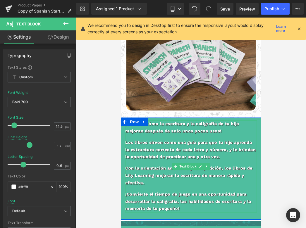
click at [173, 199] on p "¡Convierte el tiempo de juego en una oportunidad para desarrollar la caligrafía…" at bounding box center [190, 202] width 131 height 22
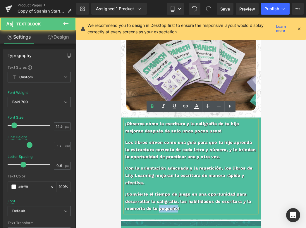
click at [173, 199] on p "¡Convierte el tiempo de juego en una oportunidad para desarrollar la caligrafía…" at bounding box center [190, 202] width 131 height 22
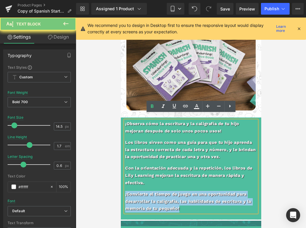
click at [173, 199] on p "¡Convierte el tiempo de juego en una oportunidad para desarrollar la caligrafía…" at bounding box center [190, 202] width 131 height 22
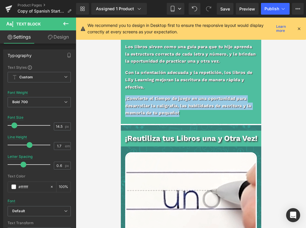
scroll to position [793, 0]
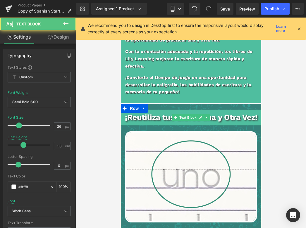
click at [168, 113] on b "¡Reutiliza tus Libros una y Otra Vez!" at bounding box center [190, 117] width 132 height 9
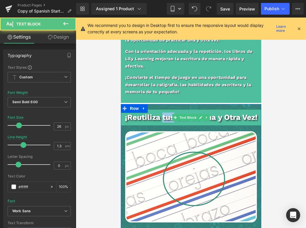
click at [168, 113] on b "¡Reutiliza tus Libros una y Otra Vez!" at bounding box center [190, 117] width 132 height 9
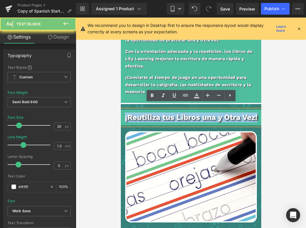
click at [168, 113] on b "¡Reutiliza tus Libros una y Otra Vez!" at bounding box center [190, 117] width 132 height 9
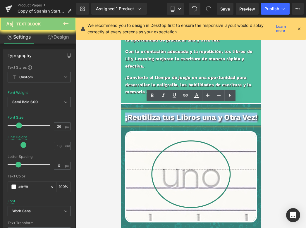
click at [168, 113] on b "¡Reutiliza tus Libros una y Otra Vez!" at bounding box center [190, 117] width 132 height 9
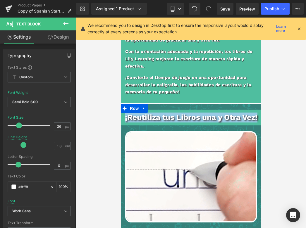
scroll to position [923, 0]
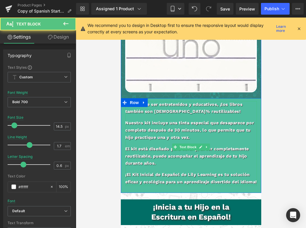
click at [172, 101] on p "Además de ser entretenidos y educativos, ¡los libros también son [DEMOGRAPHIC_D…" at bounding box center [190, 108] width 131 height 14
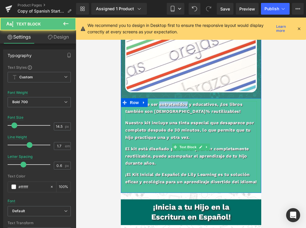
click at [172, 101] on p "Además de ser entretenidos y educativos, ¡los libros también son [DEMOGRAPHIC_D…" at bounding box center [190, 108] width 131 height 14
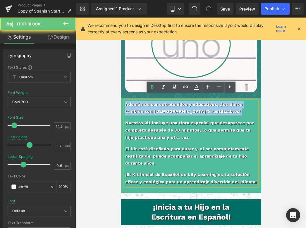
click at [172, 101] on p "Además de ser entretenidos y educativos, ¡los libros también son [DEMOGRAPHIC_D…" at bounding box center [190, 108] width 131 height 14
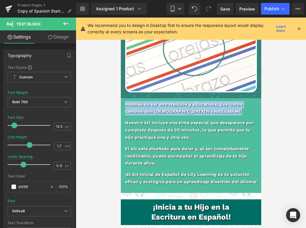
click at [162, 119] on p "Nuestro kit incluye una tinta especial que desaparece por completo después de 3…" at bounding box center [190, 130] width 131 height 22
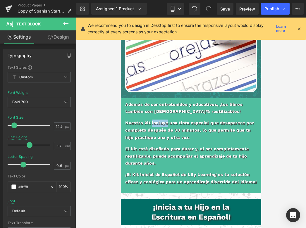
click at [162, 119] on p "Nuestro kit incluye una tinta especial que desaparece por completo después de 3…" at bounding box center [190, 130] width 131 height 22
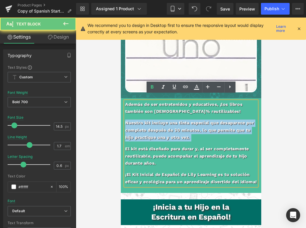
click at [162, 119] on p "Nuestro kit incluye una tinta especial que desaparece por completo después de 3…" at bounding box center [190, 130] width 131 height 22
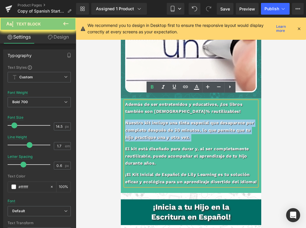
click at [162, 119] on p "Nuestro kit incluye una tinta especial que desaparece por completo después de 3…" at bounding box center [190, 130] width 131 height 22
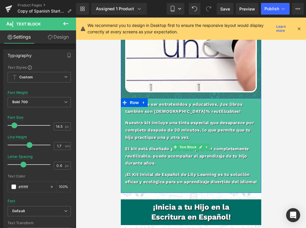
click at [143, 149] on p "El kit está diseñado para durar y, al ser completamente reutilizable, puede aco…" at bounding box center [190, 156] width 131 height 22
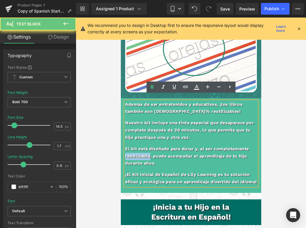
click at [143, 149] on p "El kit está diseñado para durar y, al ser completamente reutilizable, puede aco…" at bounding box center [190, 156] width 131 height 22
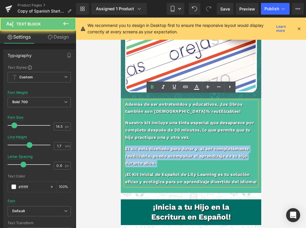
click at [143, 149] on p "El kit está diseñado para durar y, al ser completamente reutilizable, puede aco…" at bounding box center [190, 156] width 131 height 22
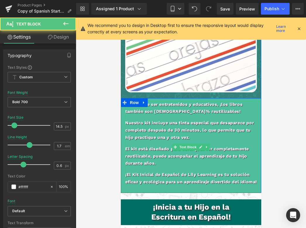
click at [168, 175] on p "¡El Kit Inicial de Español de Lily Learning es tu solución eficaz y ecológica p…" at bounding box center [190, 178] width 131 height 14
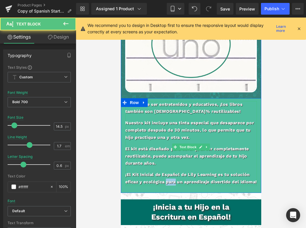
click at [168, 175] on p "¡El Kit Inicial de Español de Lily Learning es tu solución eficaz y ecológica p…" at bounding box center [190, 178] width 131 height 14
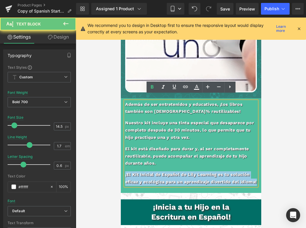
click at [168, 175] on p "¡El Kit Inicial de Español de Lily Learning es tu solución eficaz y ecológica p…" at bounding box center [190, 178] width 131 height 14
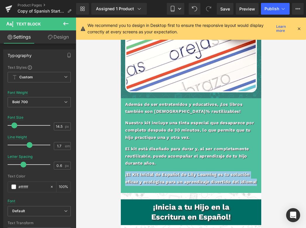
scroll to position [973, 0]
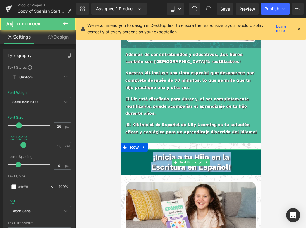
drag, startPoint x: 152, startPoint y: 160, endPoint x: 241, endPoint y: 169, distance: 90.1
click at [241, 169] on div "¡Inicia a tu Hijo en la Escritura en Español!" at bounding box center [190, 162] width 140 height 26
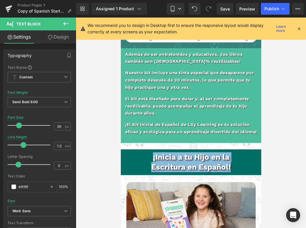
scroll to position [1125, 0]
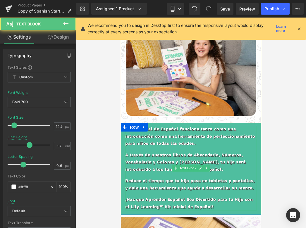
click at [148, 132] on p "El Kit Inicial de Español funciona tanto como una introducción como una herrami…" at bounding box center [190, 137] width 131 height 22
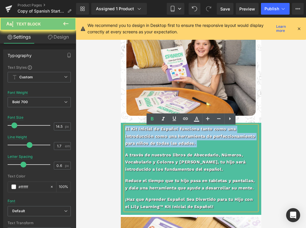
click at [148, 132] on p "El Kit Inicial de Español funciona tanto como una introducción como una herrami…" at bounding box center [190, 137] width 131 height 22
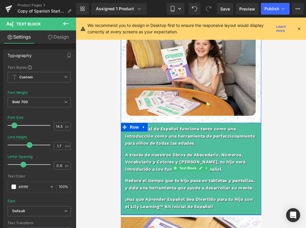
click at [188, 165] on p "A través de nuestros libros de Abecedario, Números, Vocabulario y Colores y [PE…" at bounding box center [190, 163] width 131 height 22
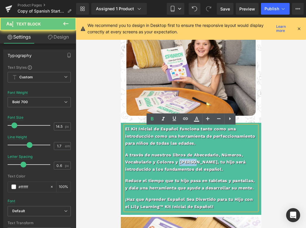
click at [188, 165] on p "A través de nuestros libros de Abecedario, Números, Vocabulario y Colores y [PE…" at bounding box center [190, 163] width 131 height 22
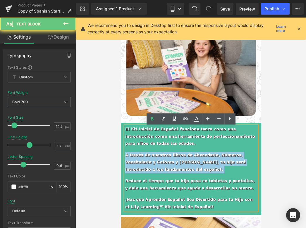
click at [188, 165] on p "A través de nuestros libros de Abecedario, Números, Vocabulario y Colores y [PE…" at bounding box center [190, 163] width 131 height 22
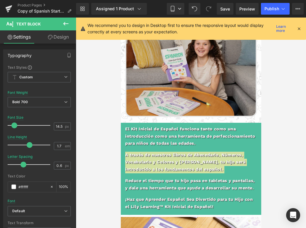
scroll to position [1181, 0]
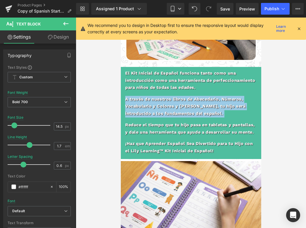
click at [205, 130] on p "Reduce el tiempo que tu hijo pasa en tabletas y pantallas, y dale una herramien…" at bounding box center [190, 129] width 131 height 14
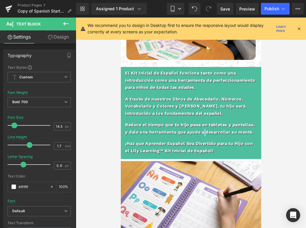
click at [205, 130] on p "Reduce el tiempo que tu hijo pasa en tabletas y pantallas, y dale una herramien…" at bounding box center [190, 129] width 131 height 14
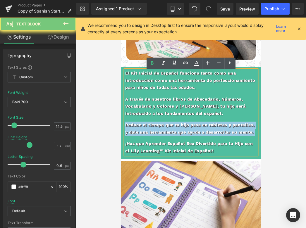
click at [205, 130] on p "Reduce el tiempo que tu hijo pasa en tabletas y pantallas, y dale una herramien…" at bounding box center [190, 129] width 131 height 14
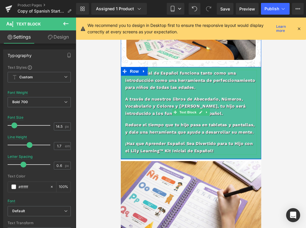
click at [189, 150] on p "¡Haz que Aprender Español Sea Divertido para tu Hijo con el Lily Learning™ Kit …" at bounding box center [190, 147] width 131 height 14
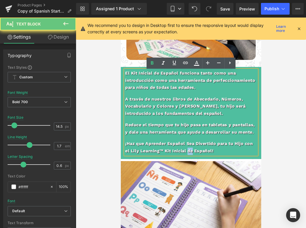
click at [189, 150] on p "¡Haz que Aprender Español Sea Divertido para tu Hijo con el Lily Learning™ Kit …" at bounding box center [190, 147] width 131 height 14
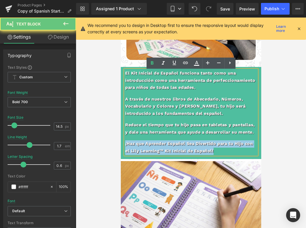
click at [189, 150] on p "¡Haz que Aprender Español Sea Divertido para tu Hijo con el Lily Learning™ Kit …" at bounding box center [190, 147] width 131 height 14
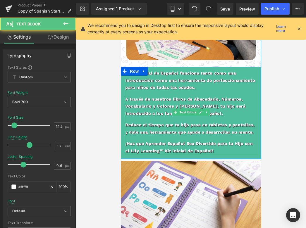
click at [202, 146] on p "¡Haz que Aprender Español Sea Divertido para tu Hijo con el Lily Learning™ Kit …" at bounding box center [190, 147] width 131 height 14
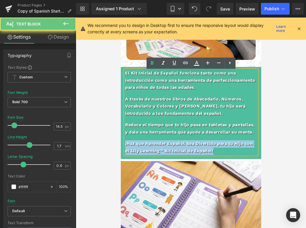
click at [202, 146] on p "¡Haz que Aprender Español Sea Divertido para tu Hijo con el Lily Learning™ Kit …" at bounding box center [190, 147] width 131 height 14
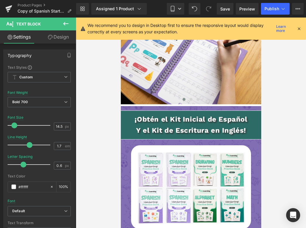
scroll to position [1333, 0]
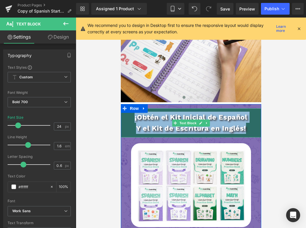
drag, startPoint x: 133, startPoint y: 119, endPoint x: 254, endPoint y: 133, distance: 122.0
click at [254, 133] on div "¡Obtén el Kit Inicial de Español Y el Kit de Escritura en Inglés!" at bounding box center [190, 122] width 140 height 29
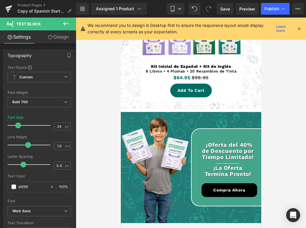
scroll to position [1845, 0]
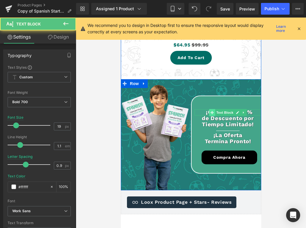
click at [210, 114] on div "¡Oferta del 40% Text Block" at bounding box center [227, 112] width 67 height 6
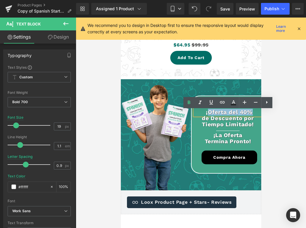
drag, startPoint x: 206, startPoint y: 113, endPoint x: 254, endPoint y: 112, distance: 47.6
click at [254, 112] on p "¡Oferta del 40%" at bounding box center [229, 112] width 64 height 6
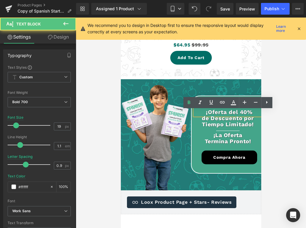
drag, startPoint x: 256, startPoint y: 112, endPoint x: 193, endPoint y: 112, distance: 62.2
click at [194, 112] on div "¡Oferta del 40%" at bounding box center [227, 112] width 67 height 6
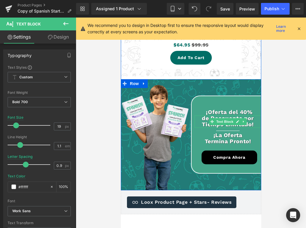
scroll to position [1862, 0]
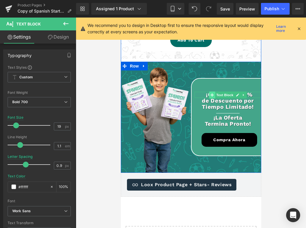
click at [214, 95] on div "¡Oferta del 40% Text Block" at bounding box center [227, 95] width 67 height 6
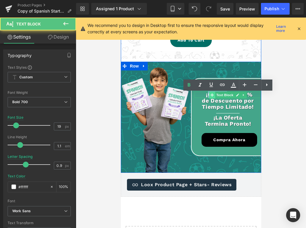
click at [214, 95] on p "¡Oferta del 40%" at bounding box center [229, 95] width 64 height 6
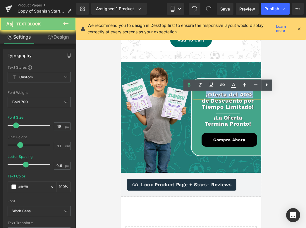
click at [214, 95] on p "¡Oferta del 40%" at bounding box center [229, 95] width 64 height 6
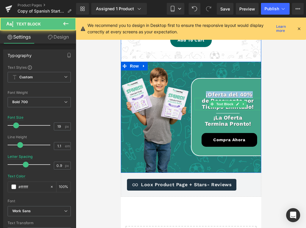
click at [202, 101] on p "de Descuento por Tiempo Limitado!" at bounding box center [227, 104] width 67 height 12
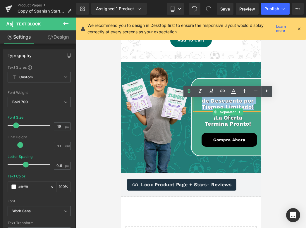
drag, startPoint x: 202, startPoint y: 102, endPoint x: 259, endPoint y: 112, distance: 58.3
click at [259, 112] on div "¡Oferta del 40% Text Block de Descuento por Tiempo Limitado! Text Block Separat…" at bounding box center [225, 117] width 70 height 78
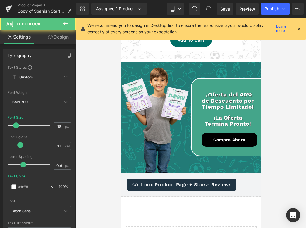
click at [215, 121] on div "¡La Oferta Termina Pronto! Text Block" at bounding box center [227, 121] width 67 height 12
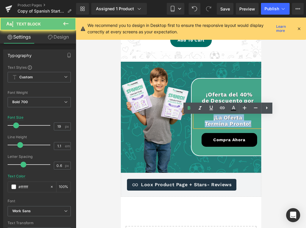
drag, startPoint x: 210, startPoint y: 120, endPoint x: 260, endPoint y: 126, distance: 50.1
click at [260, 126] on div "¡La Oferta Termina Pronto!" at bounding box center [227, 121] width 67 height 12
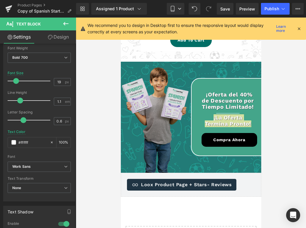
scroll to position [1881, 0]
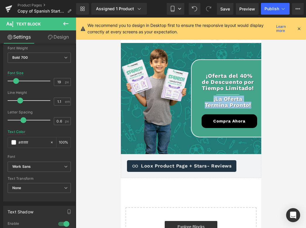
click at [227, 122] on div "Compra Ahora (P) Cart Button" at bounding box center [229, 121] width 58 height 14
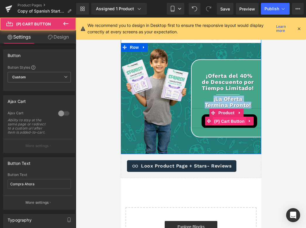
click at [227, 122] on span "(P) Cart Button" at bounding box center [228, 121] width 33 height 9
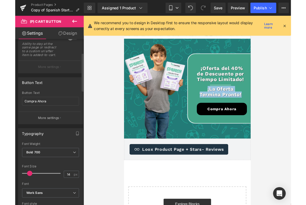
scroll to position [117, 0]
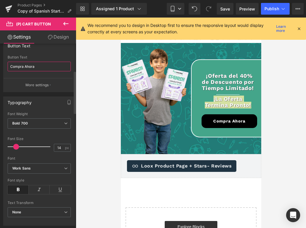
click at [42, 66] on input "Compra Ahora" at bounding box center [39, 67] width 63 height 10
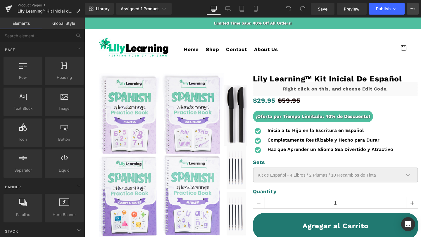
click at [414, 9] on icon at bounding box center [412, 8] width 5 height 5
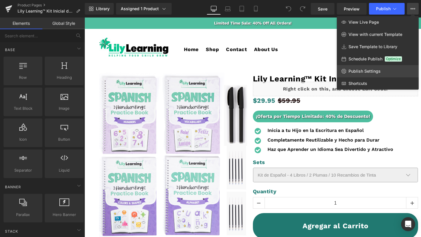
click at [362, 72] on span "Publish Settings" at bounding box center [364, 71] width 32 height 5
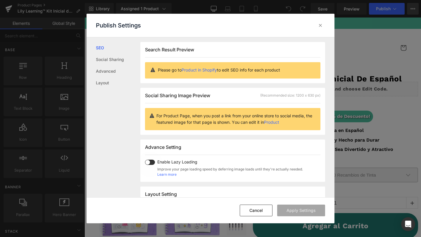
scroll to position [0, 0]
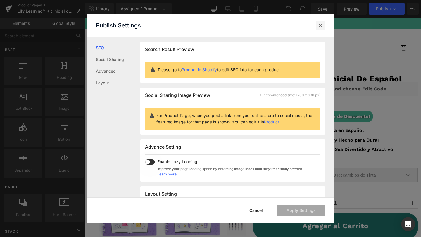
click at [320, 22] on icon at bounding box center [320, 25] width 6 height 6
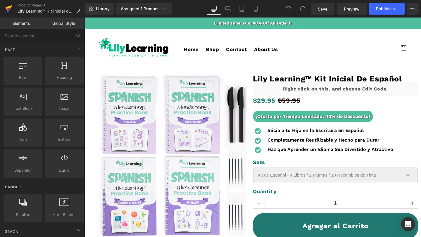
click at [7, 6] on icon at bounding box center [8, 8] width 7 height 15
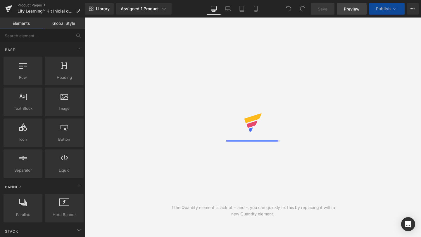
click at [353, 9] on span "Preview" at bounding box center [352, 9] width 16 height 6
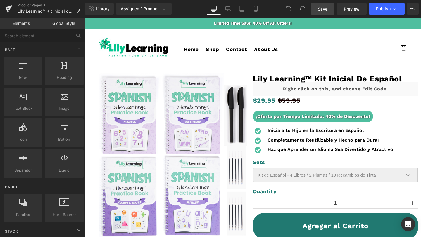
click span "Save"
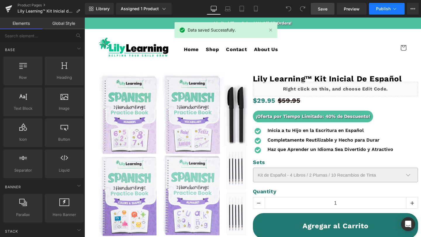
click button "Publish"
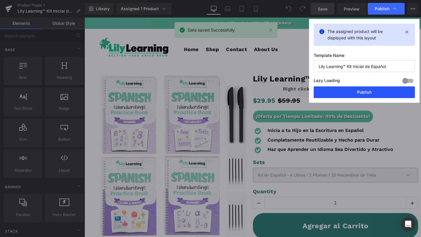
click button "Publish"
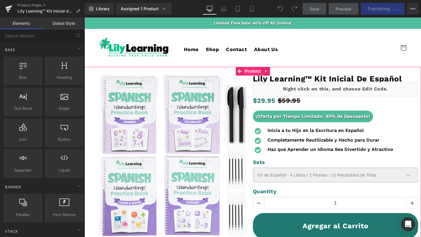
click span "Product"
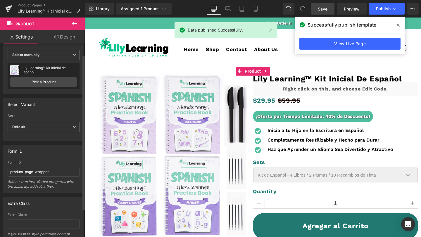
scroll to position [15, 0]
click span "Default"
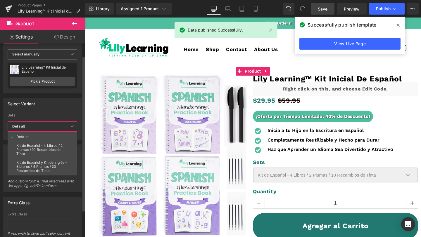
click span "Default"
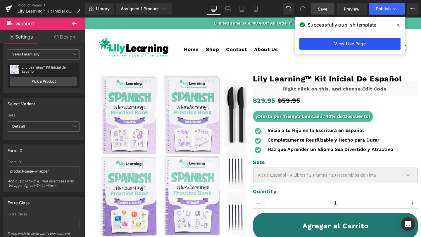
click link "View Live Page"
